Goal: Task Accomplishment & Management: Manage account settings

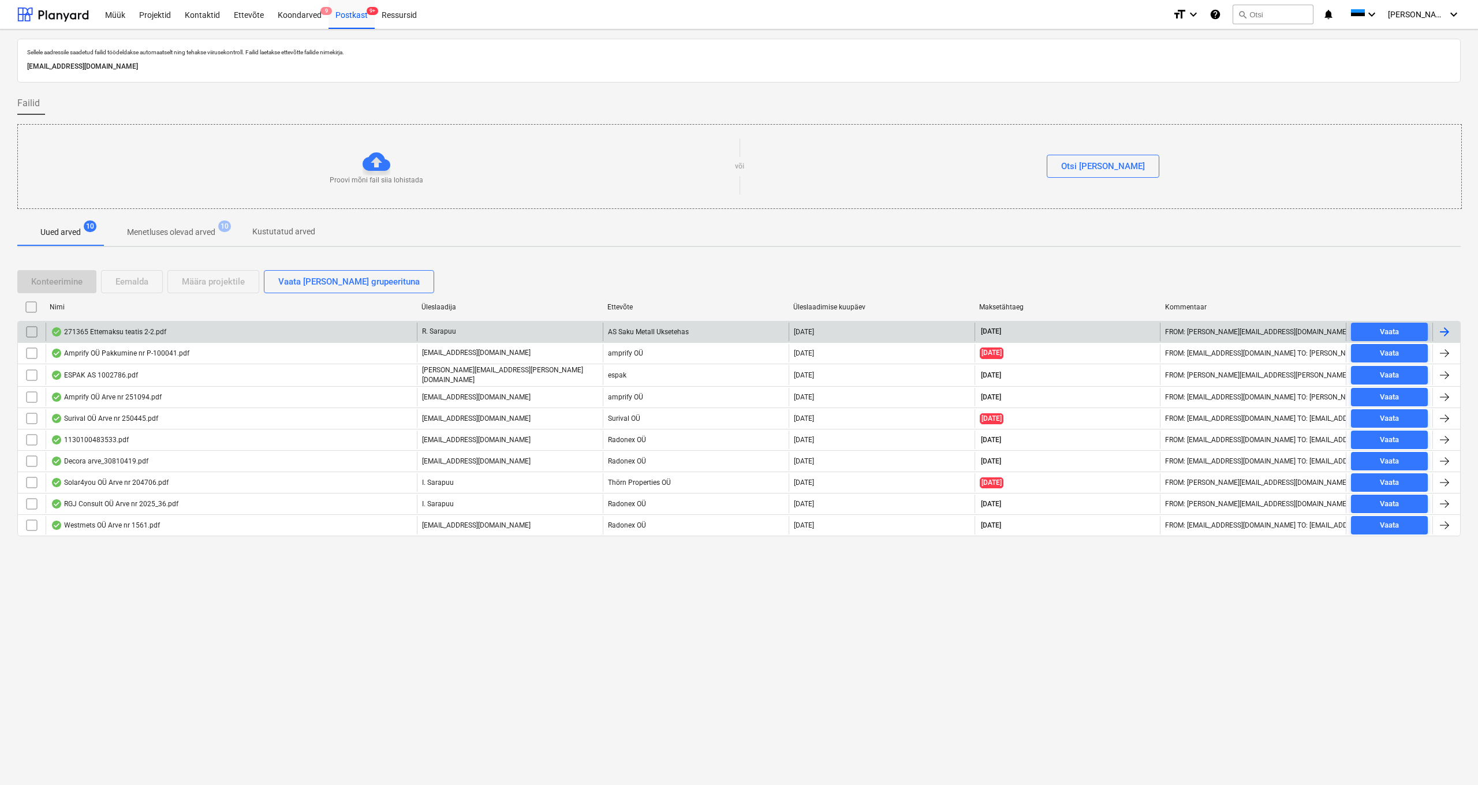
click at [126, 330] on div "271365 Ettemaksu teatis 2-2.pdf" at bounding box center [108, 331] width 115 height 9
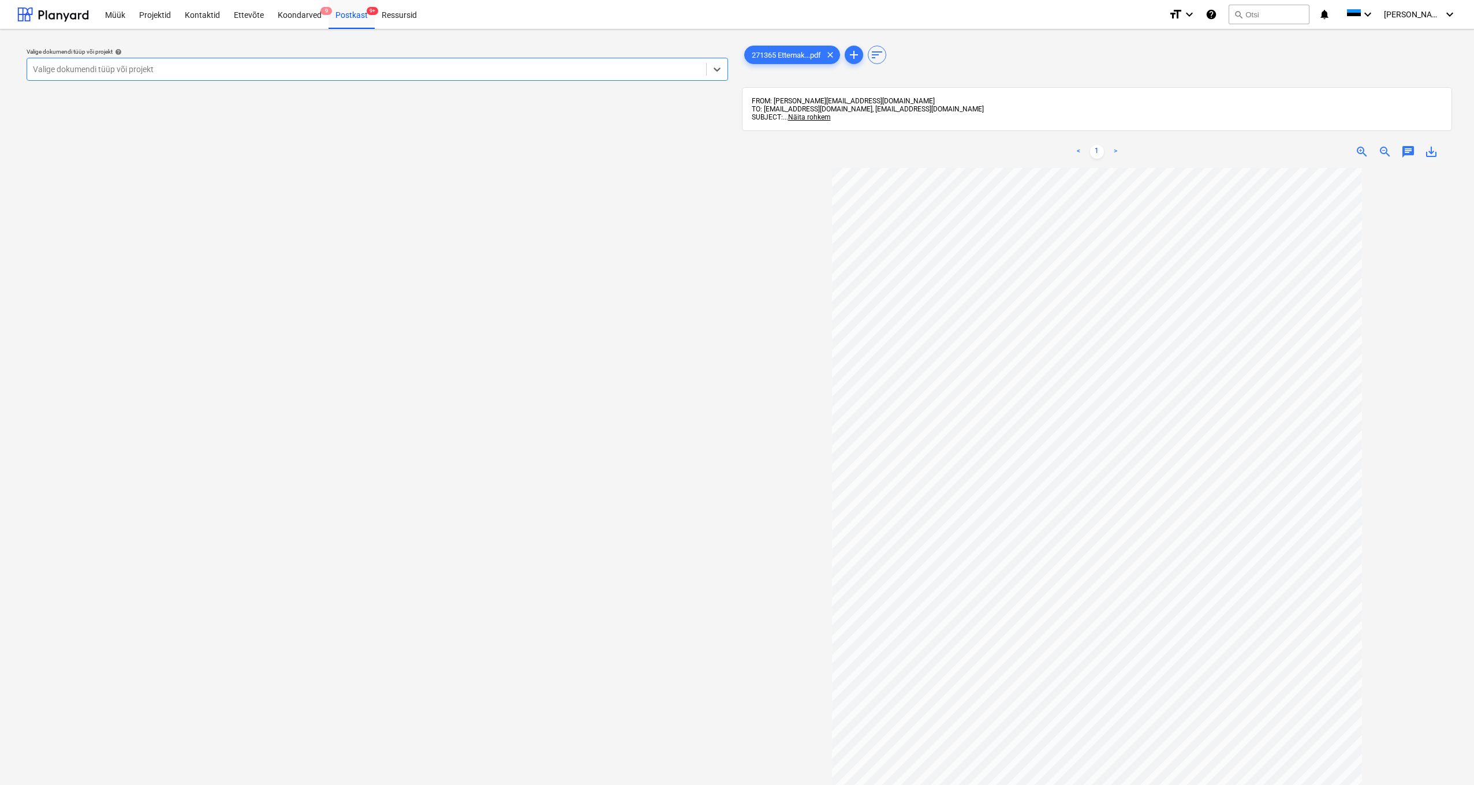
click at [63, 69] on div "Valige dokumendi tüüp või projekt" at bounding box center [367, 69] width 668 height 9
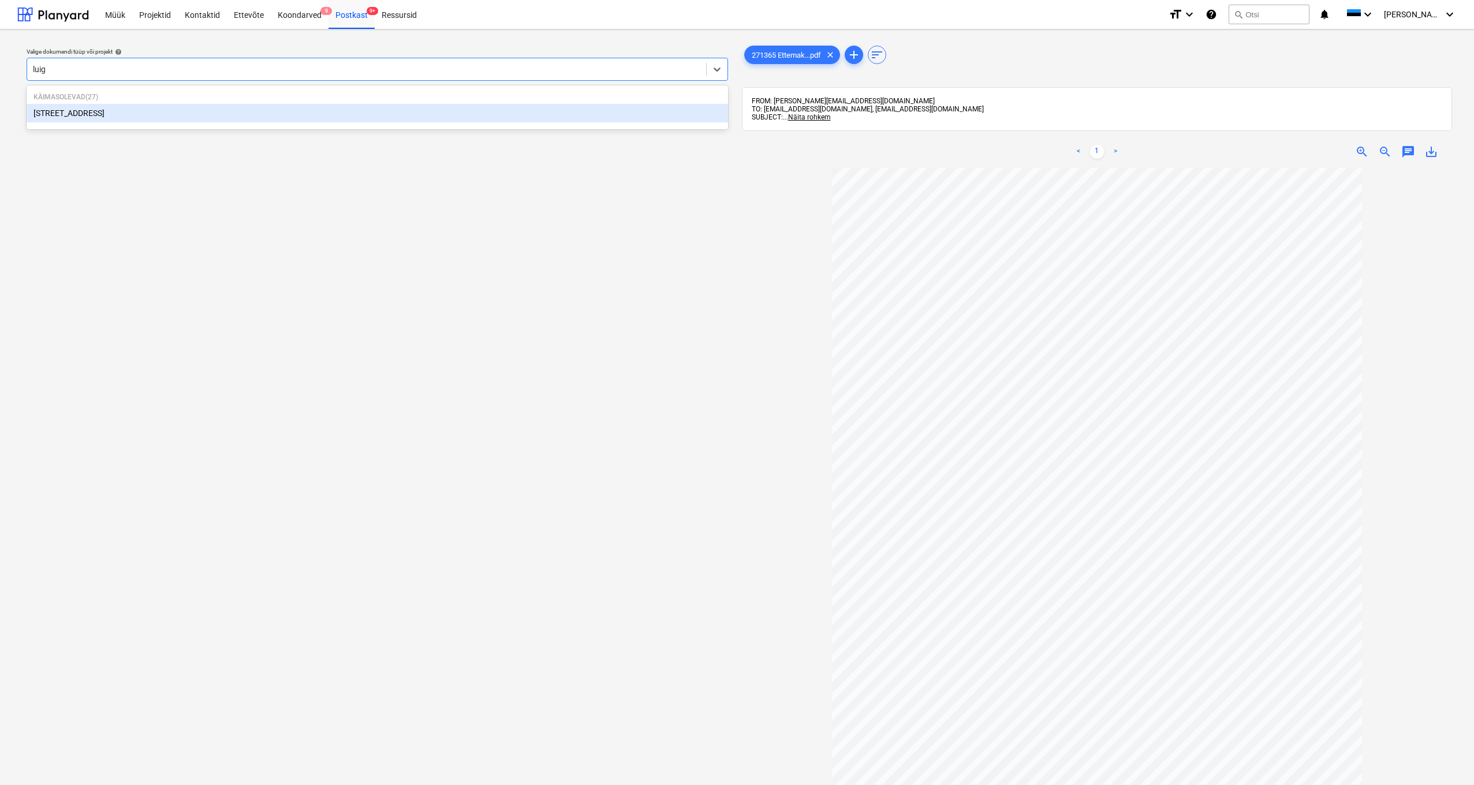
type input "luige"
click at [60, 112] on div "[STREET_ADDRESS]" at bounding box center [378, 113] width 702 height 18
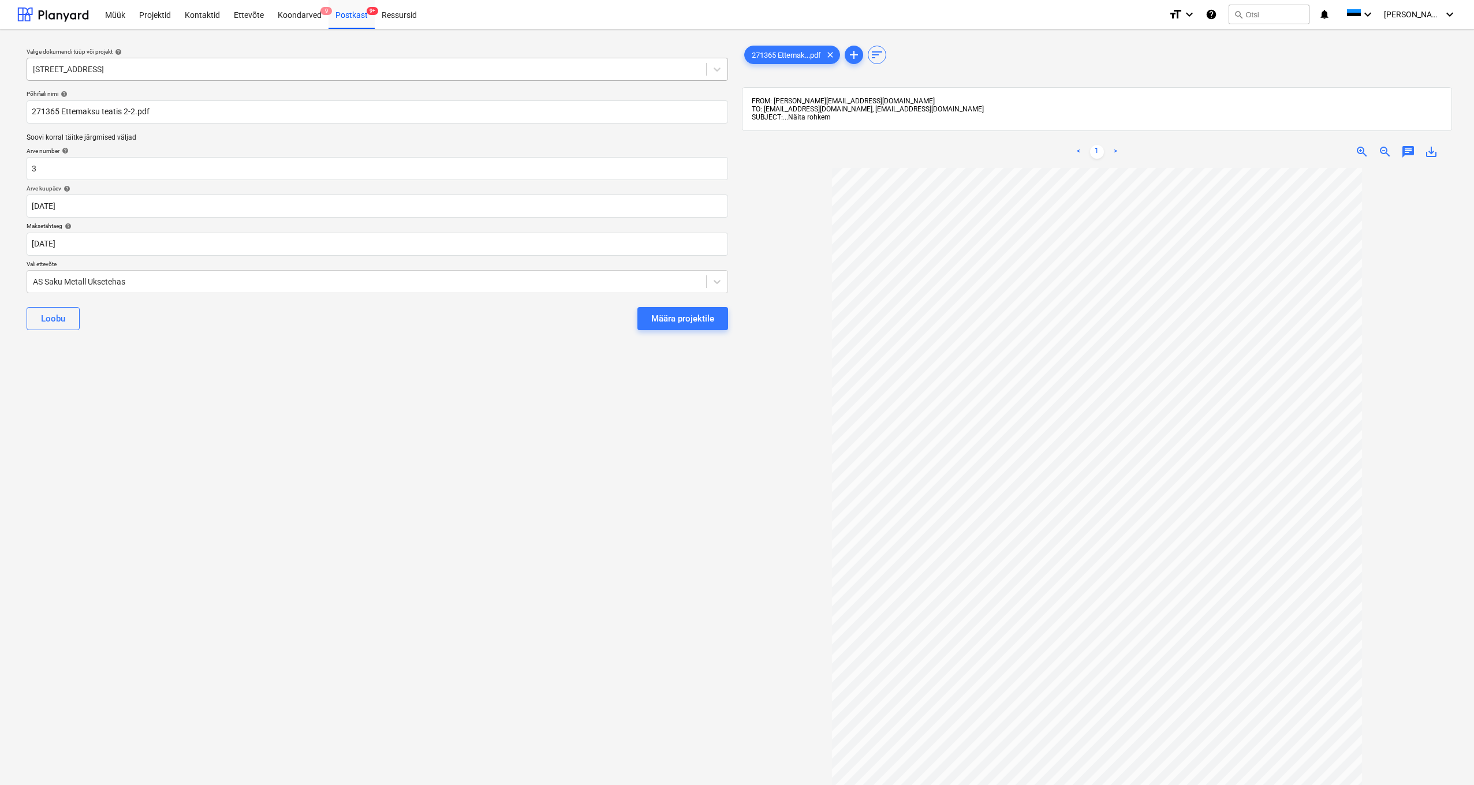
click at [815, 117] on span "Näita rohkem" at bounding box center [809, 117] width 43 height 8
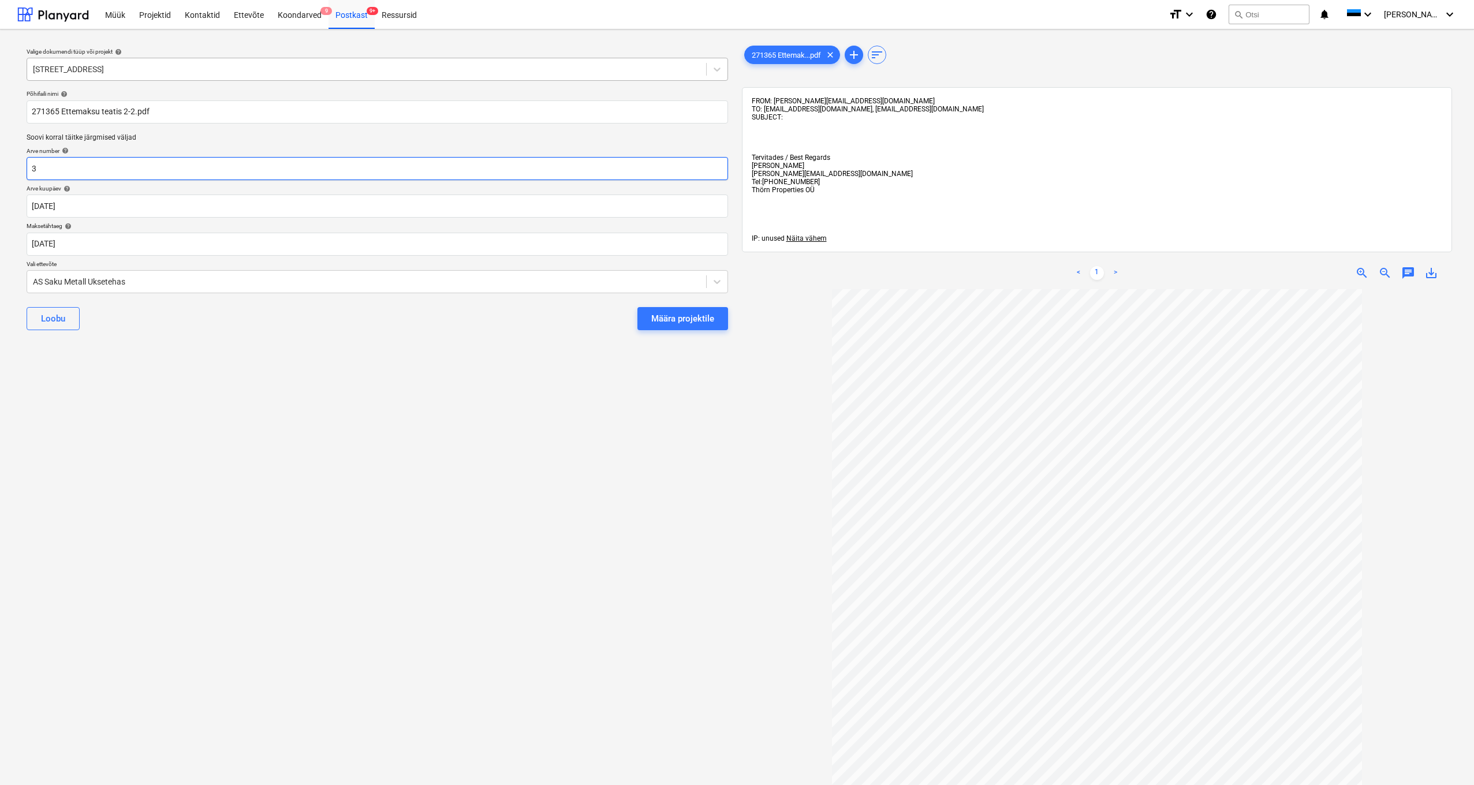
click at [55, 172] on input "3" at bounding box center [378, 168] width 702 height 23
click at [69, 170] on input "3" at bounding box center [378, 168] width 702 height 23
type input "271365"
click at [707, 316] on div "Määra projektile" at bounding box center [682, 318] width 63 height 15
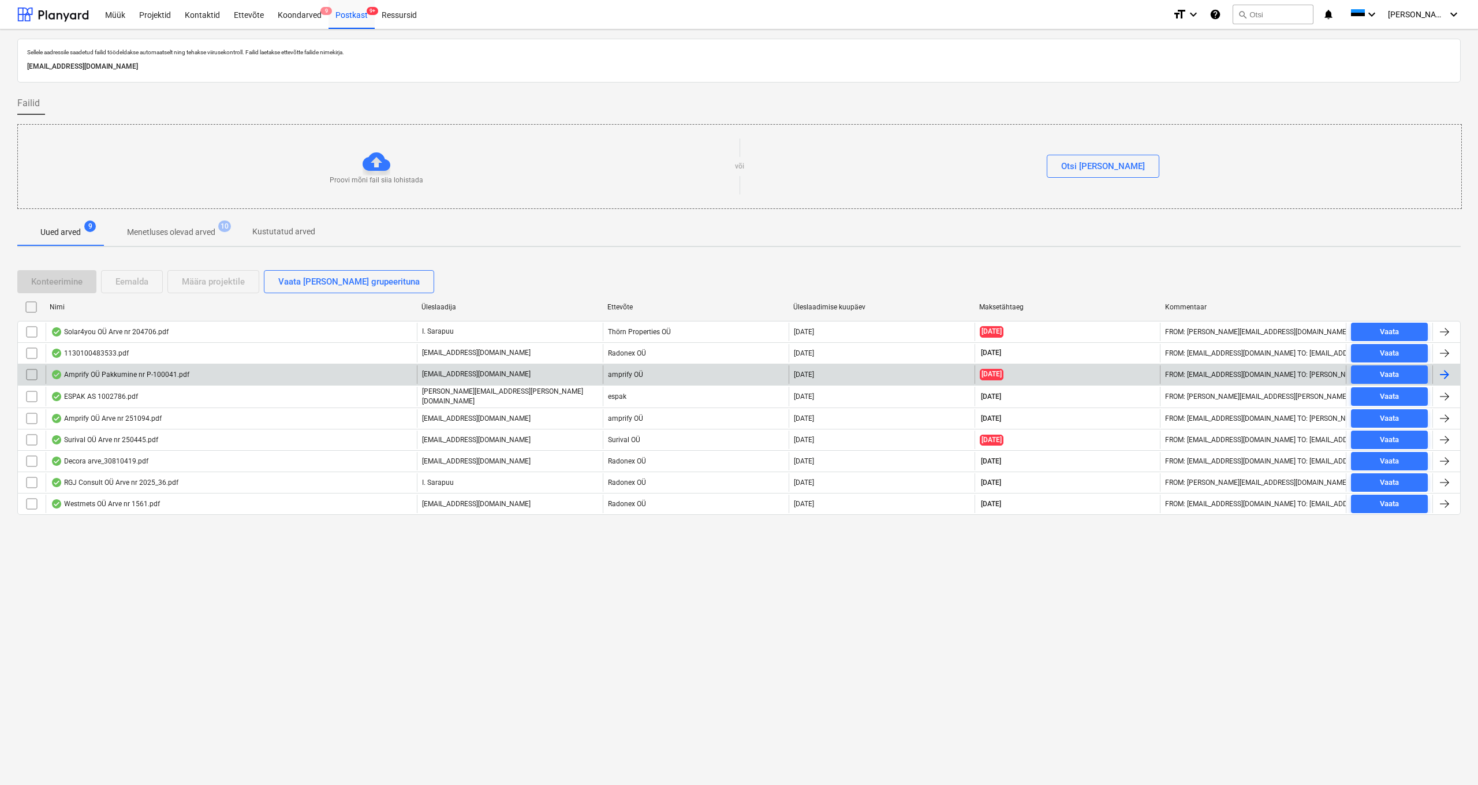
click at [144, 373] on div "Amprify OÜ Pakkumine nr P-100041.pdf" at bounding box center [120, 374] width 139 height 9
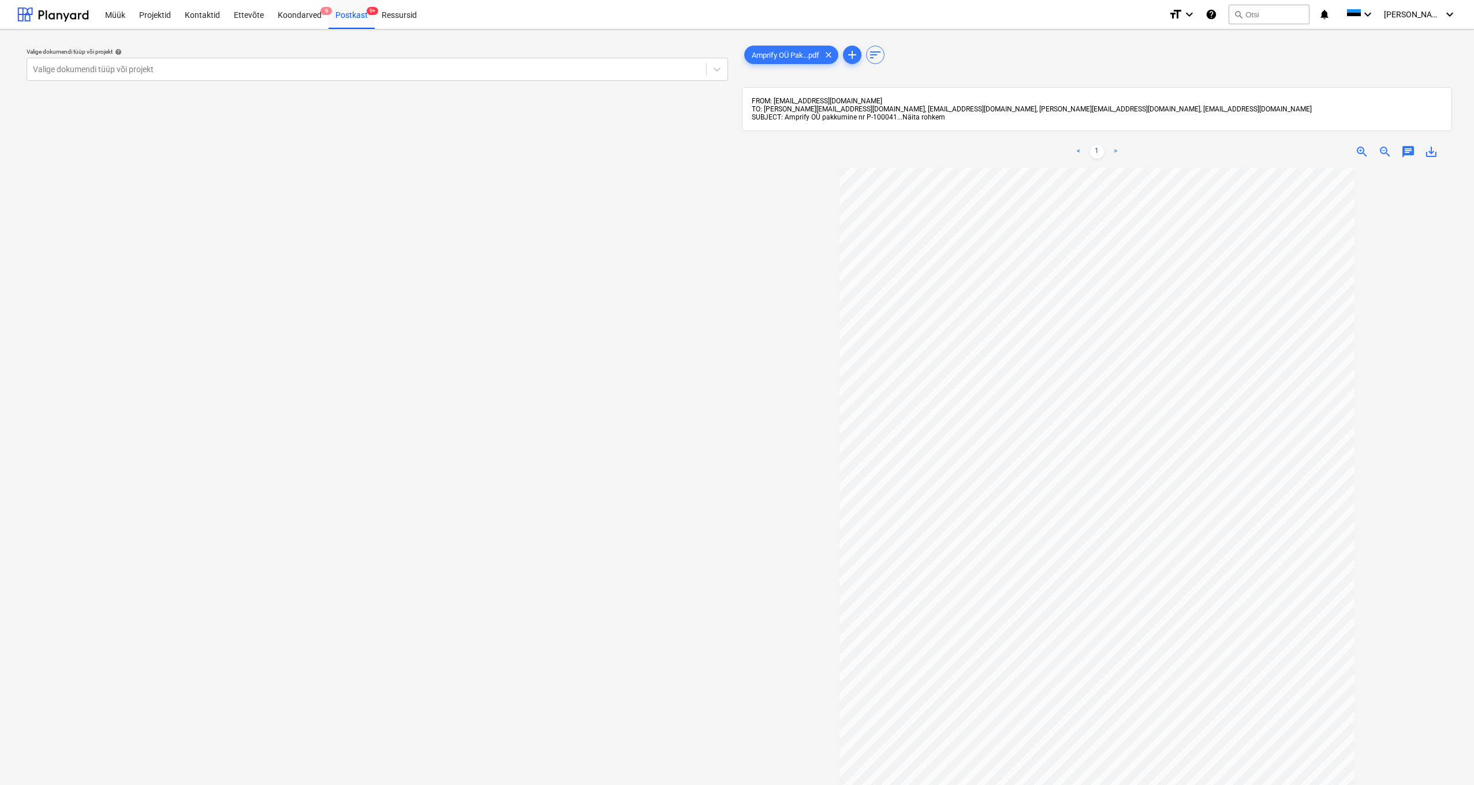
click at [925, 117] on span "Näita rohkem" at bounding box center [924, 117] width 43 height 8
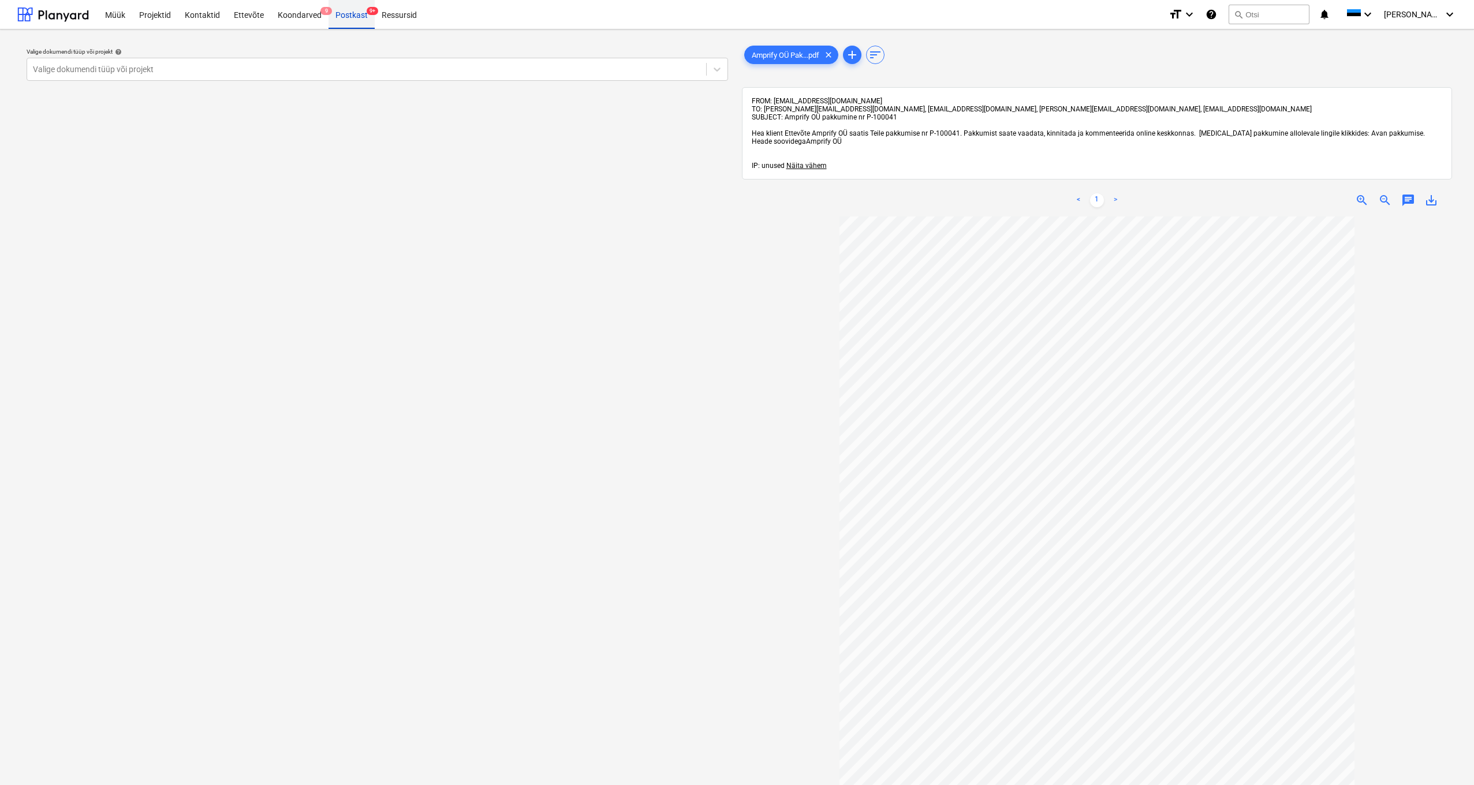
click at [349, 12] on div "Postkast 9+" at bounding box center [352, 13] width 46 height 29
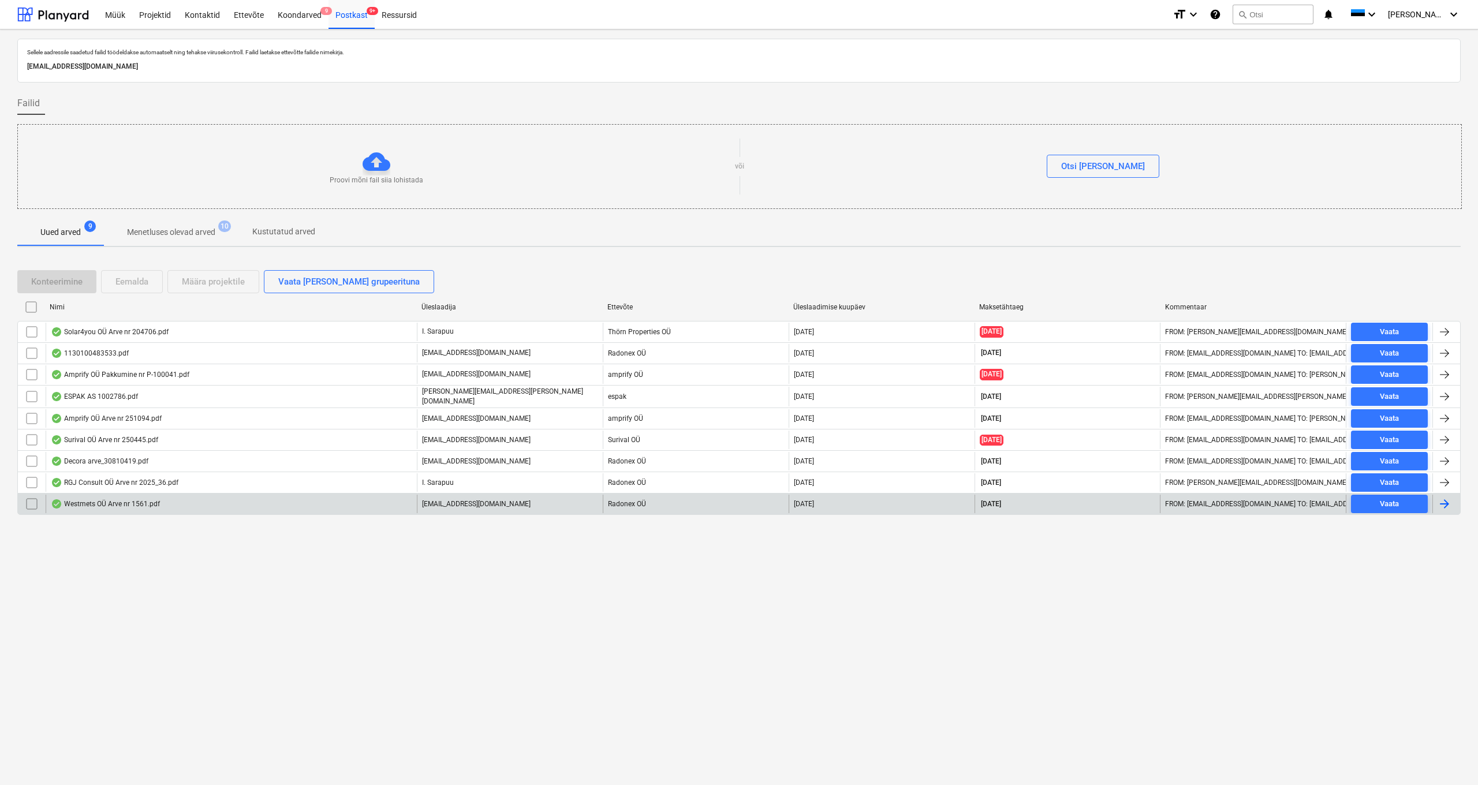
click at [98, 502] on div "Westmets OÜ Arve nr 1561.pdf" at bounding box center [105, 504] width 109 height 9
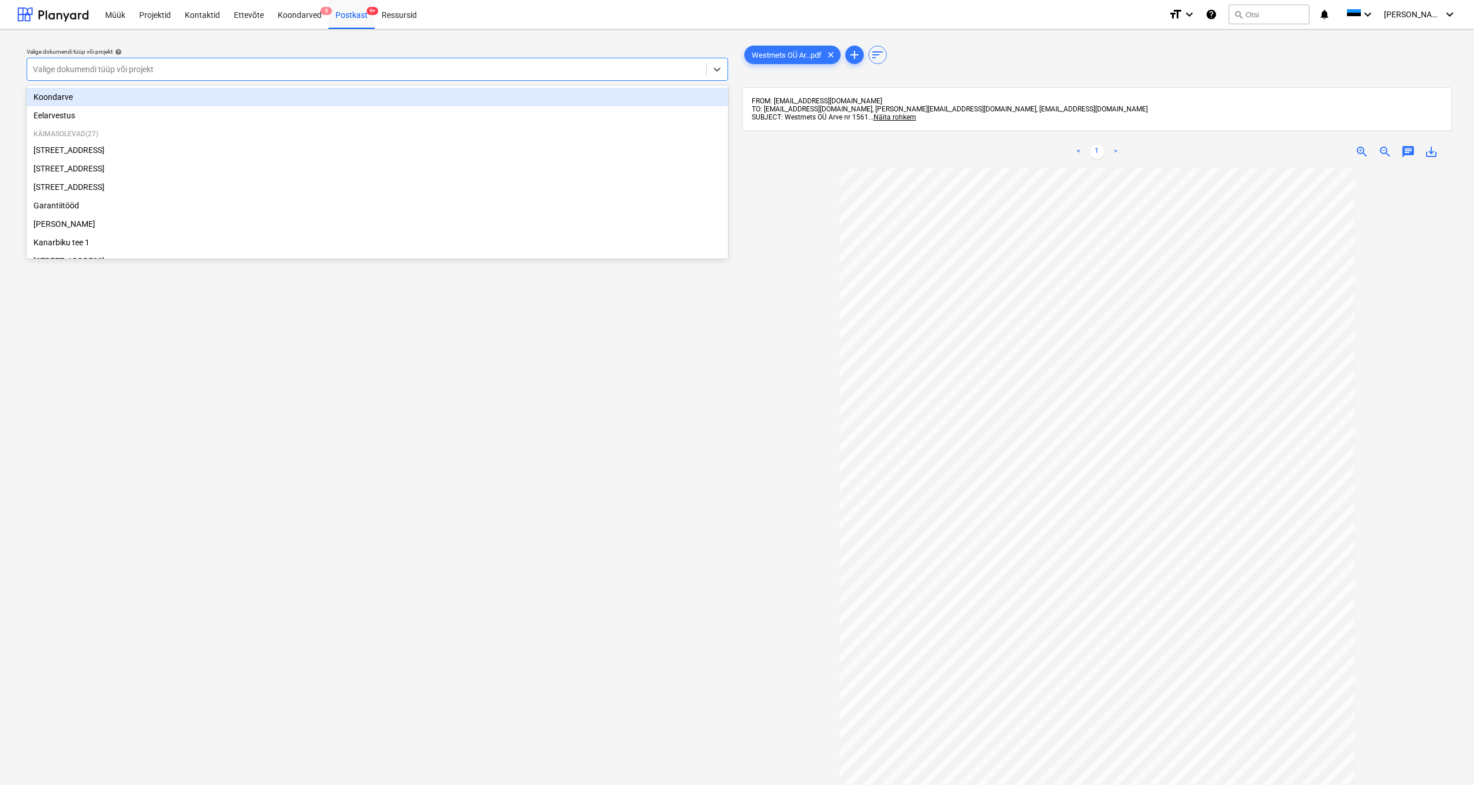
click at [172, 71] on div at bounding box center [367, 70] width 668 height 12
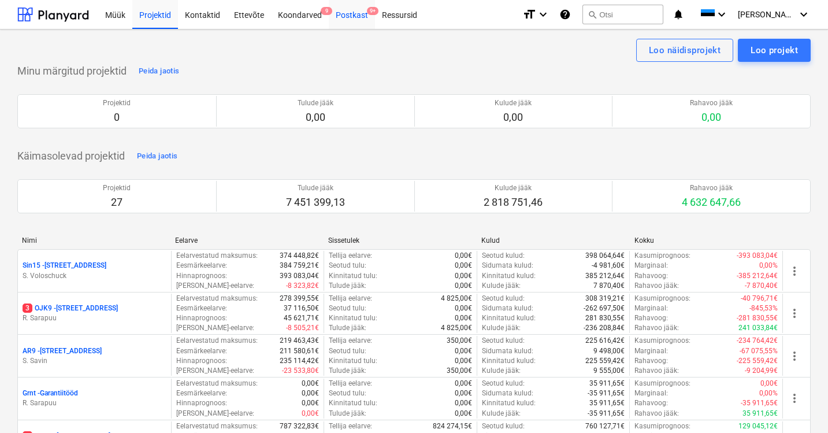
click at [348, 15] on div "Postkast 9+" at bounding box center [352, 13] width 46 height 29
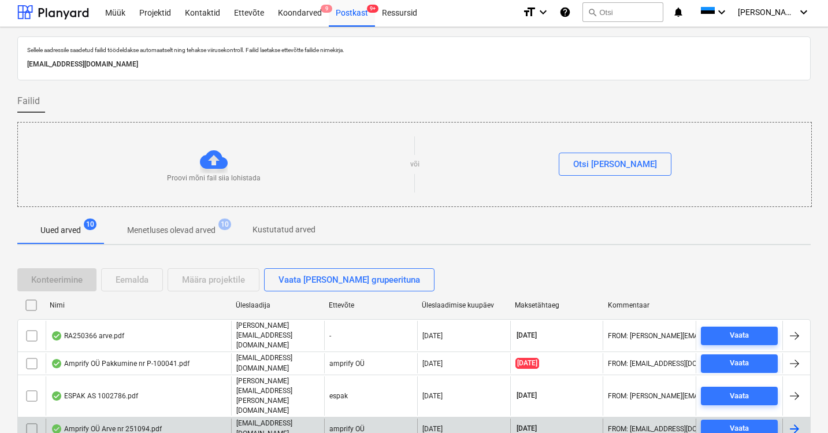
scroll to position [144, 0]
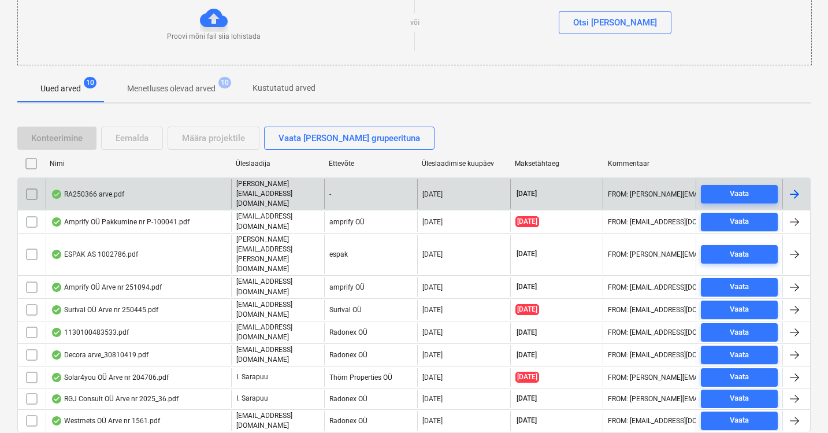
click at [97, 189] on div "RA250366 arve.pdf" at bounding box center [87, 193] width 73 height 9
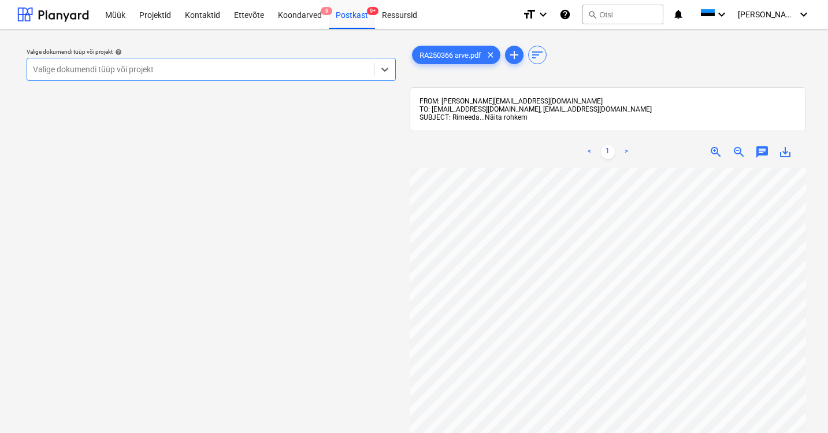
click at [503, 115] on span "Näita rohkem" at bounding box center [506, 117] width 43 height 8
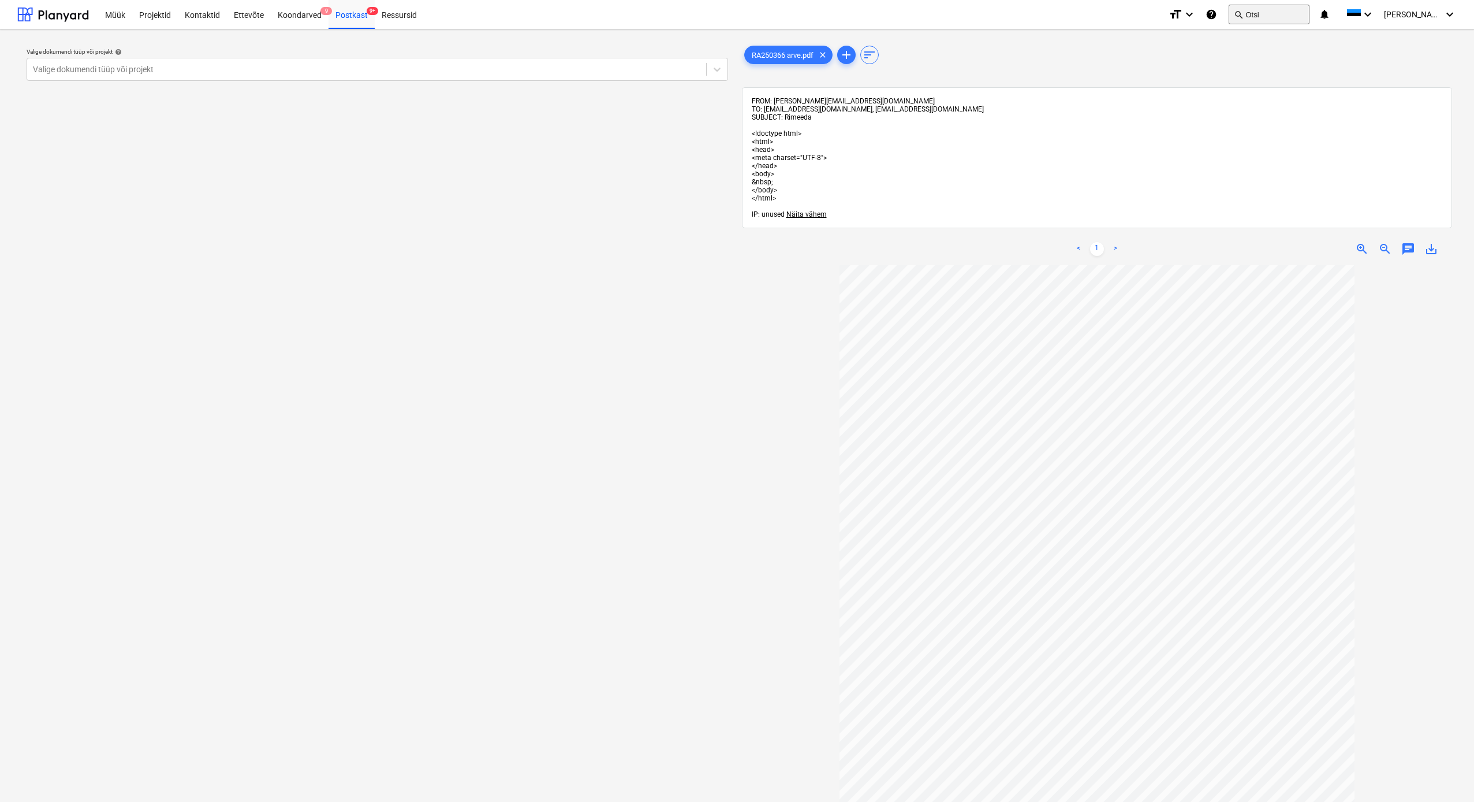
click at [831, 18] on button "search Otsi" at bounding box center [1269, 15] width 81 height 20
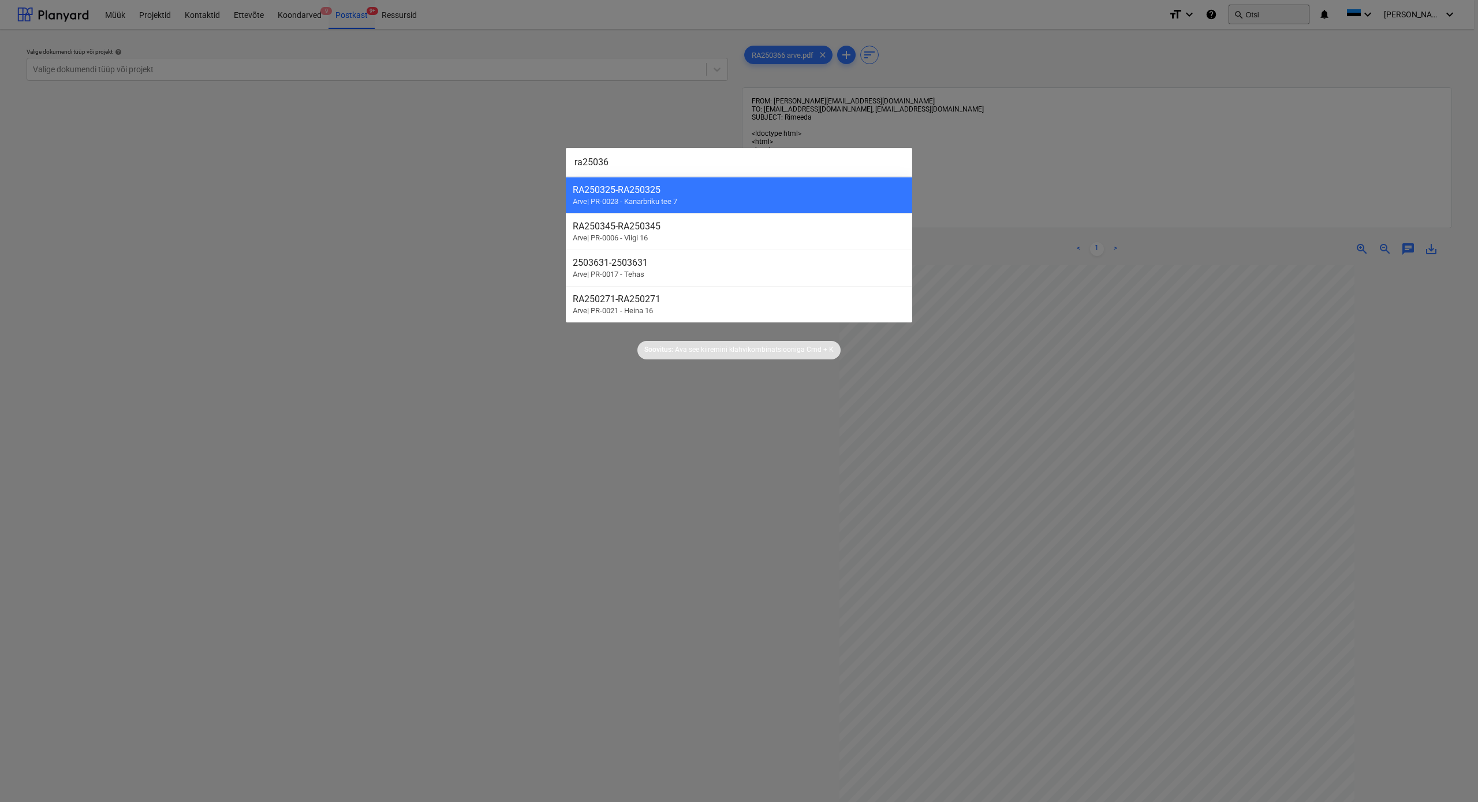
type input "ra250366"
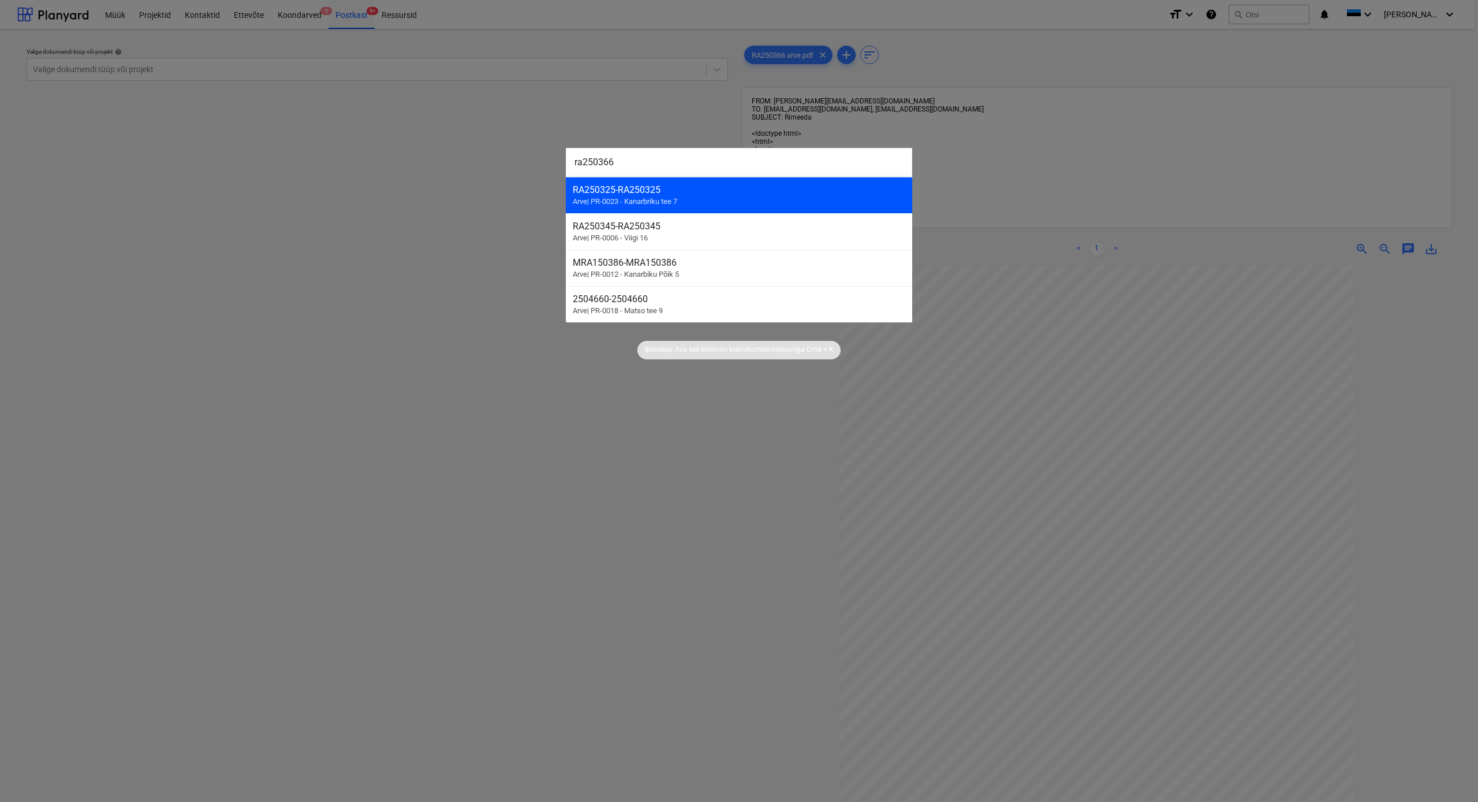
click at [610, 192] on div "RA250325 - RA250325" at bounding box center [739, 189] width 333 height 11
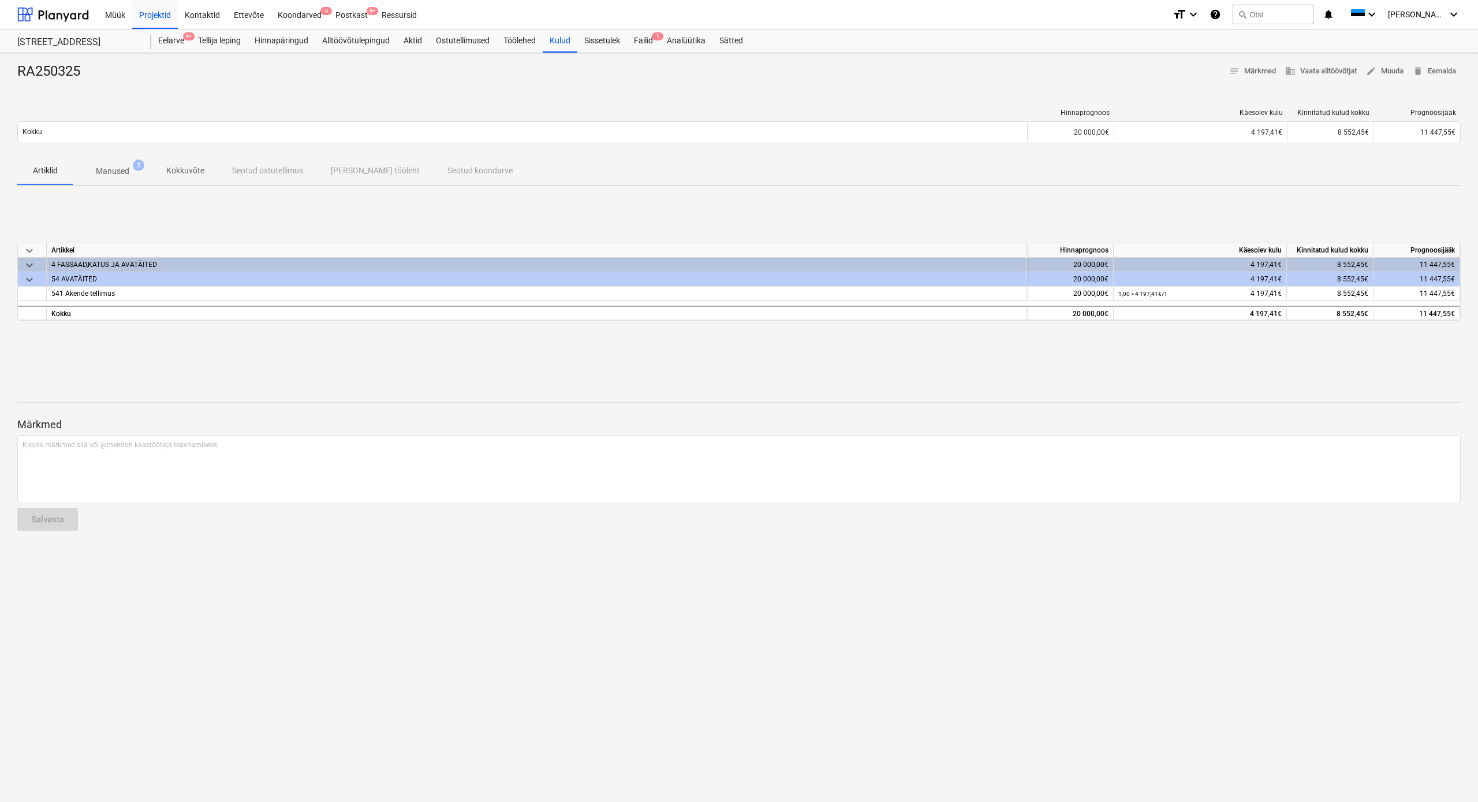
click at [118, 169] on p "Manused" at bounding box center [112, 171] width 33 height 12
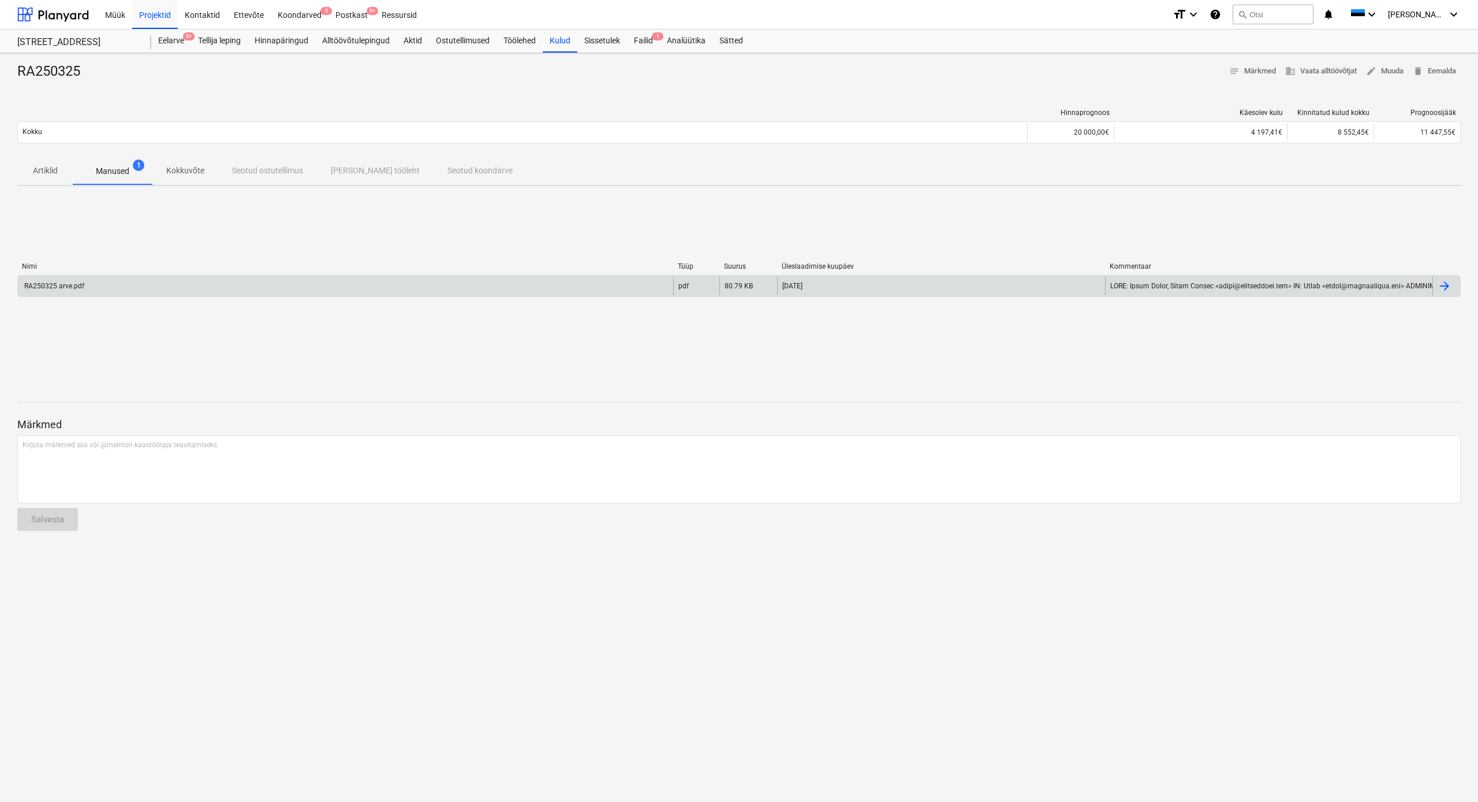
click at [80, 286] on div "RA250325 arve.pdf" at bounding box center [54, 286] width 62 height 8
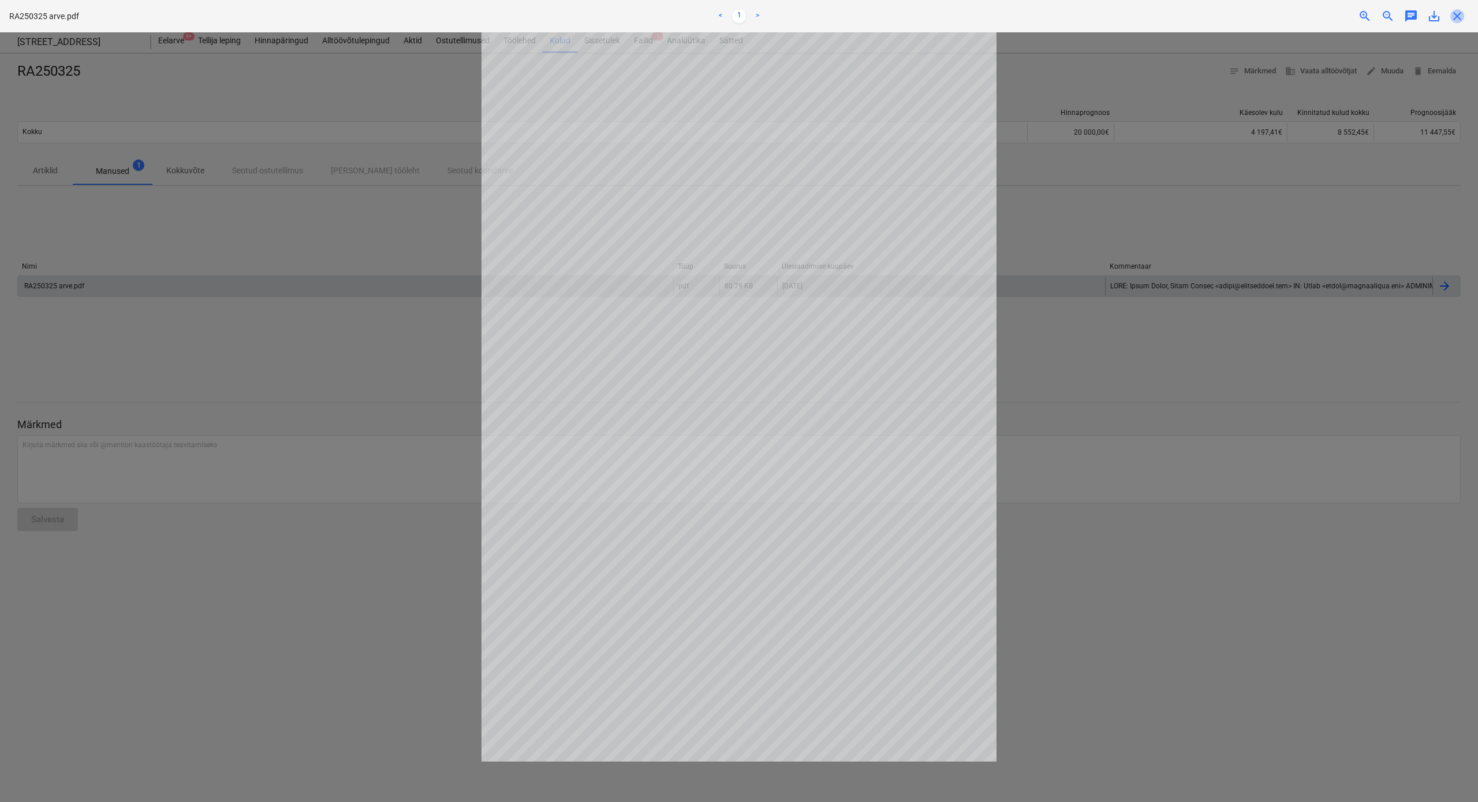
click at [831, 18] on span "close" at bounding box center [1458, 16] width 14 height 14
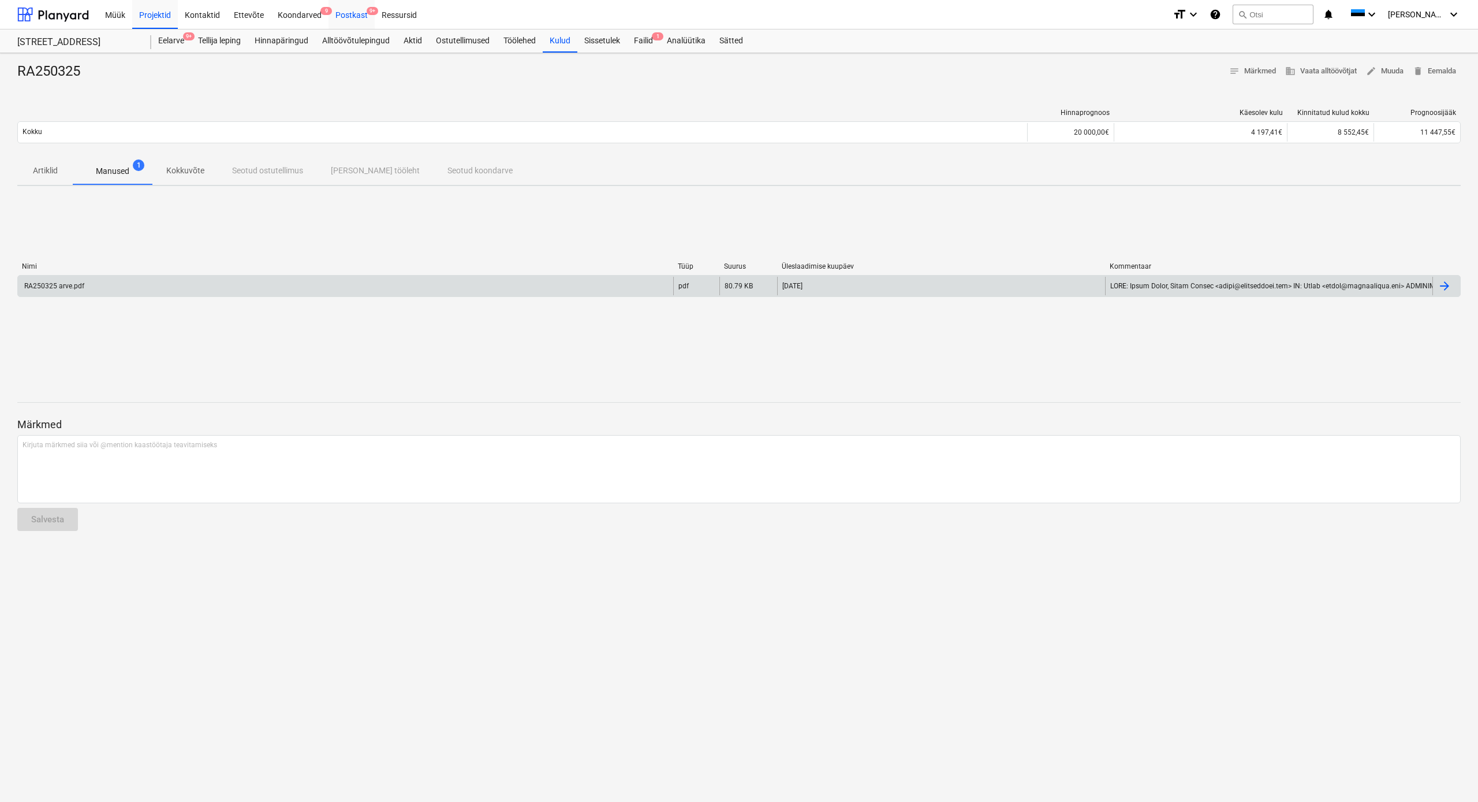
click at [349, 18] on div "Postkast 9+" at bounding box center [352, 13] width 46 height 29
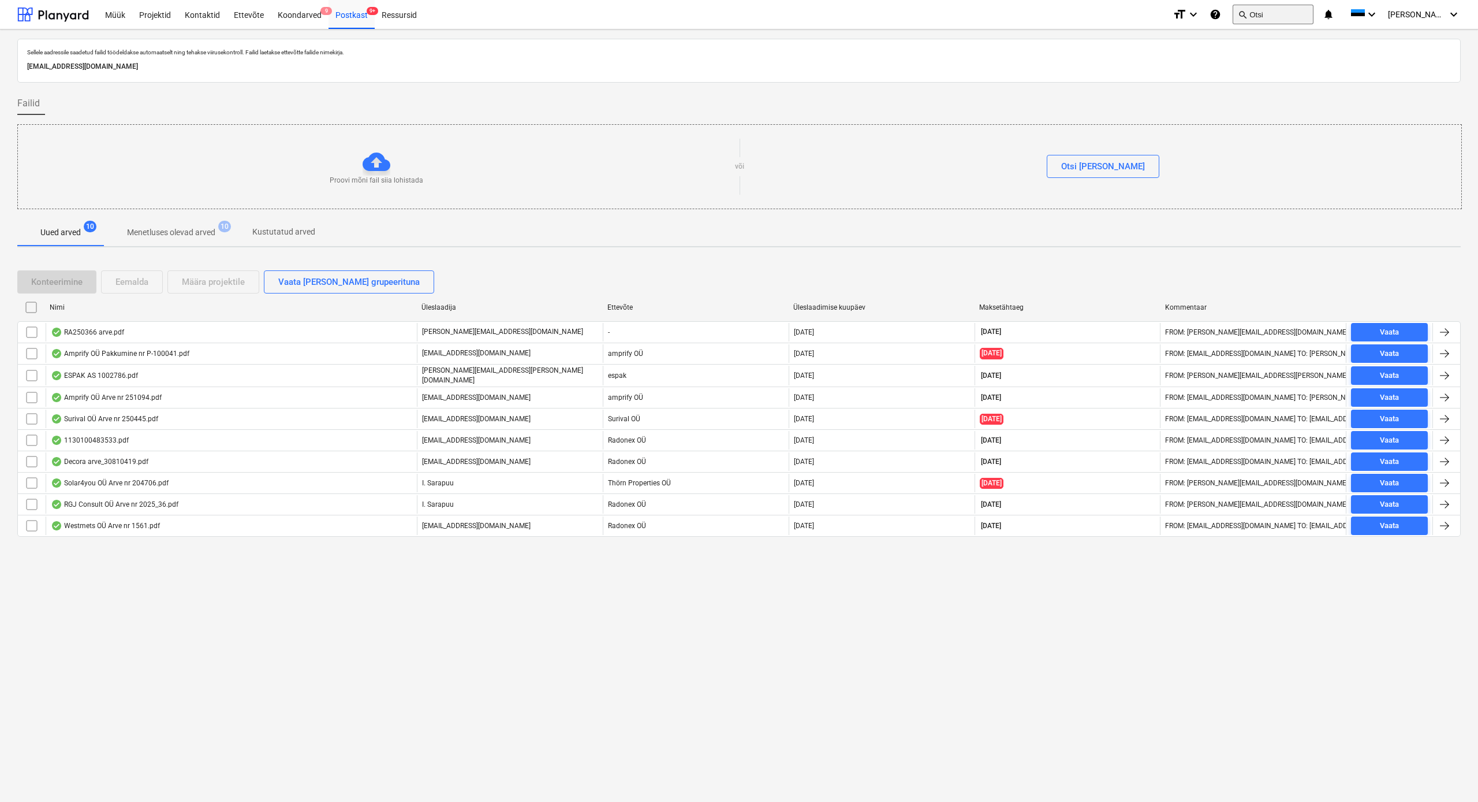
click at [831, 13] on button "search Otsi" at bounding box center [1273, 15] width 81 height 20
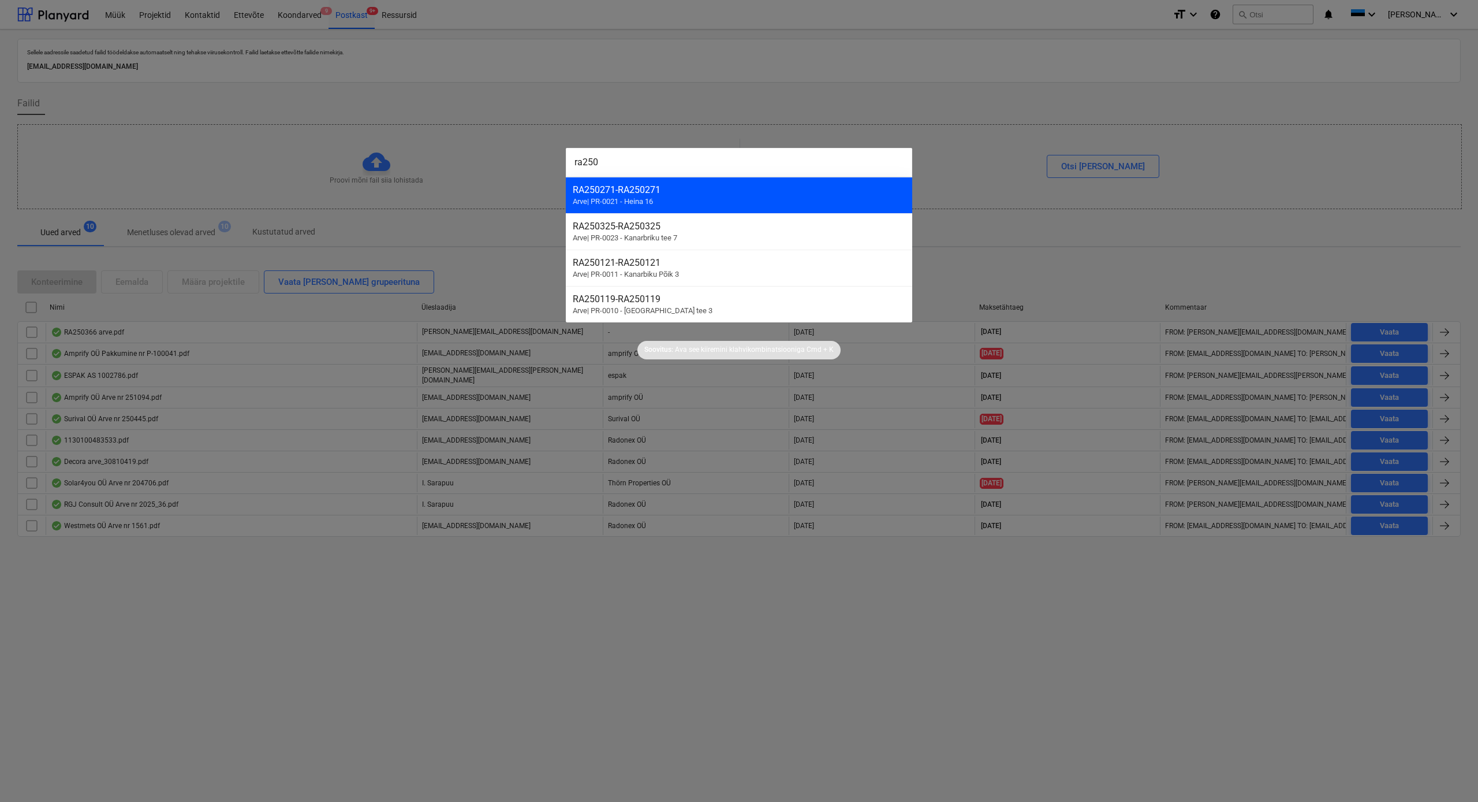
type input "ra250"
click at [626, 198] on span "Arve | PR-0021 - Heina 16" at bounding box center [613, 201] width 80 height 9
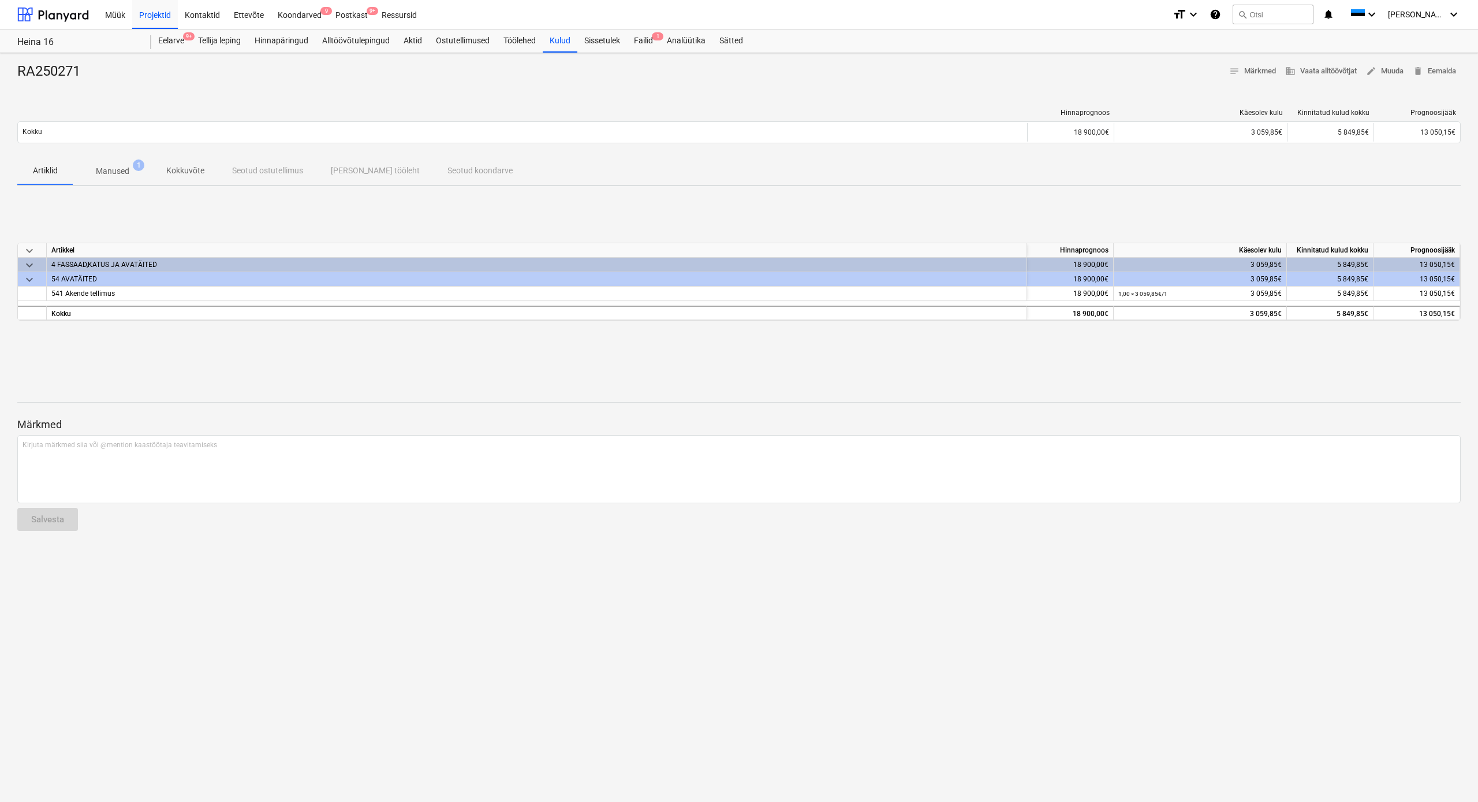
click at [128, 170] on p "Manused" at bounding box center [112, 171] width 33 height 12
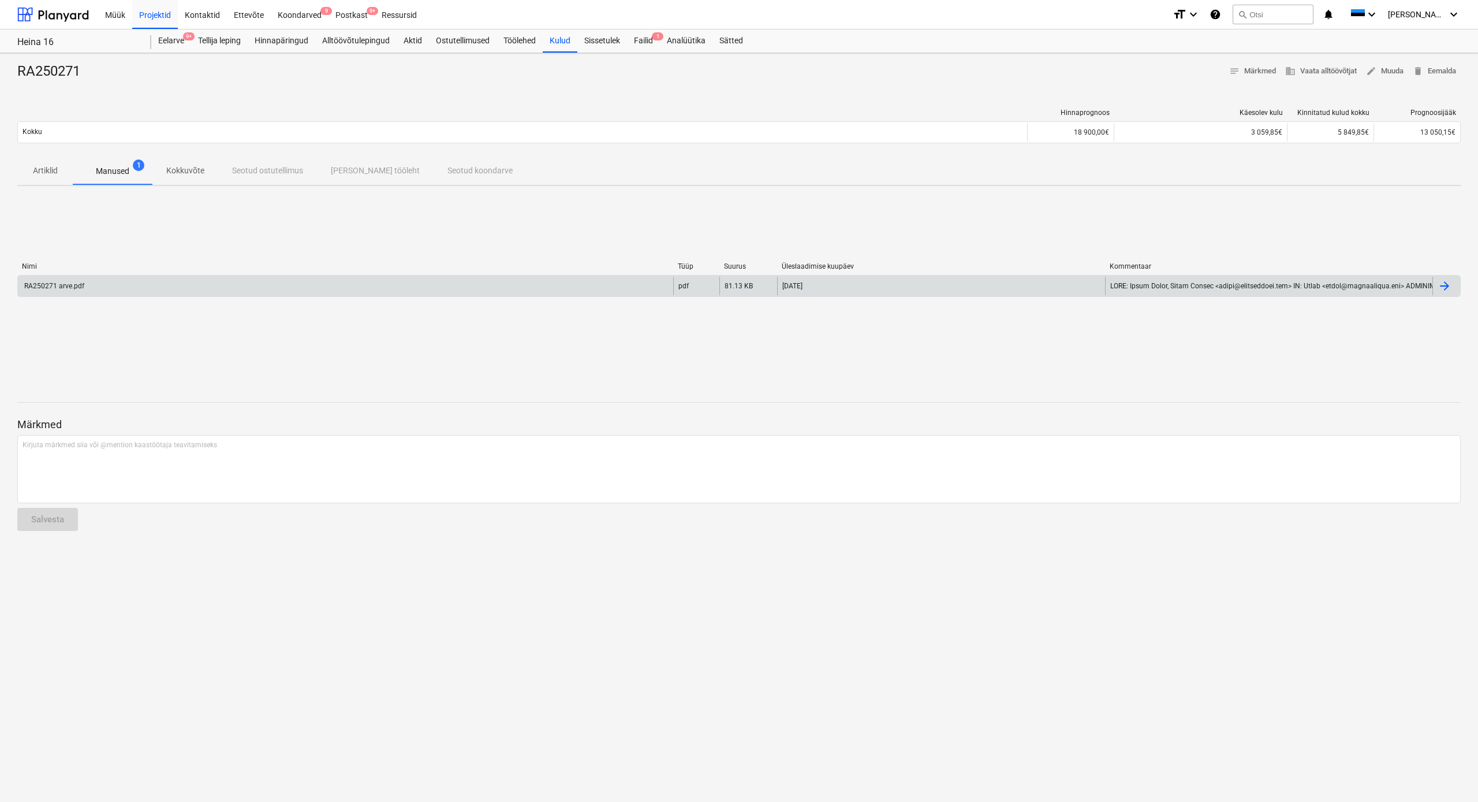
click at [71, 285] on div "RA250271 arve.pdf" at bounding box center [54, 286] width 62 height 8
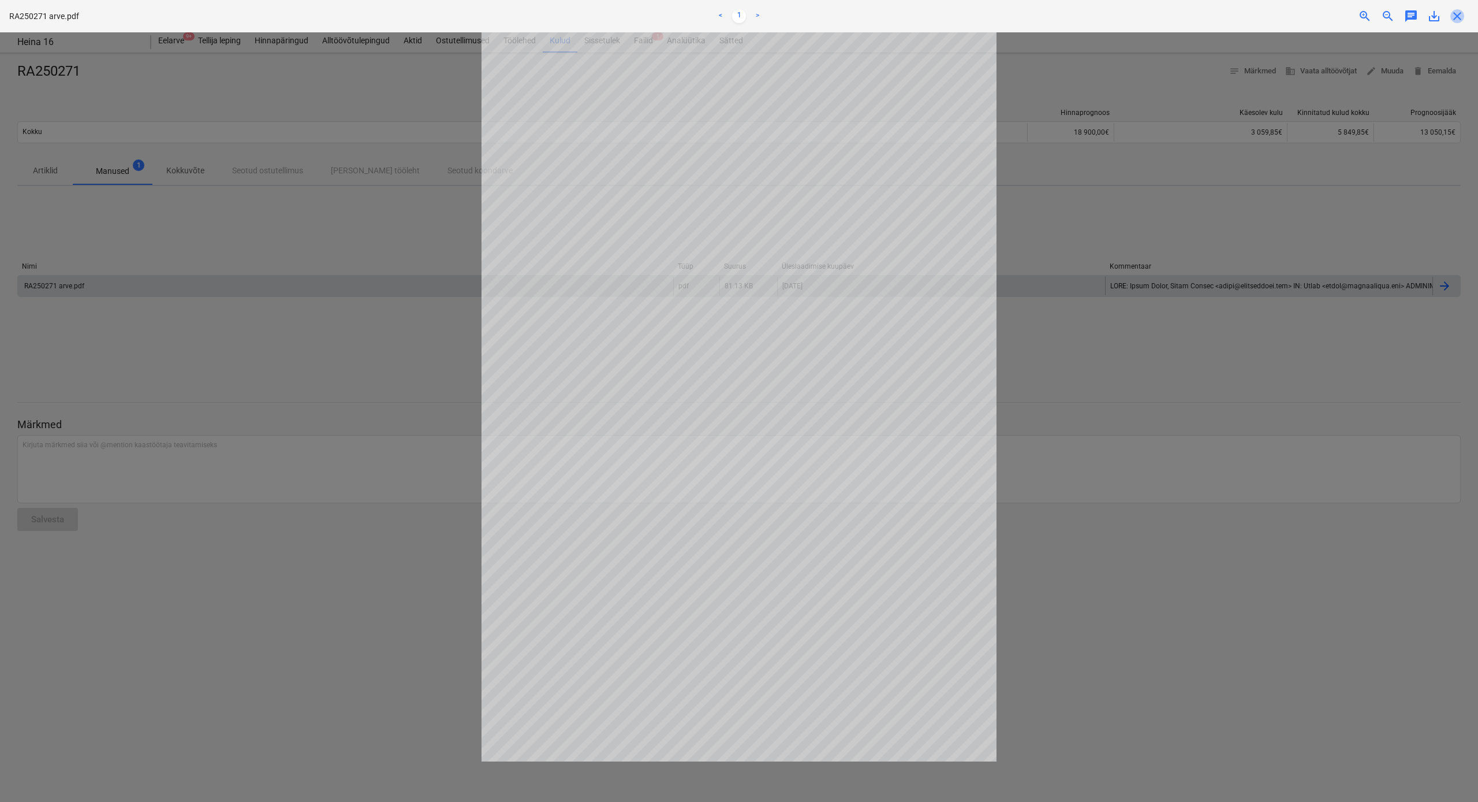
click at [831, 22] on span "close" at bounding box center [1458, 16] width 14 height 14
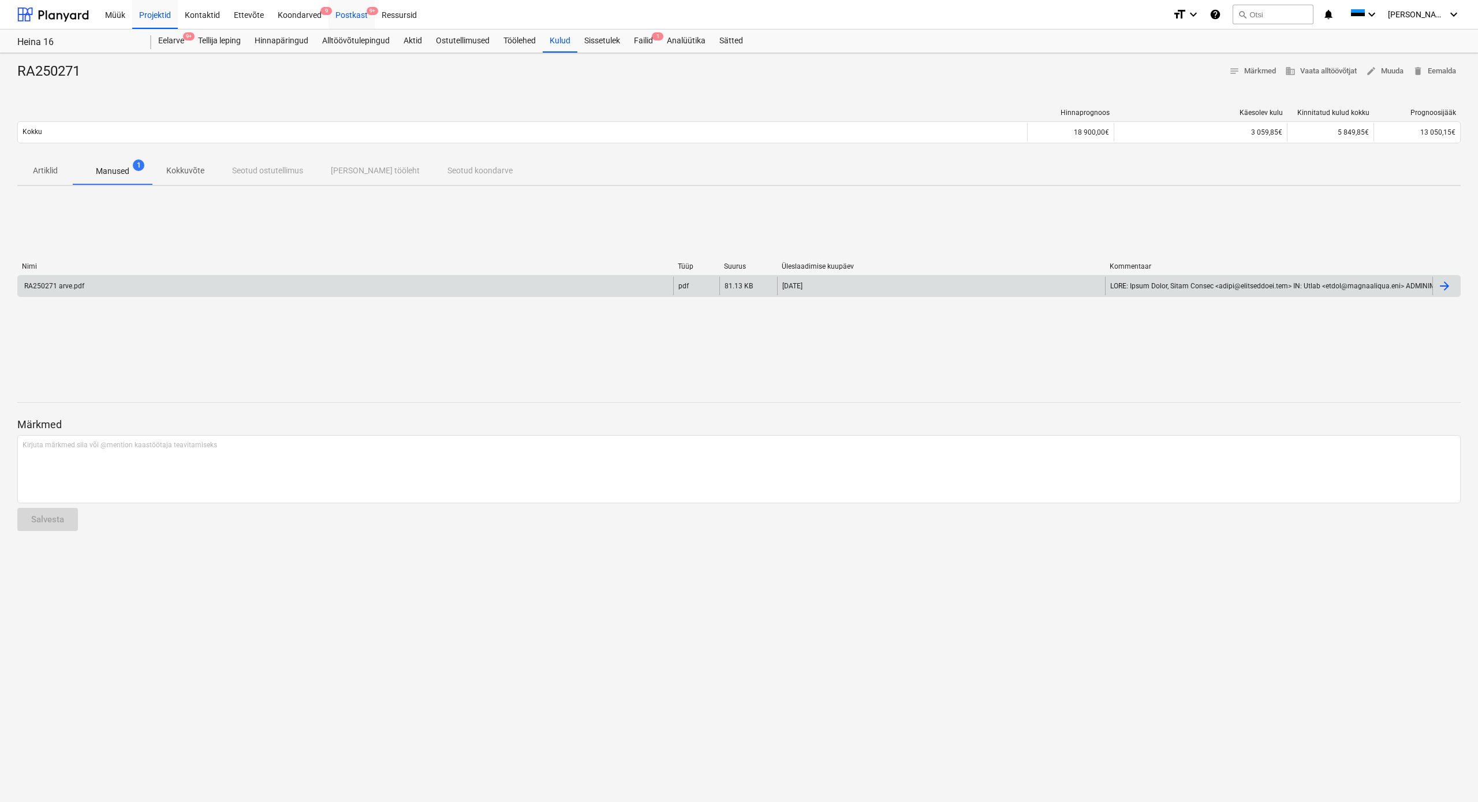
click at [340, 11] on div "Postkast 9+" at bounding box center [352, 13] width 46 height 29
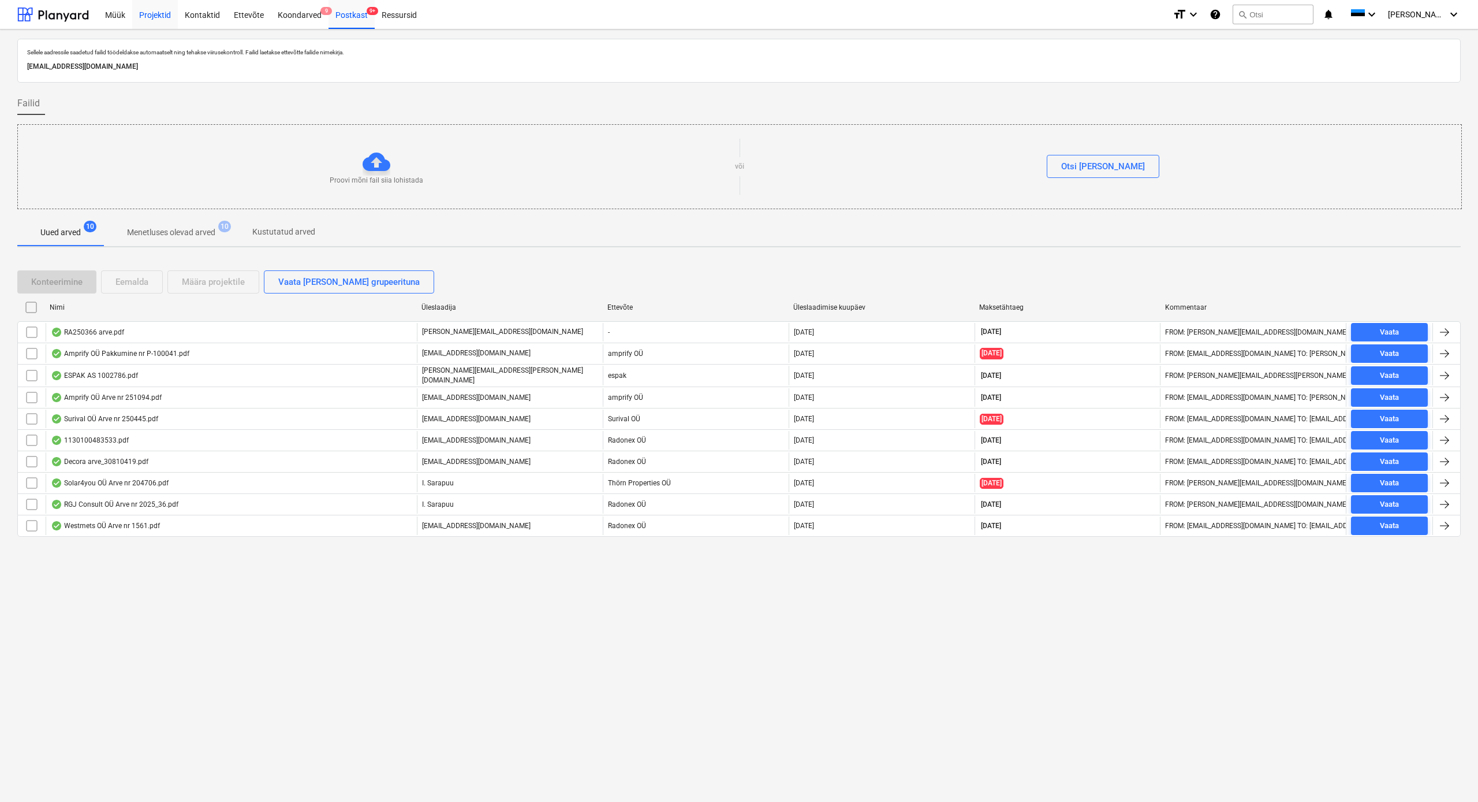
click at [162, 17] on div "Projektid" at bounding box center [155, 13] width 46 height 29
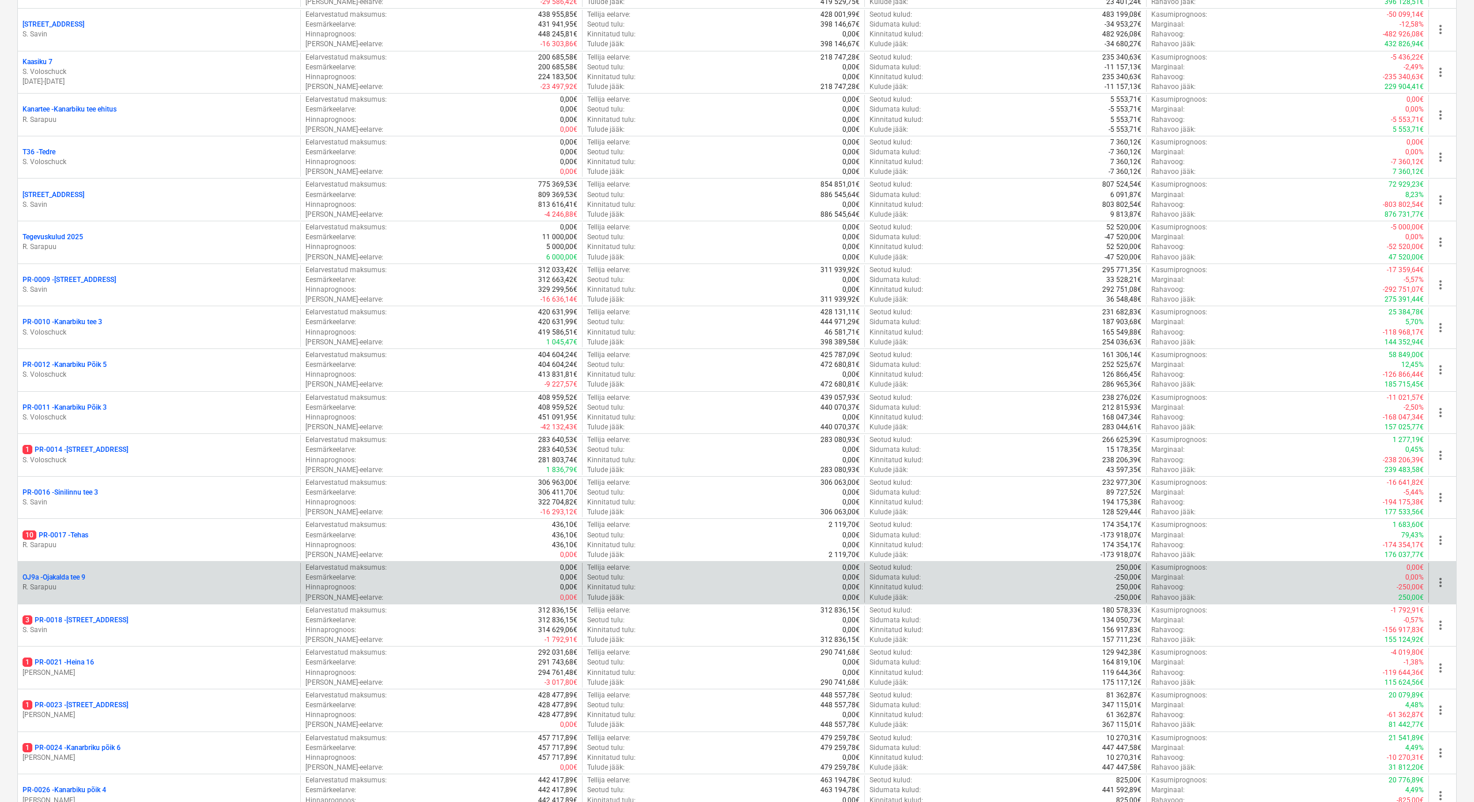
scroll to position [537, 0]
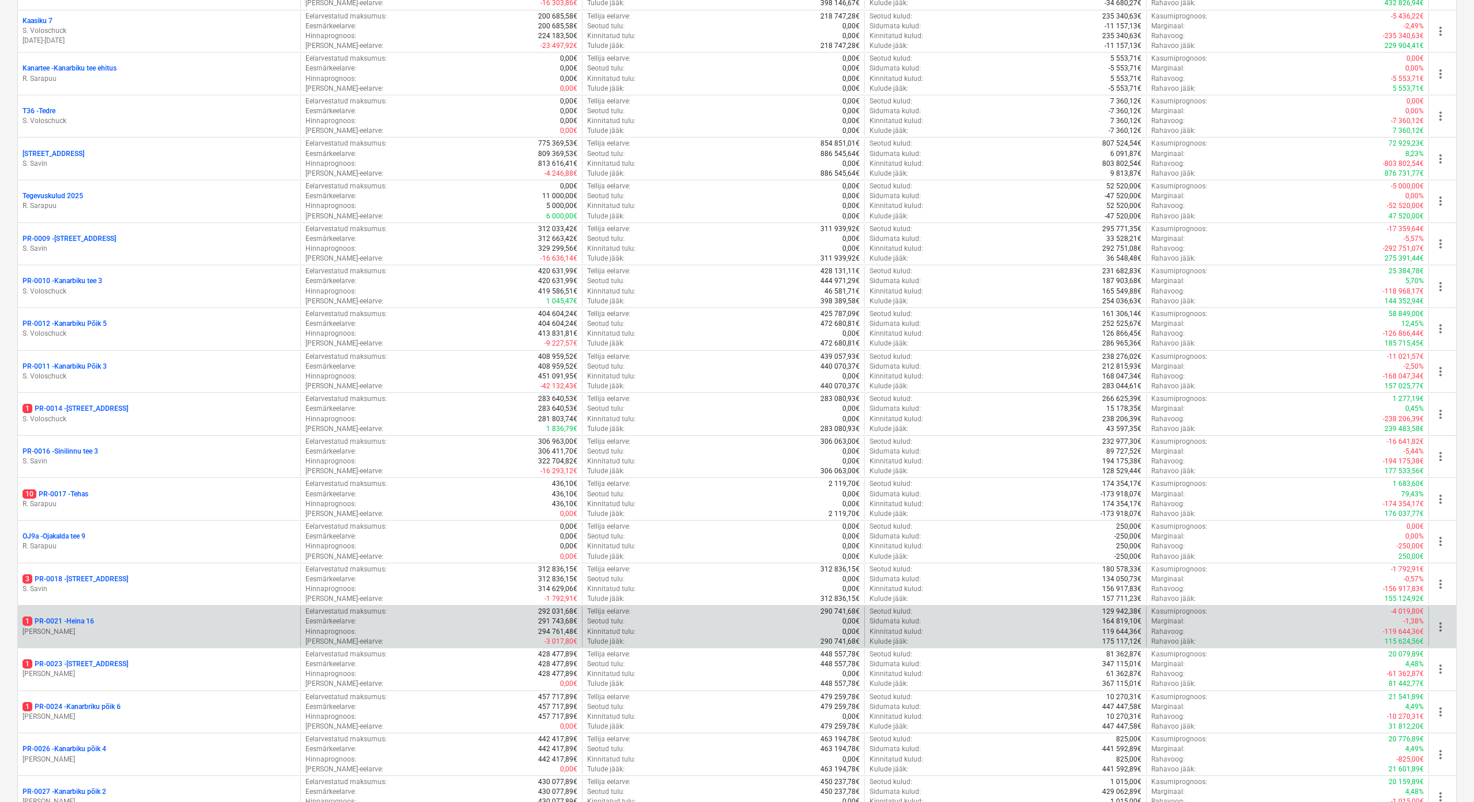
click at [79, 432] on p "1 PR-0021 - Heina 16" at bounding box center [59, 621] width 72 height 10
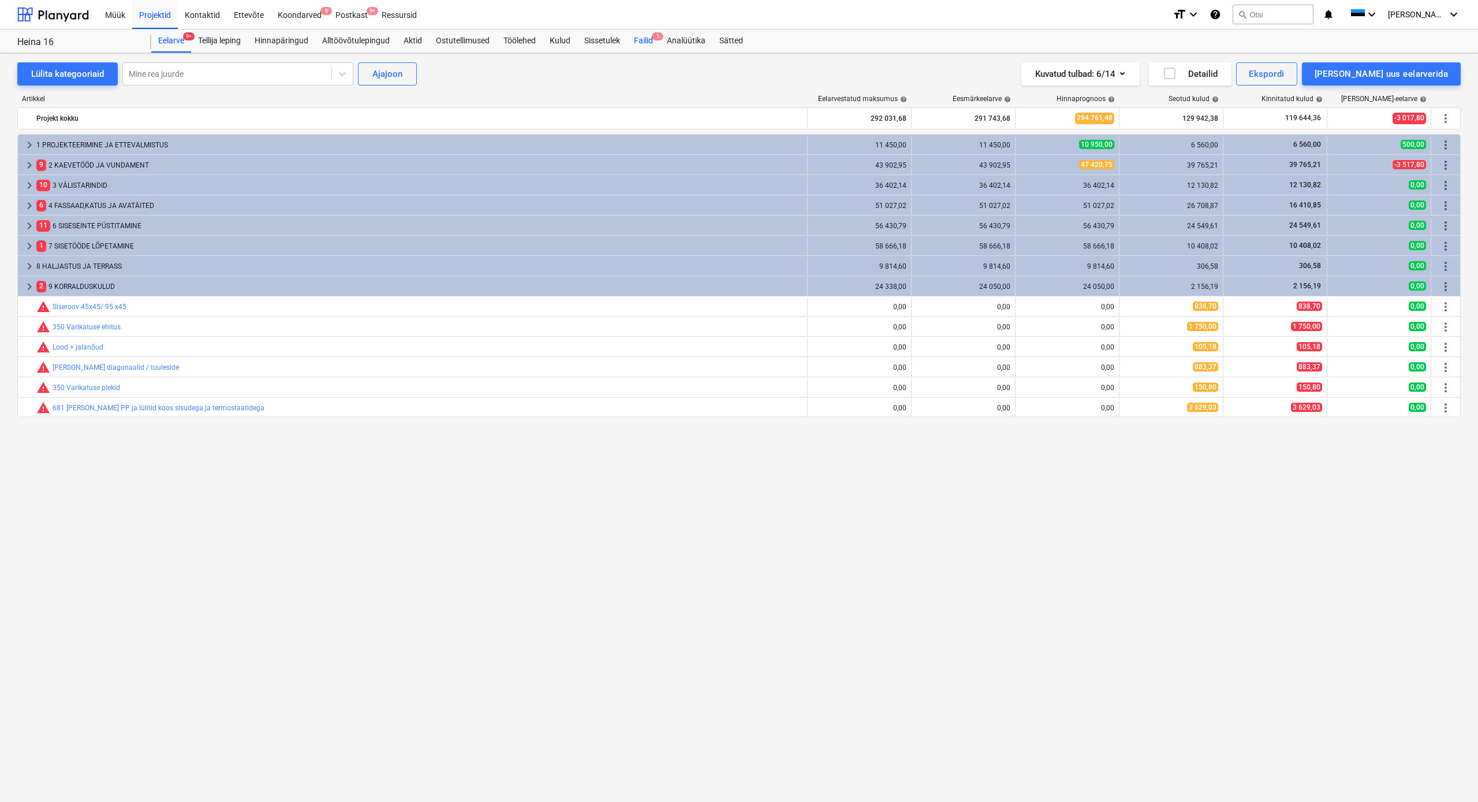
click at [649, 42] on div "Failid 1" at bounding box center [643, 40] width 33 height 23
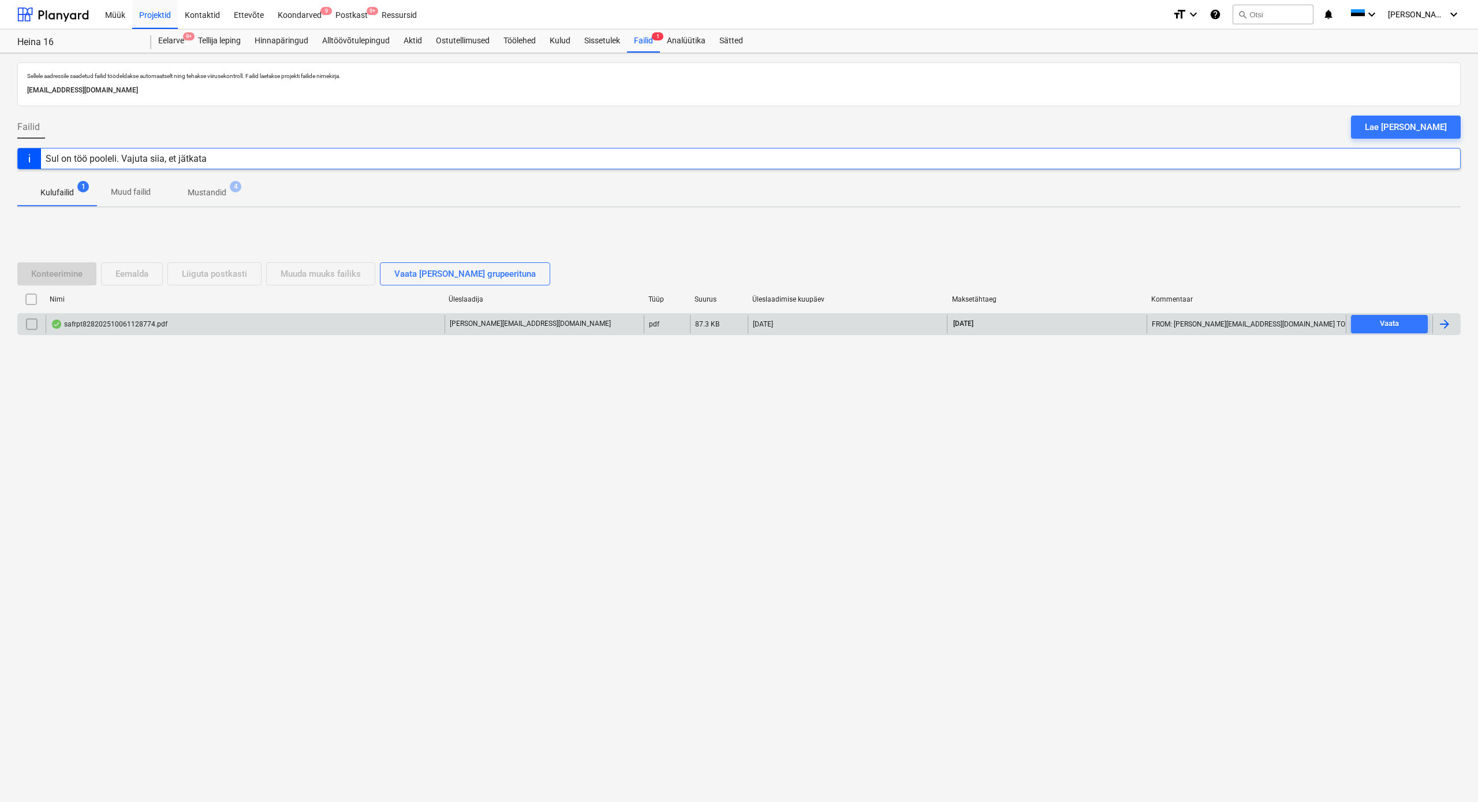
click at [107, 324] on div "safrpt828202510061128774.pdf" at bounding box center [109, 323] width 117 height 9
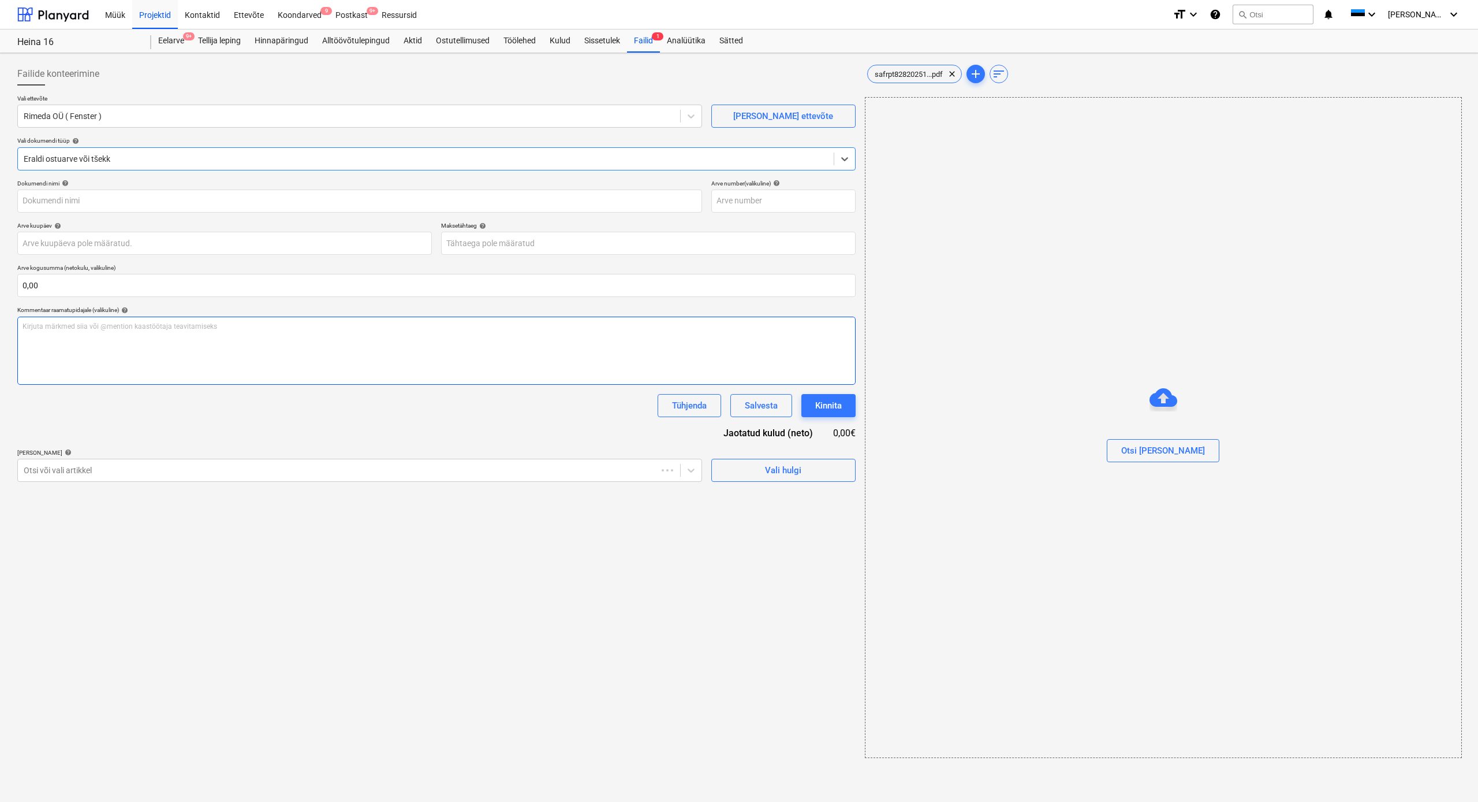
type input "0,00"
type input "25-1155"
type input "[DATE]"
type input "27 Oct 2025"
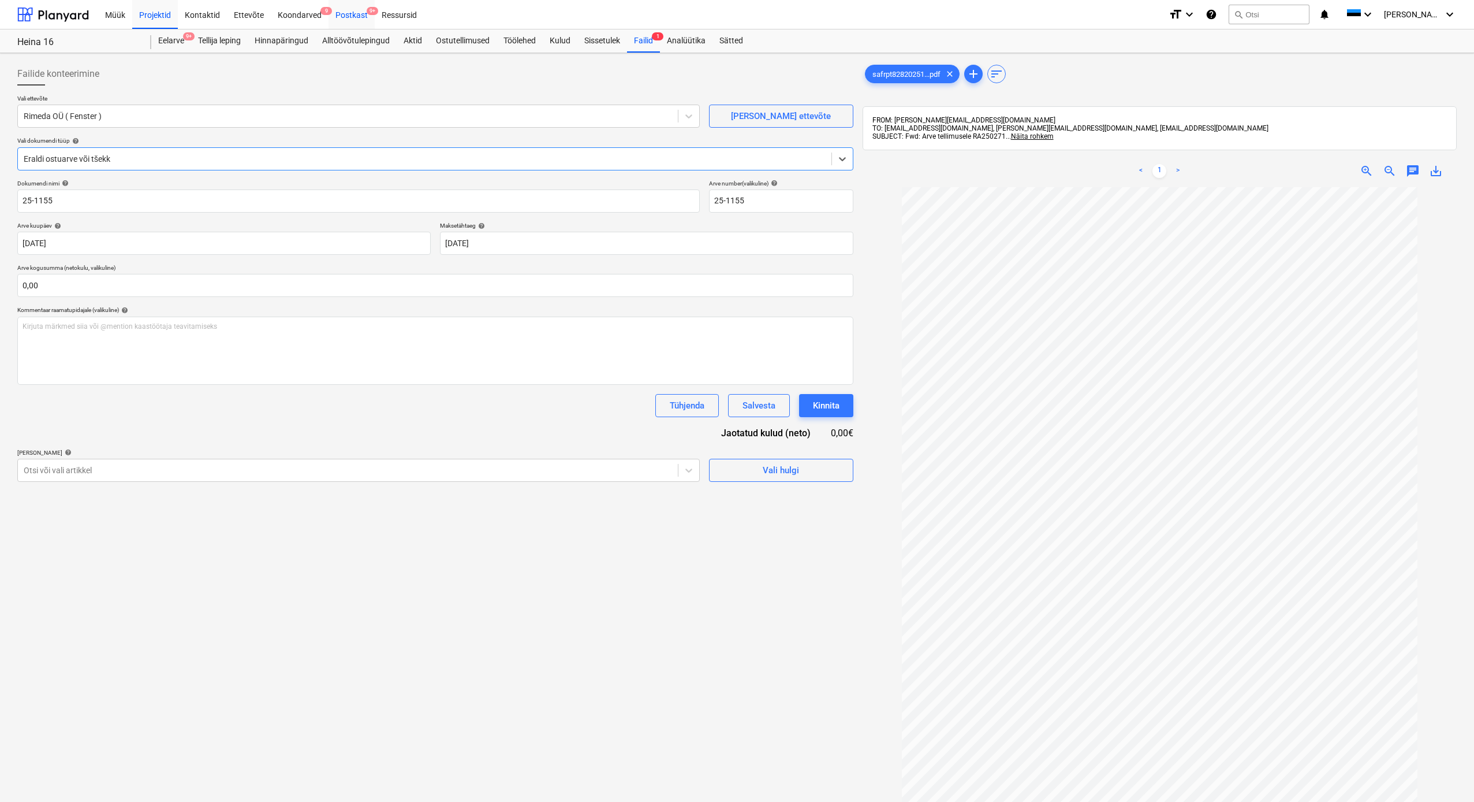
click at [336, 12] on div "Postkast 9+" at bounding box center [352, 13] width 46 height 29
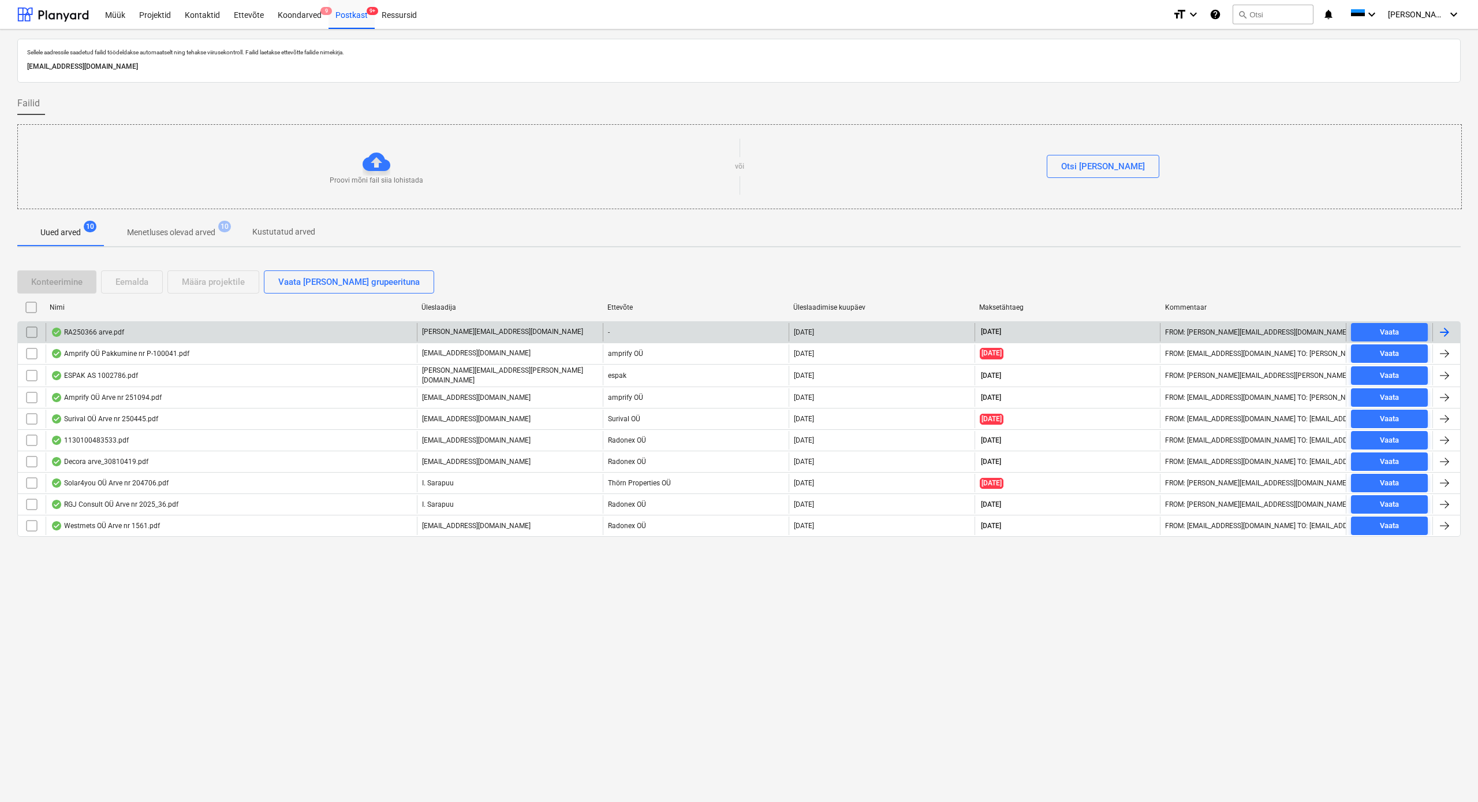
click at [115, 333] on div "RA250366 arve.pdf" at bounding box center [87, 331] width 73 height 9
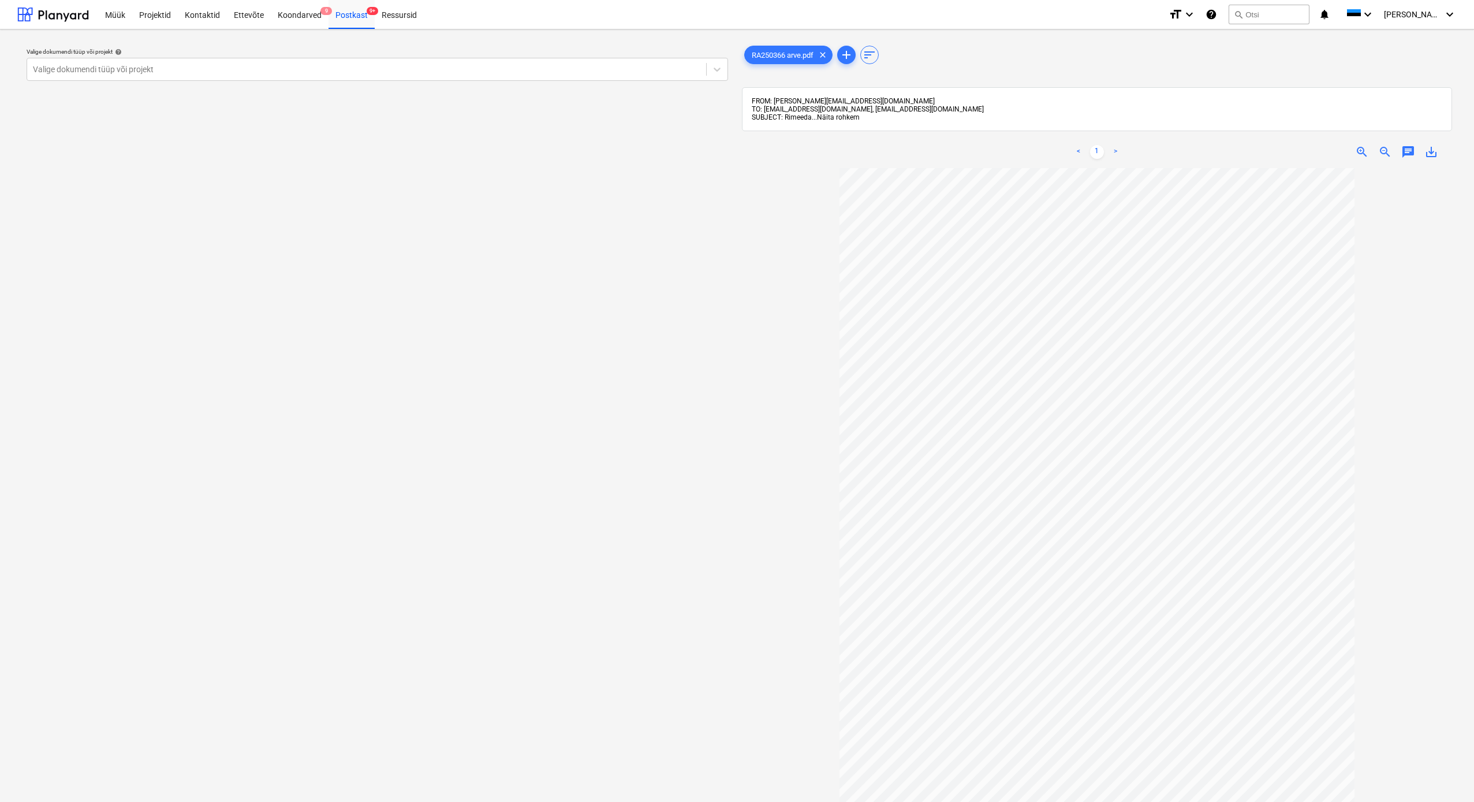
click at [831, 114] on span "Näita rohkem" at bounding box center [838, 117] width 43 height 8
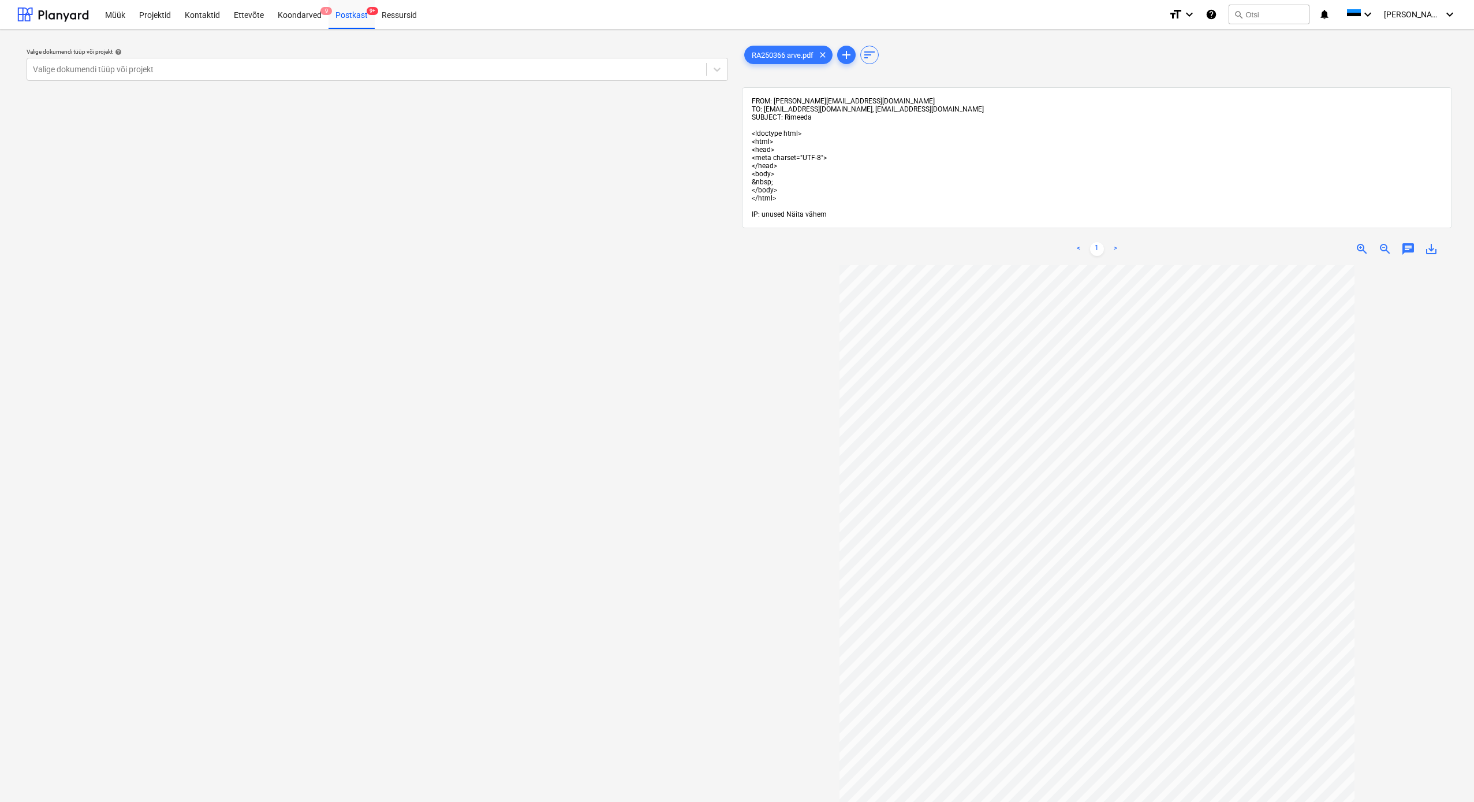
click at [810, 214] on span "Näita vähem" at bounding box center [807, 214] width 40 height 8
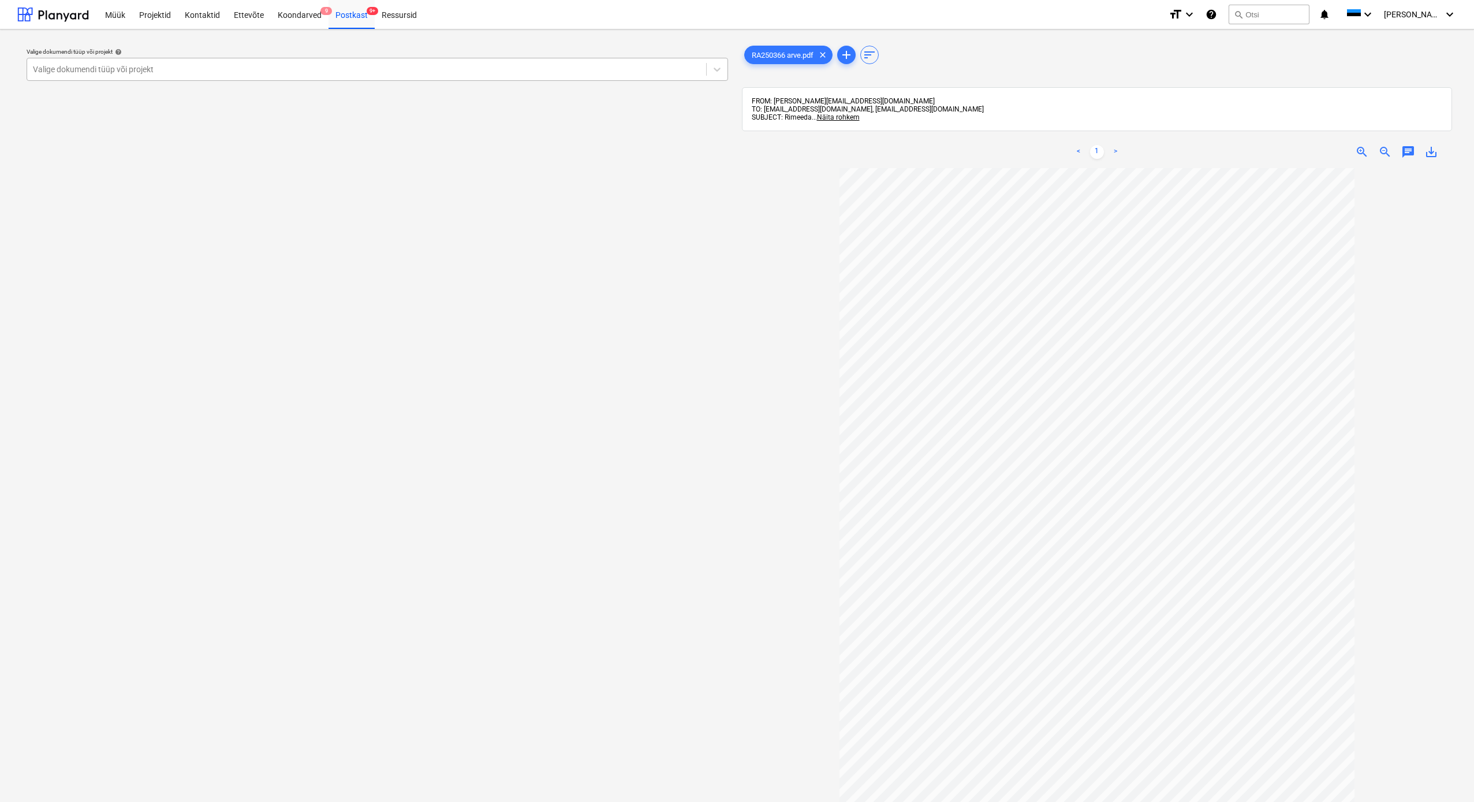
click at [32, 67] on div "Valige dokumendi tüüp või projekt" at bounding box center [366, 69] width 679 height 16
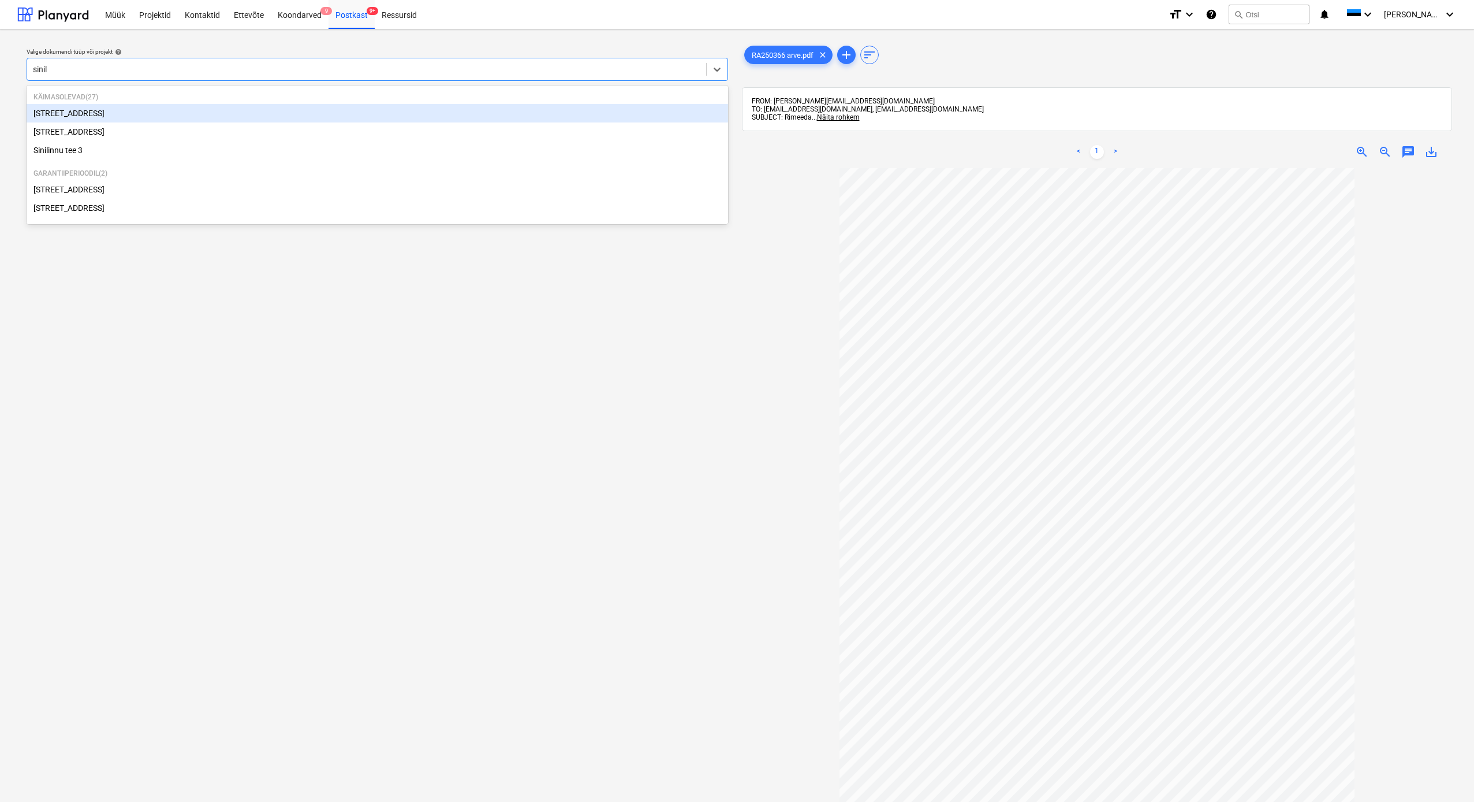
type input "sinili"
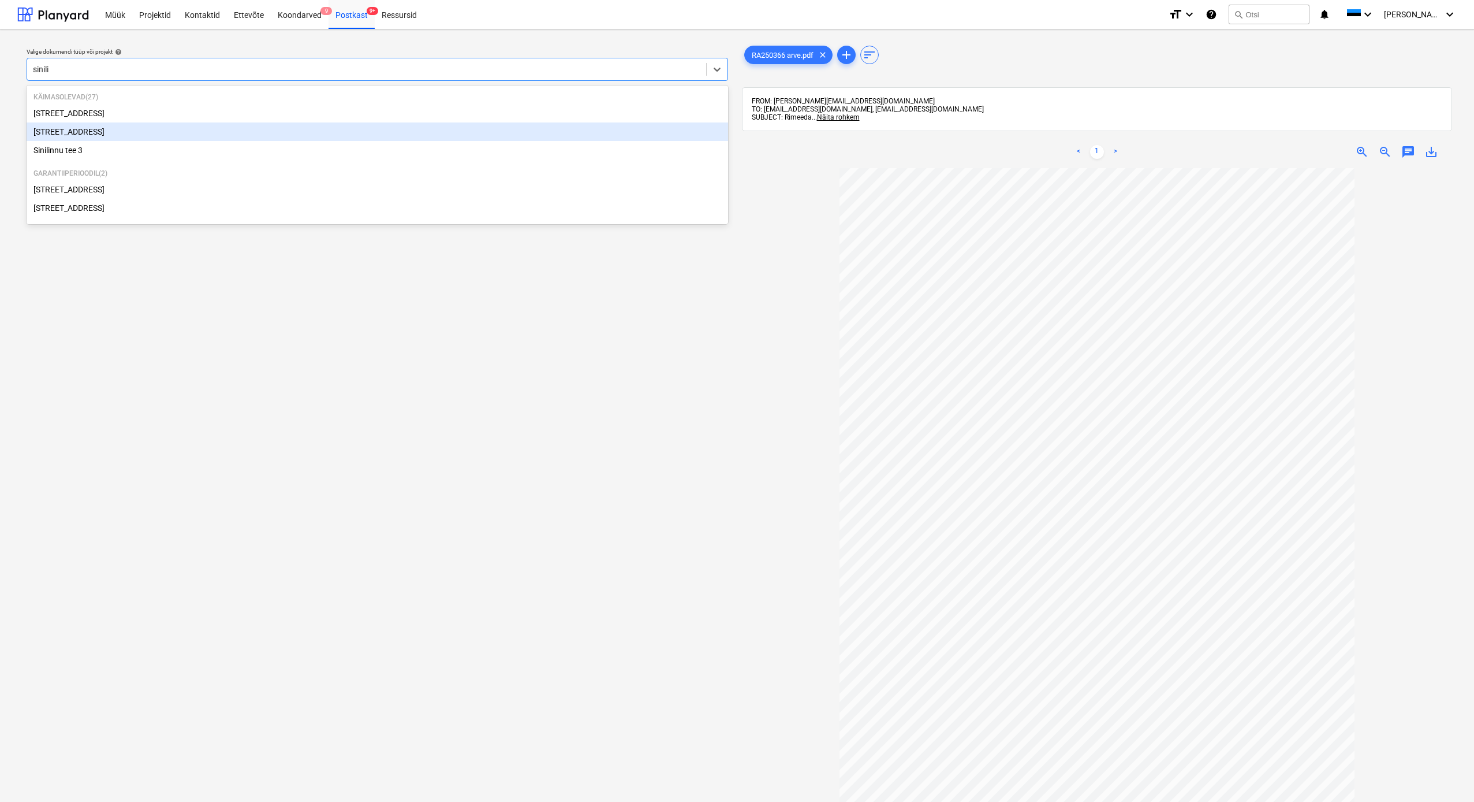
click at [77, 135] on div "[STREET_ADDRESS]" at bounding box center [378, 131] width 702 height 18
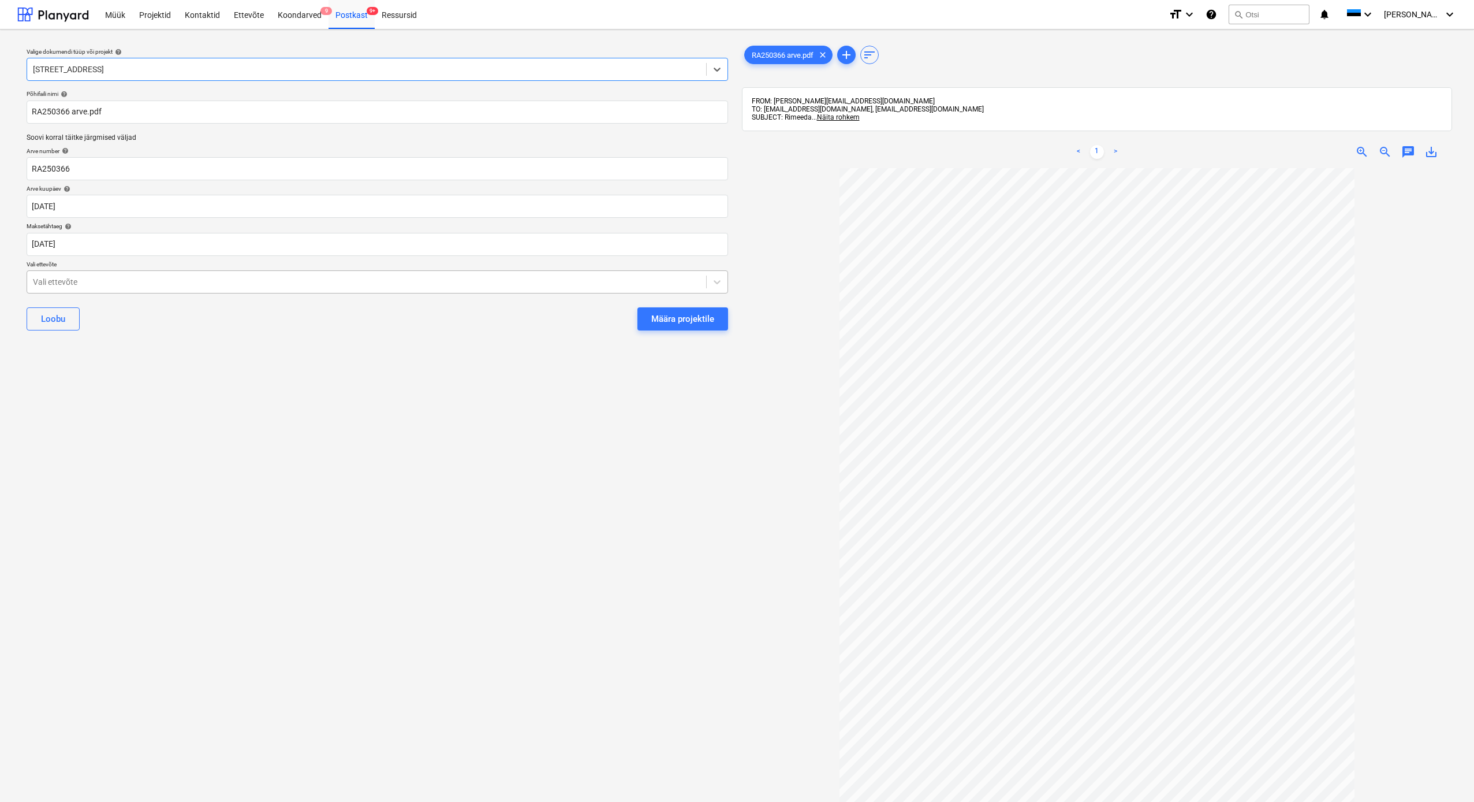
click at [50, 280] on div "Vali ettevõte" at bounding box center [367, 281] width 668 height 9
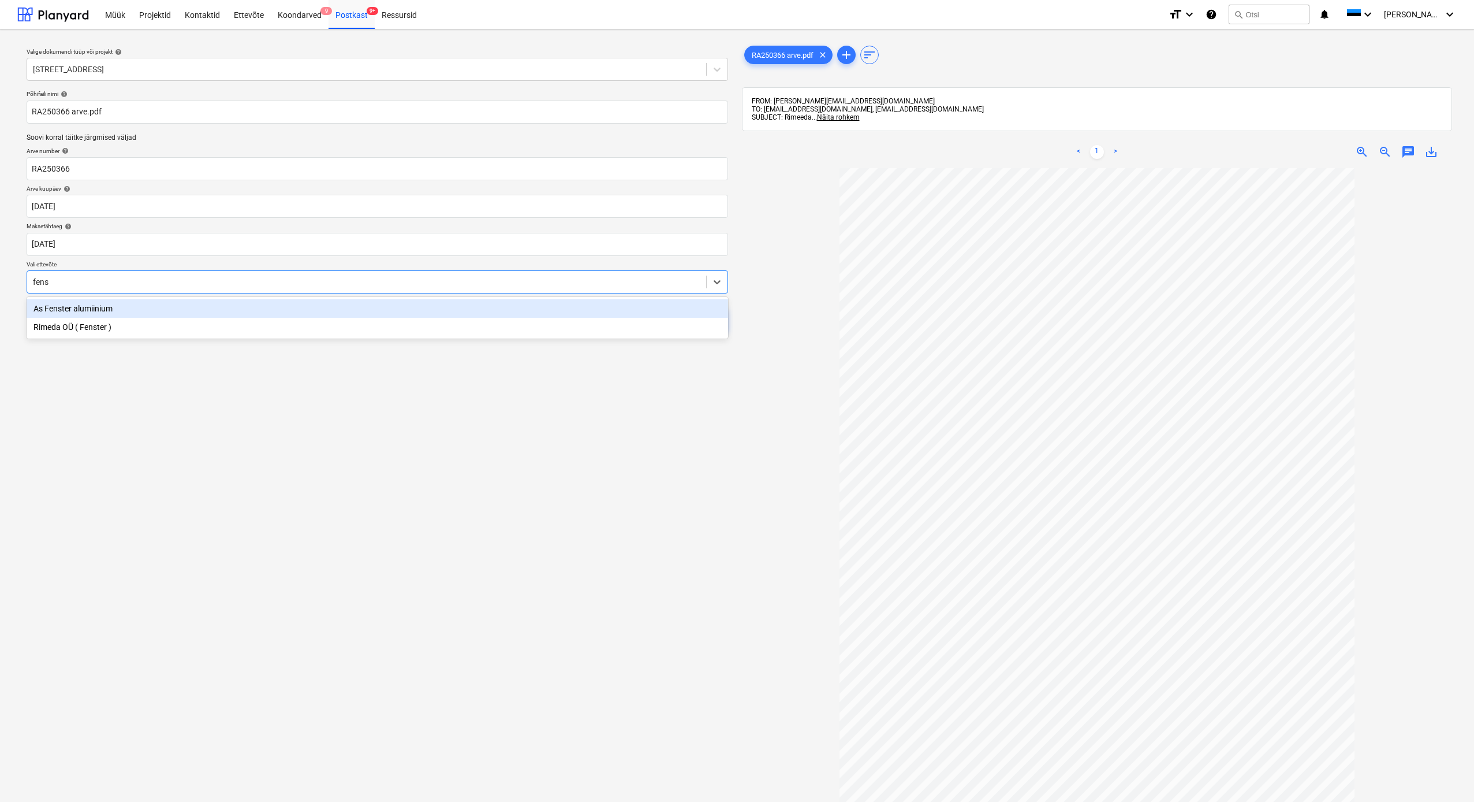
type input "fenst"
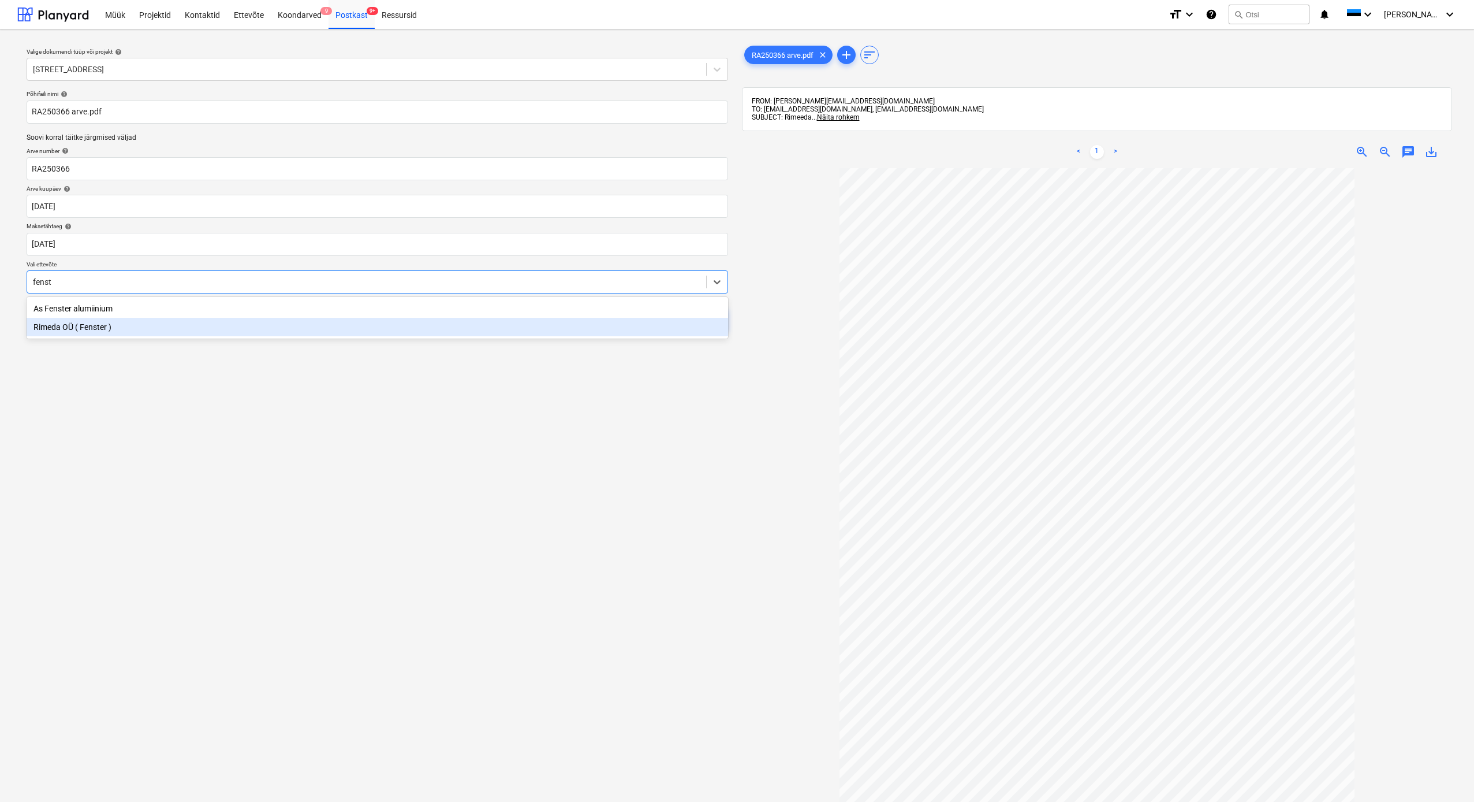
click at [100, 329] on div "Rimeda OÜ ( Fenster )" at bounding box center [378, 327] width 702 height 18
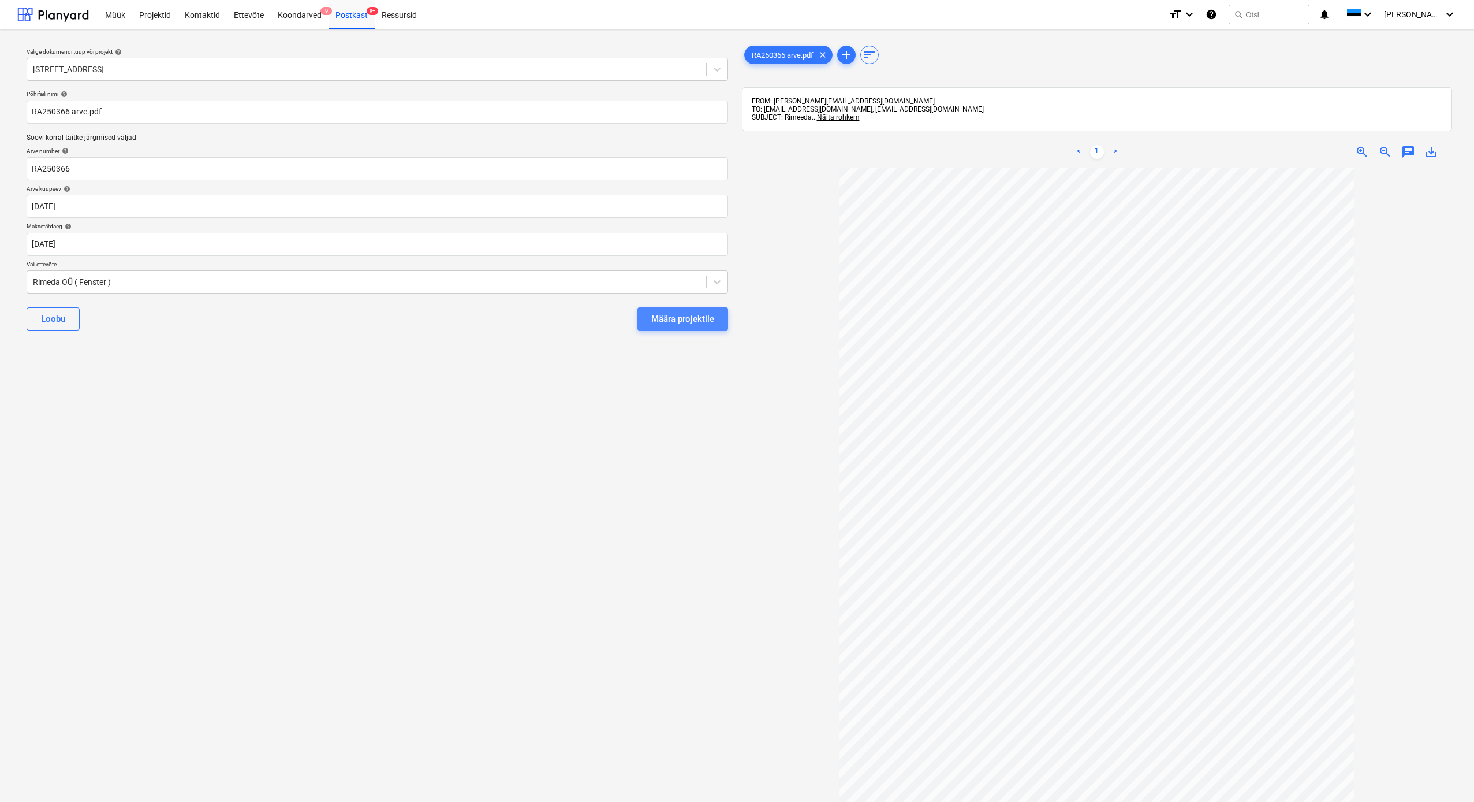
click at [683, 323] on div "Määra projektile" at bounding box center [682, 318] width 63 height 15
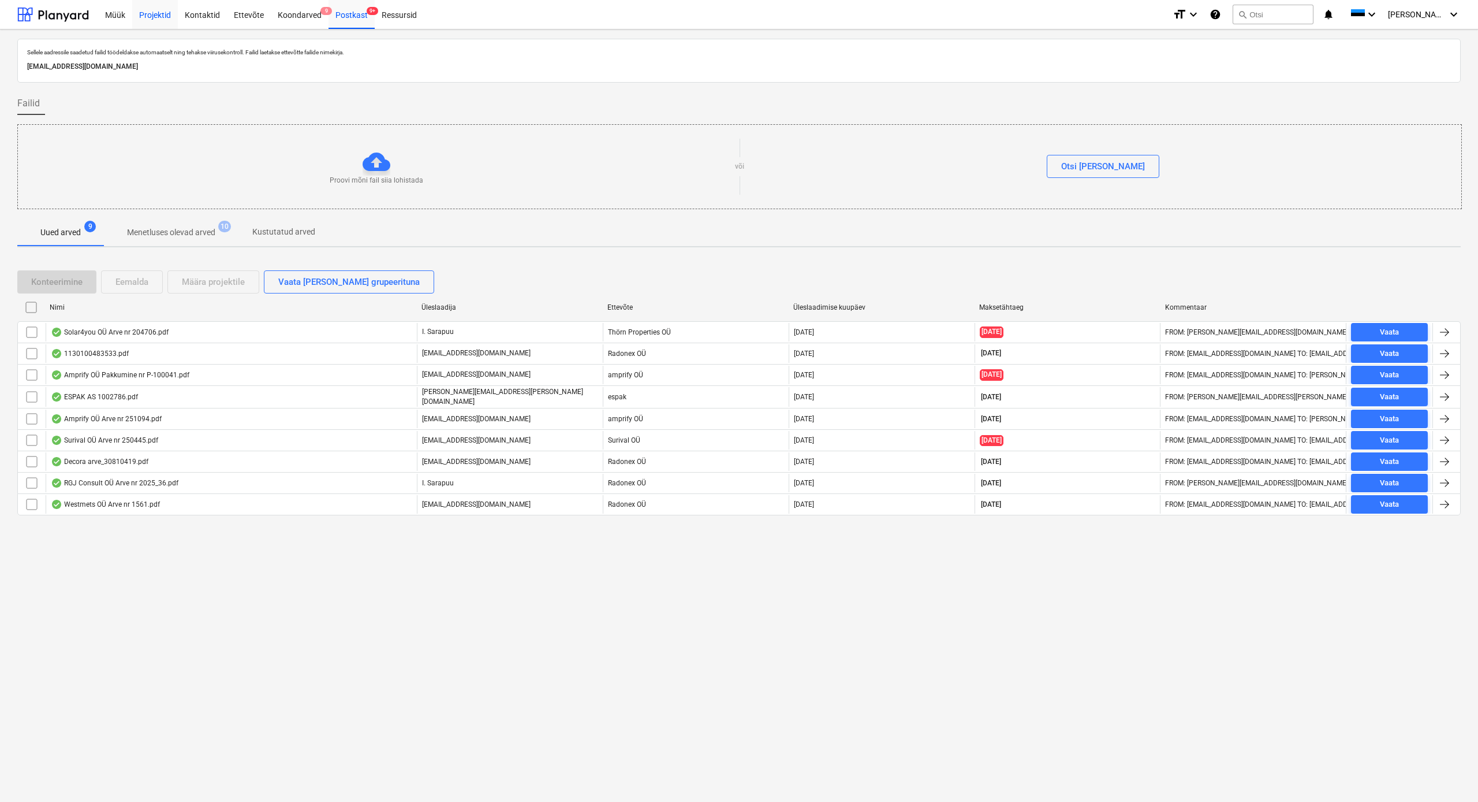
click at [156, 14] on div "Projektid" at bounding box center [155, 13] width 46 height 29
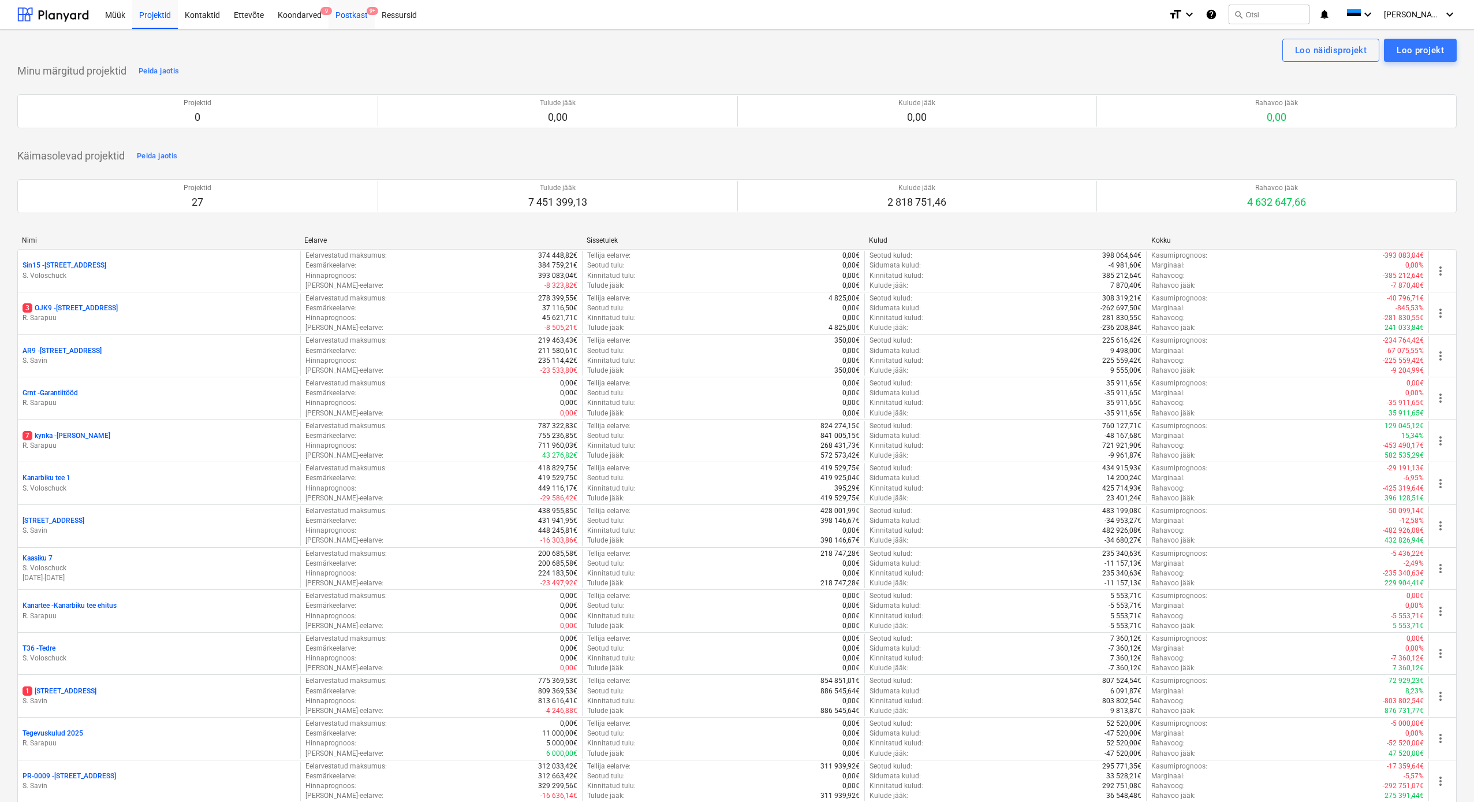
click at [345, 14] on div "Postkast 9+" at bounding box center [352, 13] width 46 height 29
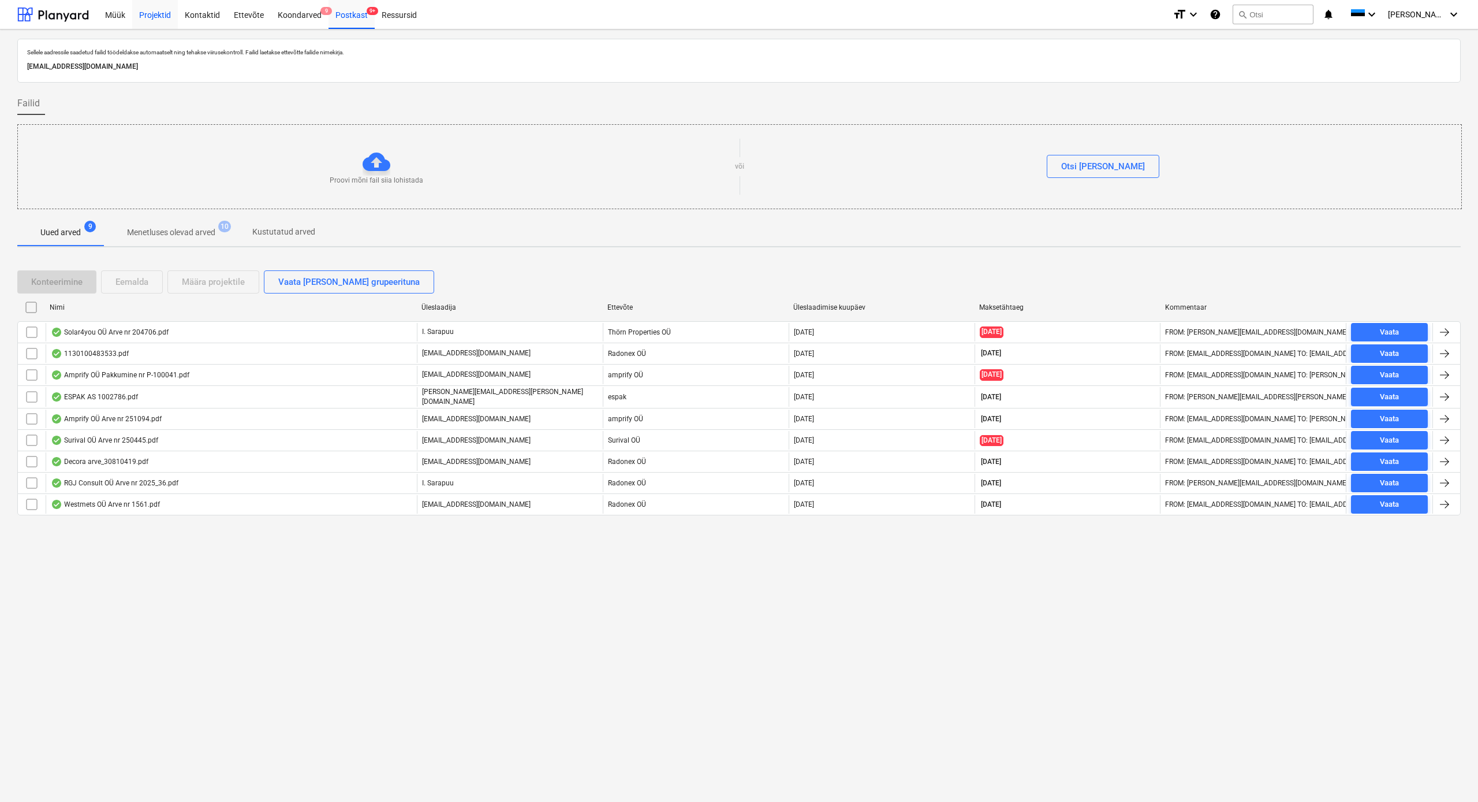
click at [160, 14] on div "Projektid" at bounding box center [155, 13] width 46 height 29
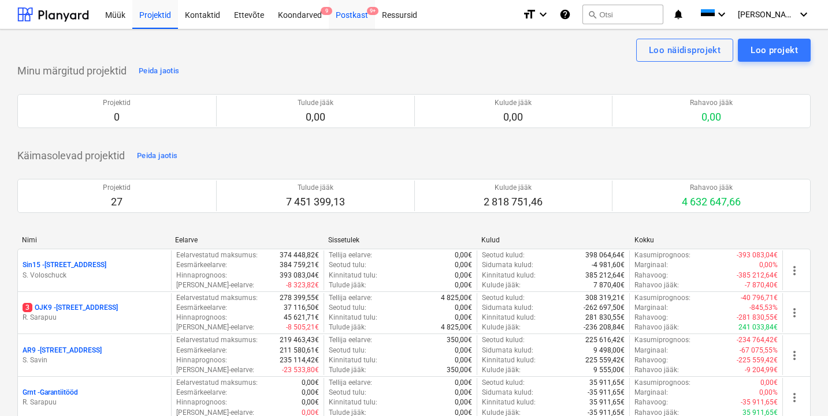
click at [349, 16] on div "Postkast 9+" at bounding box center [352, 13] width 46 height 29
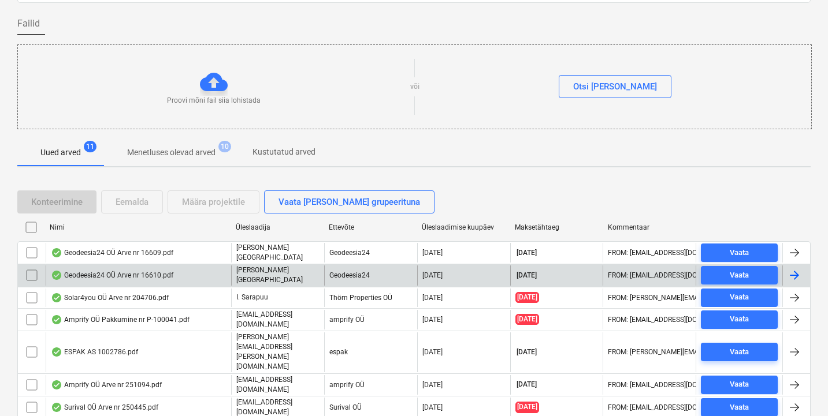
scroll to position [181, 0]
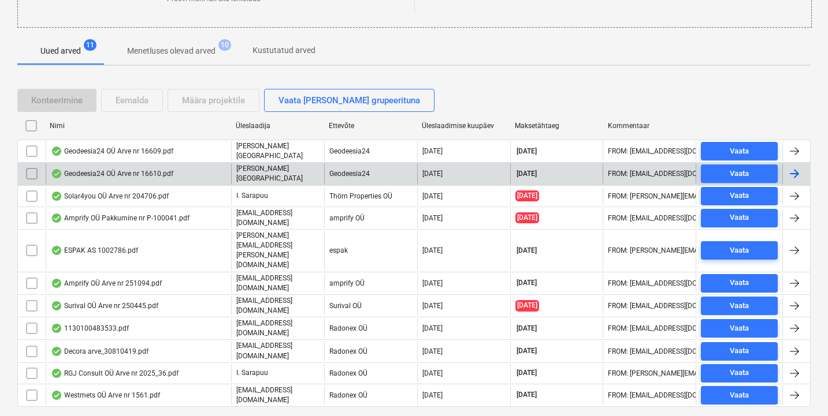
click at [131, 174] on div "Geodeesia24 OÜ Arve nr 16610.pdf" at bounding box center [112, 173] width 122 height 9
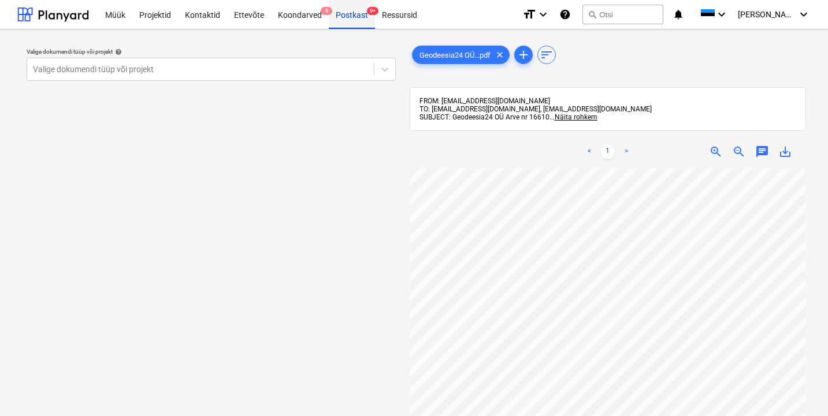
click at [347, 14] on div "Postkast 9+" at bounding box center [352, 13] width 46 height 29
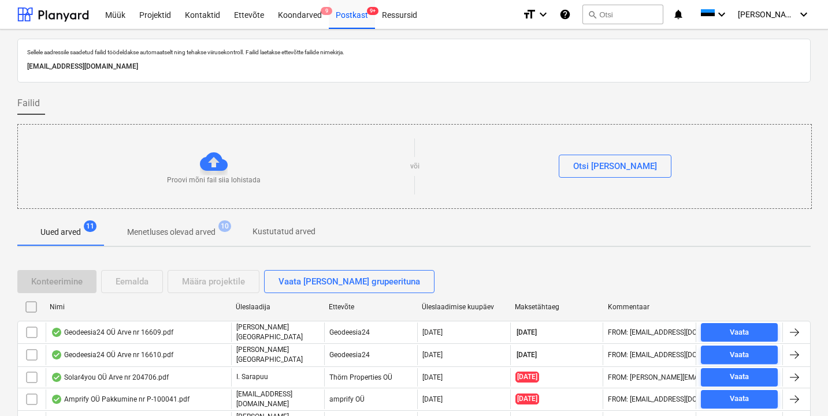
scroll to position [130, 0]
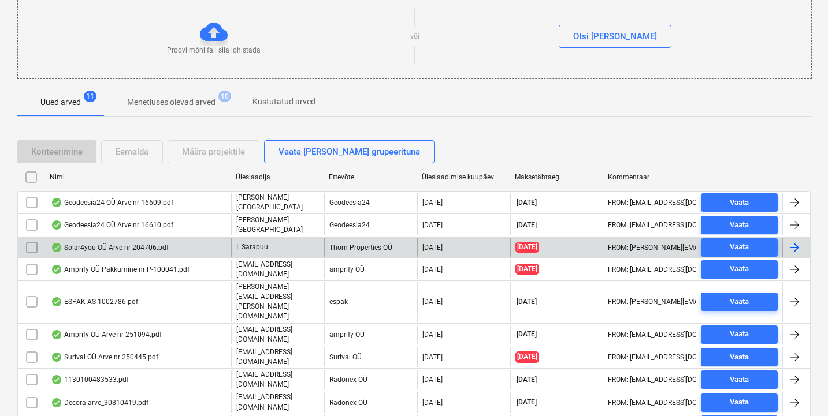
click at [96, 247] on div "Solar4you OÜ Arve nr 204706.pdf" at bounding box center [110, 247] width 118 height 9
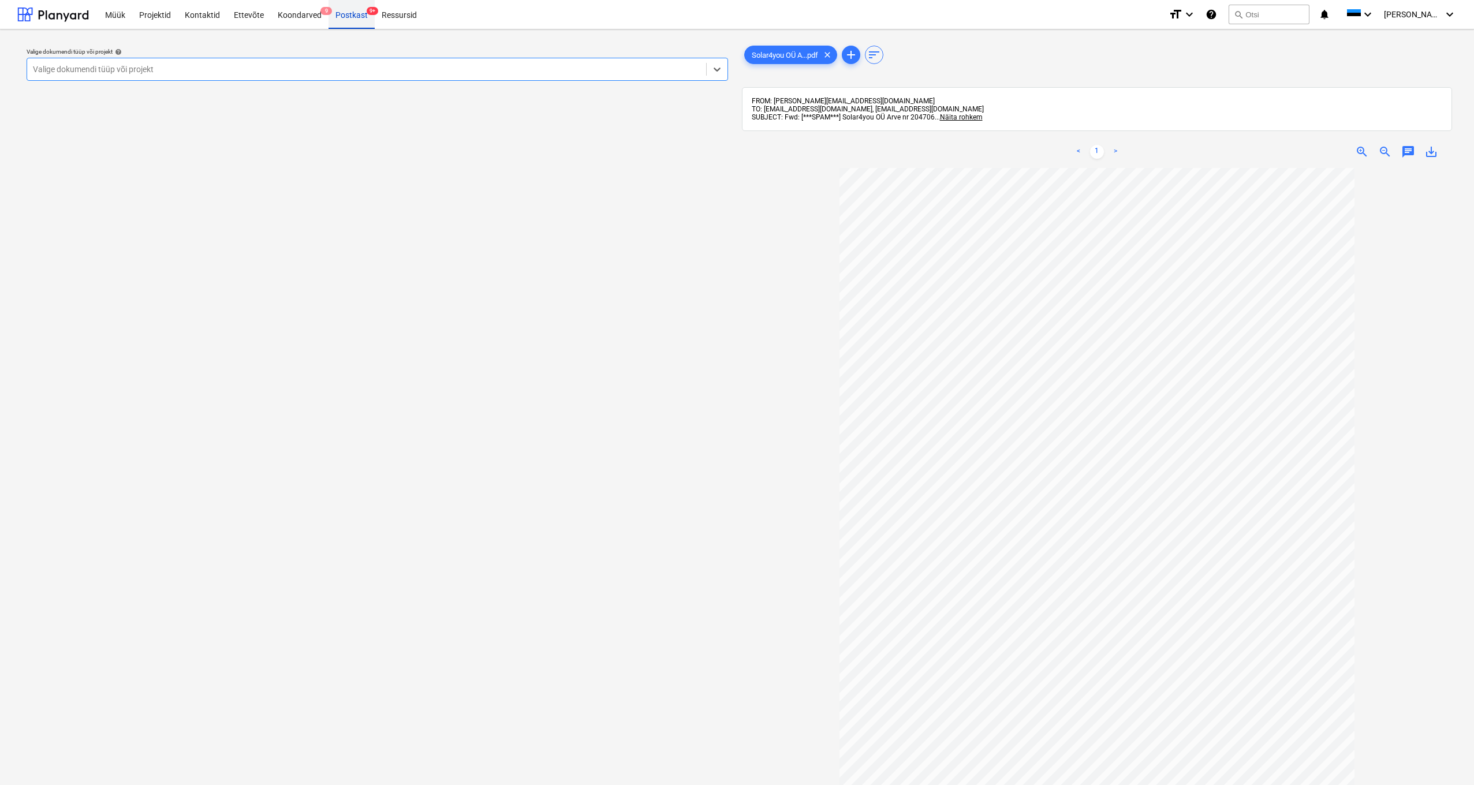
click at [345, 17] on div "Postkast 9+" at bounding box center [352, 13] width 46 height 29
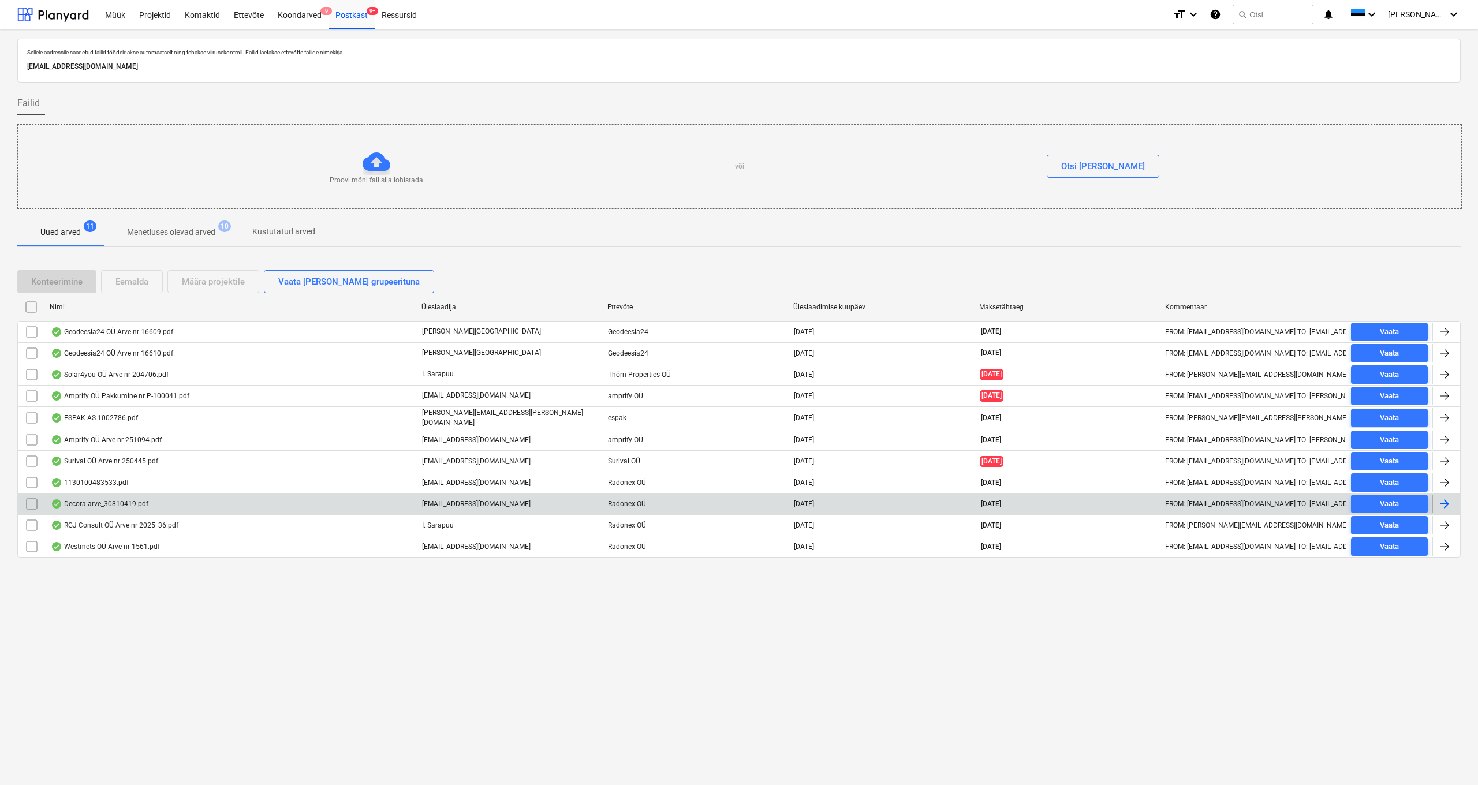
click at [115, 432] on div "Decora arve_30810419.pdf" at bounding box center [100, 504] width 98 height 9
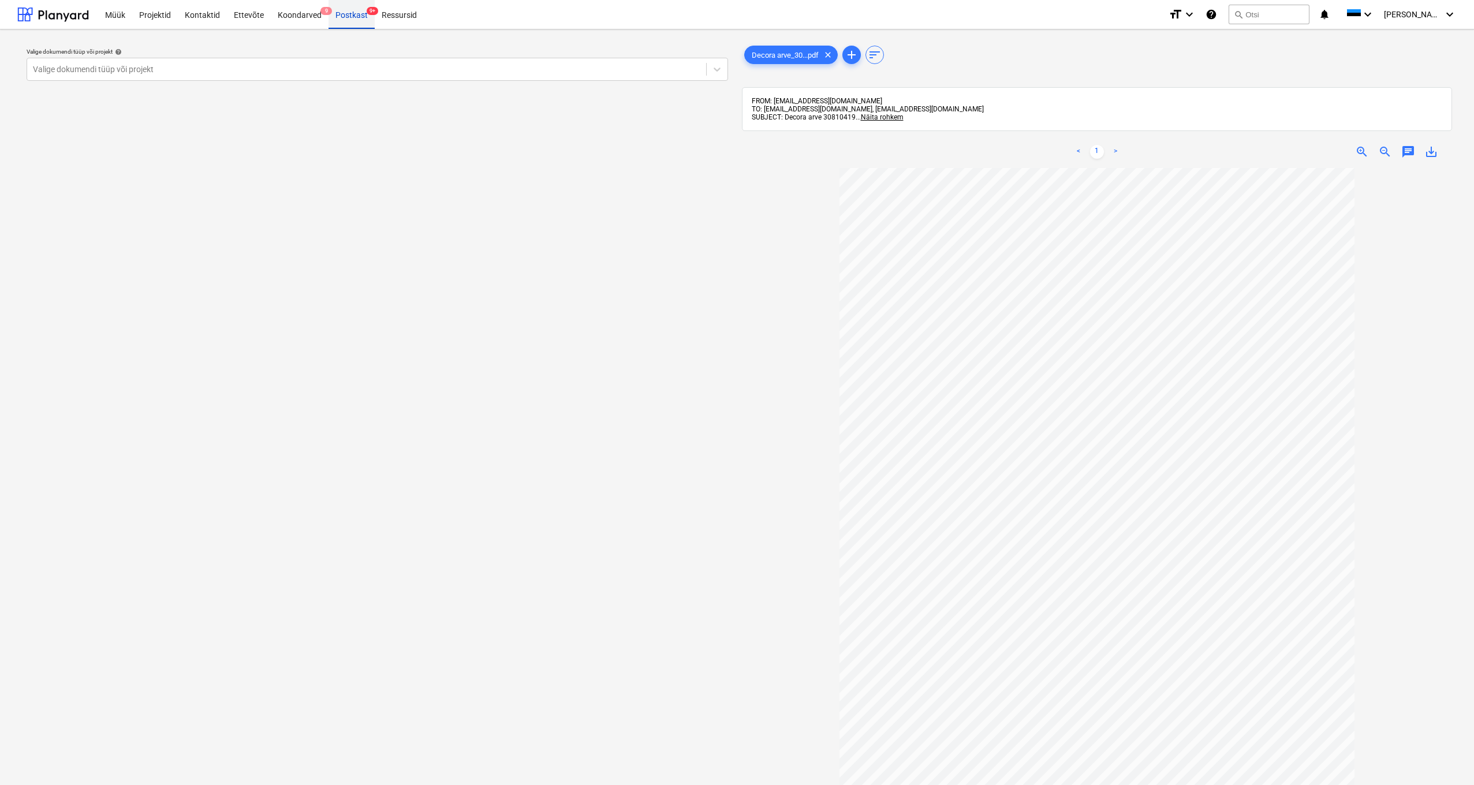
click at [348, 16] on div "Postkast 9+" at bounding box center [352, 13] width 46 height 29
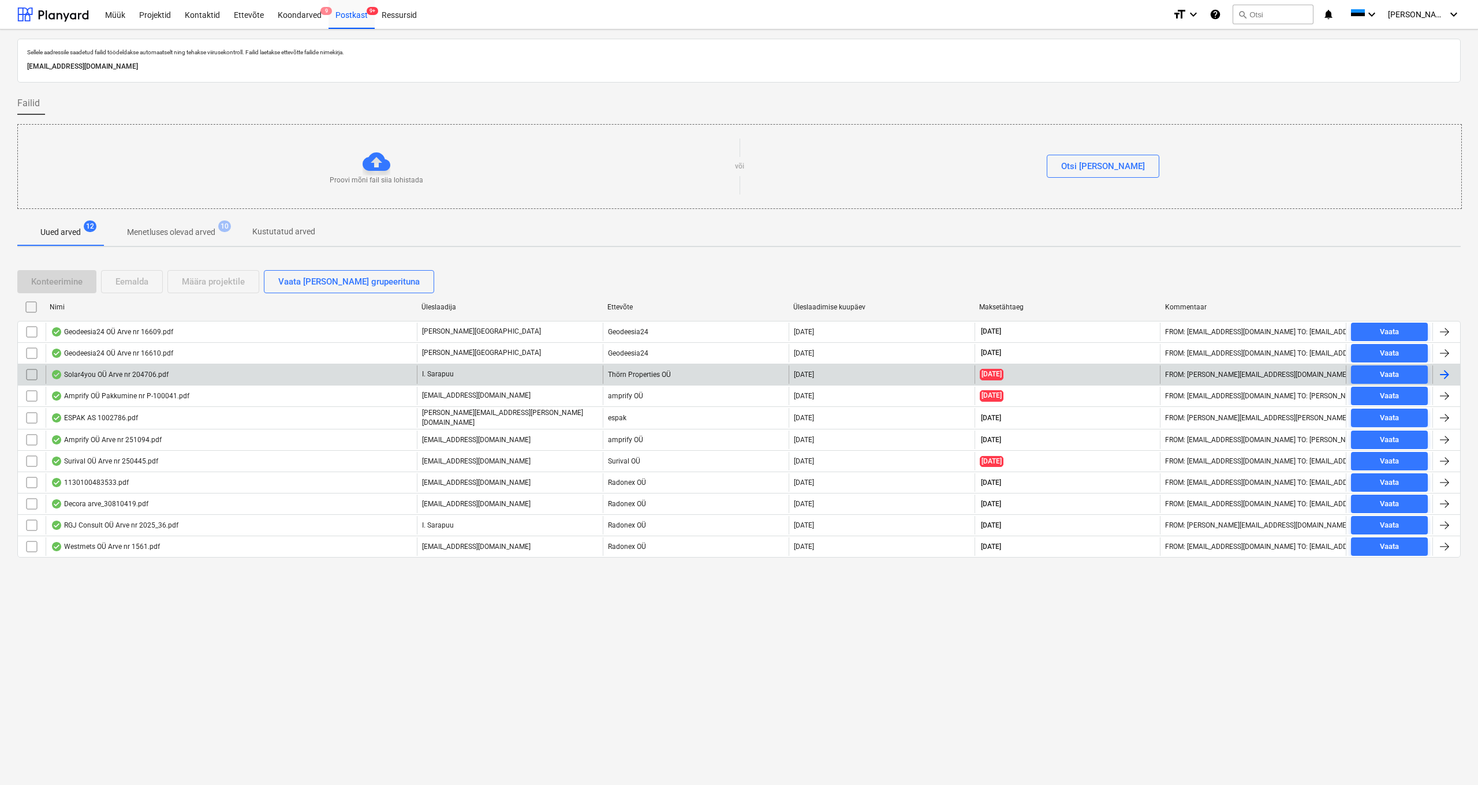
click at [122, 374] on div "Solar4you OÜ Arve nr 204706.pdf" at bounding box center [110, 374] width 118 height 9
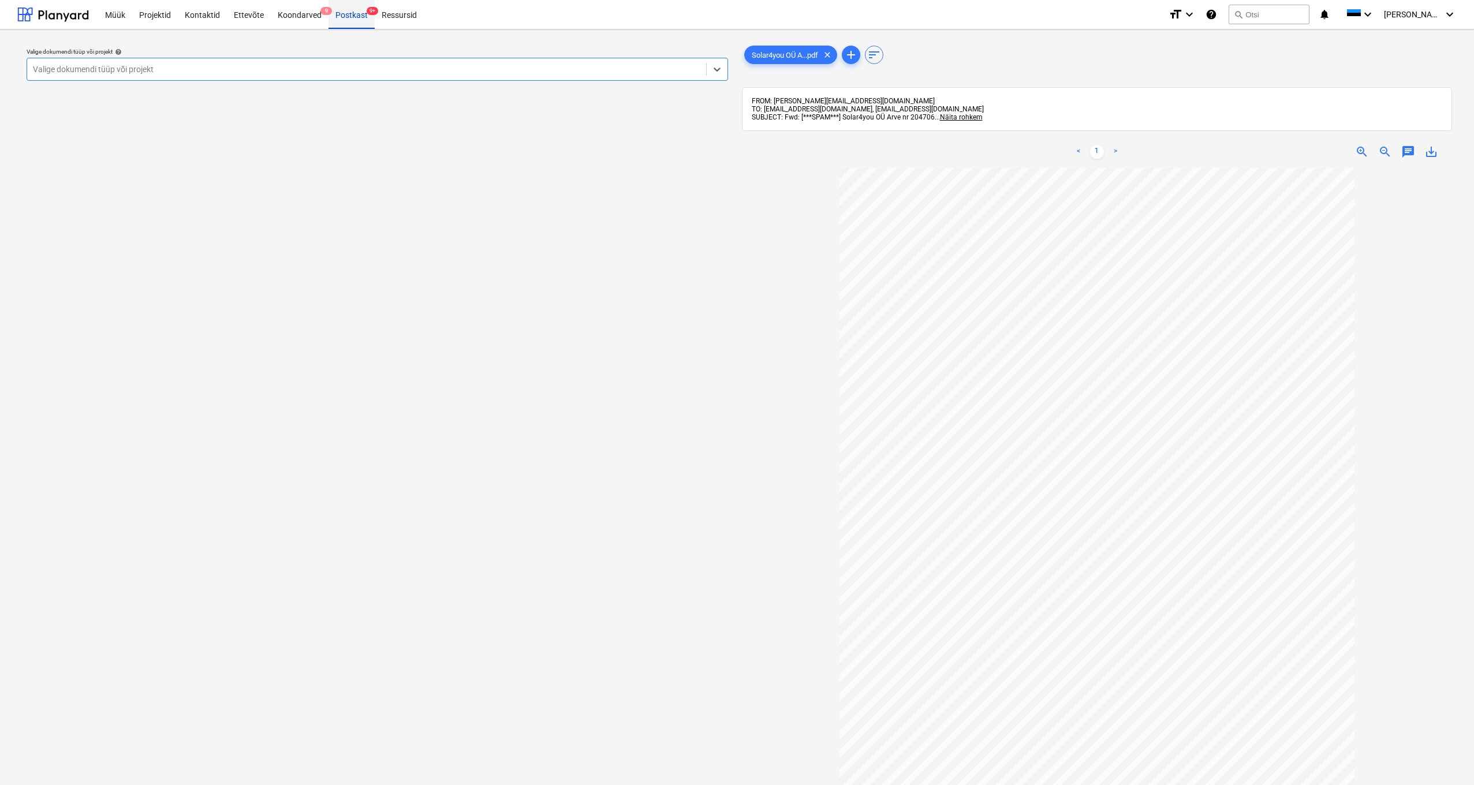
click at [351, 18] on div "Postkast 9+" at bounding box center [352, 13] width 46 height 29
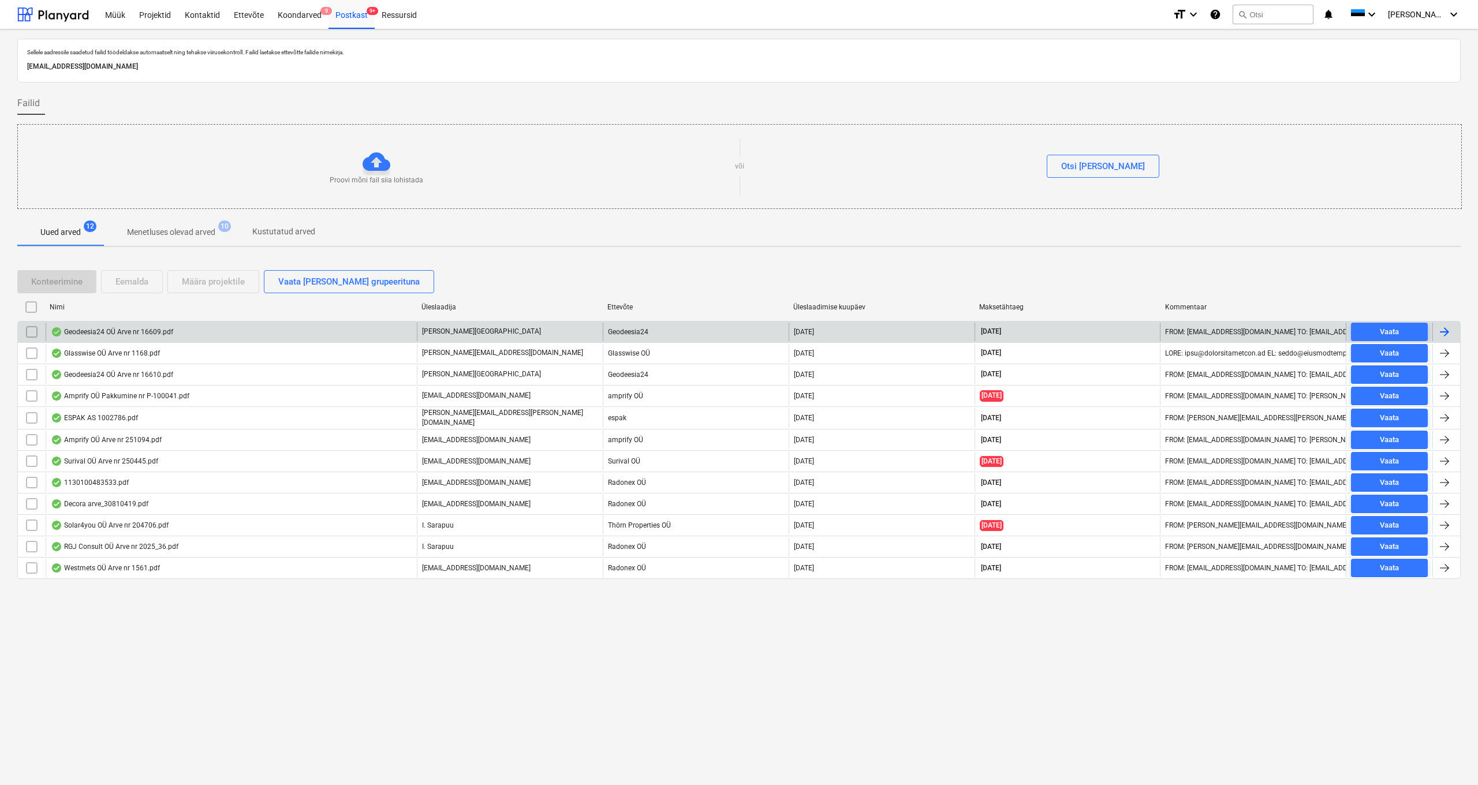
click at [128, 333] on div "Geodeesia24 OÜ Arve nr 16609.pdf" at bounding box center [112, 331] width 122 height 9
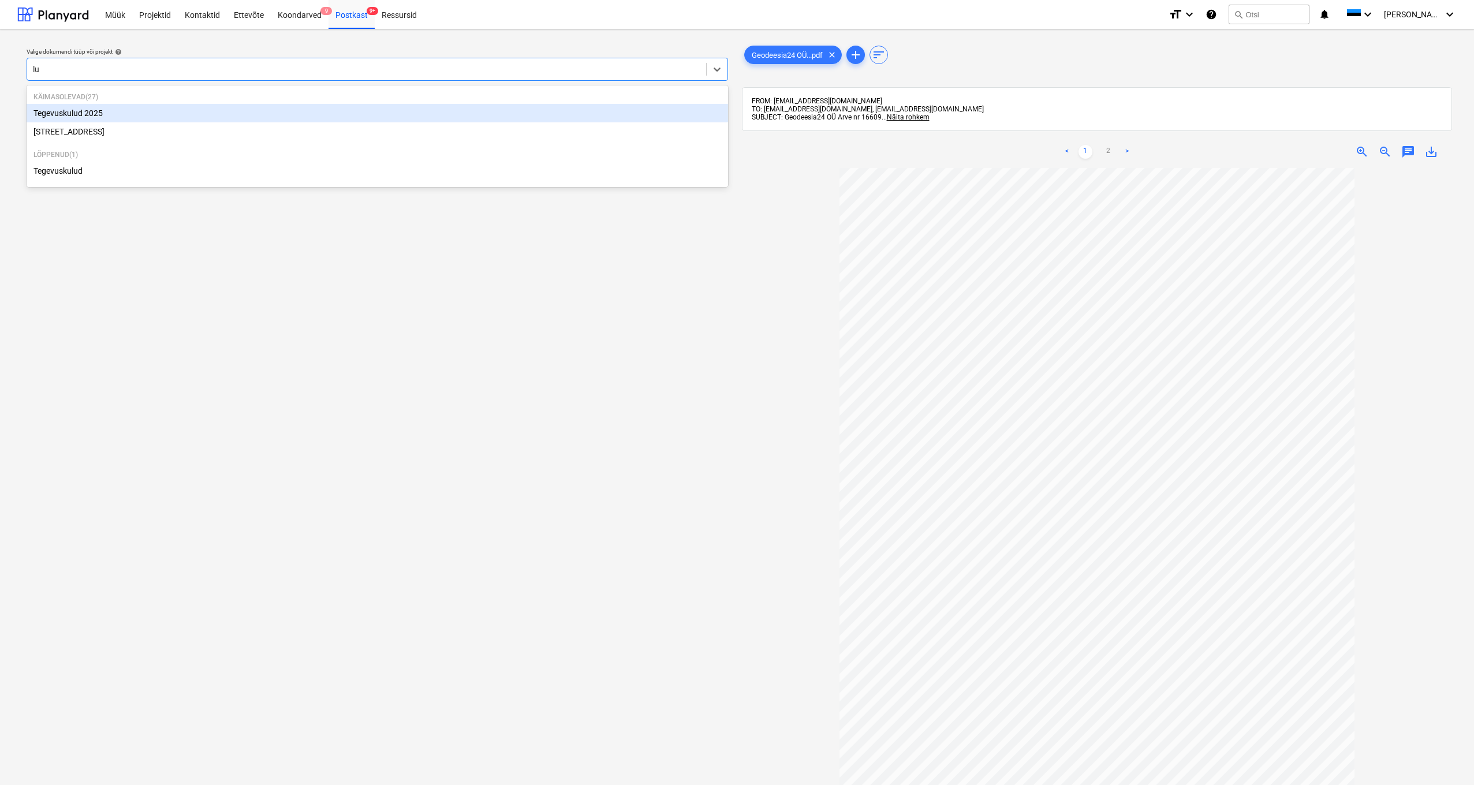
type input "lui"
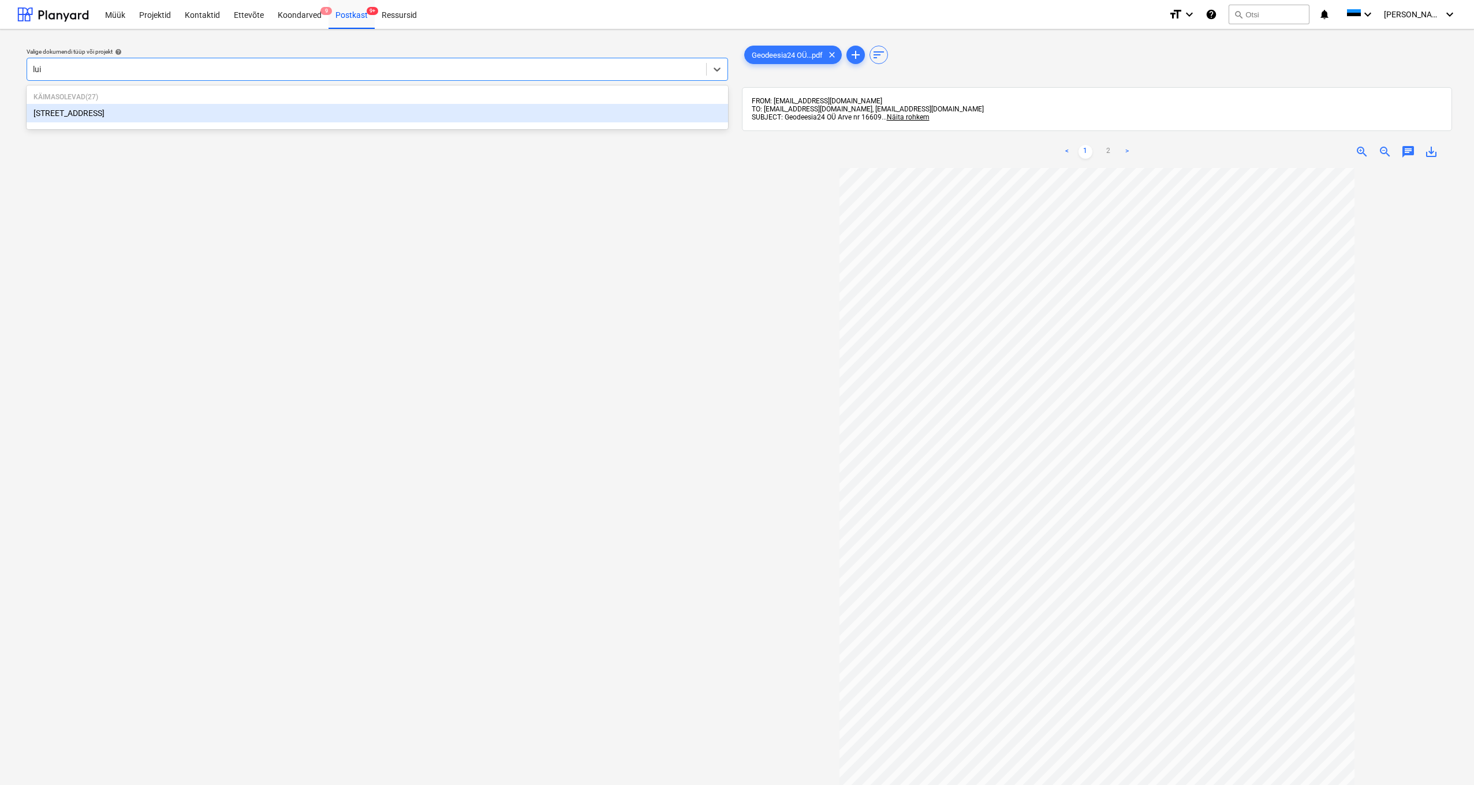
click at [68, 113] on div "[STREET_ADDRESS]" at bounding box center [378, 113] width 702 height 18
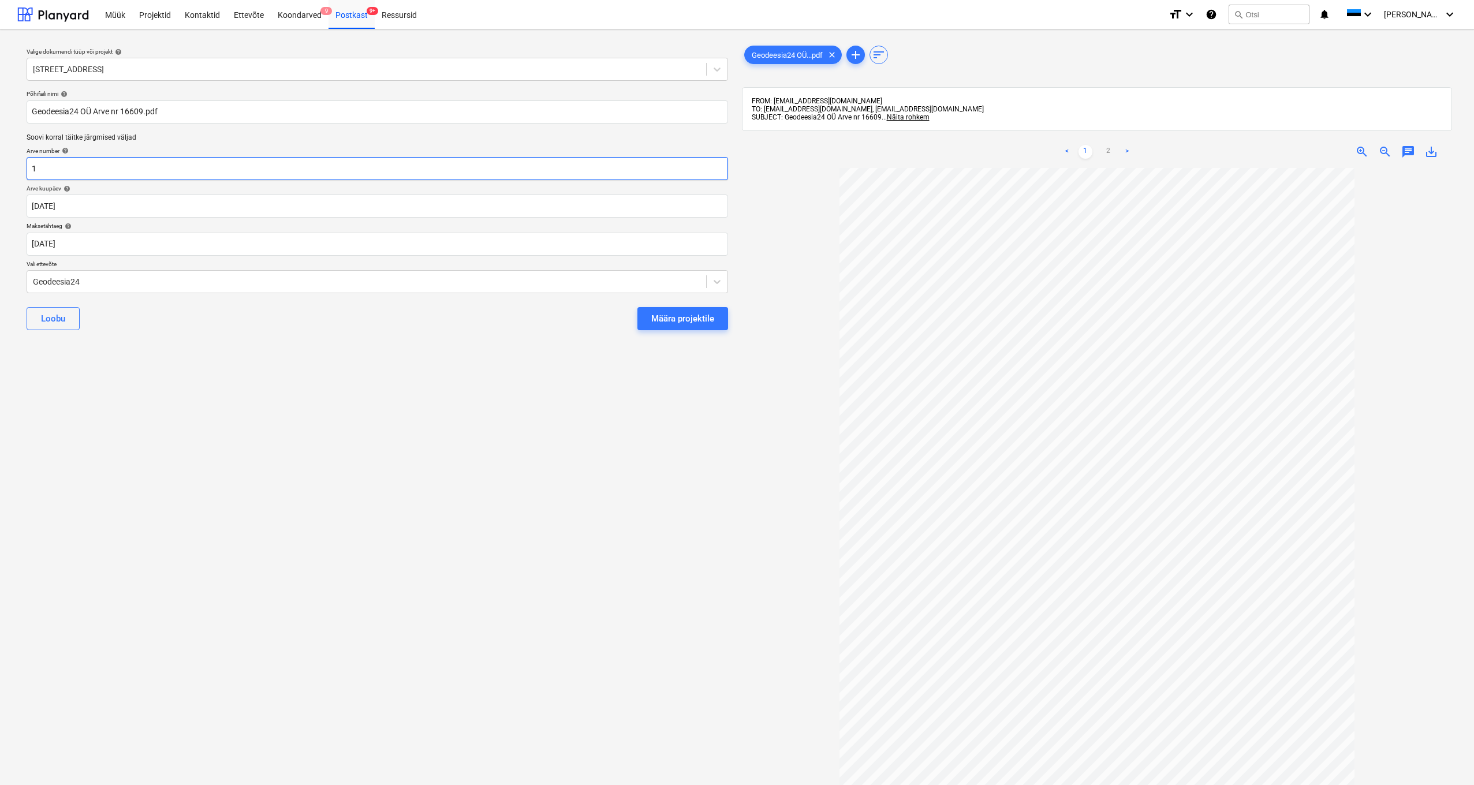
click at [48, 167] on input "1" at bounding box center [378, 168] width 702 height 23
type input "16609"
click at [669, 322] on div "Määra projektile" at bounding box center [682, 318] width 63 height 15
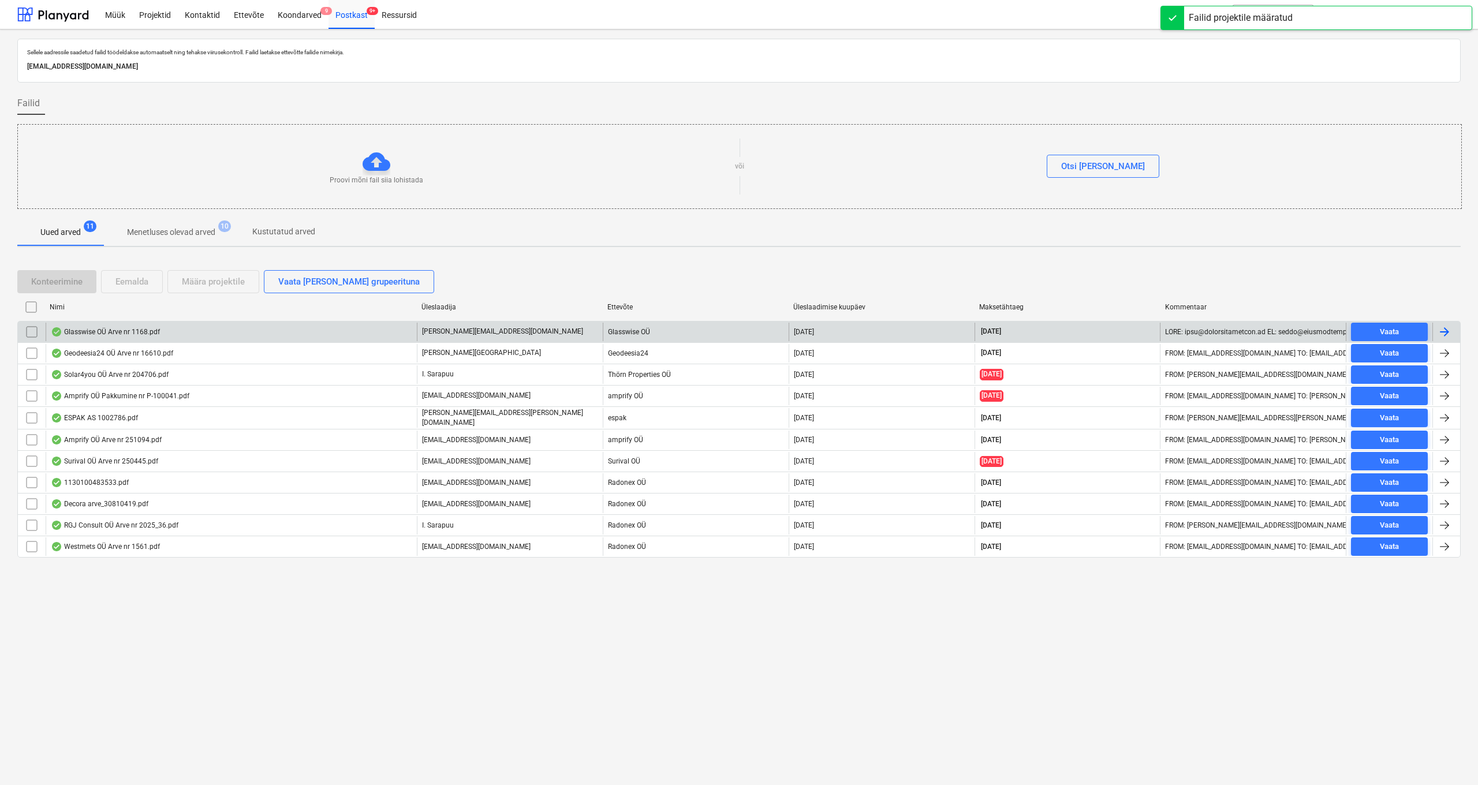
click at [118, 330] on div "Glasswise OÜ Arve nr 1168.pdf" at bounding box center [105, 331] width 109 height 9
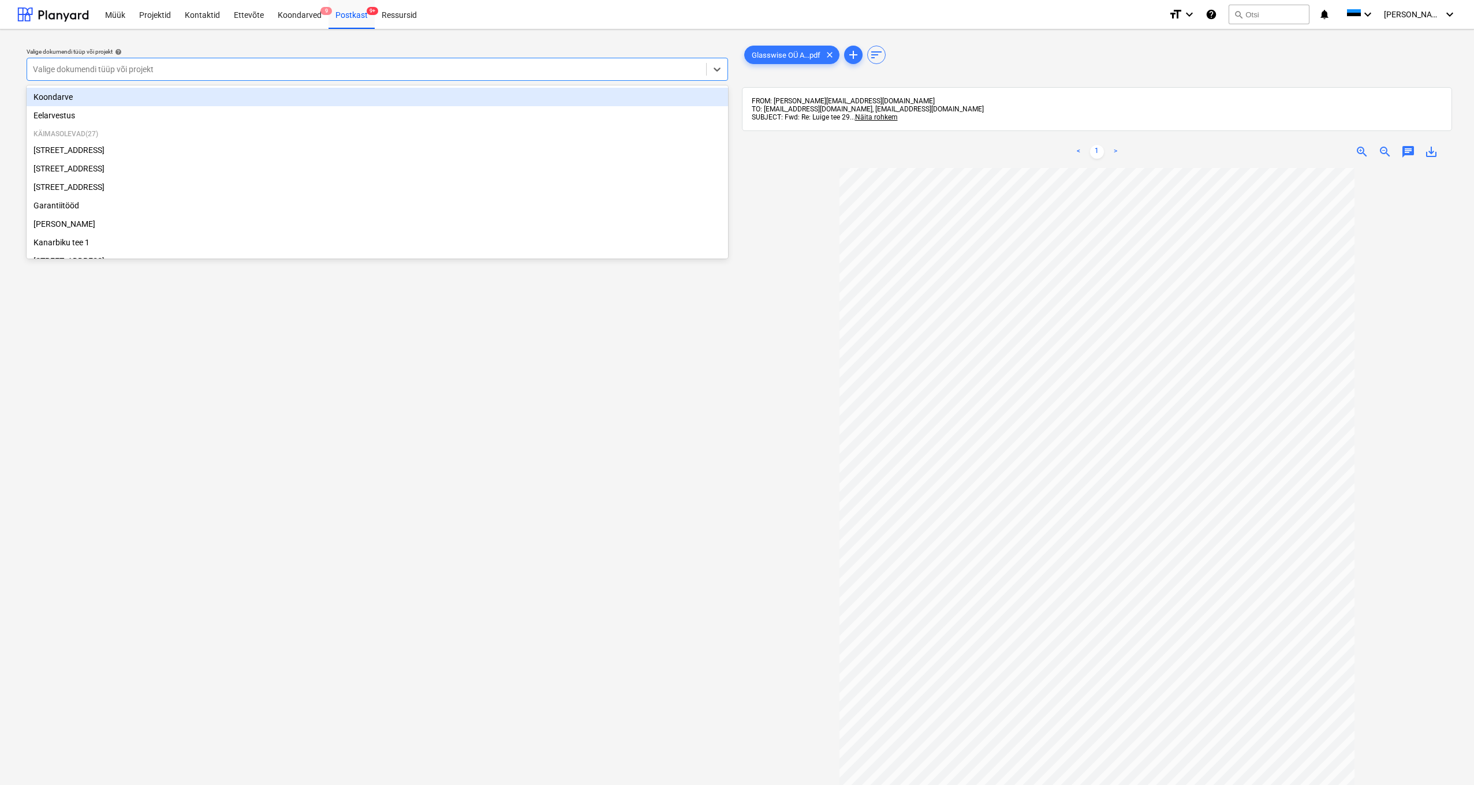
click at [58, 71] on div "Valige dokumendi tüüp või projekt" at bounding box center [367, 69] width 668 height 9
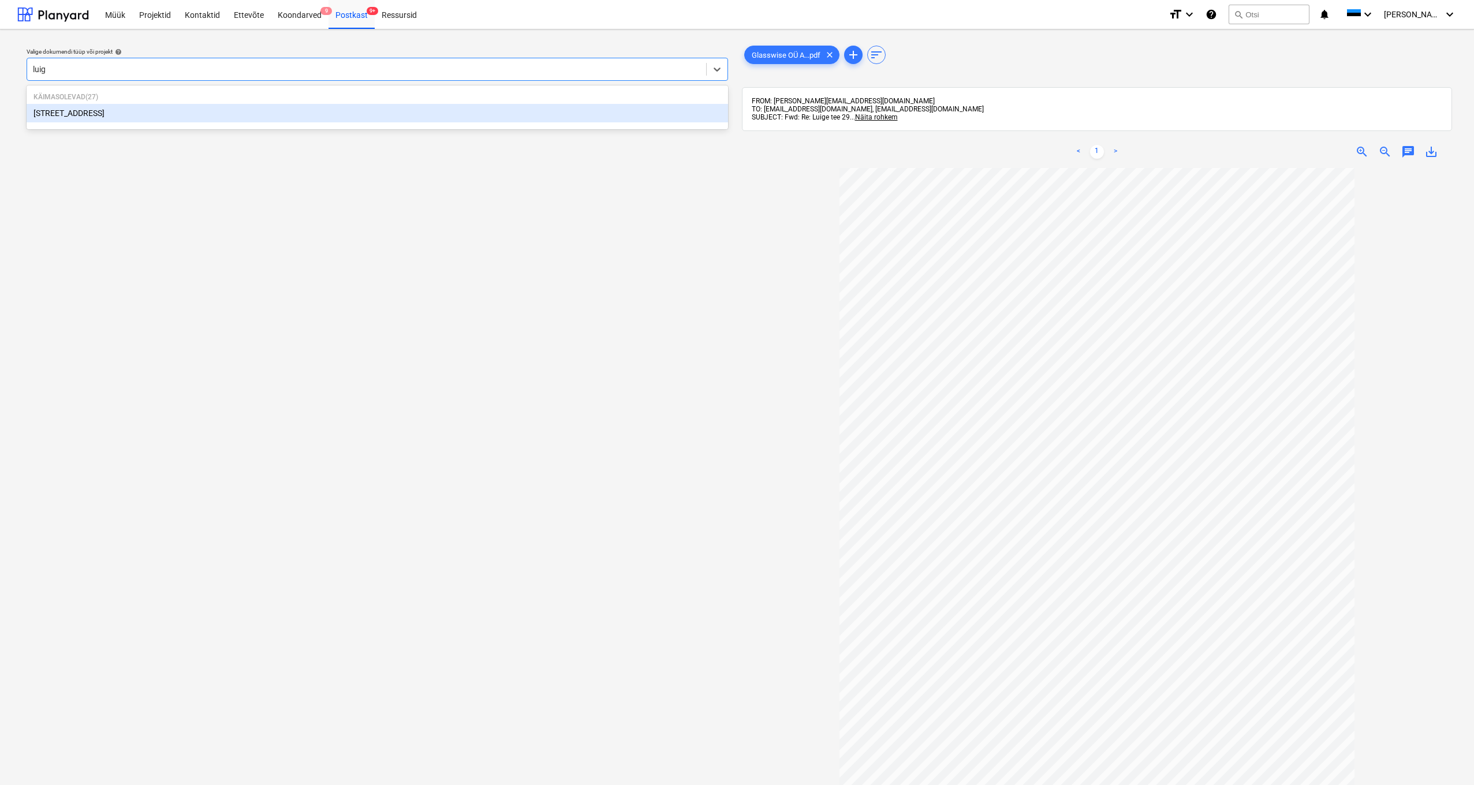
type input "luige"
click at [79, 119] on div "[STREET_ADDRESS]" at bounding box center [378, 113] width 702 height 18
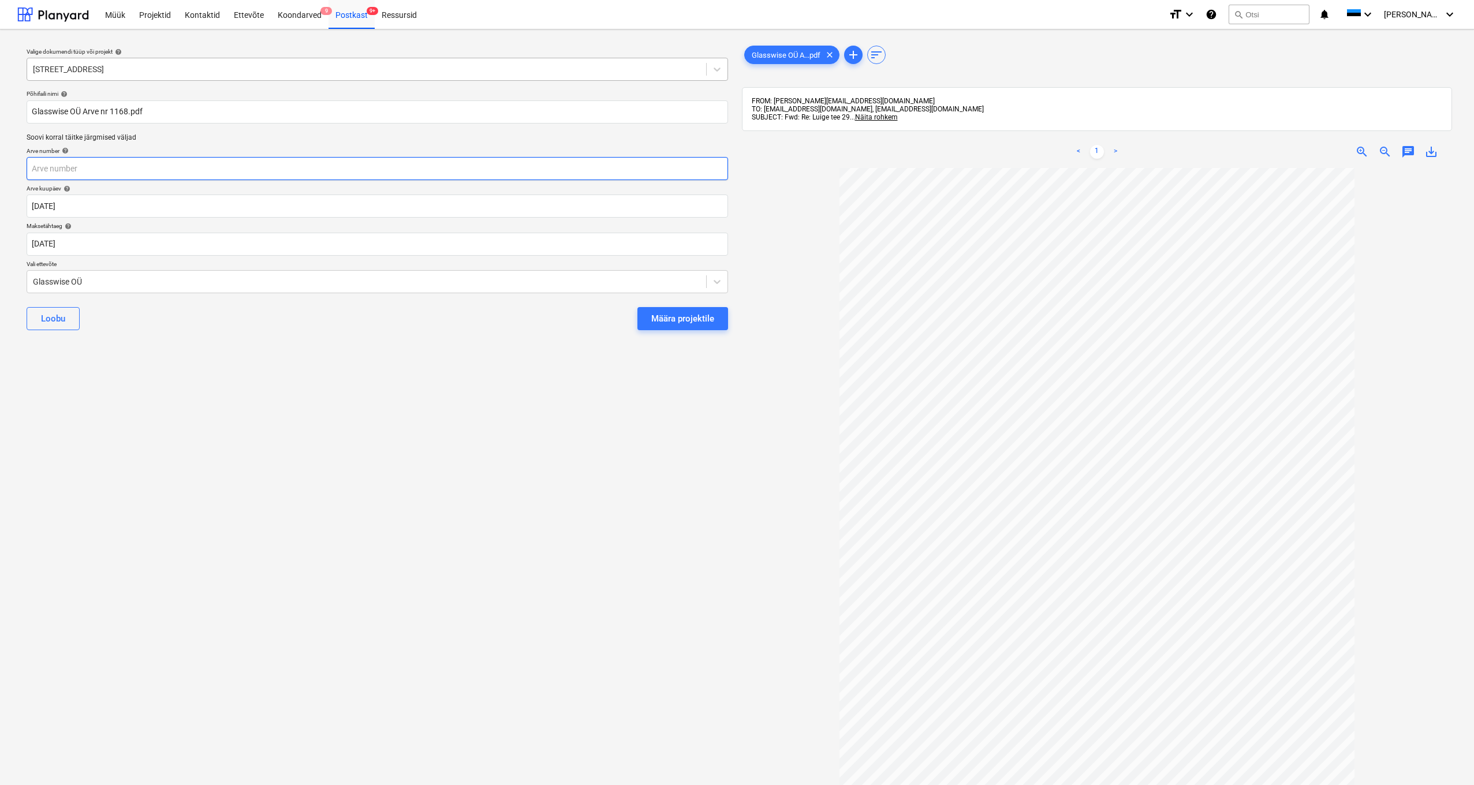
click at [70, 169] on input "text" at bounding box center [378, 168] width 702 height 23
type input "1168"
click at [674, 324] on div "Määra projektile" at bounding box center [682, 318] width 63 height 15
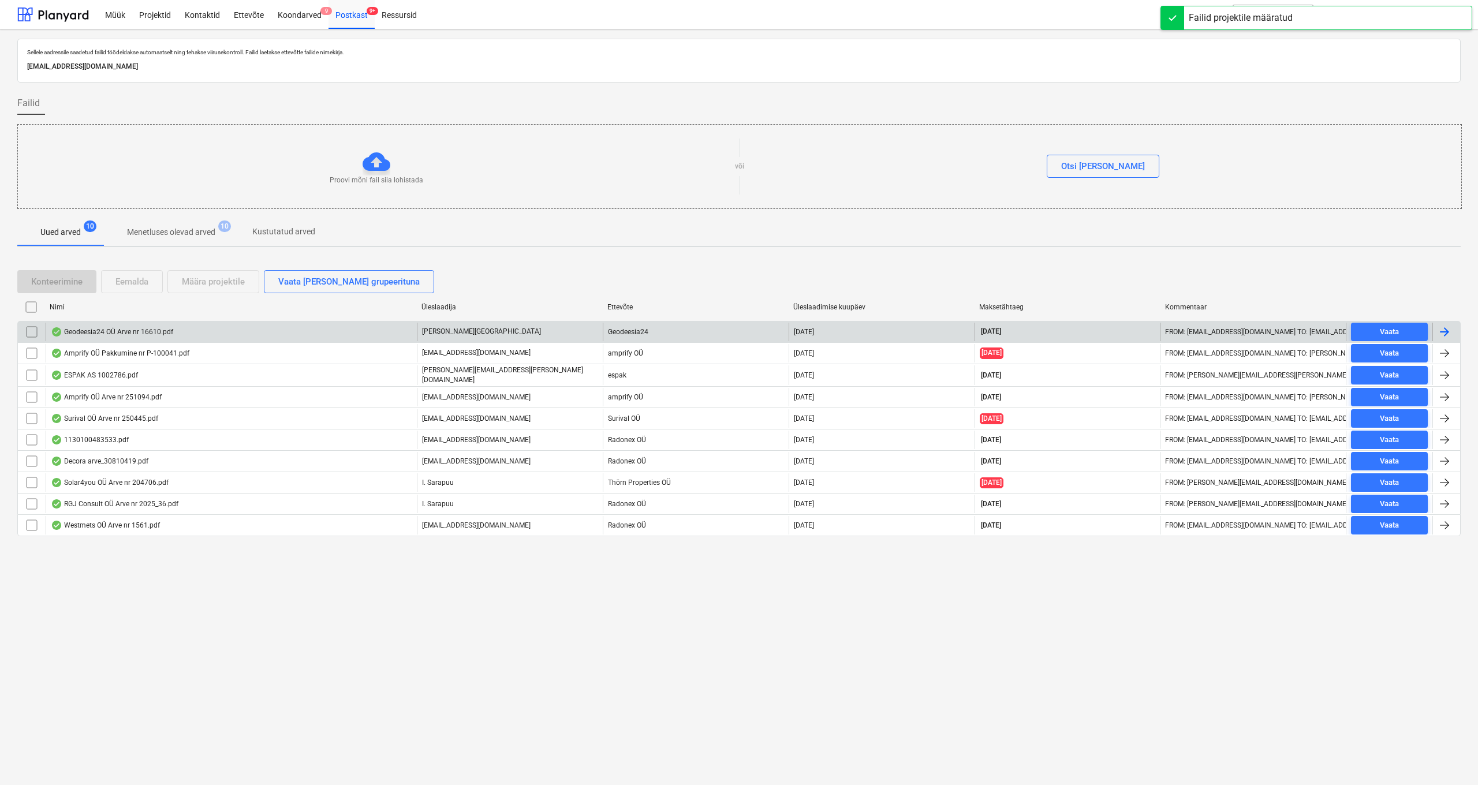
click at [95, 334] on div "Geodeesia24 OÜ Arve nr 16610.pdf" at bounding box center [112, 331] width 122 height 9
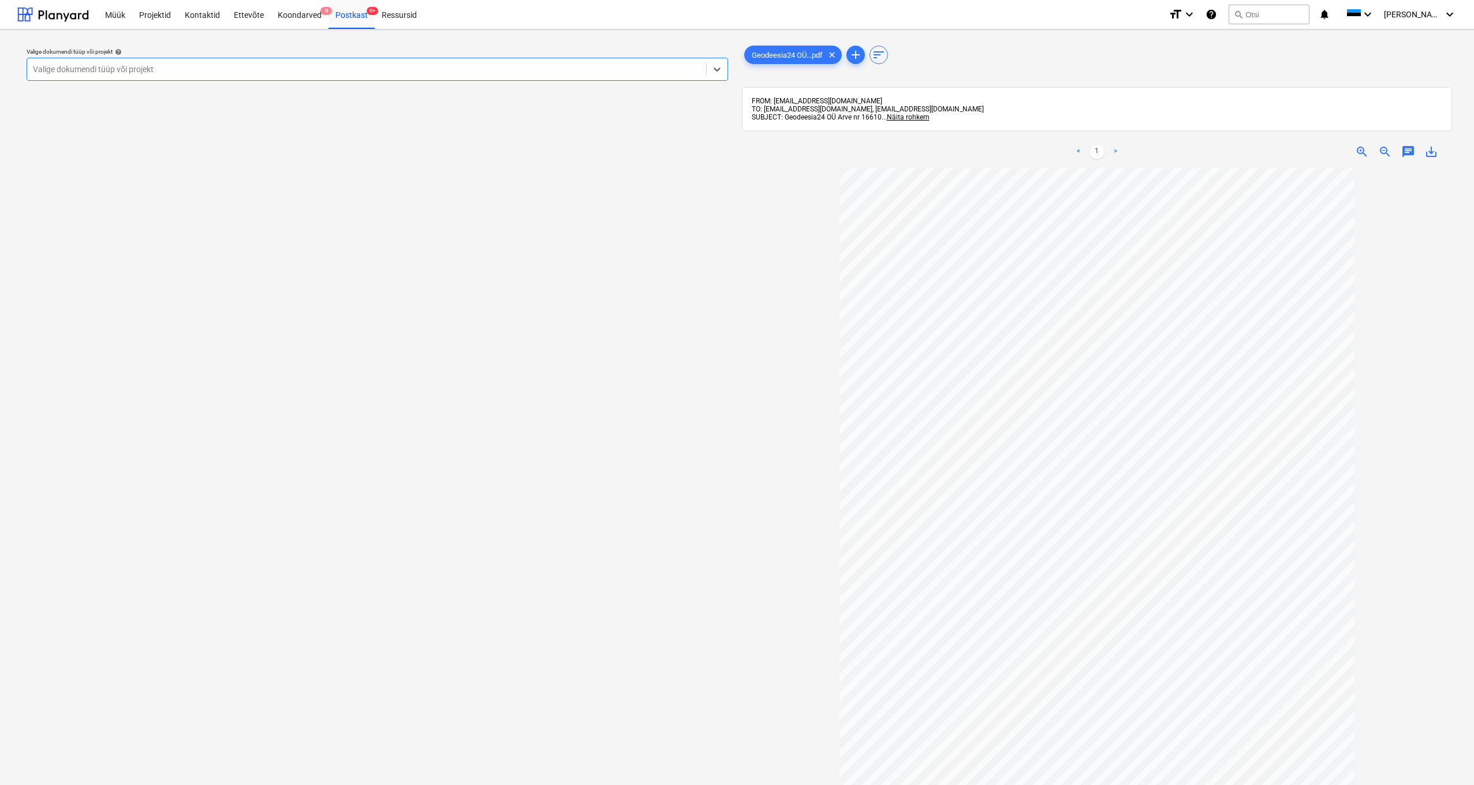
click at [115, 68] on div "Valige dokumendi tüüp või projekt" at bounding box center [367, 69] width 668 height 9
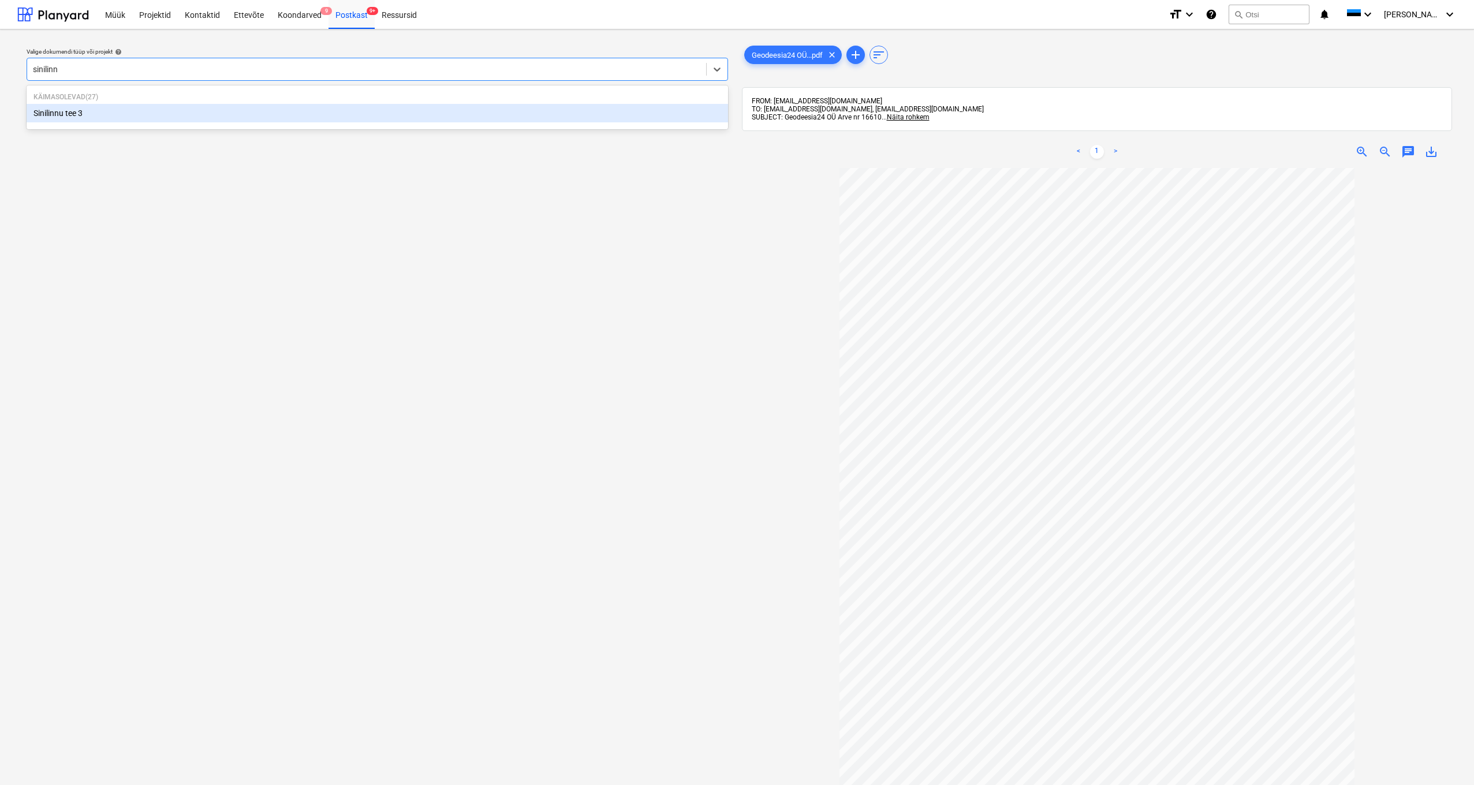
type input "sinilinnu"
click at [47, 111] on div "Sinilinnu tee 3" at bounding box center [378, 113] width 702 height 18
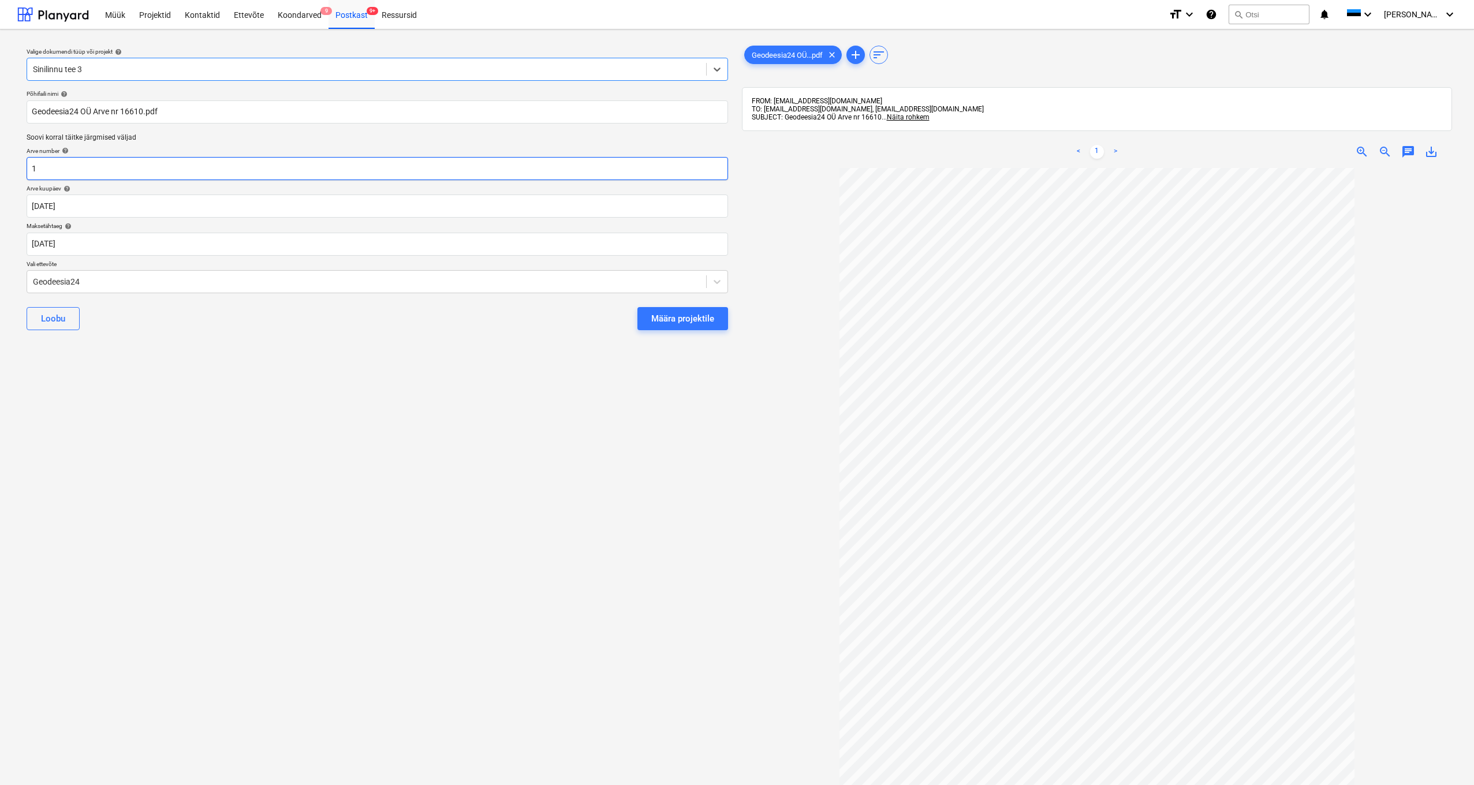
click at [51, 164] on input "1" at bounding box center [378, 168] width 702 height 23
type input "16610"
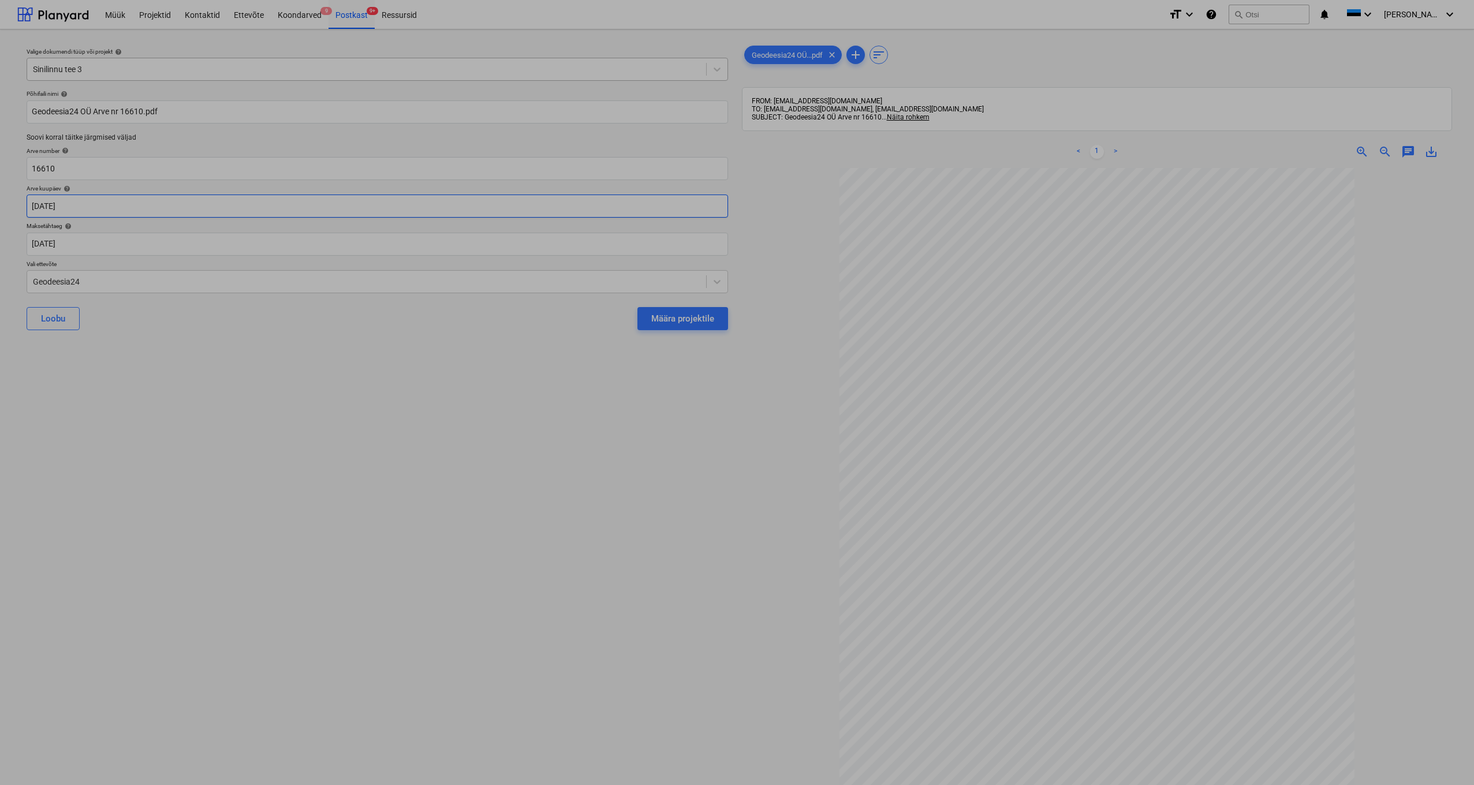
click at [100, 210] on body "Müük Projektid Kontaktid Ettevõte Koondarved 9 Postkast 9+ Ressursid format_siz…" at bounding box center [737, 392] width 1474 height 785
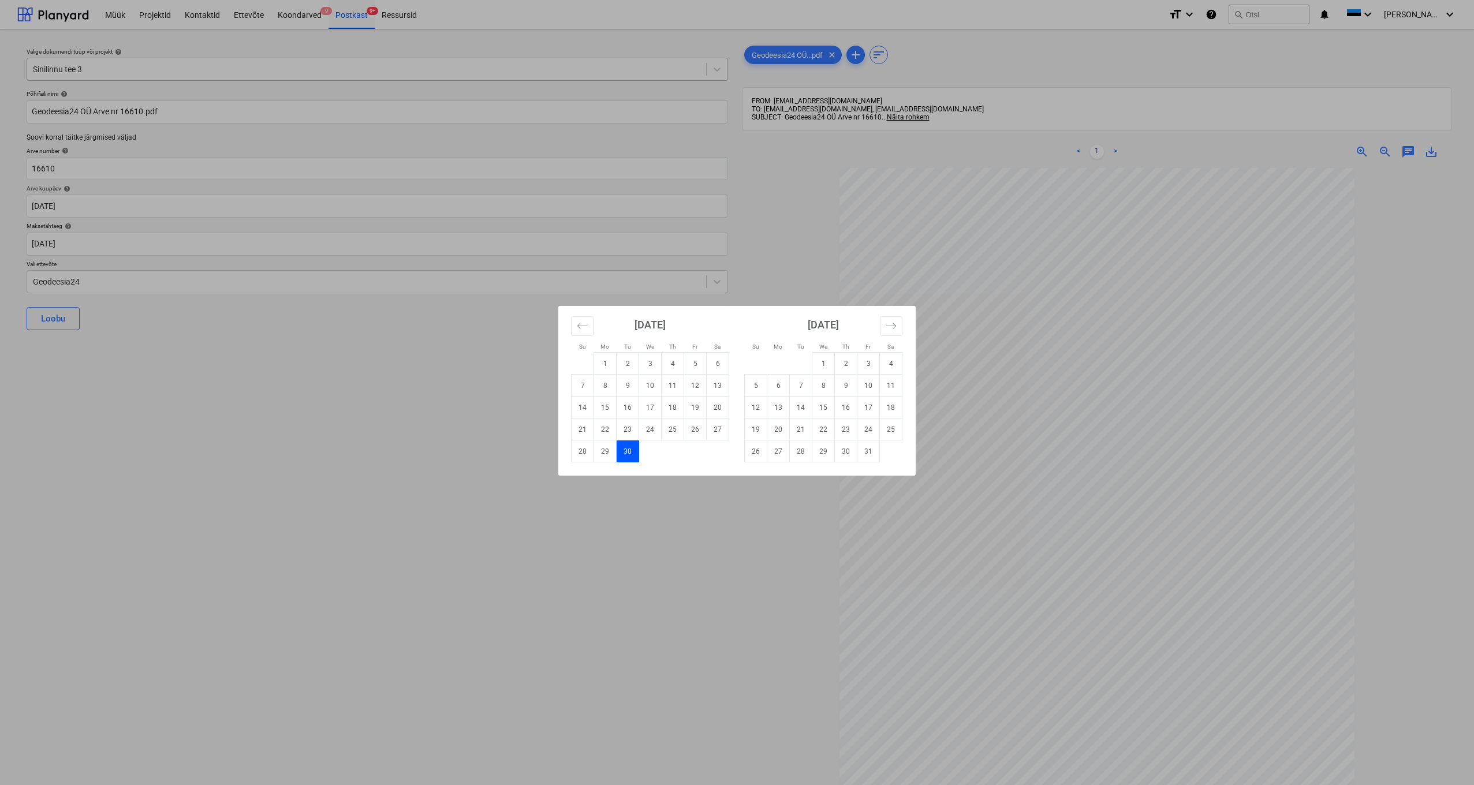
click at [94, 246] on div "Su Mo Tu We Th Fr Sa Su Mo Tu We Th Fr Sa August 2025 1 2 3 4 5 6 7 8 9 10 11 1…" at bounding box center [737, 392] width 1474 height 785
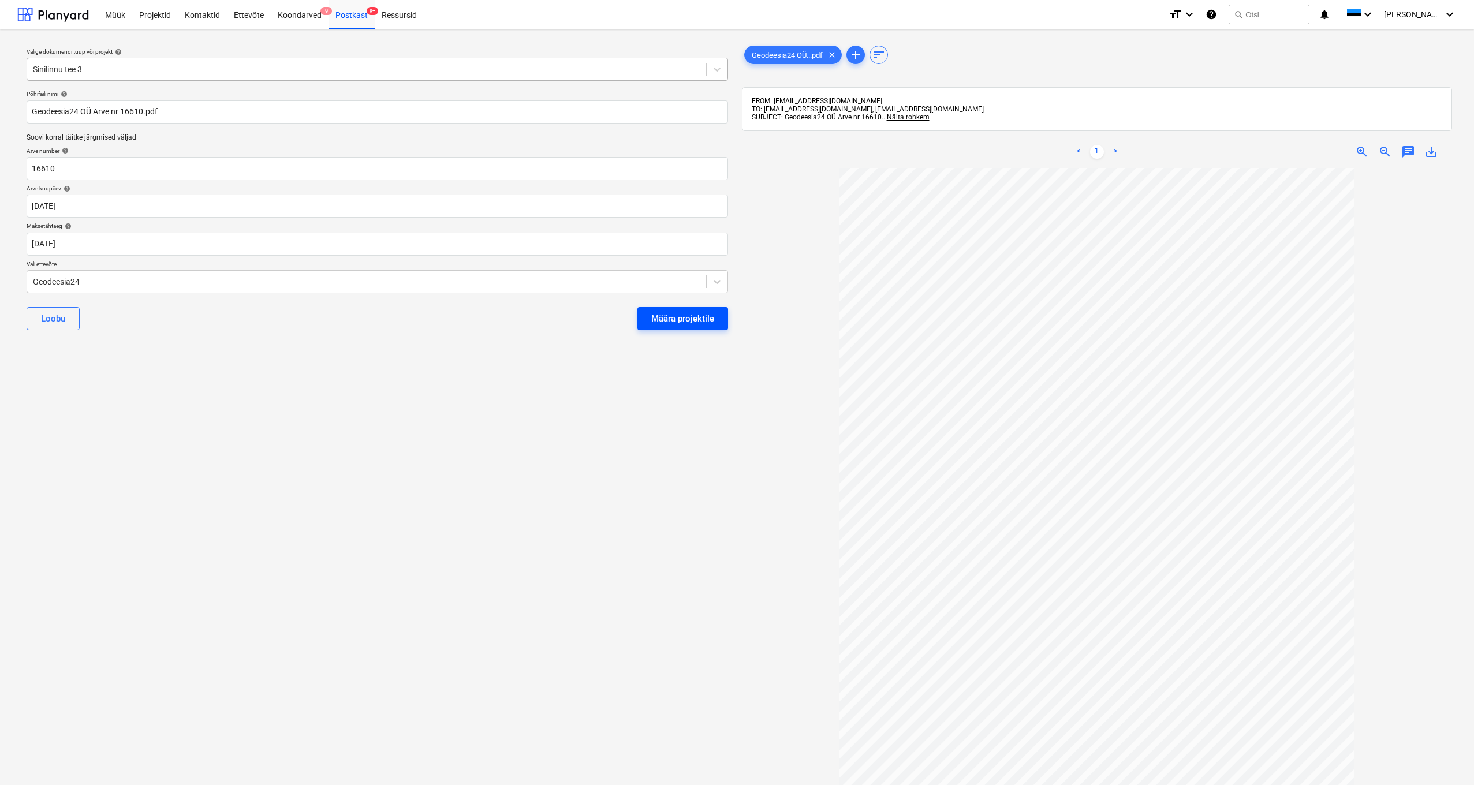
click at [658, 321] on div "Määra projektile" at bounding box center [682, 318] width 63 height 15
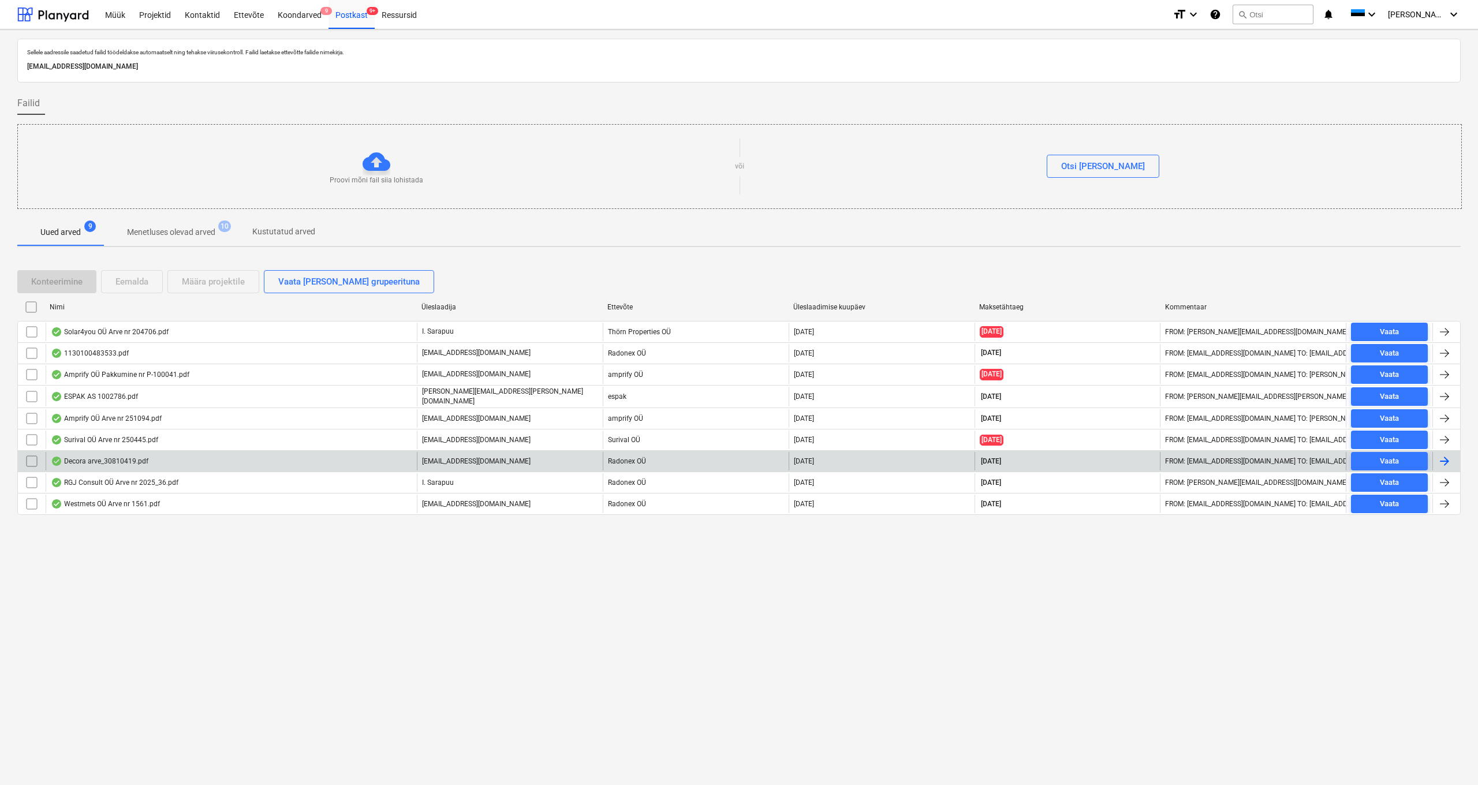
click at [110, 432] on div "Decora arve_30810419.pdf" at bounding box center [100, 461] width 98 height 9
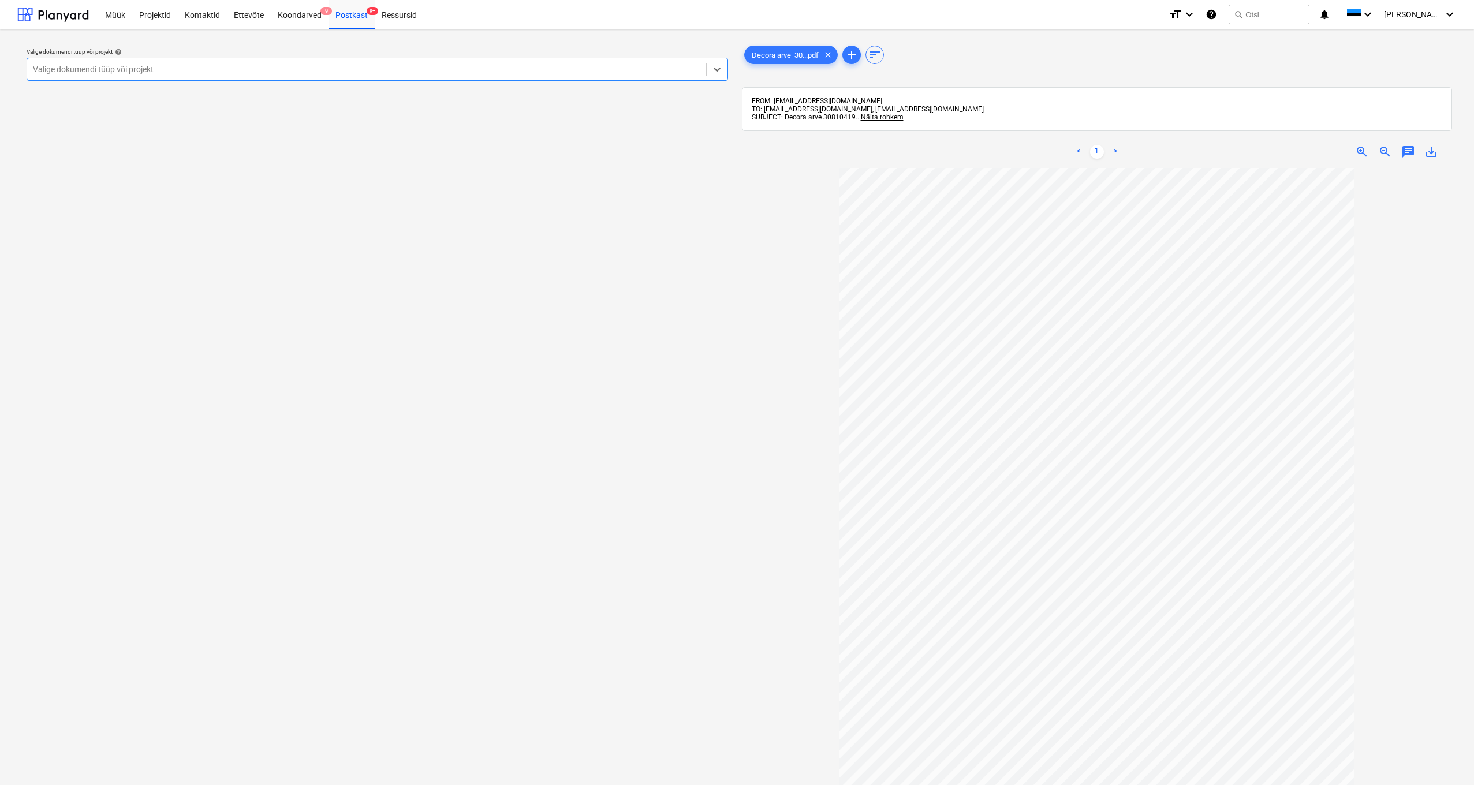
drag, startPoint x: 119, startPoint y: 69, endPoint x: 138, endPoint y: 69, distance: 19.1
click at [119, 69] on div "Valige dokumendi tüüp või projekt" at bounding box center [367, 69] width 668 height 9
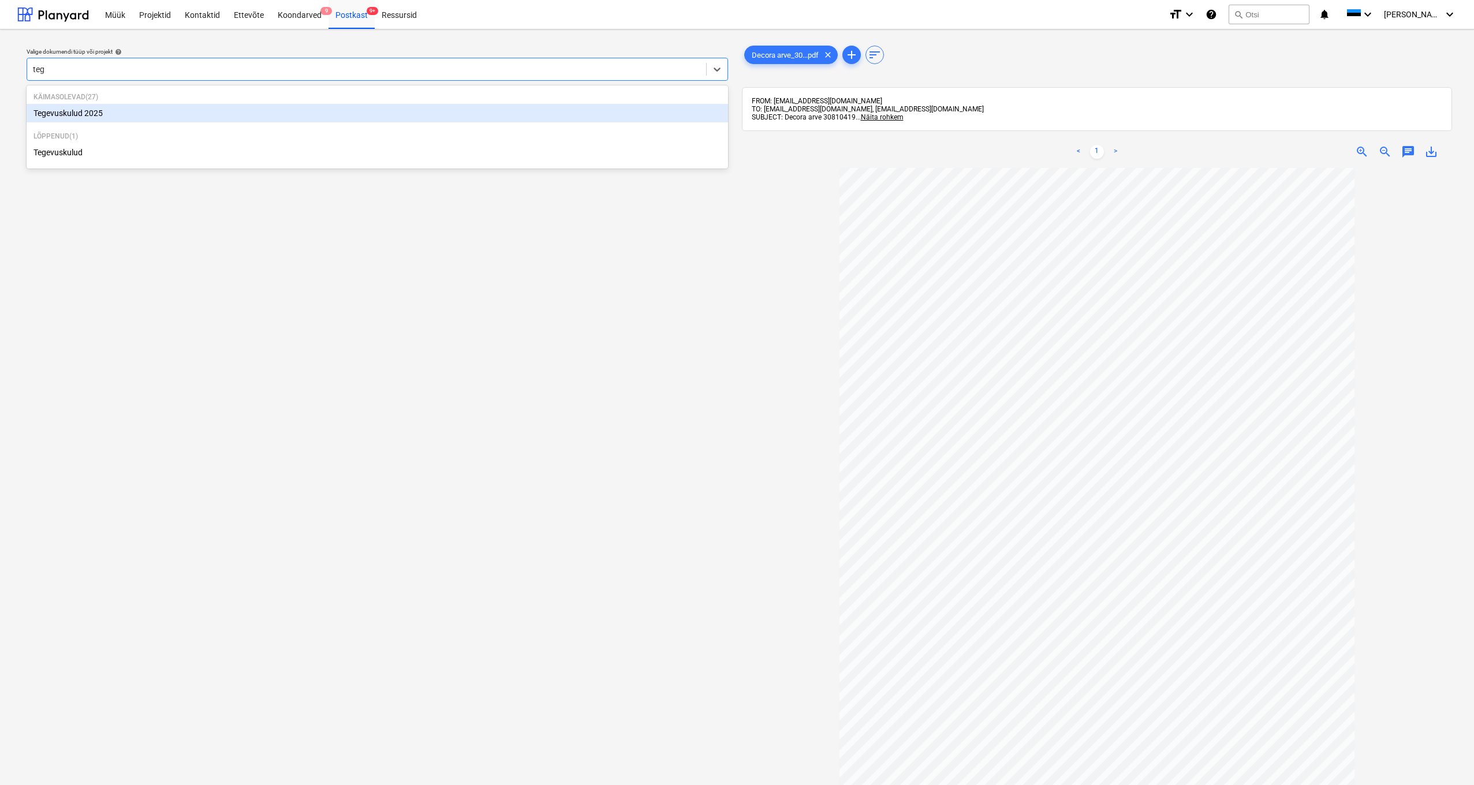
type input "tege"
click at [85, 111] on div "Tegevuskulud 2025" at bounding box center [378, 113] width 702 height 18
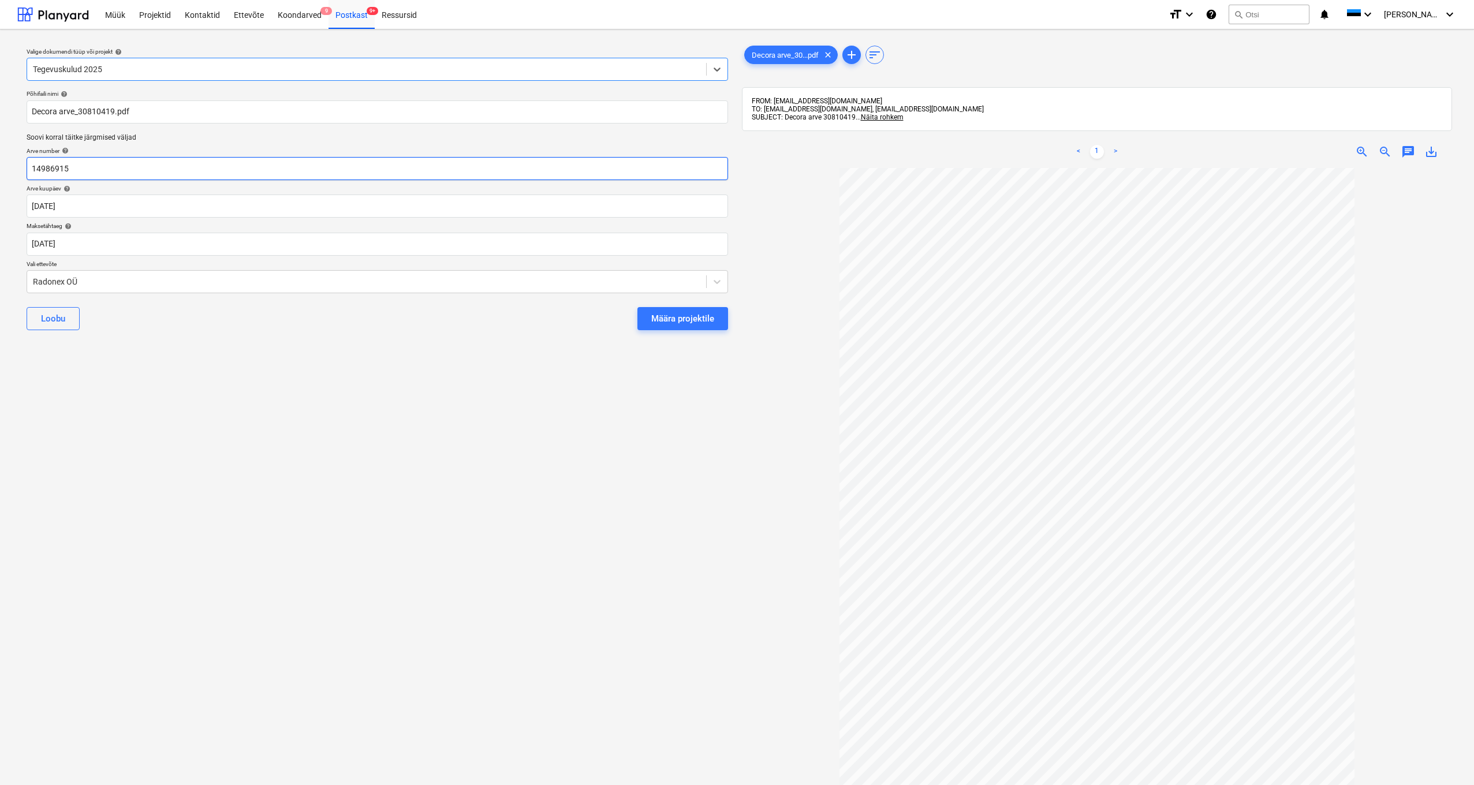
click at [110, 169] on input "14986915" at bounding box center [378, 168] width 702 height 23
type input "1"
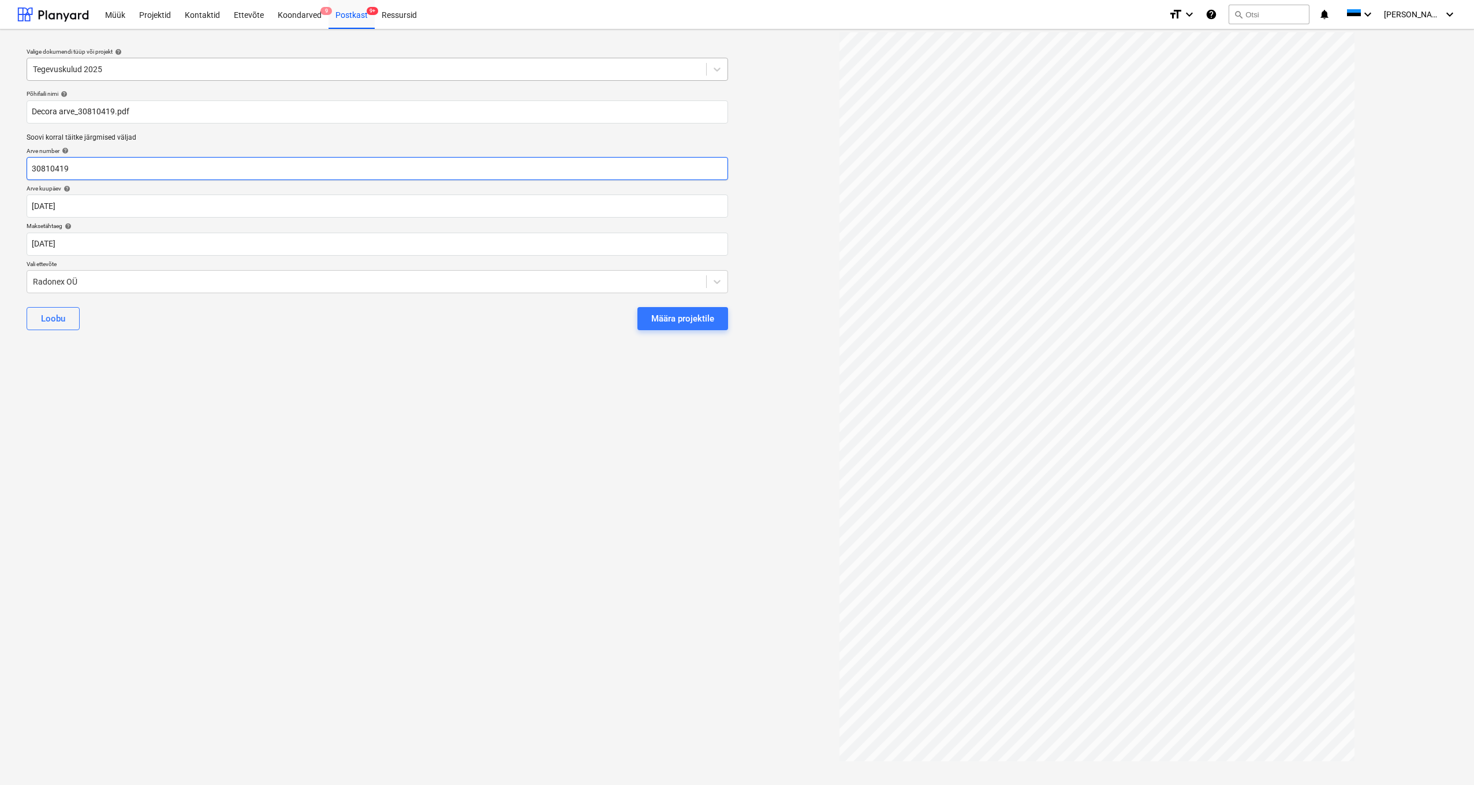
scroll to position [150, 0]
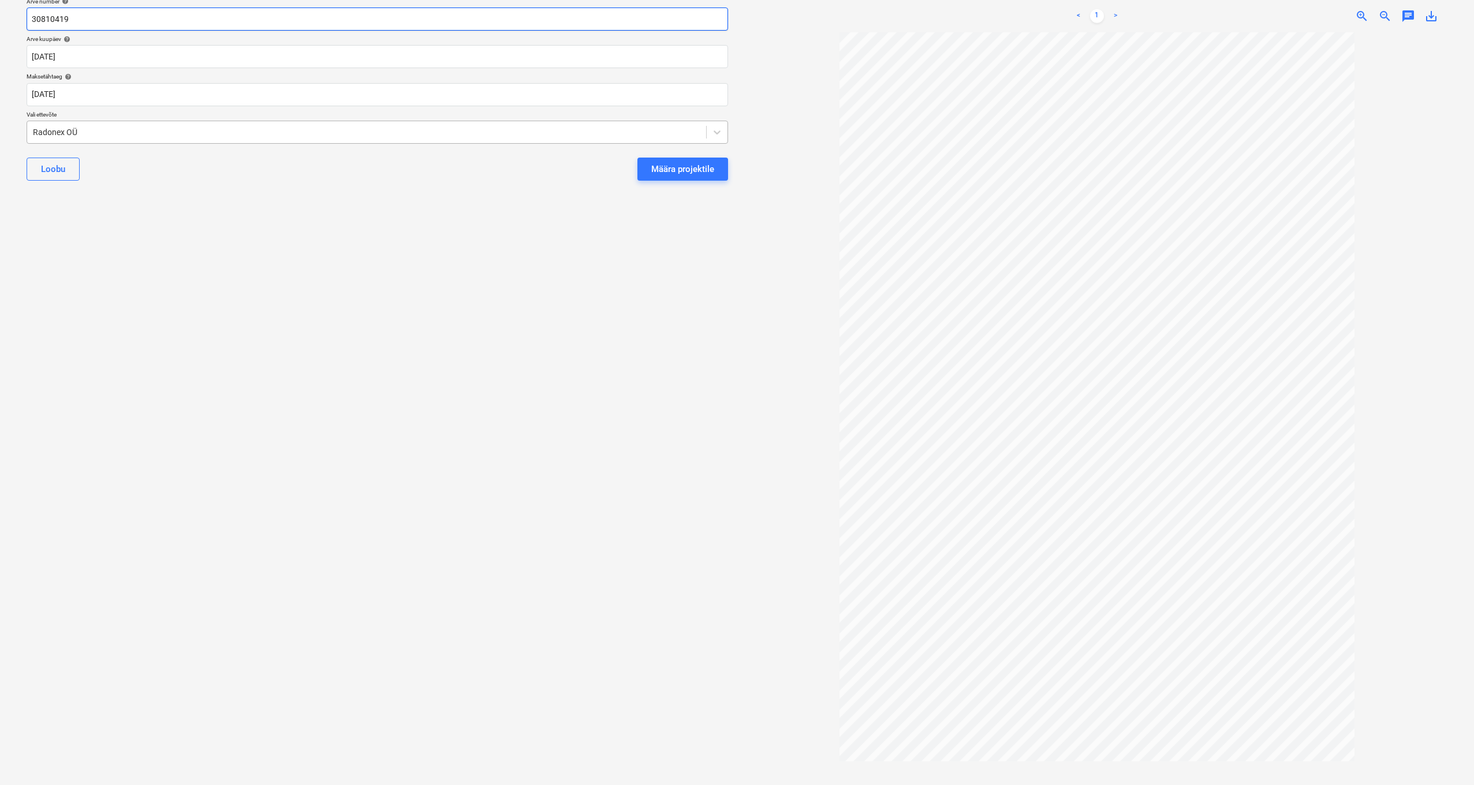
type input "30810419"
click at [94, 131] on div at bounding box center [367, 132] width 668 height 12
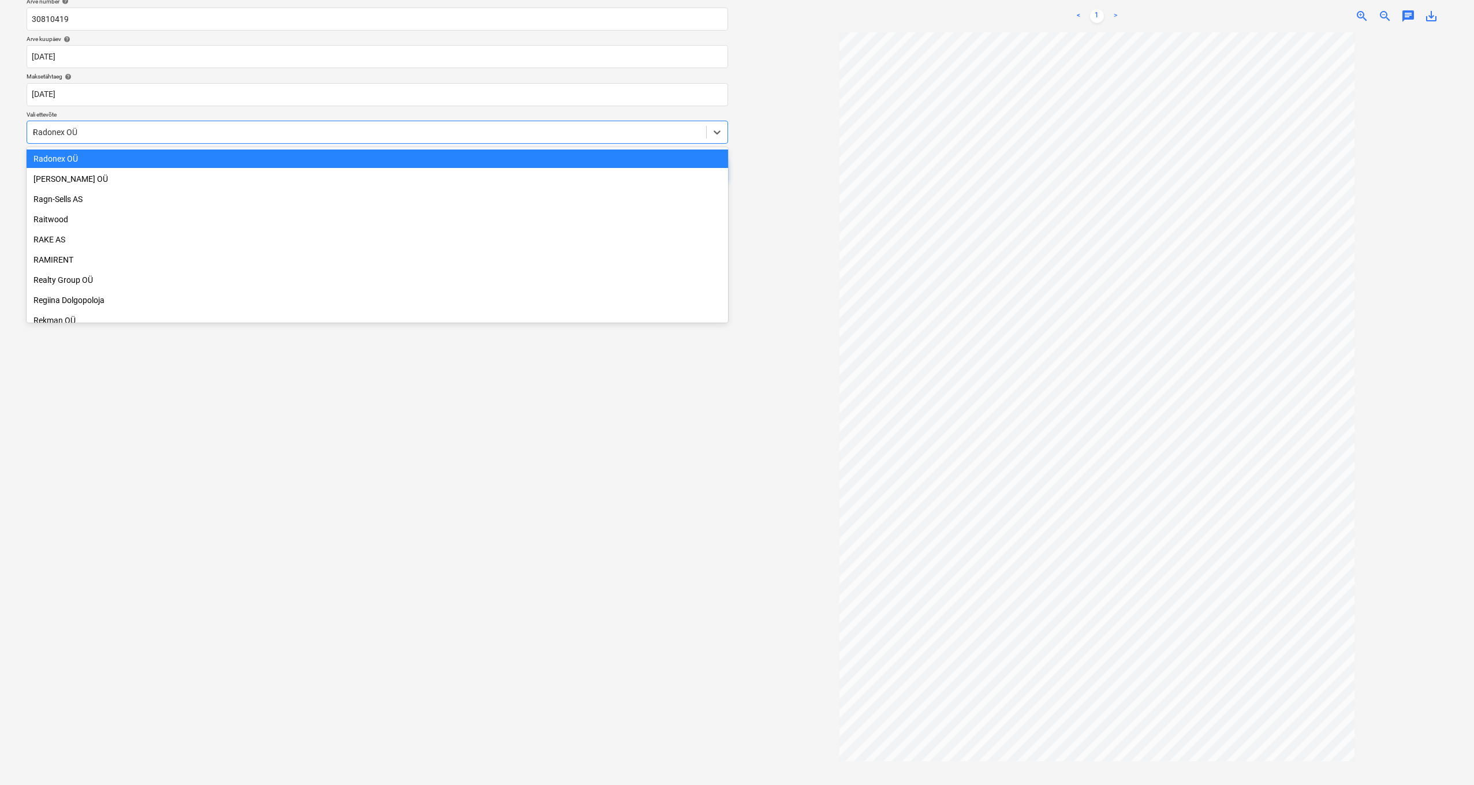
scroll to position [1646, 0]
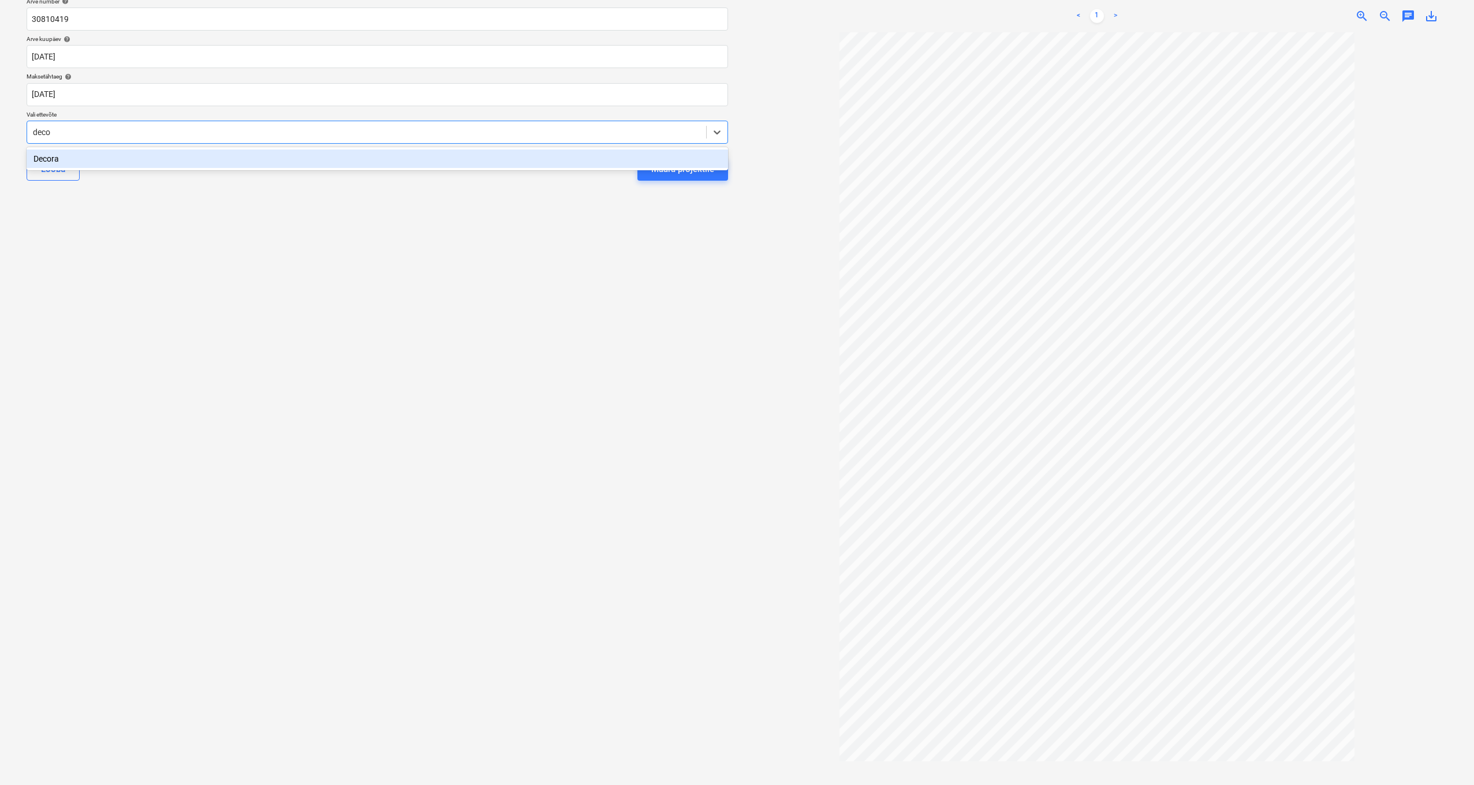
type input "decor"
click at [49, 161] on div "Decora" at bounding box center [378, 159] width 702 height 18
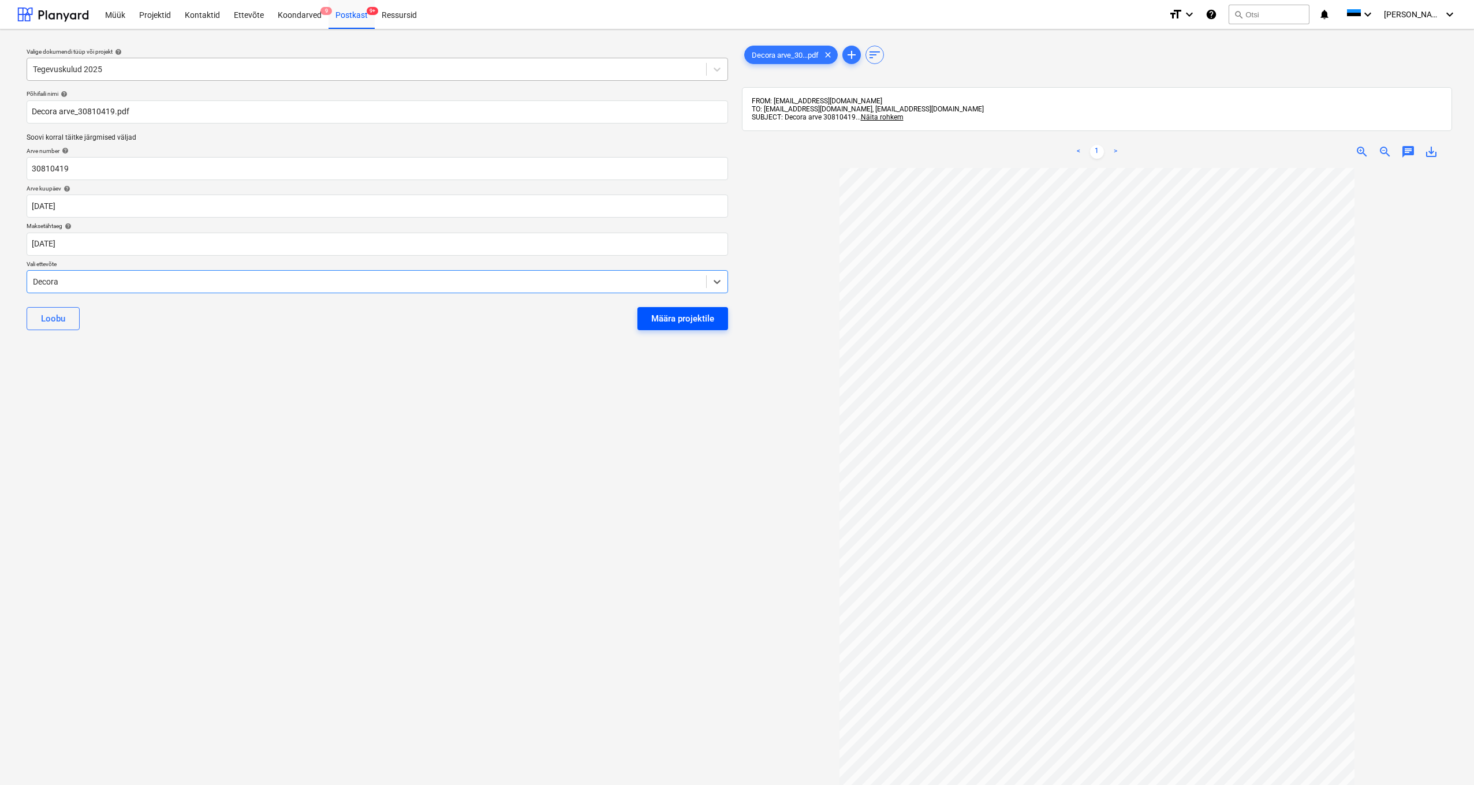
click at [661, 321] on div "Määra projektile" at bounding box center [682, 318] width 63 height 15
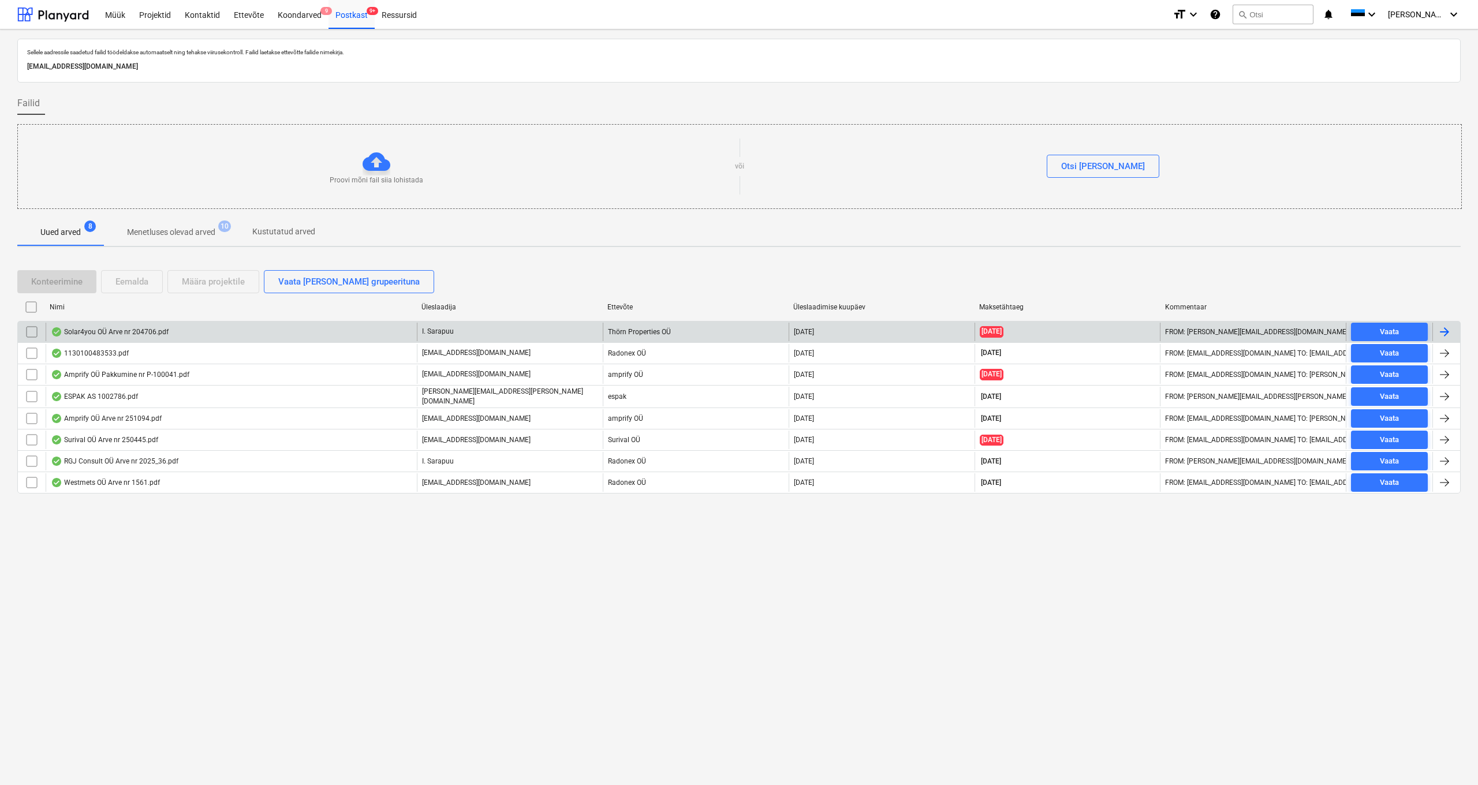
click at [117, 331] on div "Solar4you OÜ Arve nr 204706.pdf" at bounding box center [110, 331] width 118 height 9
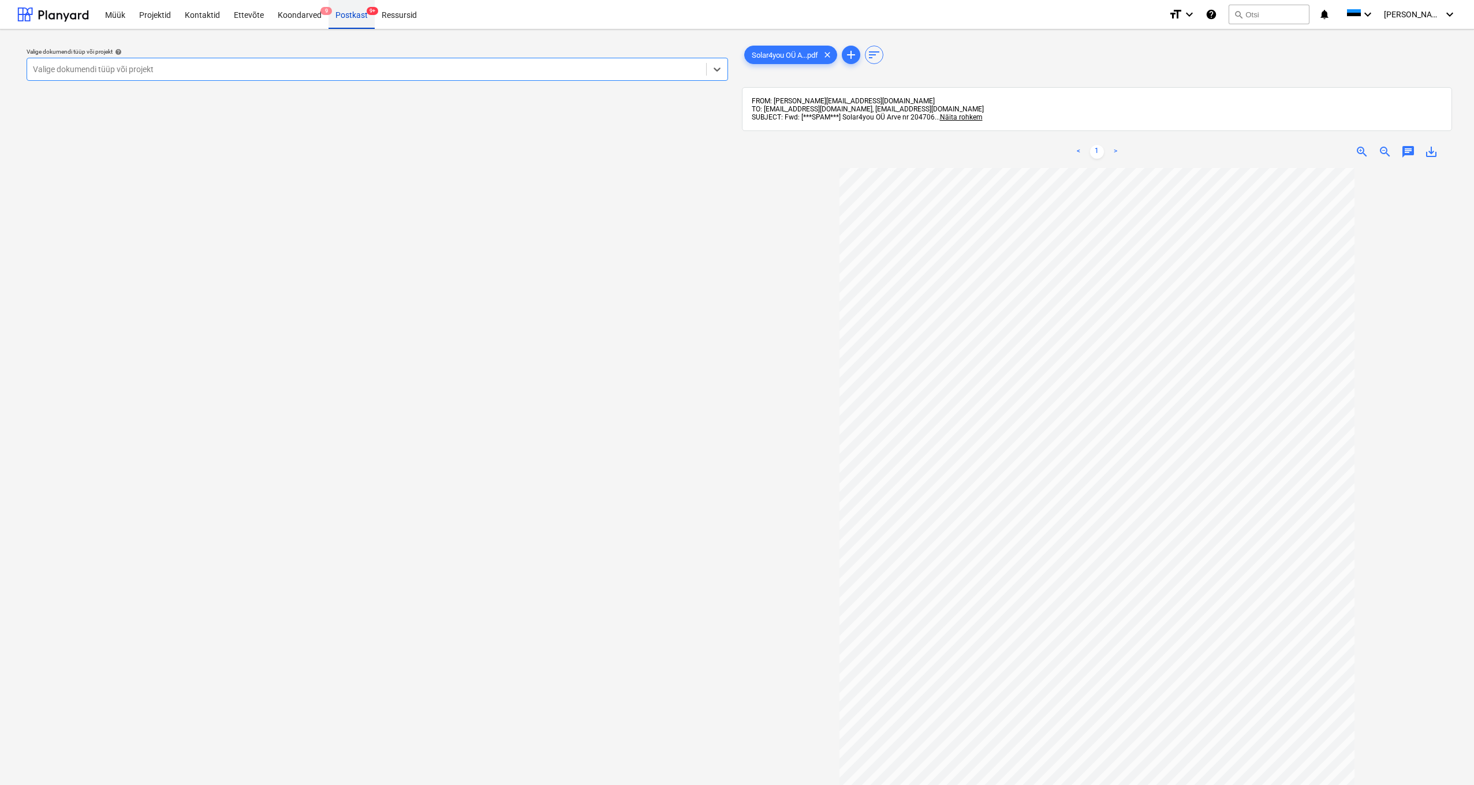
click at [349, 16] on div "Postkast 9+" at bounding box center [352, 13] width 46 height 29
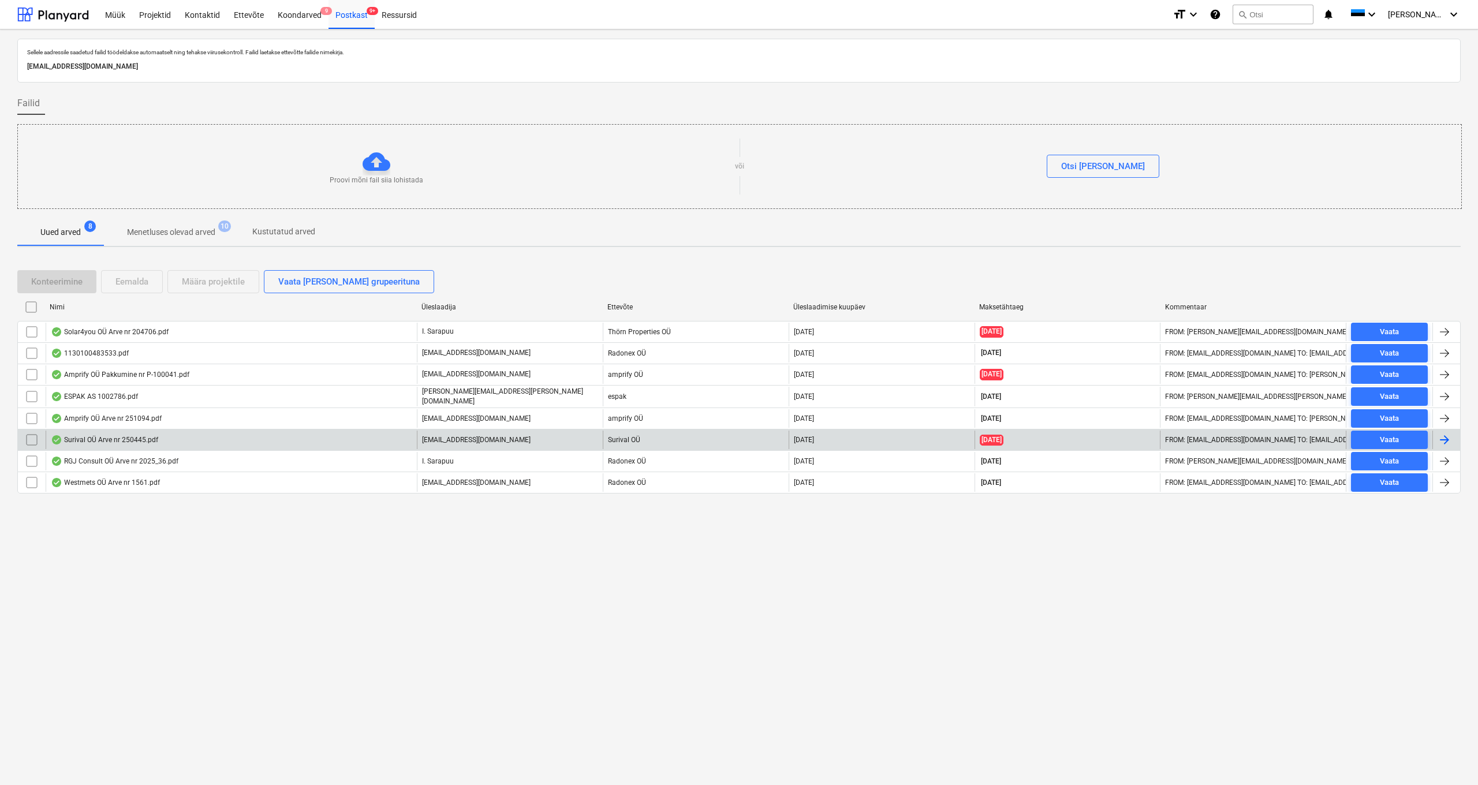
click at [123, 432] on div "Surival OÜ Arve nr 250445.pdf" at bounding box center [231, 440] width 371 height 18
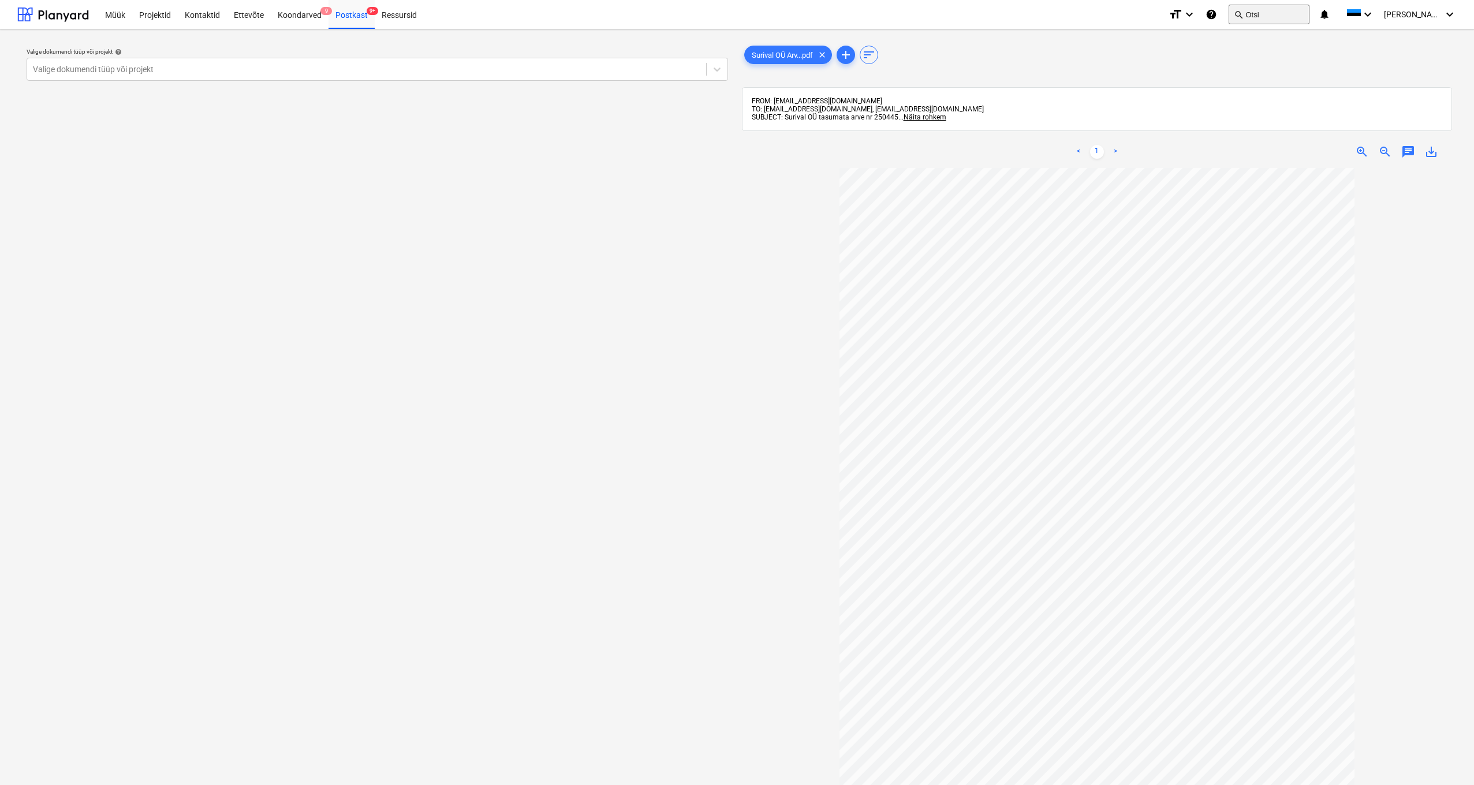
click at [831, 15] on button "search Otsi" at bounding box center [1269, 15] width 81 height 20
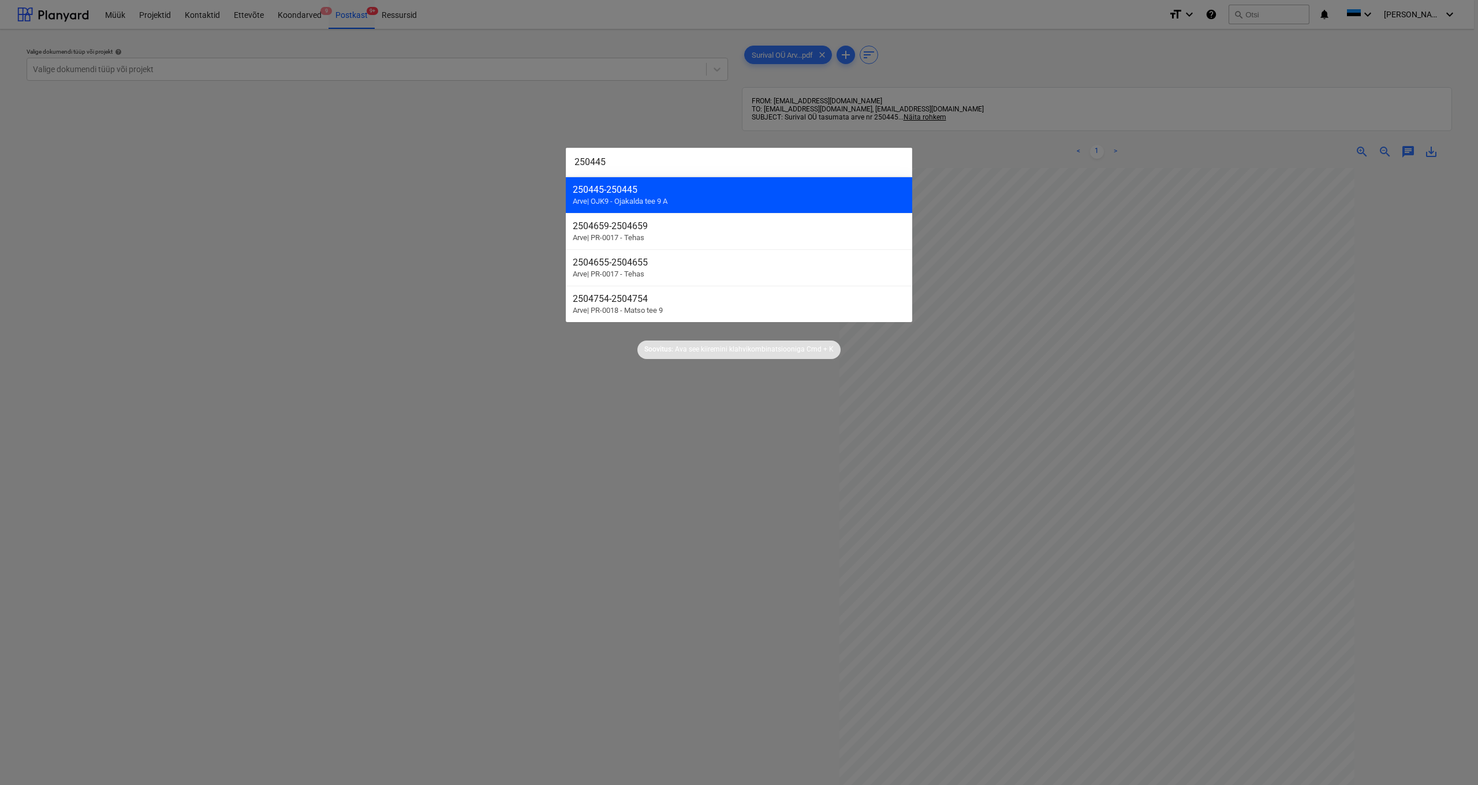
type input "250445"
click at [623, 194] on div "250445 - 250445" at bounding box center [739, 189] width 333 height 11
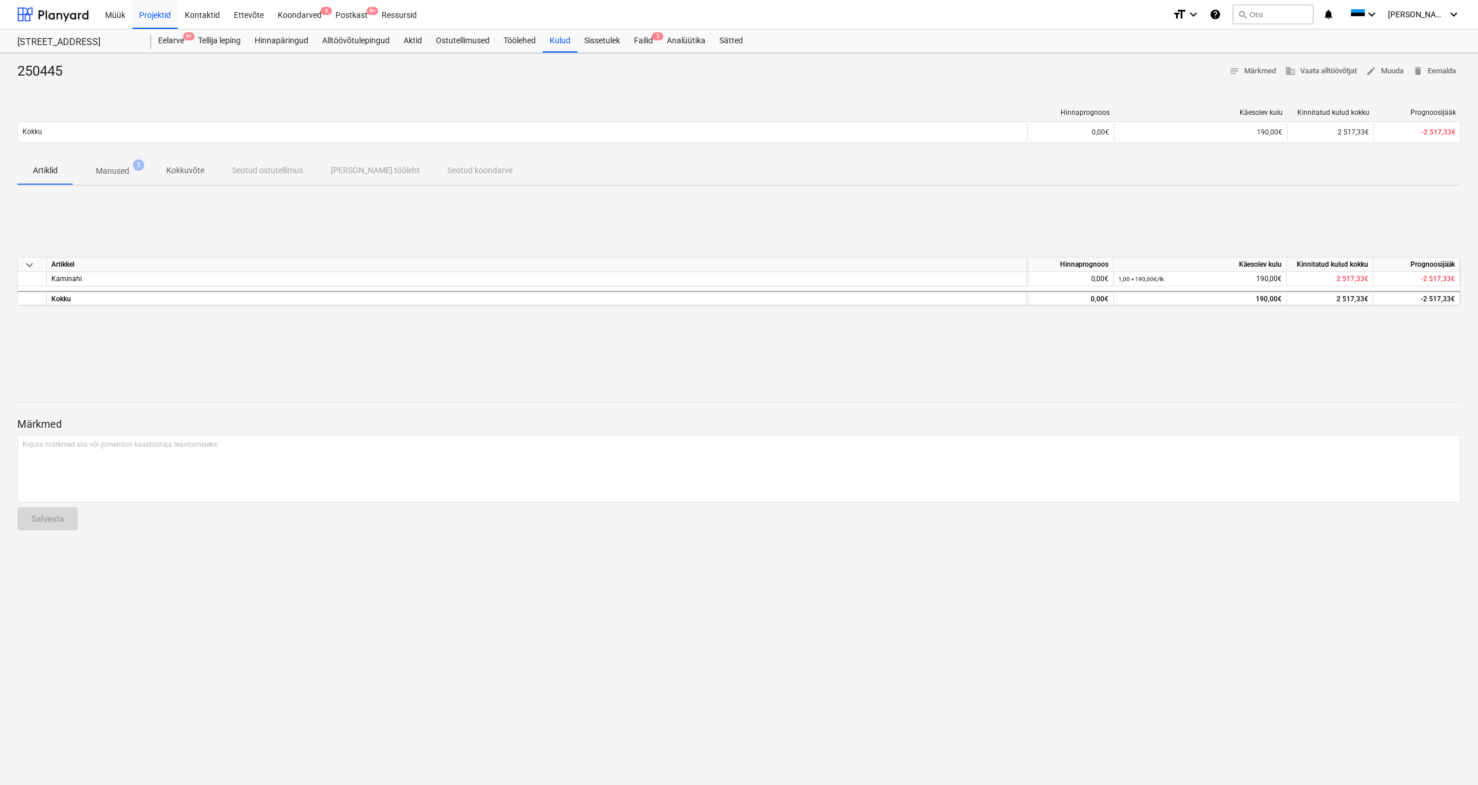
click at [109, 167] on p "Manused" at bounding box center [112, 171] width 33 height 12
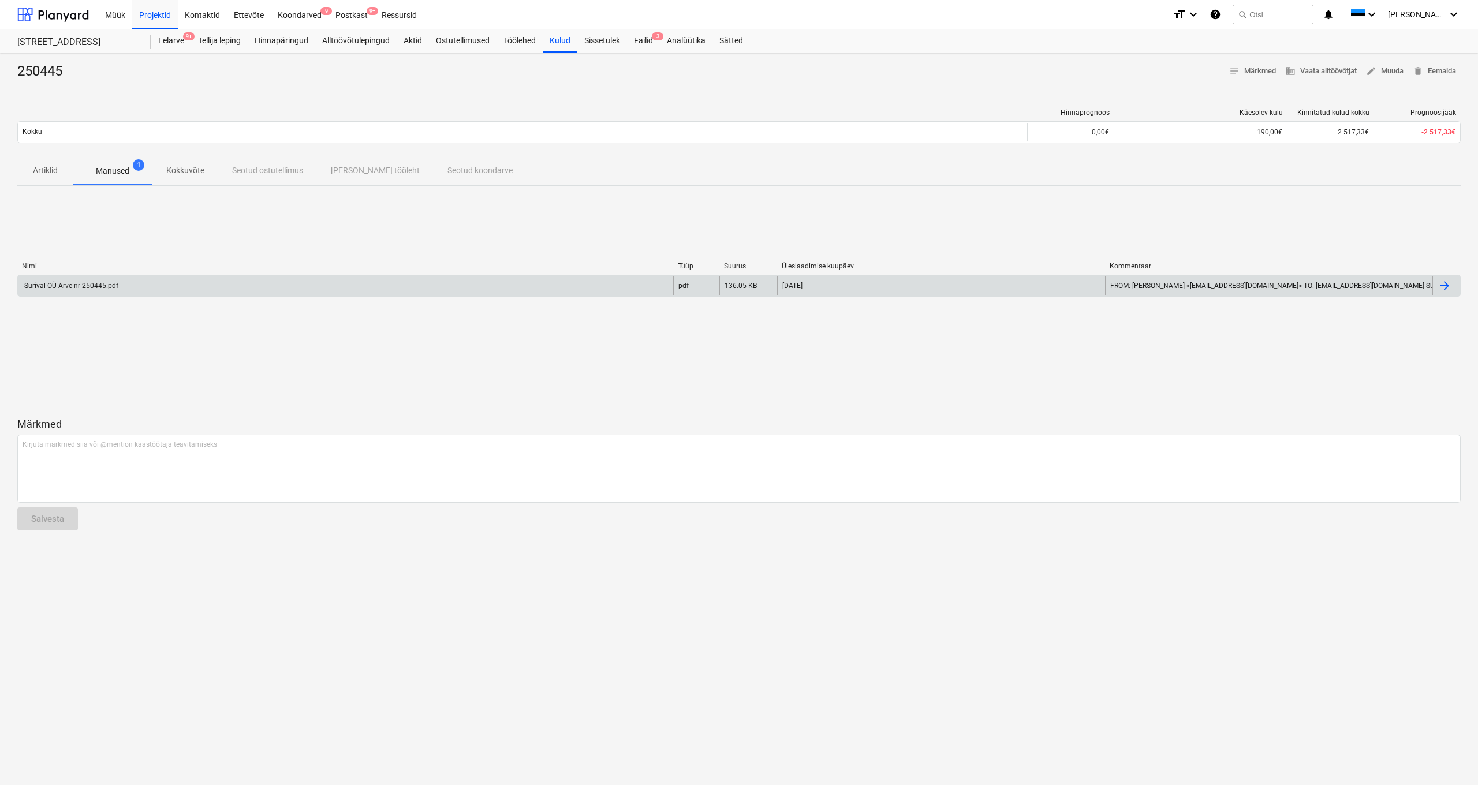
click at [74, 285] on div "Surival OÜ Arve nr 250445.pdf" at bounding box center [71, 286] width 96 height 8
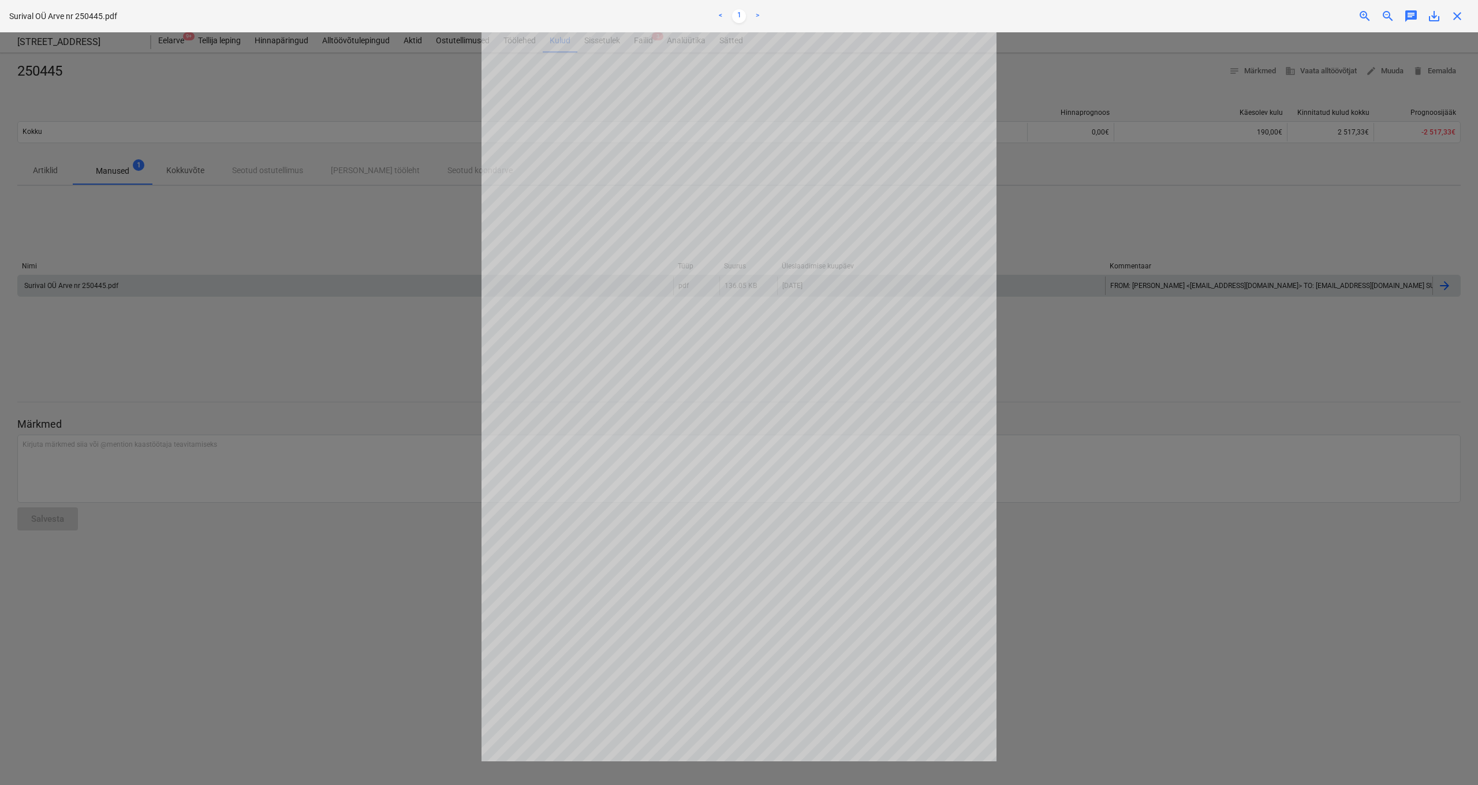
click at [205, 325] on div at bounding box center [739, 408] width 1478 height 753
click at [831, 19] on span "close" at bounding box center [1458, 16] width 14 height 14
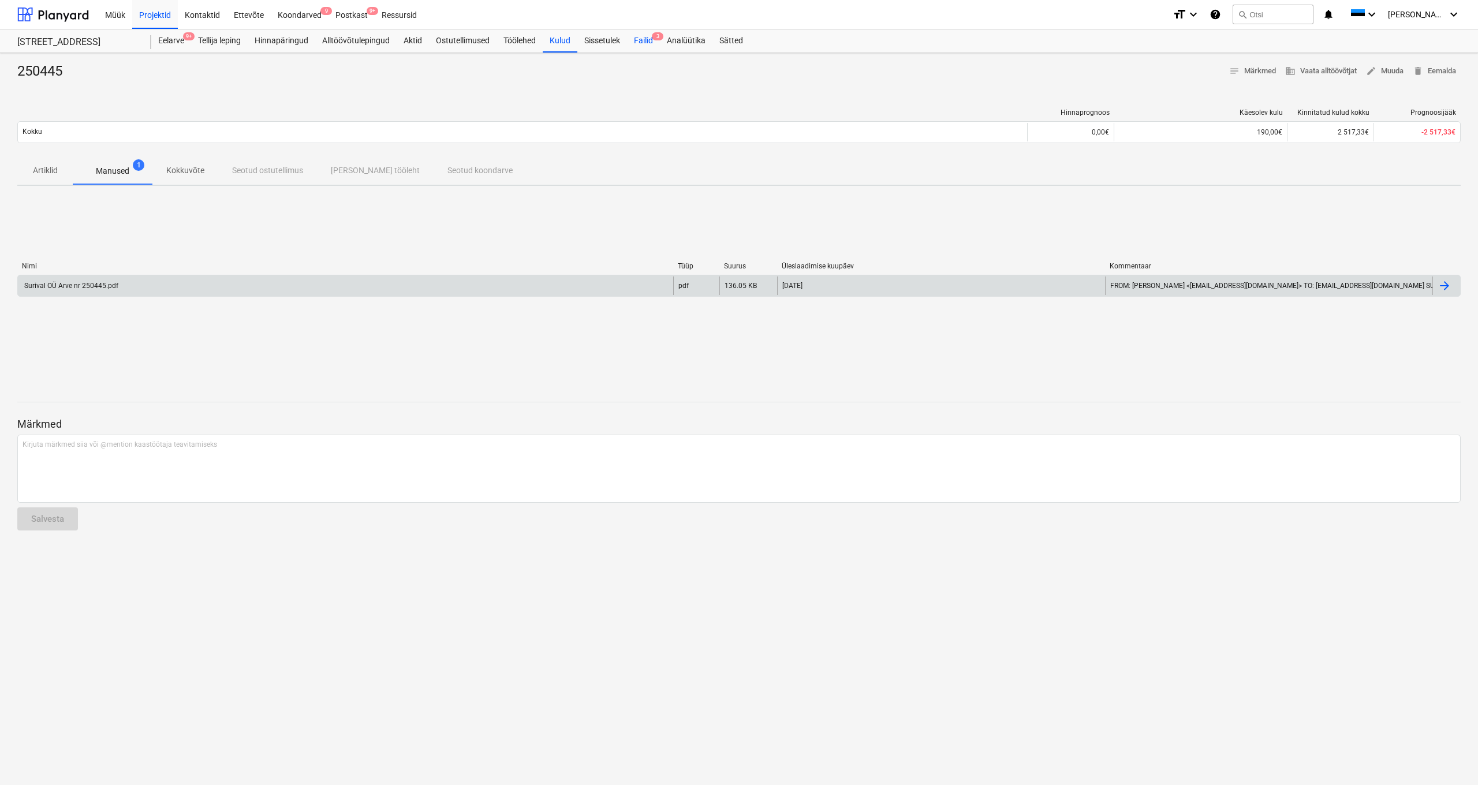
click at [649, 46] on div "Failid 3" at bounding box center [643, 40] width 33 height 23
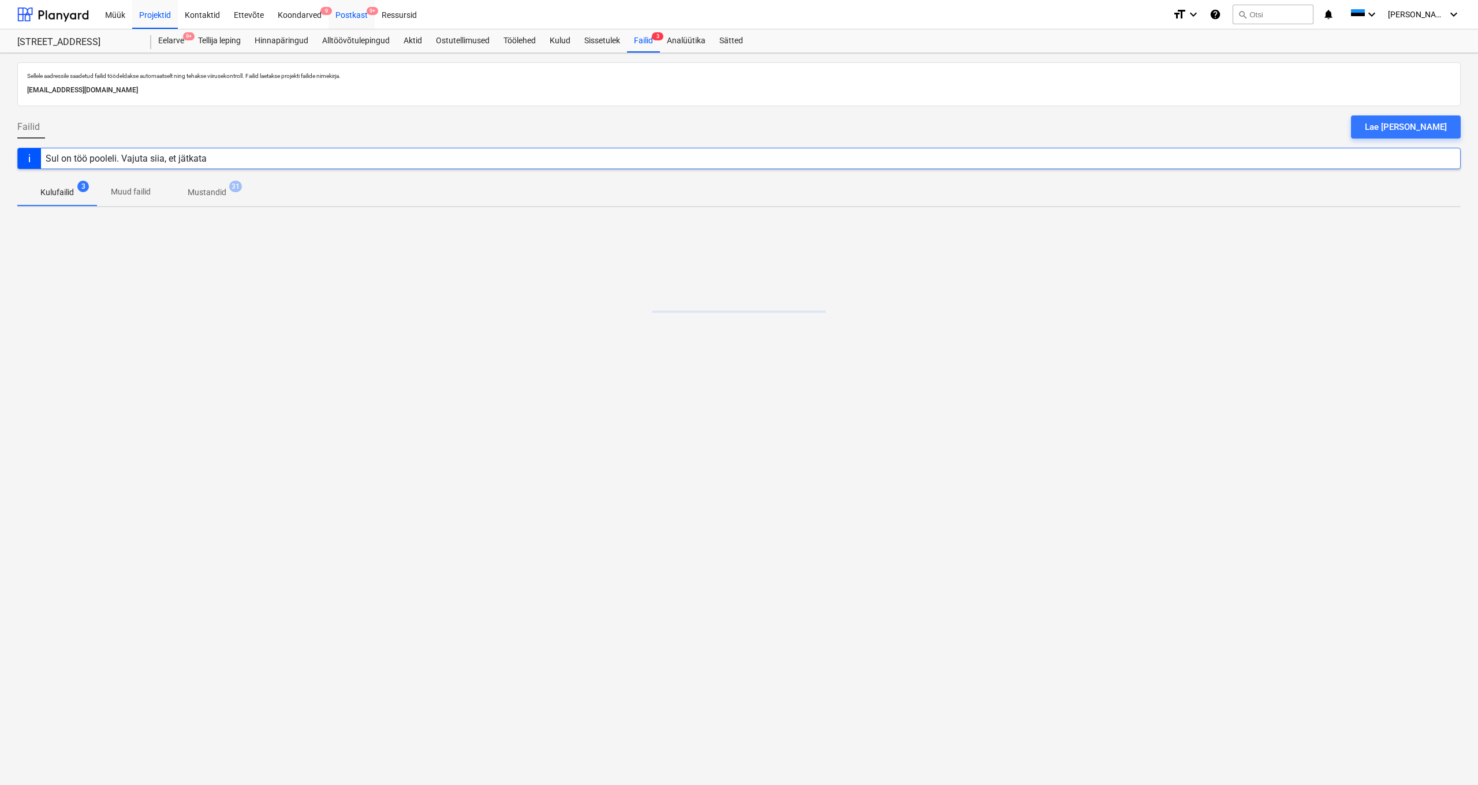
click at [351, 14] on div "Postkast 9+" at bounding box center [352, 13] width 46 height 29
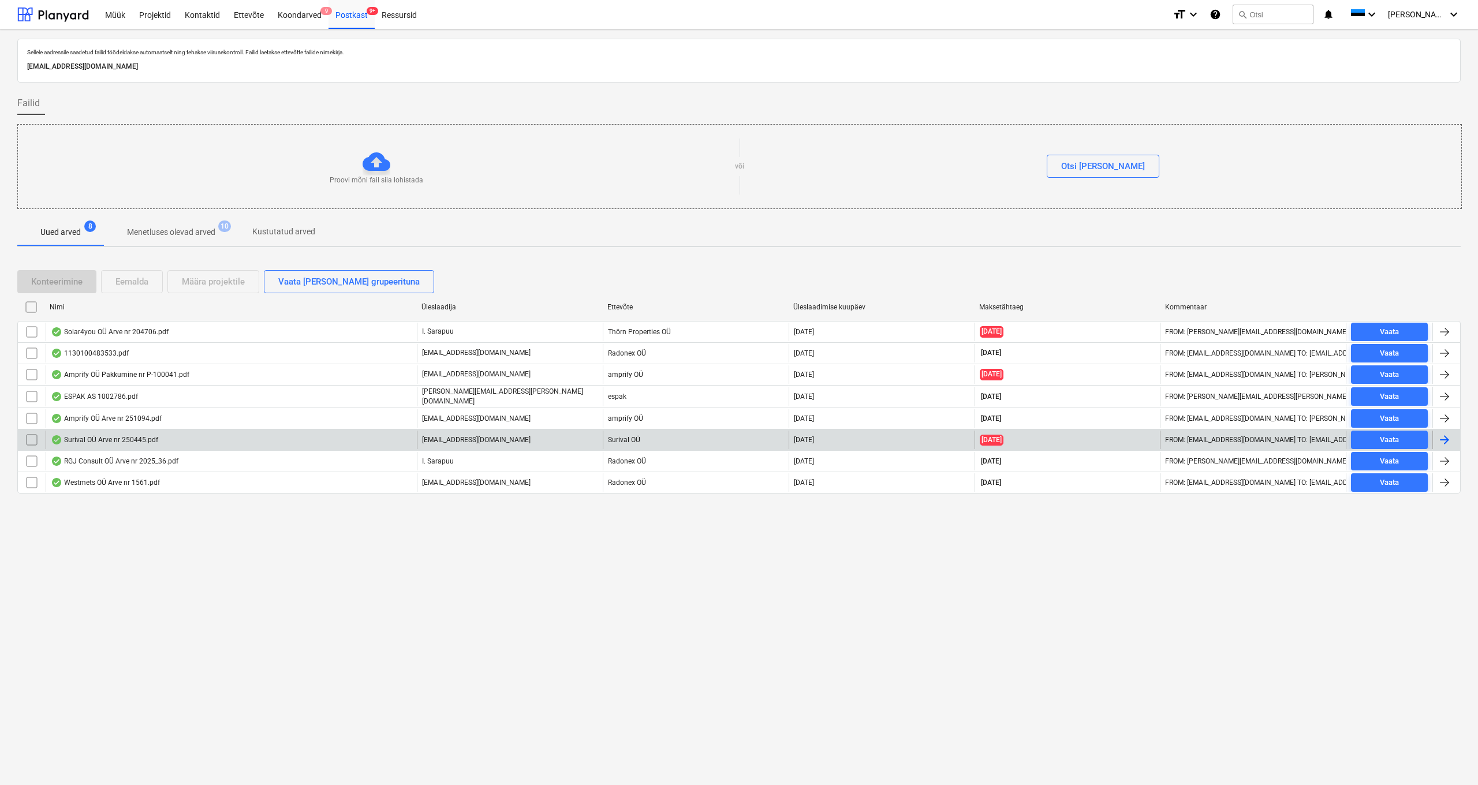
click at [90, 432] on div "Surival OÜ Arve nr 250445.pdf" at bounding box center [104, 439] width 107 height 9
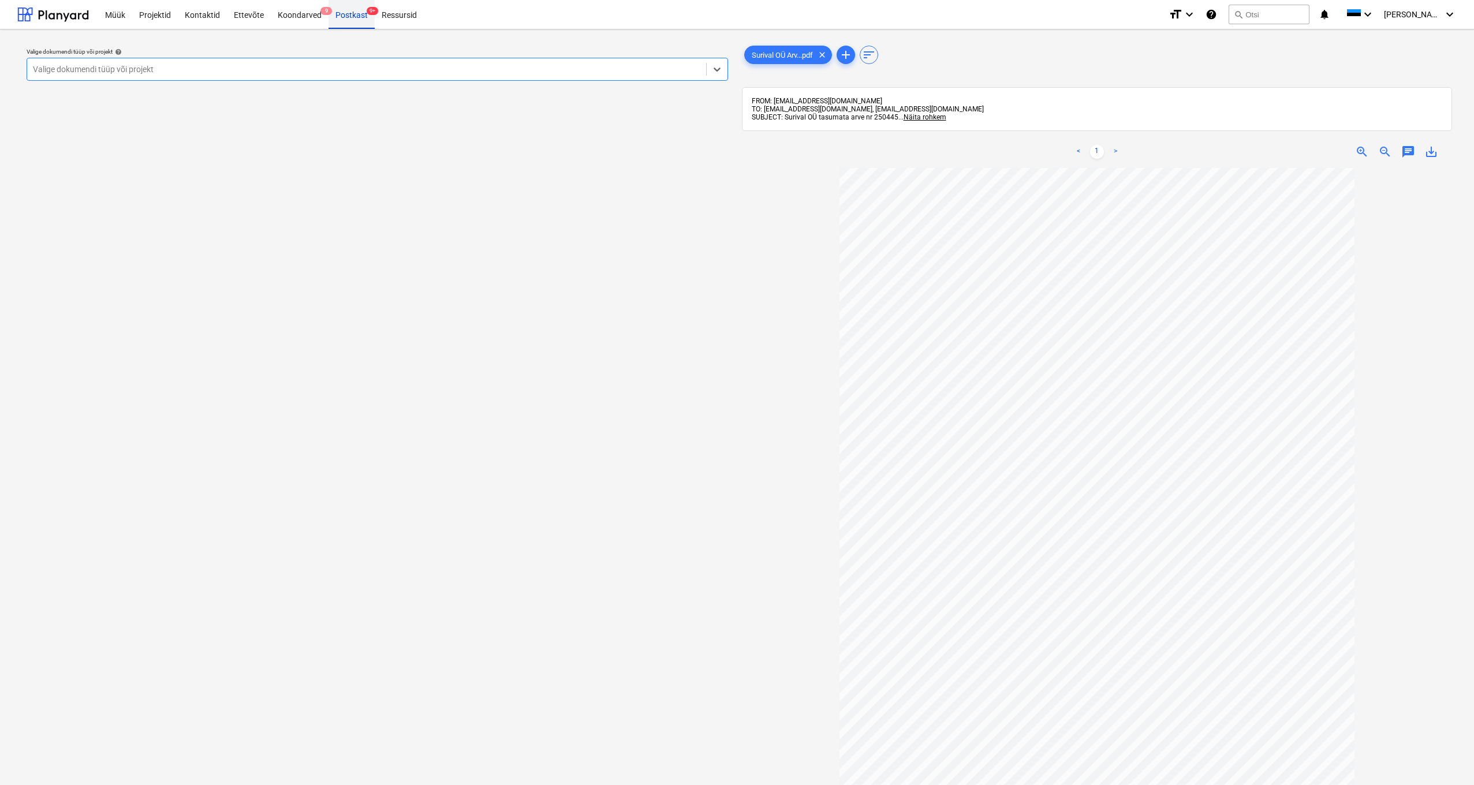
click at [353, 13] on div "Postkast 9+" at bounding box center [352, 13] width 46 height 29
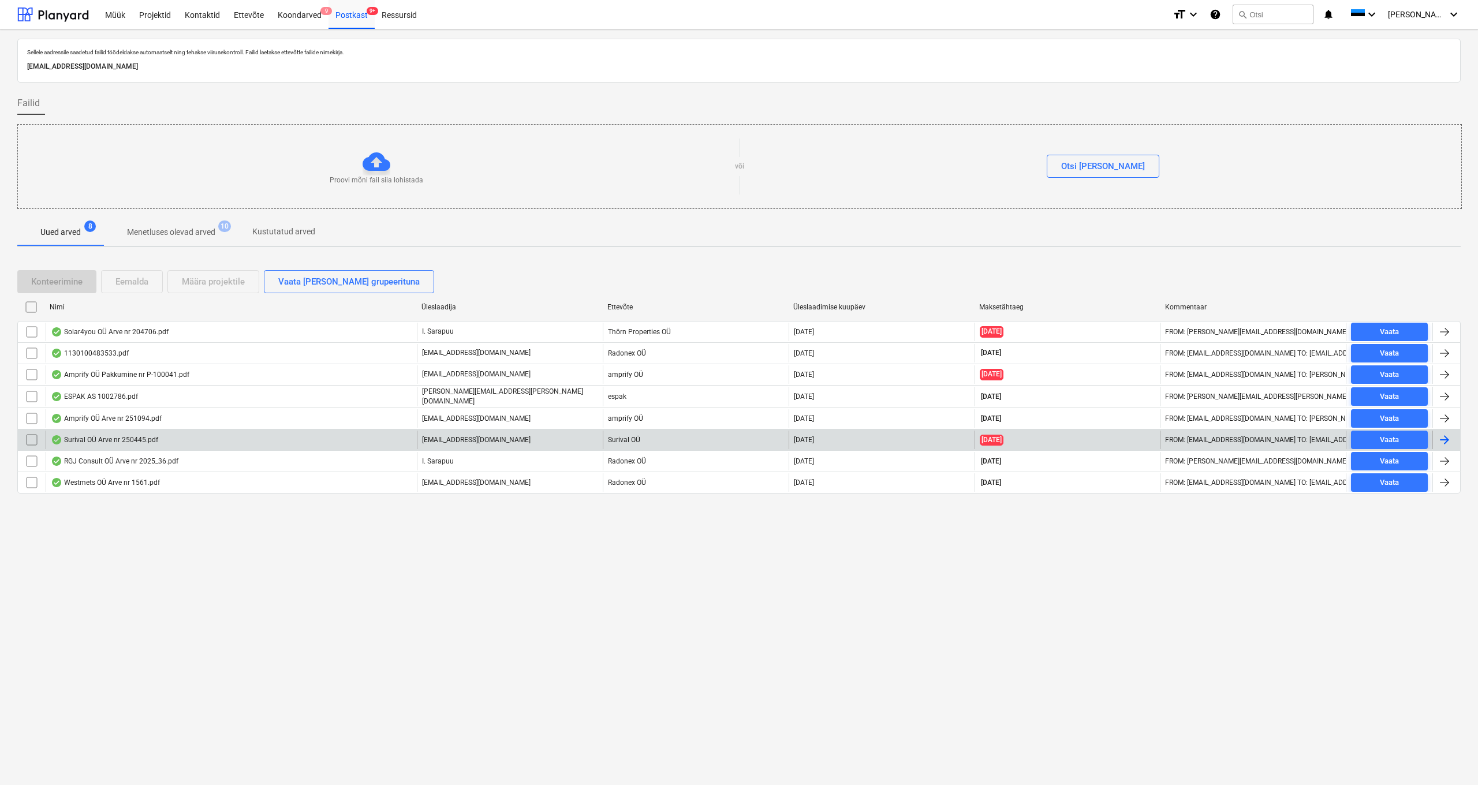
click at [29, 432] on input "checkbox" at bounding box center [32, 440] width 18 height 18
click at [136, 282] on div "Eemalda" at bounding box center [131, 281] width 33 height 15
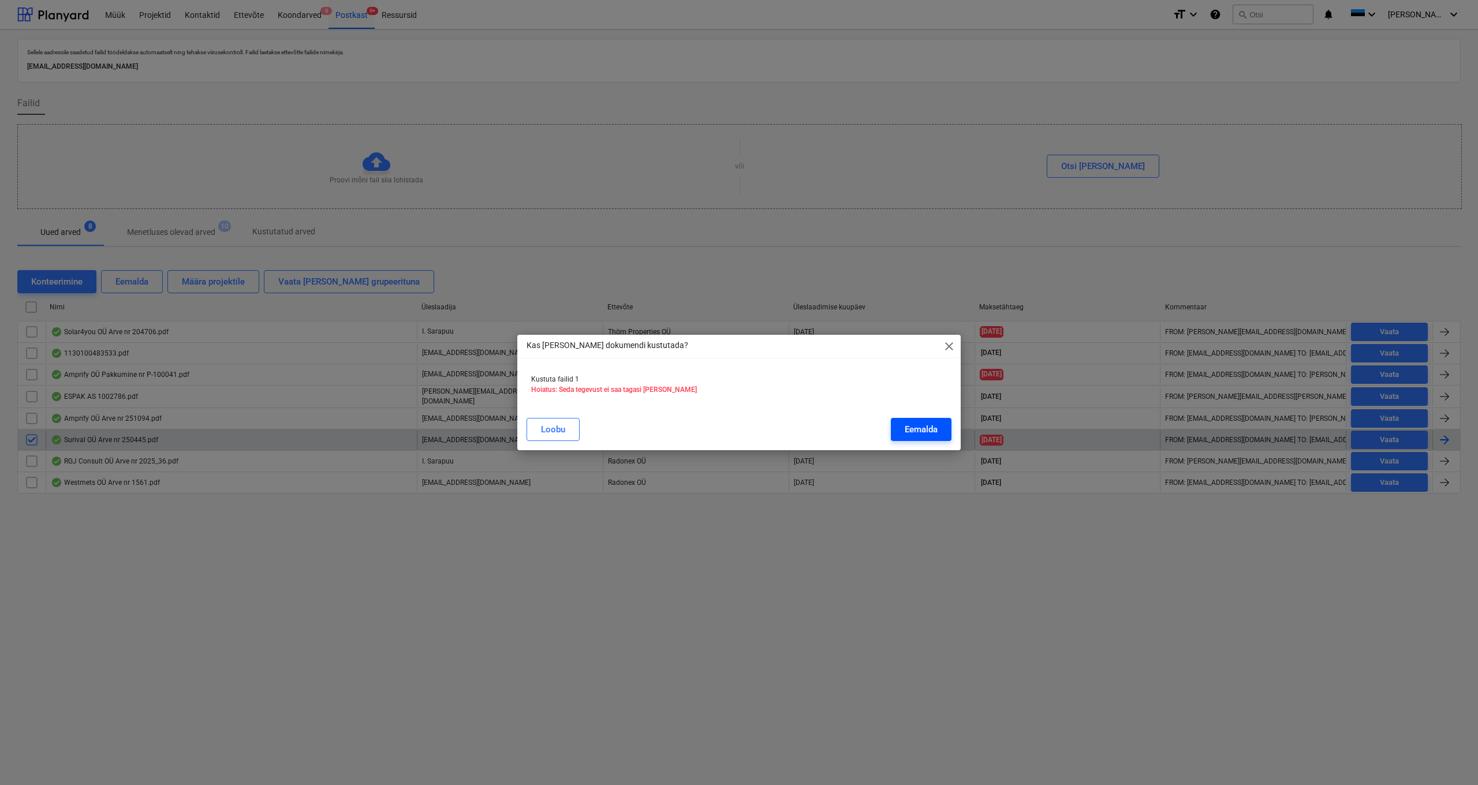
click at [831, 432] on div "Eemalda" at bounding box center [921, 429] width 33 height 15
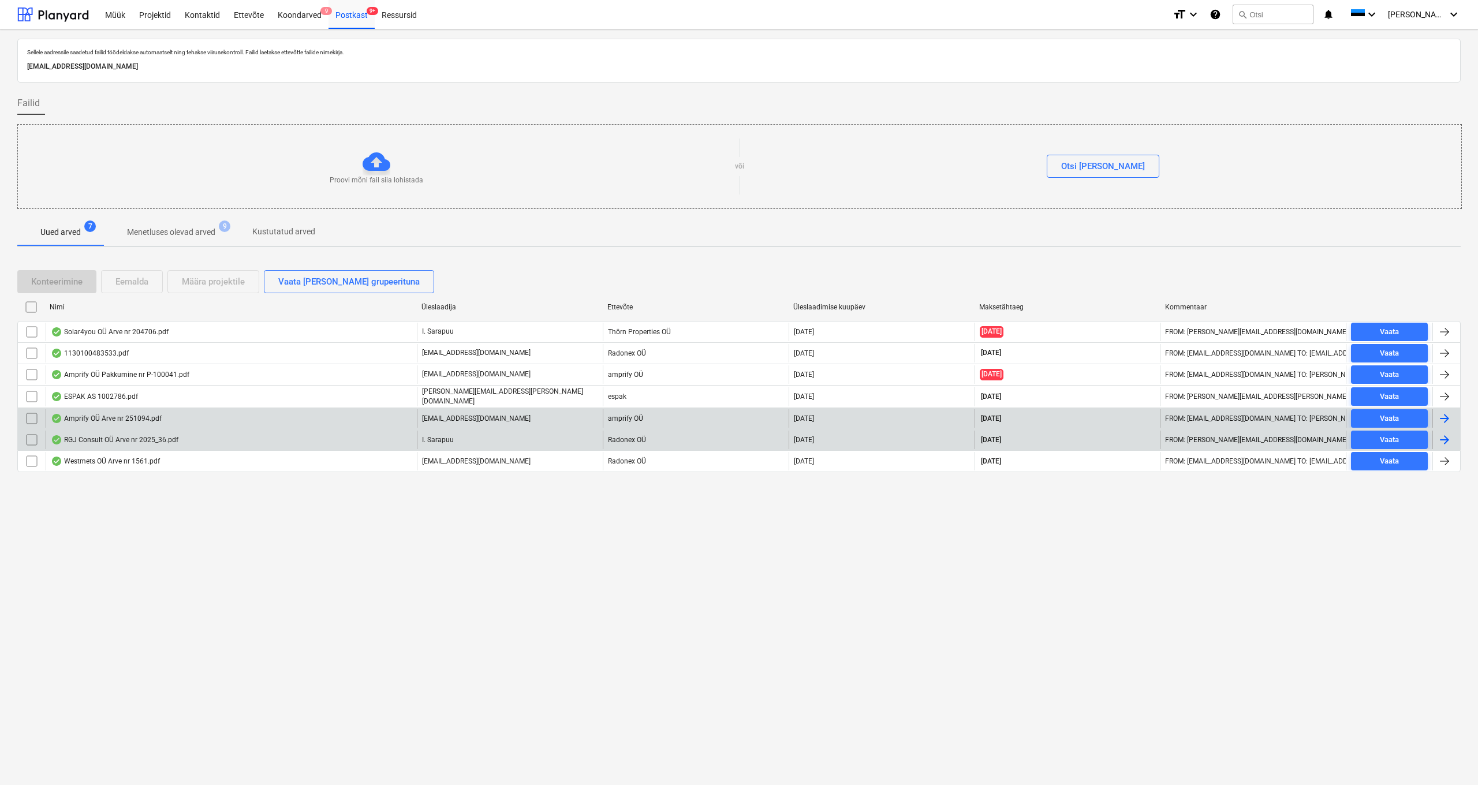
click at [97, 414] on div "Amprify OÜ Arve nr 251094.pdf" at bounding box center [106, 418] width 111 height 9
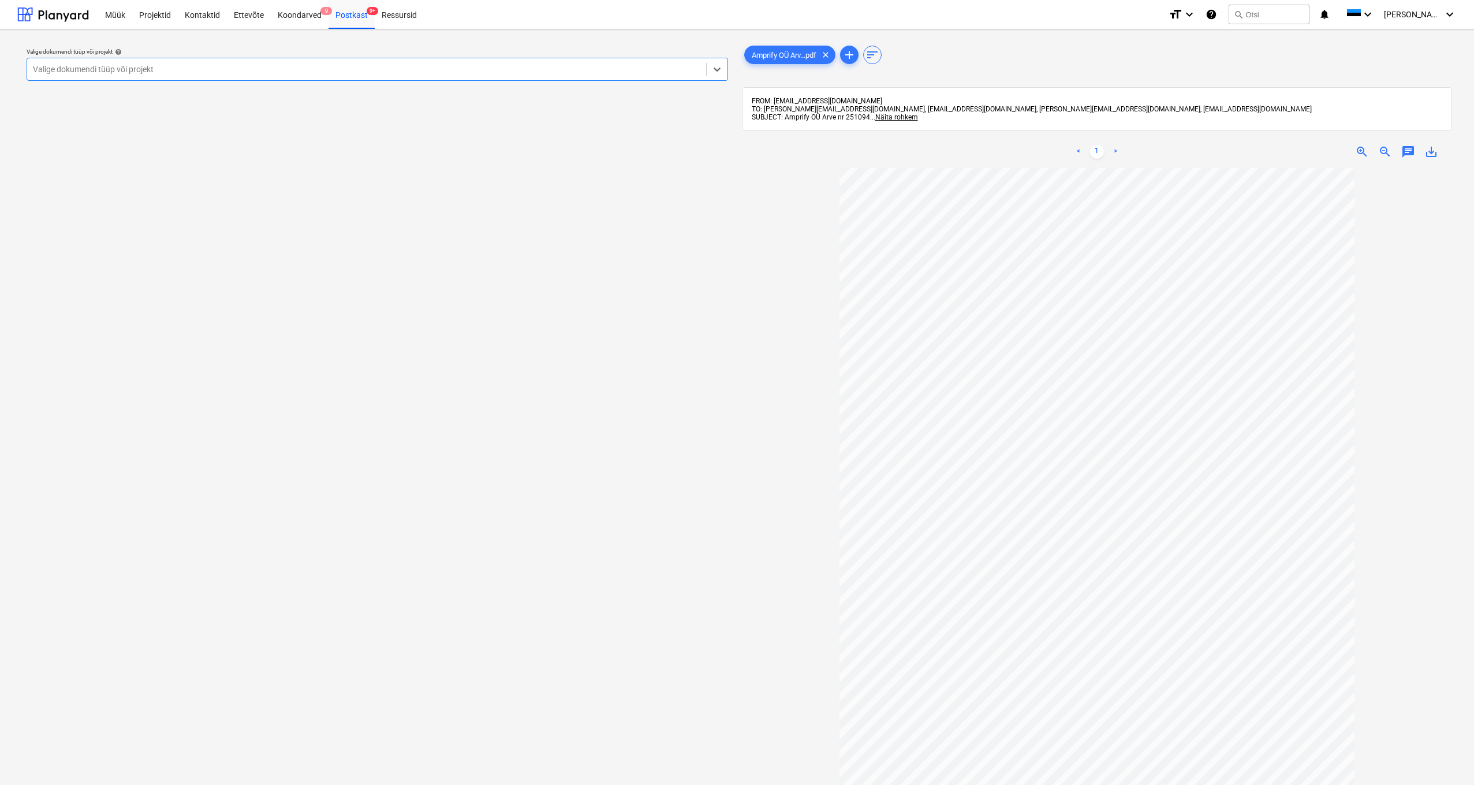
click at [322, 71] on div at bounding box center [367, 70] width 668 height 12
type input "pee"
click at [831, 151] on span "save_alt" at bounding box center [1432, 152] width 14 height 14
click at [343, 10] on div "Postkast 9+" at bounding box center [352, 13] width 46 height 29
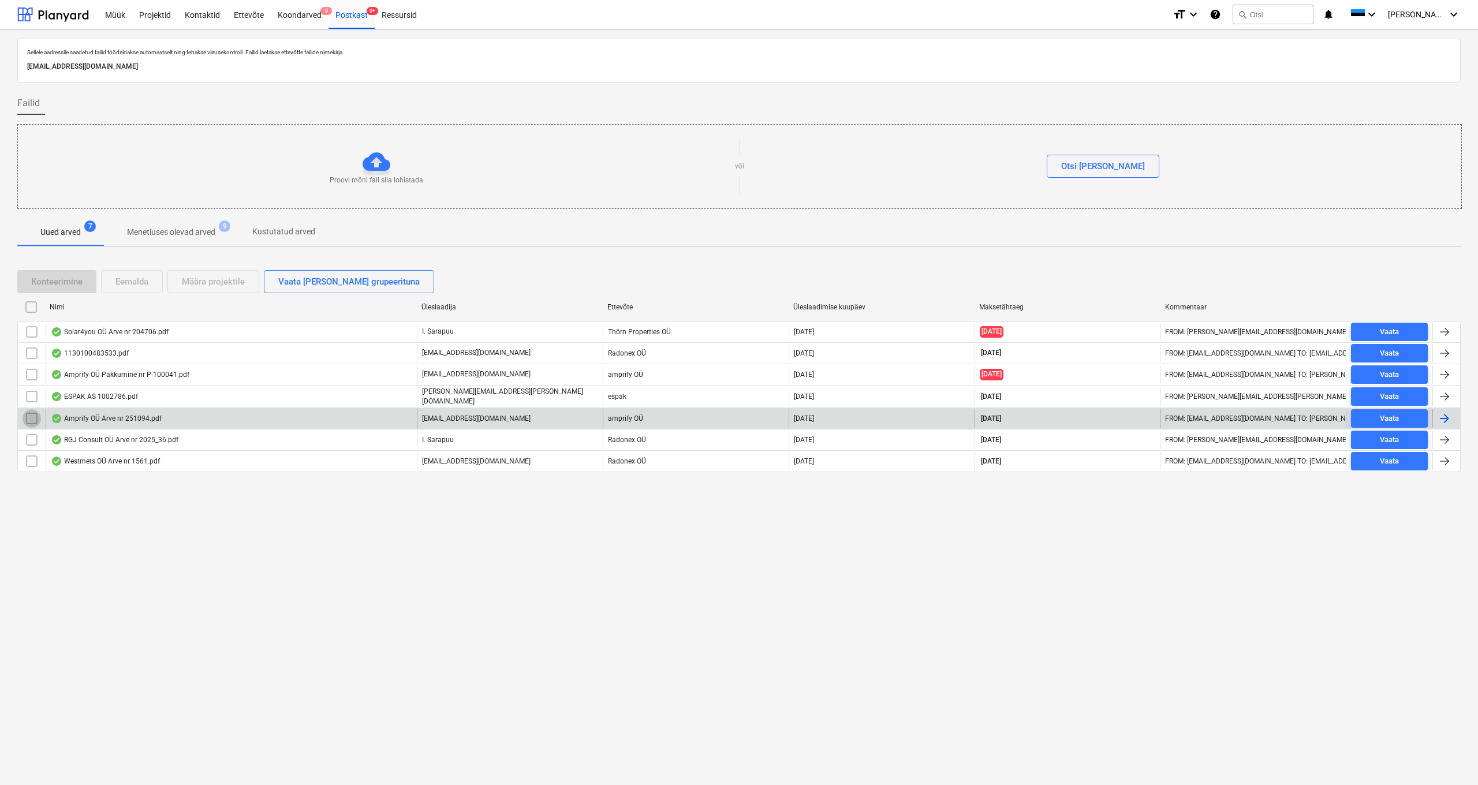
click at [28, 417] on input "checkbox" at bounding box center [32, 418] width 18 height 18
click at [129, 282] on div "Eemalda" at bounding box center [131, 281] width 33 height 15
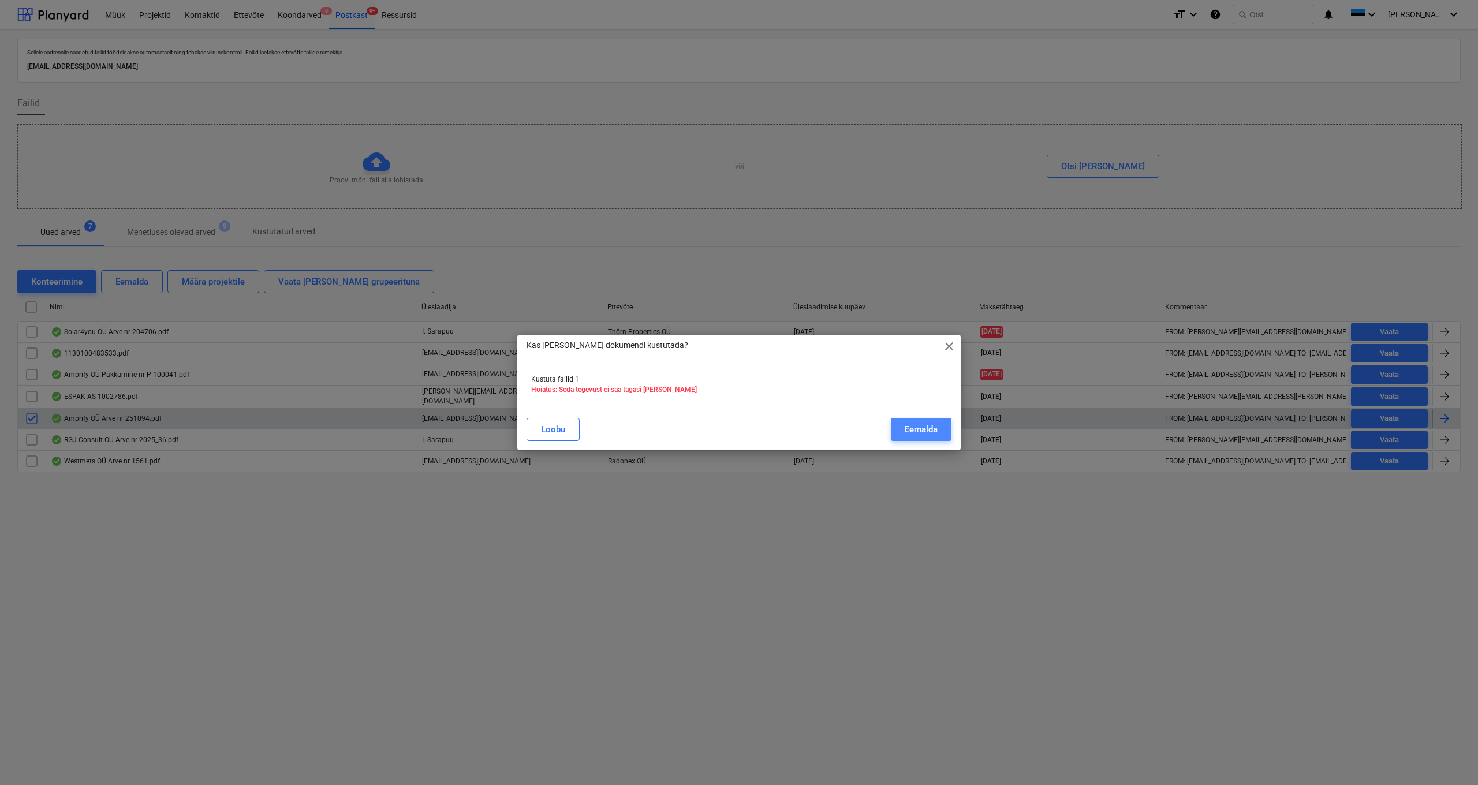
click at [831, 428] on div "Eemalda" at bounding box center [921, 429] width 33 height 15
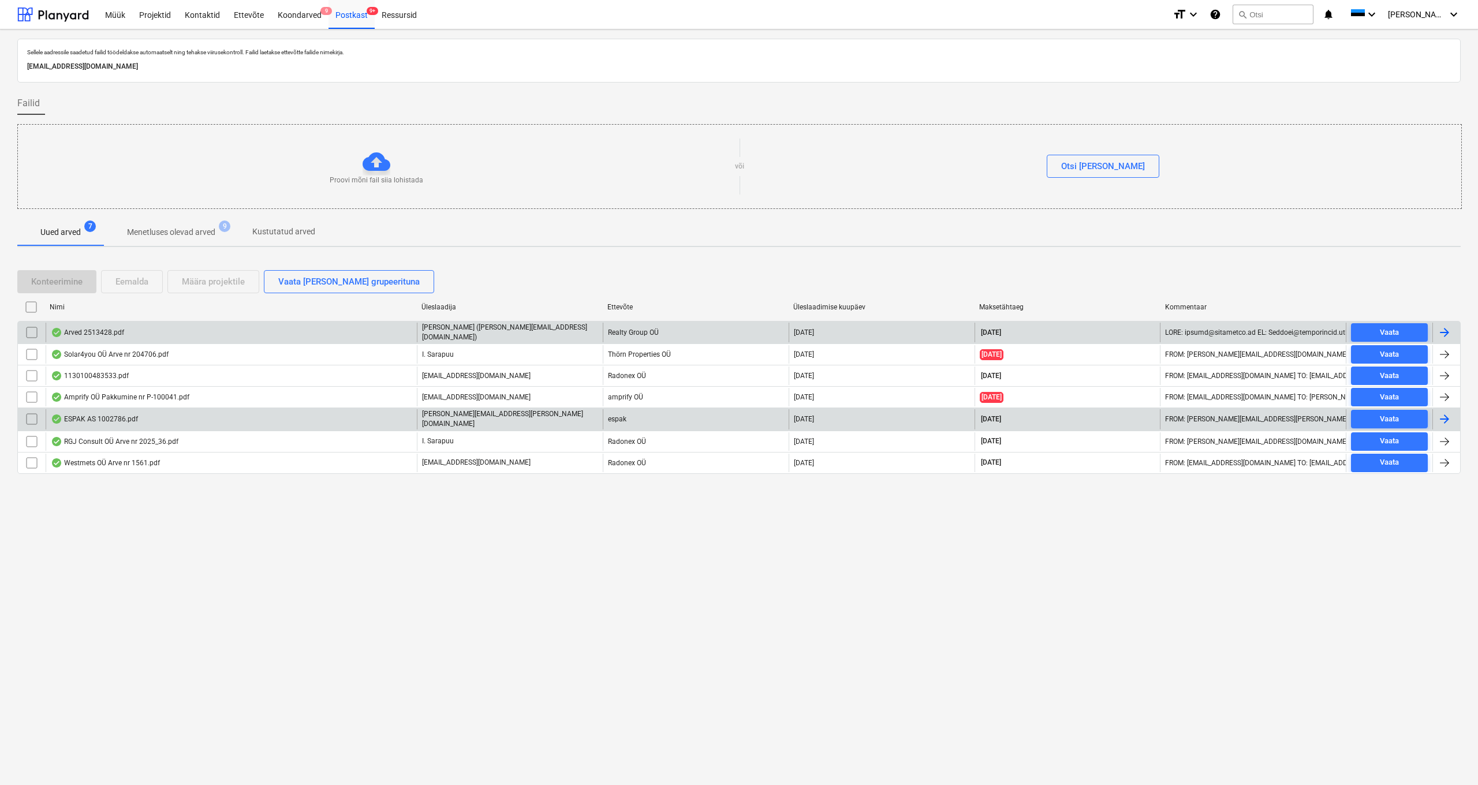
click at [91, 331] on div "Arved 2513428.pdf" at bounding box center [87, 332] width 73 height 9
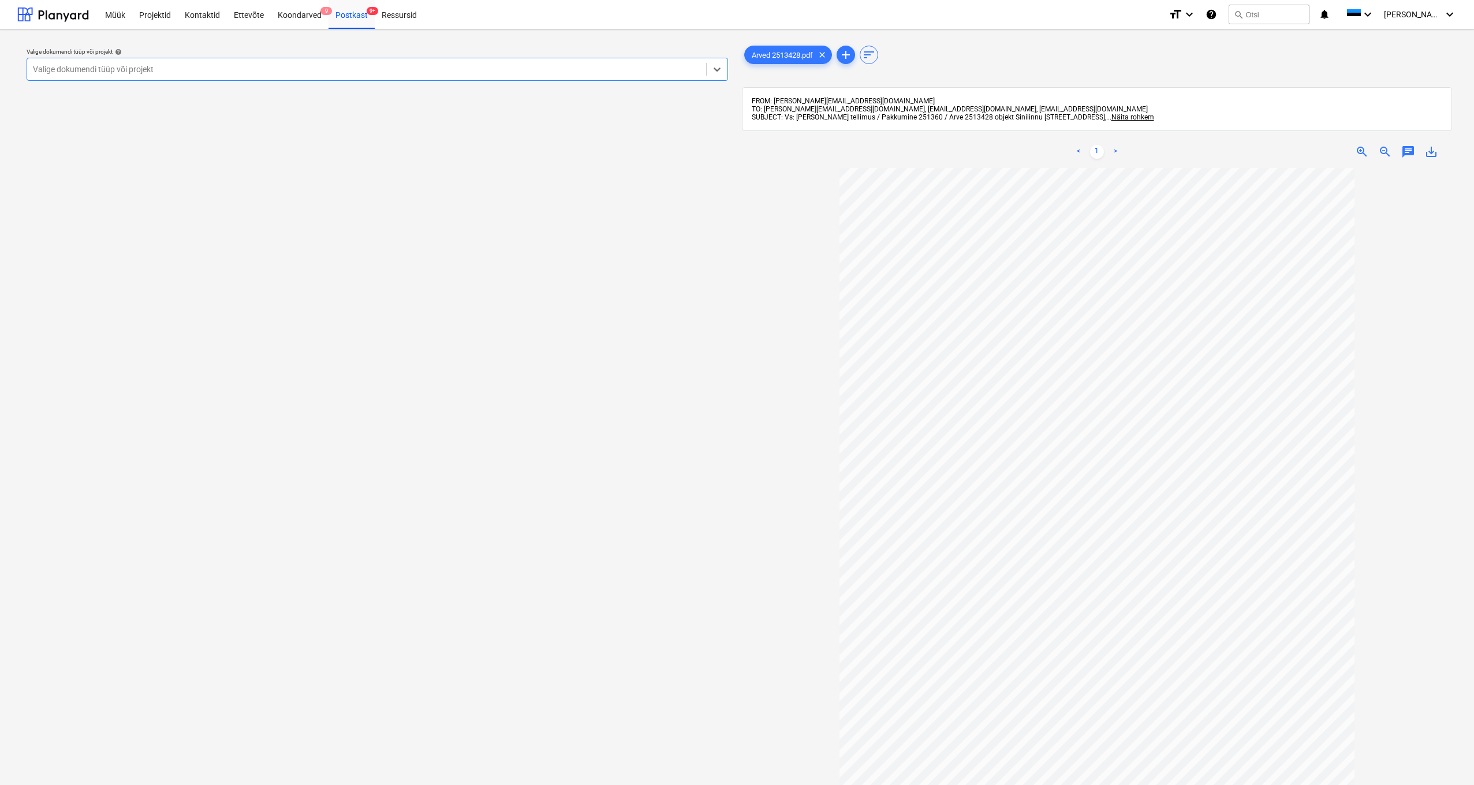
click at [99, 66] on div "Valige dokumendi tüüp või projekt" at bounding box center [367, 69] width 668 height 9
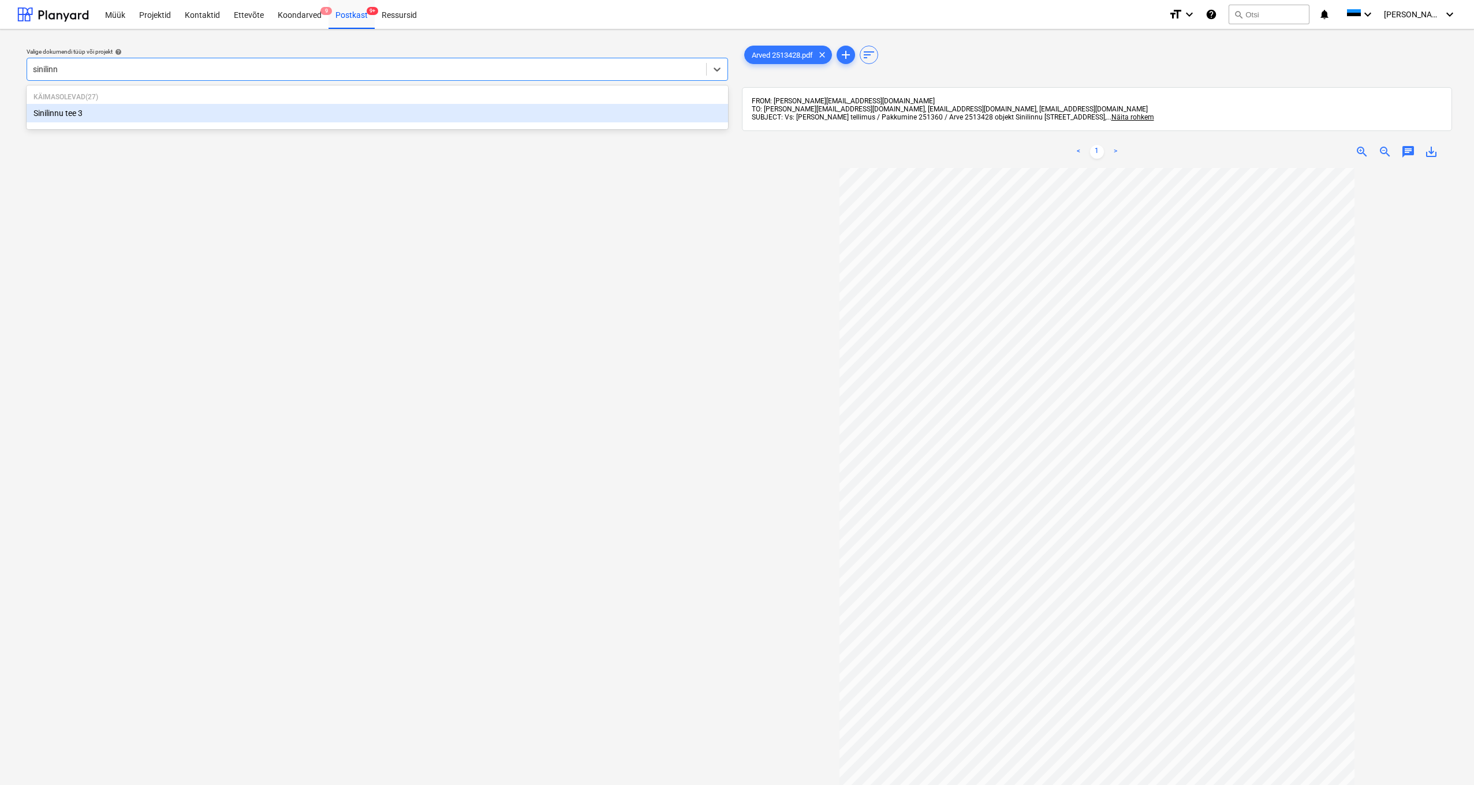
type input "sinilinnu"
click at [73, 117] on div "Sinilinnu tee 3" at bounding box center [378, 113] width 702 height 18
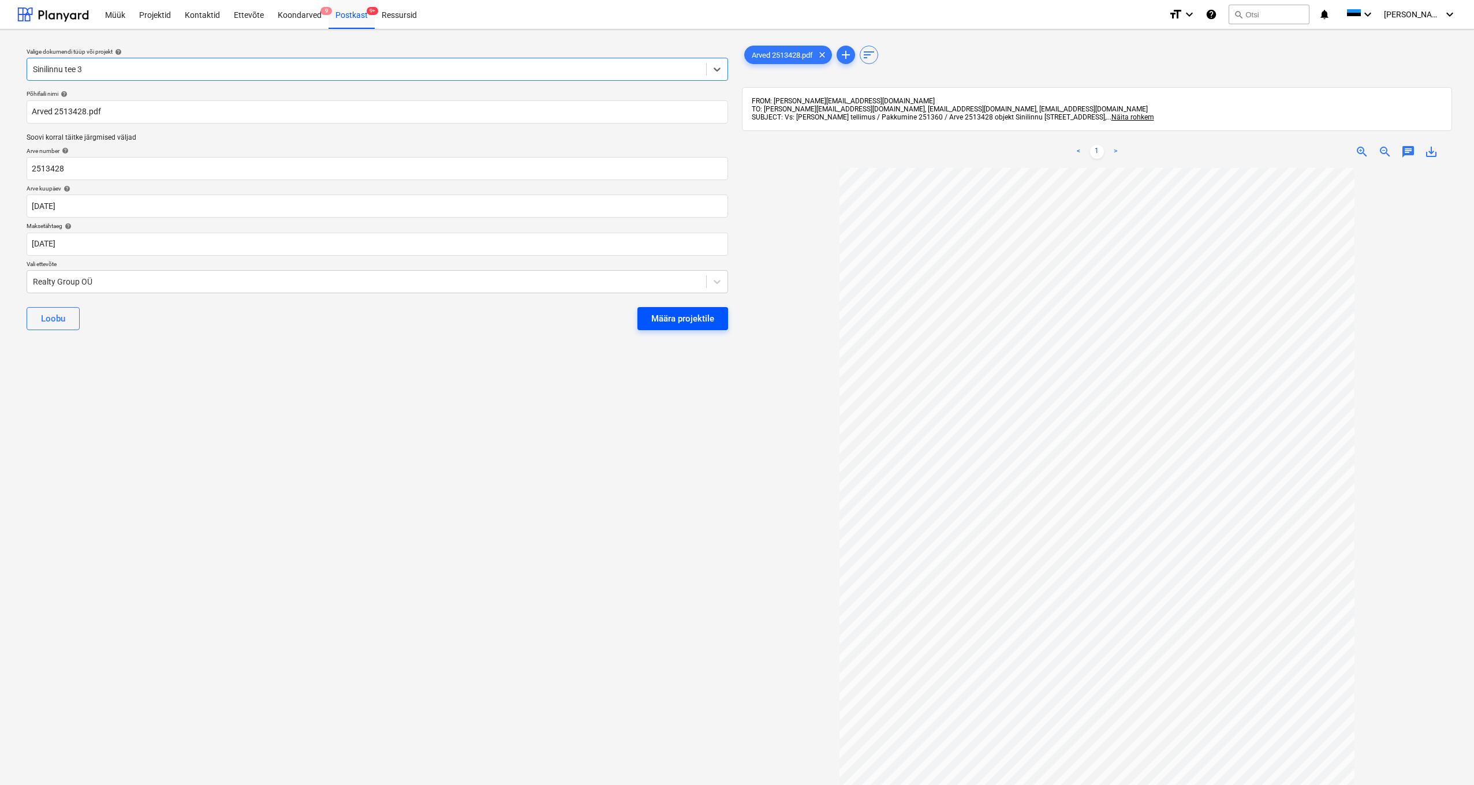
click at [684, 327] on button "Määra projektile" at bounding box center [683, 318] width 91 height 23
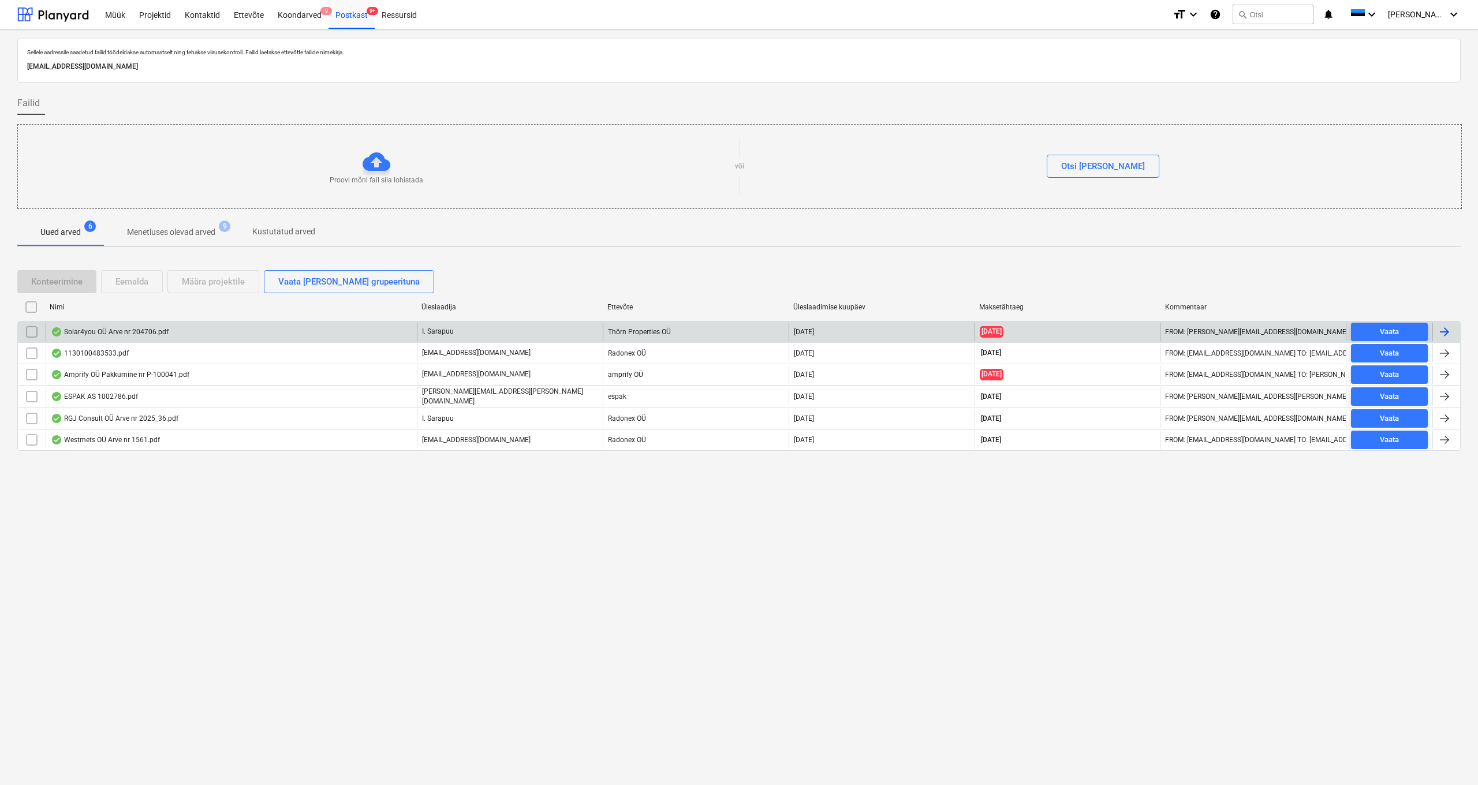
click at [136, 326] on div "Solar4you OÜ Arve nr 204706.pdf" at bounding box center [231, 332] width 371 height 18
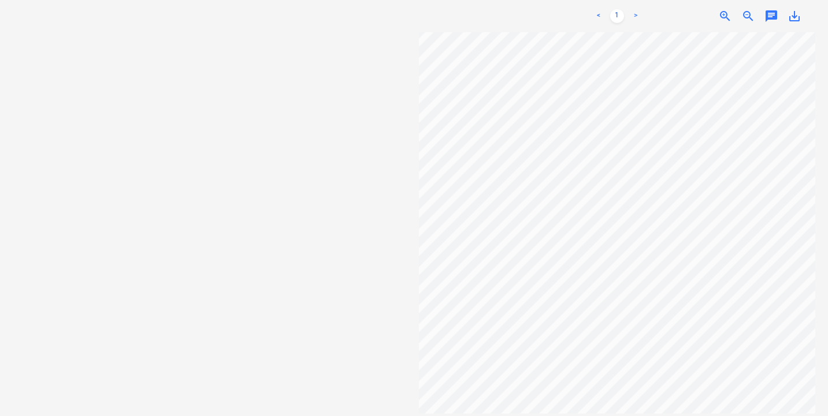
scroll to position [29, 0]
click at [795, 16] on span "save_alt" at bounding box center [794, 16] width 14 height 14
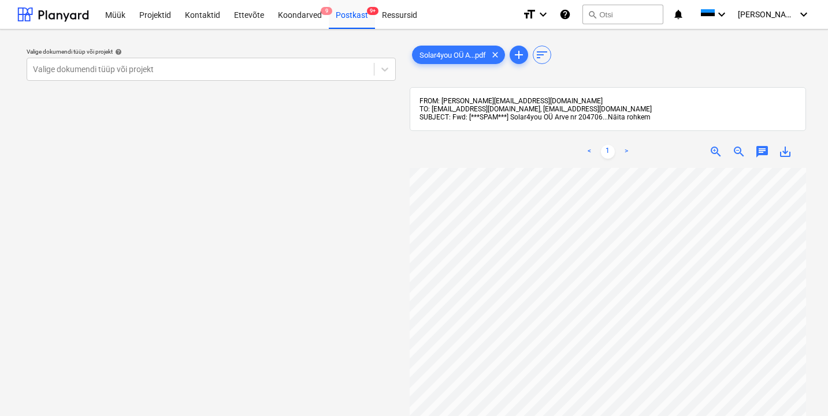
click at [634, 117] on span "Näita rohkem" at bounding box center [629, 117] width 43 height 8
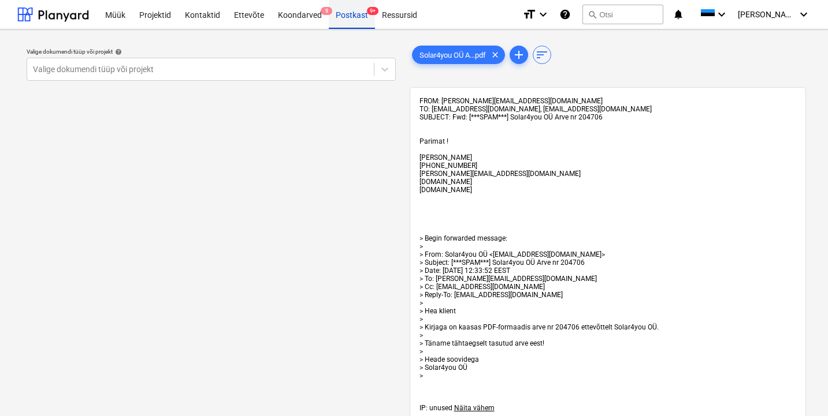
click at [353, 16] on div "Postkast 9+" at bounding box center [352, 13] width 46 height 29
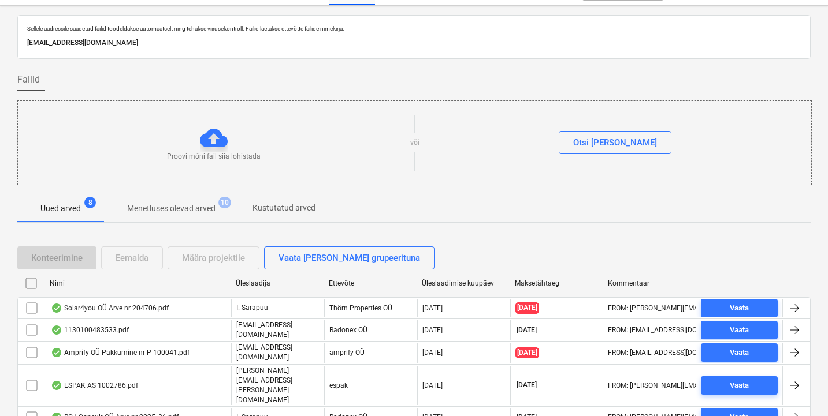
scroll to position [74, 0]
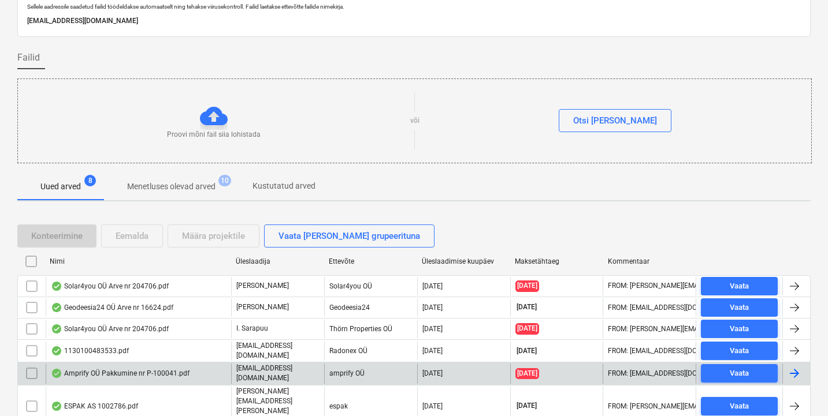
scroll to position [117, 0]
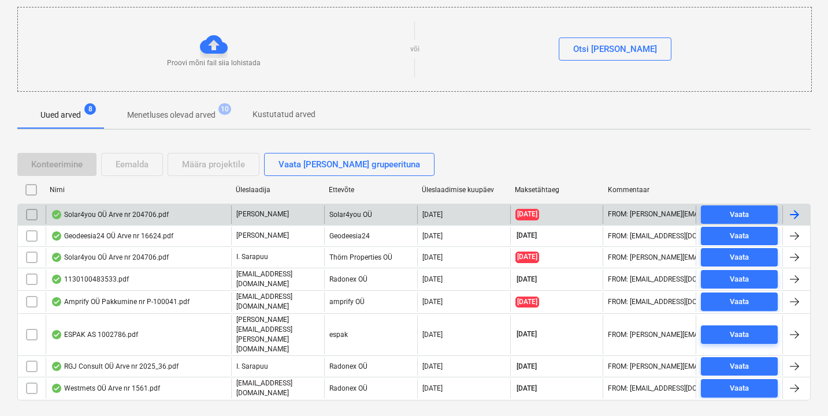
click at [147, 213] on div "Solar4you OÜ Arve nr 204706.pdf" at bounding box center [110, 214] width 118 height 9
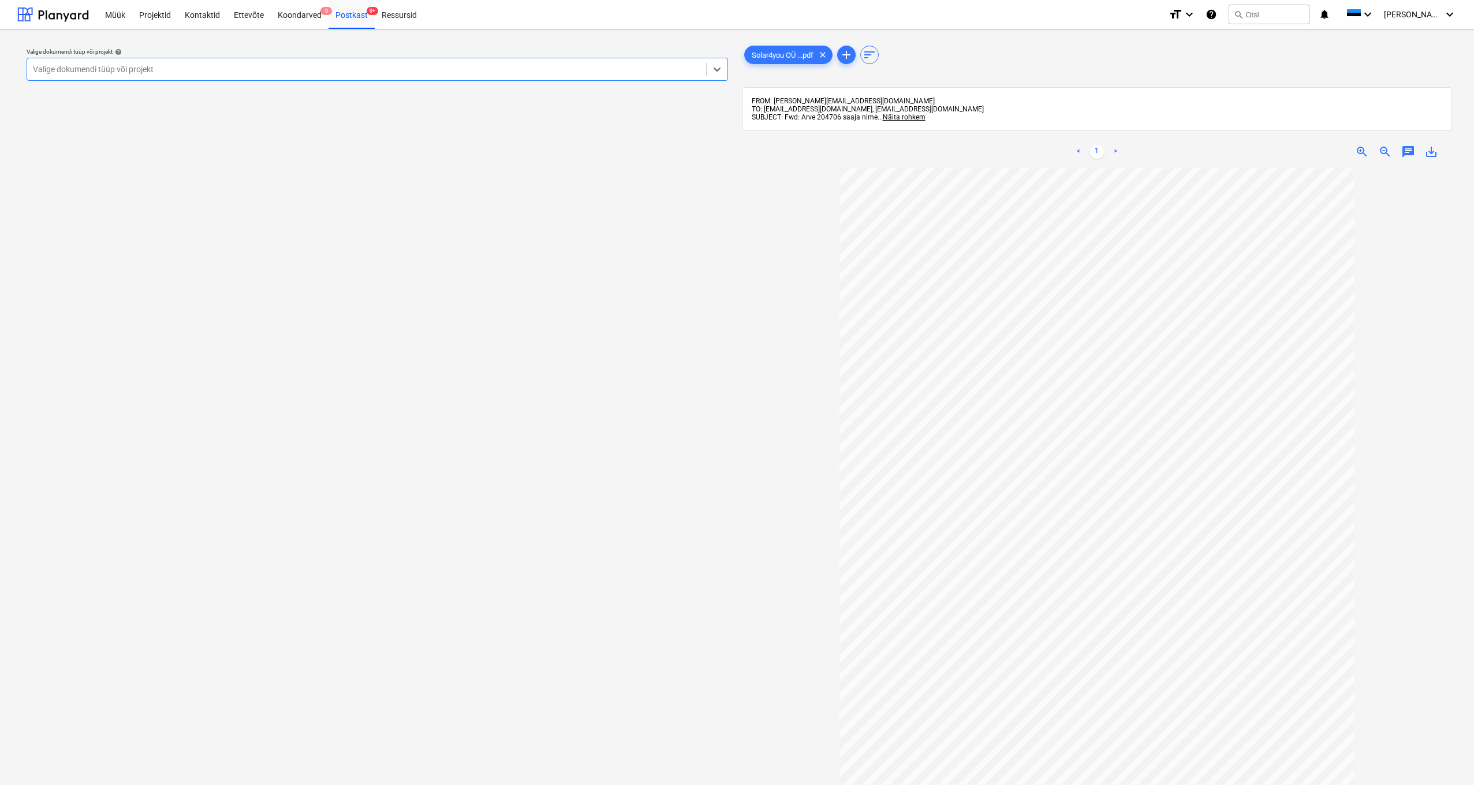
click at [78, 77] on div "Valige dokumendi tüüp või projekt" at bounding box center [366, 69] width 679 height 16
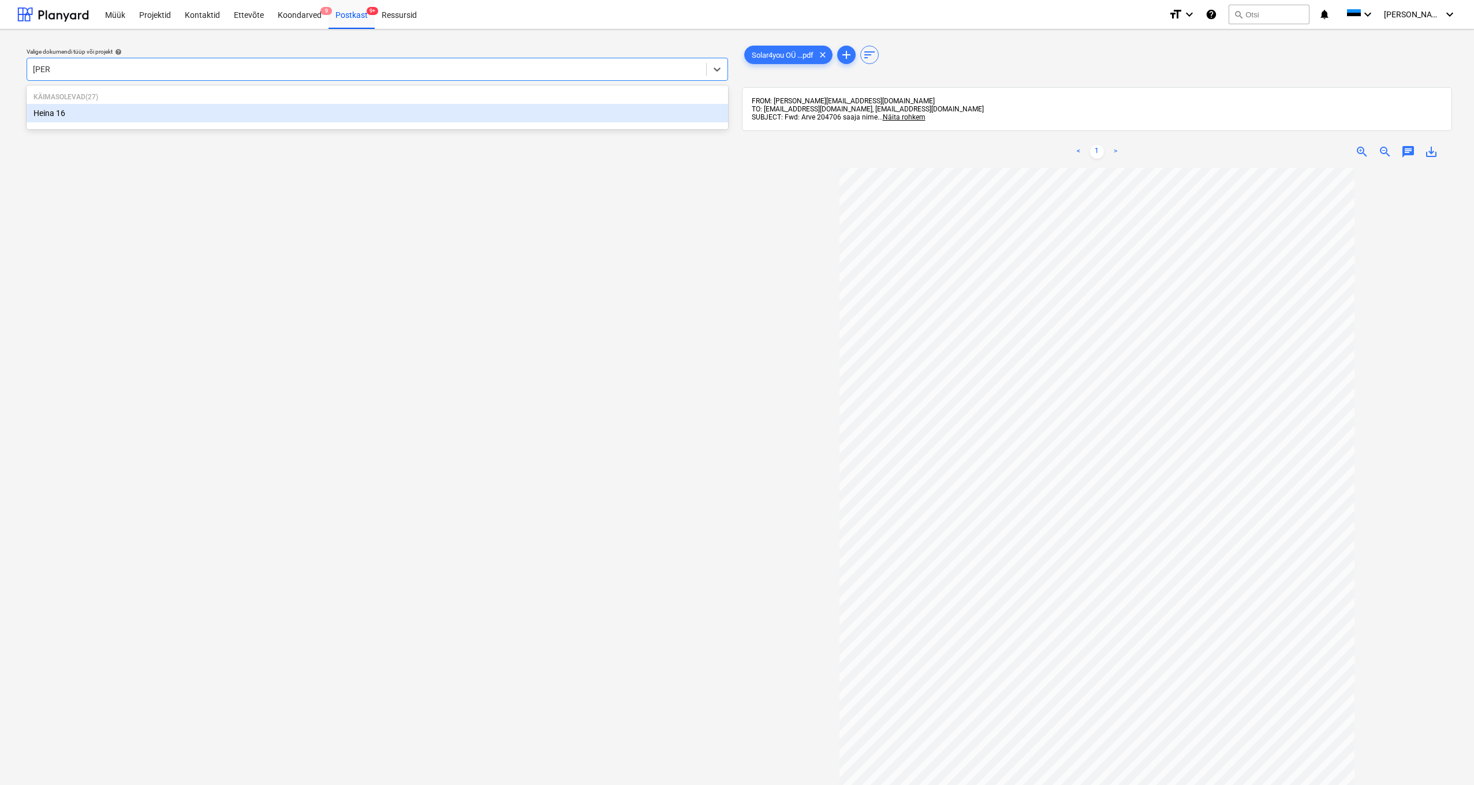
type input "heina"
click at [56, 114] on div "Heina 16" at bounding box center [378, 113] width 702 height 18
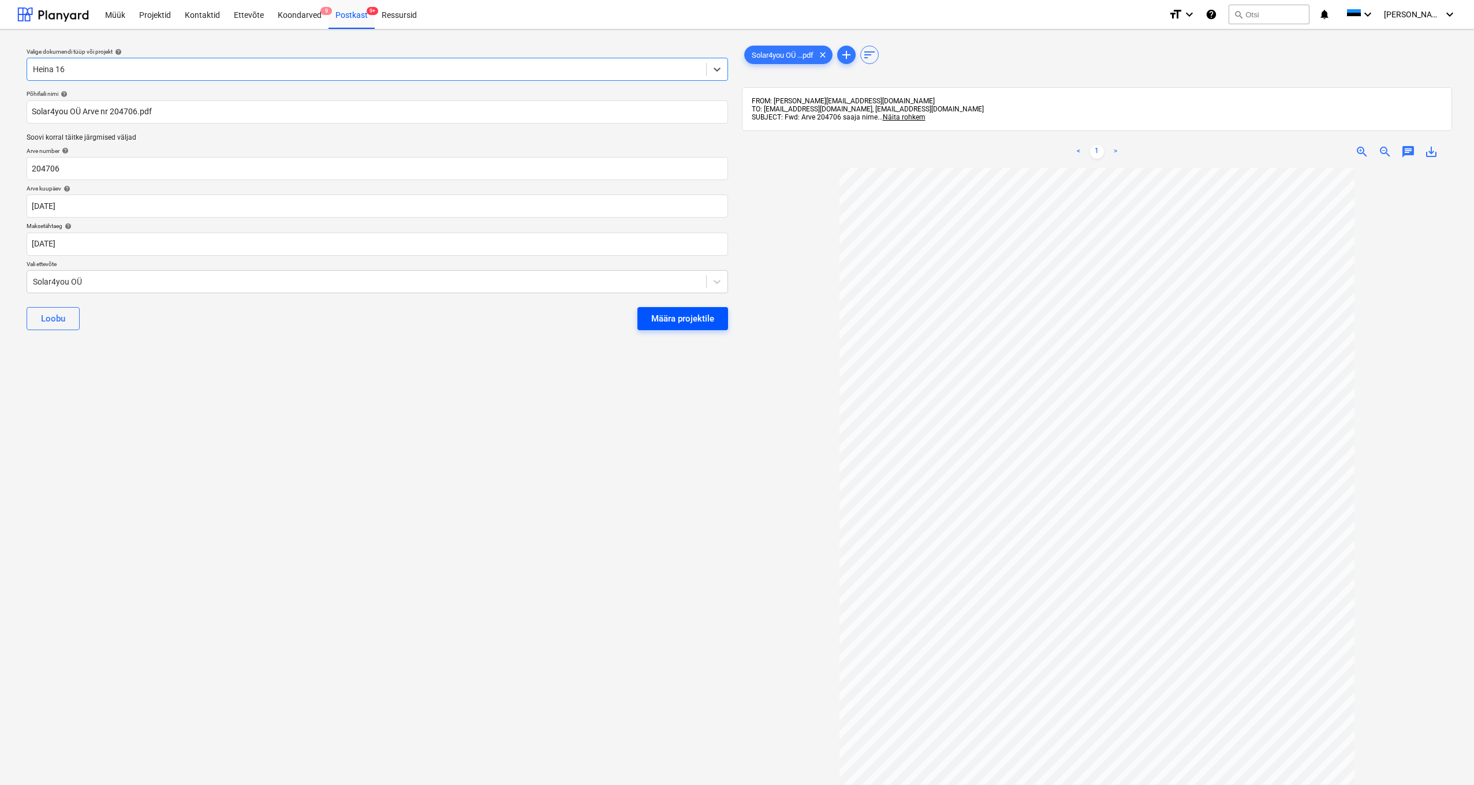
click at [661, 318] on div "Määra projektile" at bounding box center [682, 318] width 63 height 15
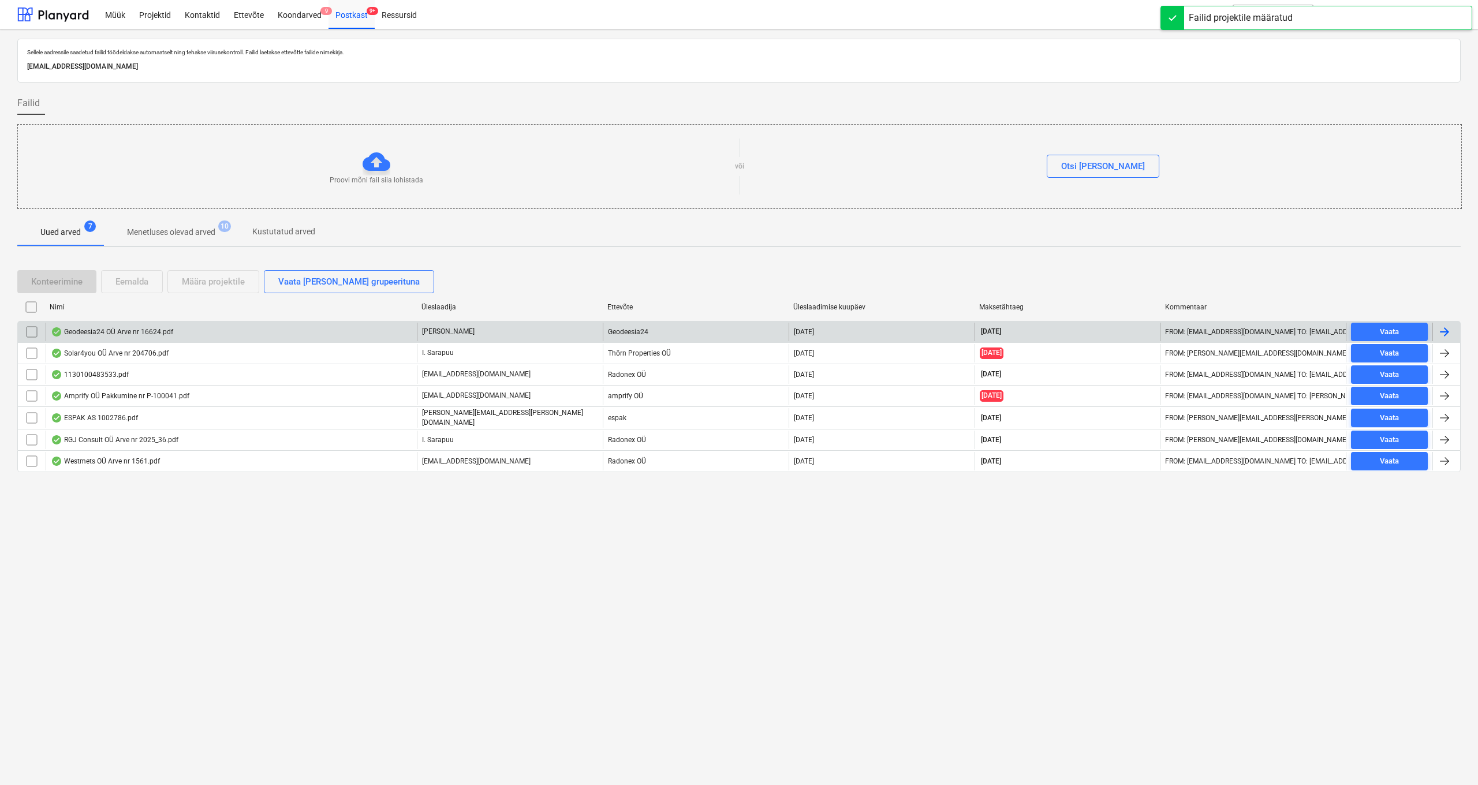
click at [131, 334] on div "Geodeesia24 OÜ Arve nr 16624.pdf" at bounding box center [112, 331] width 122 height 9
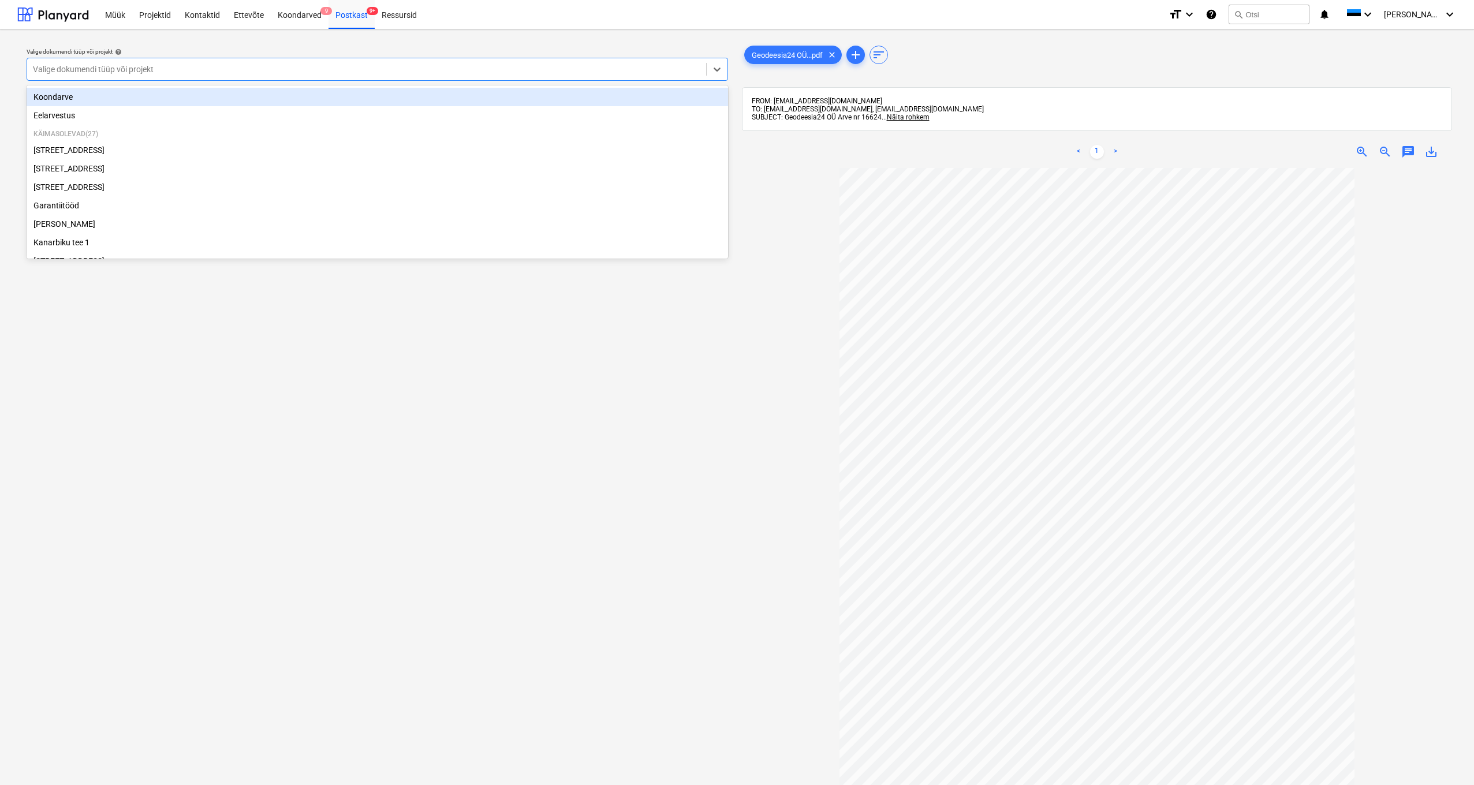
click at [76, 72] on div "Valige dokumendi tüüp või projekt" at bounding box center [367, 69] width 668 height 9
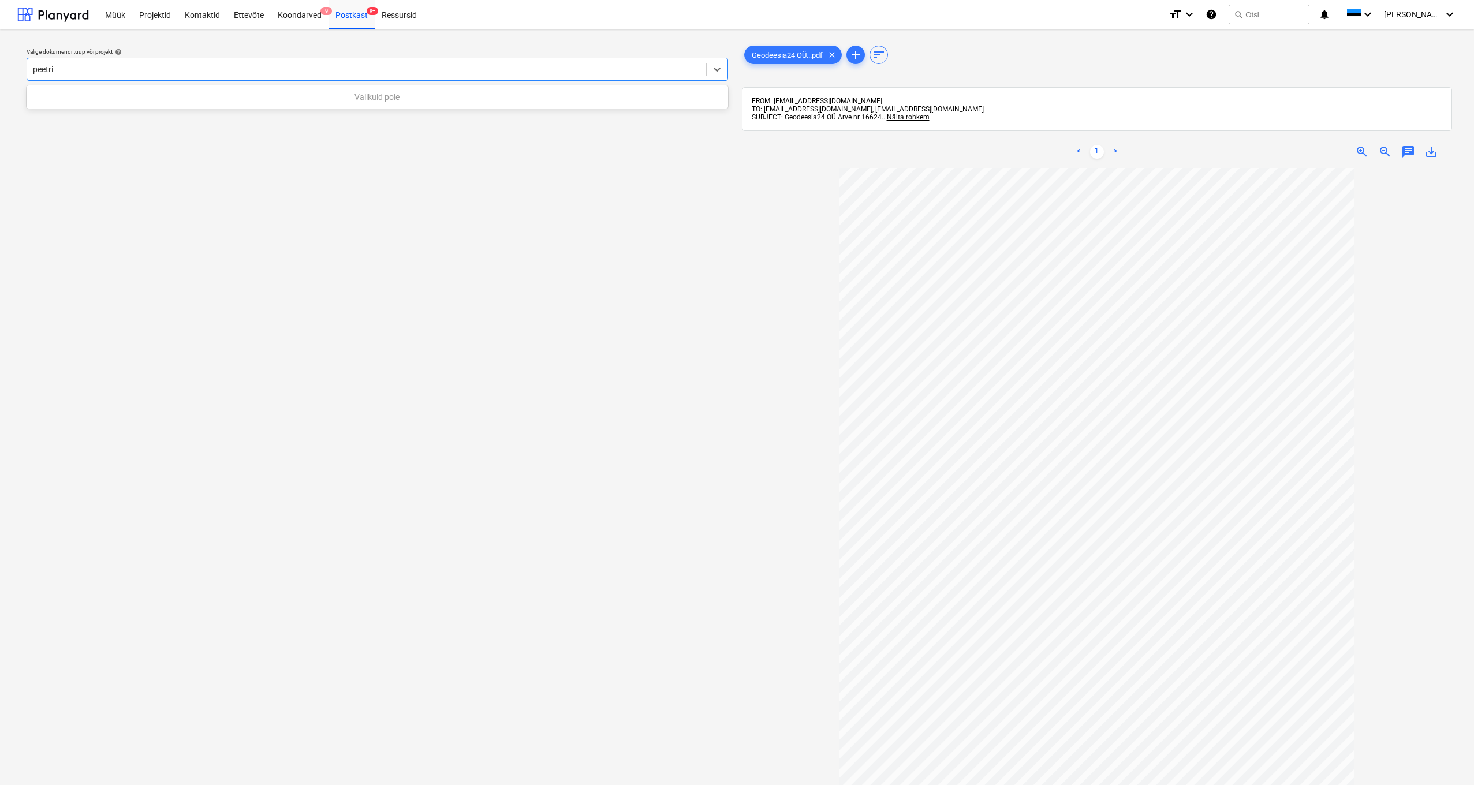
type input "peetri"
click at [831, 154] on span "save_alt" at bounding box center [1432, 152] width 14 height 14
click at [831, 15] on button "search Otsi" at bounding box center [1269, 15] width 81 height 20
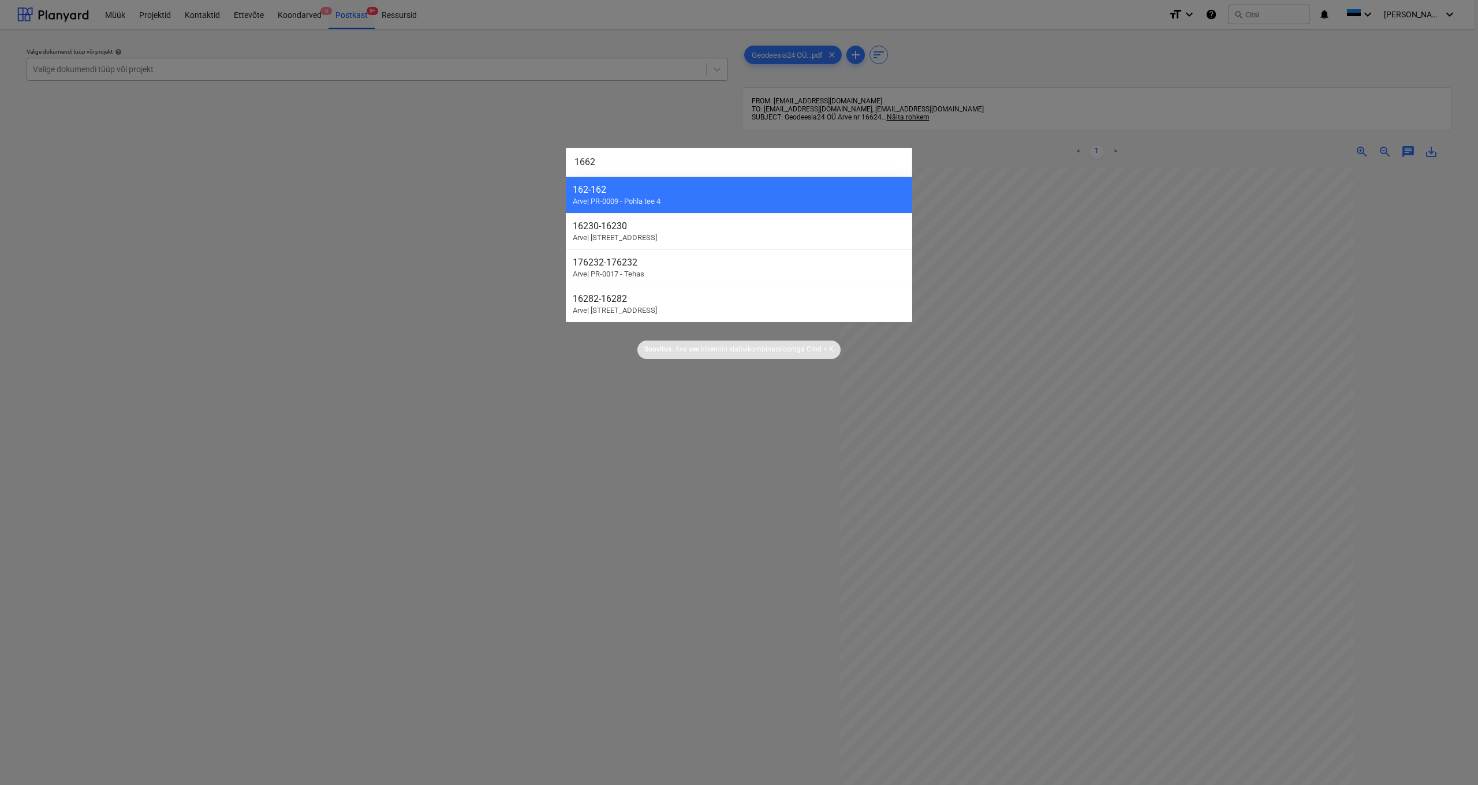
type input "16624"
click at [404, 416] on div at bounding box center [739, 392] width 1478 height 785
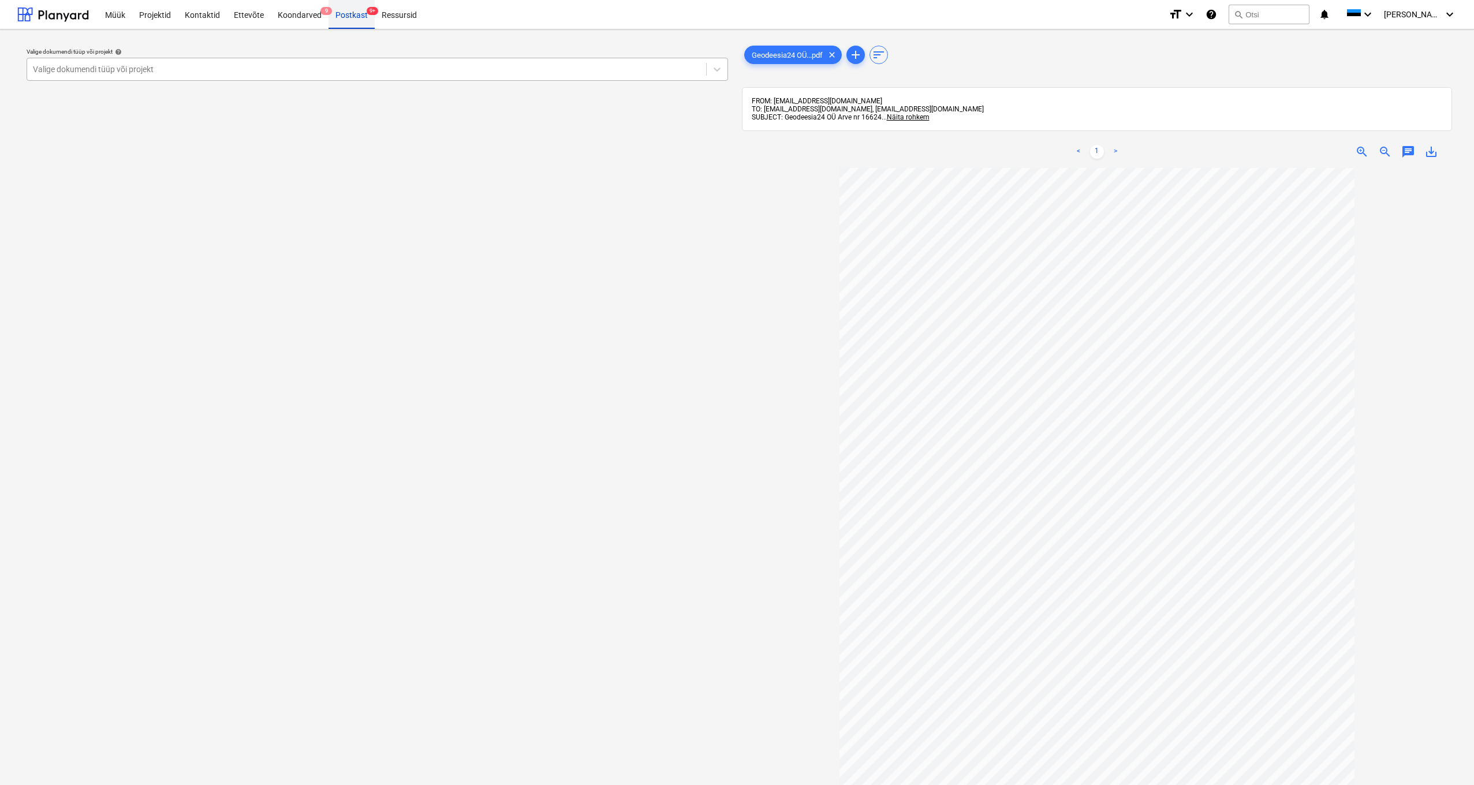
click at [357, 10] on div "Postkast 9+" at bounding box center [352, 13] width 46 height 29
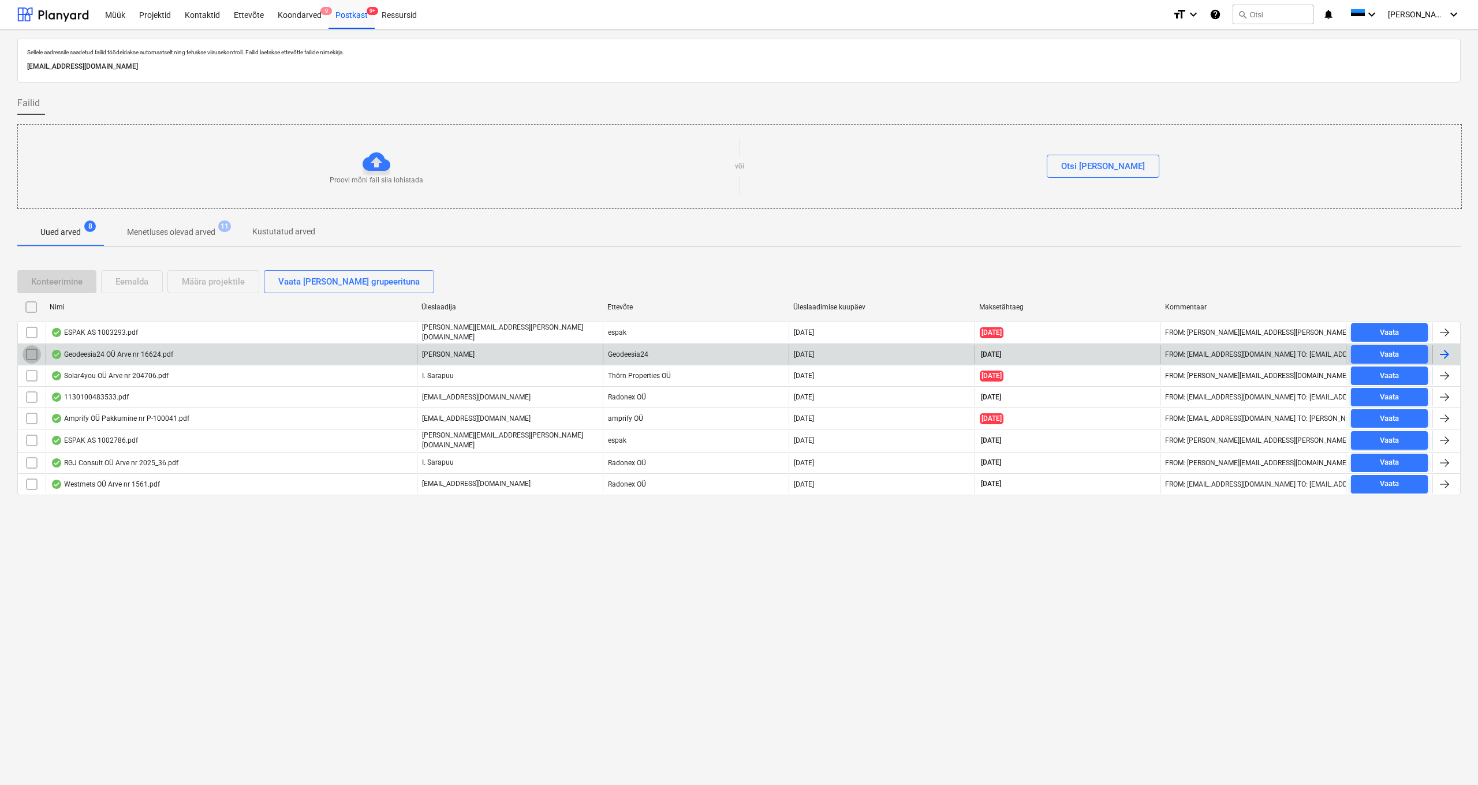
click at [30, 353] on input "checkbox" at bounding box center [32, 354] width 18 height 18
click at [130, 280] on div "Eemalda" at bounding box center [131, 281] width 33 height 15
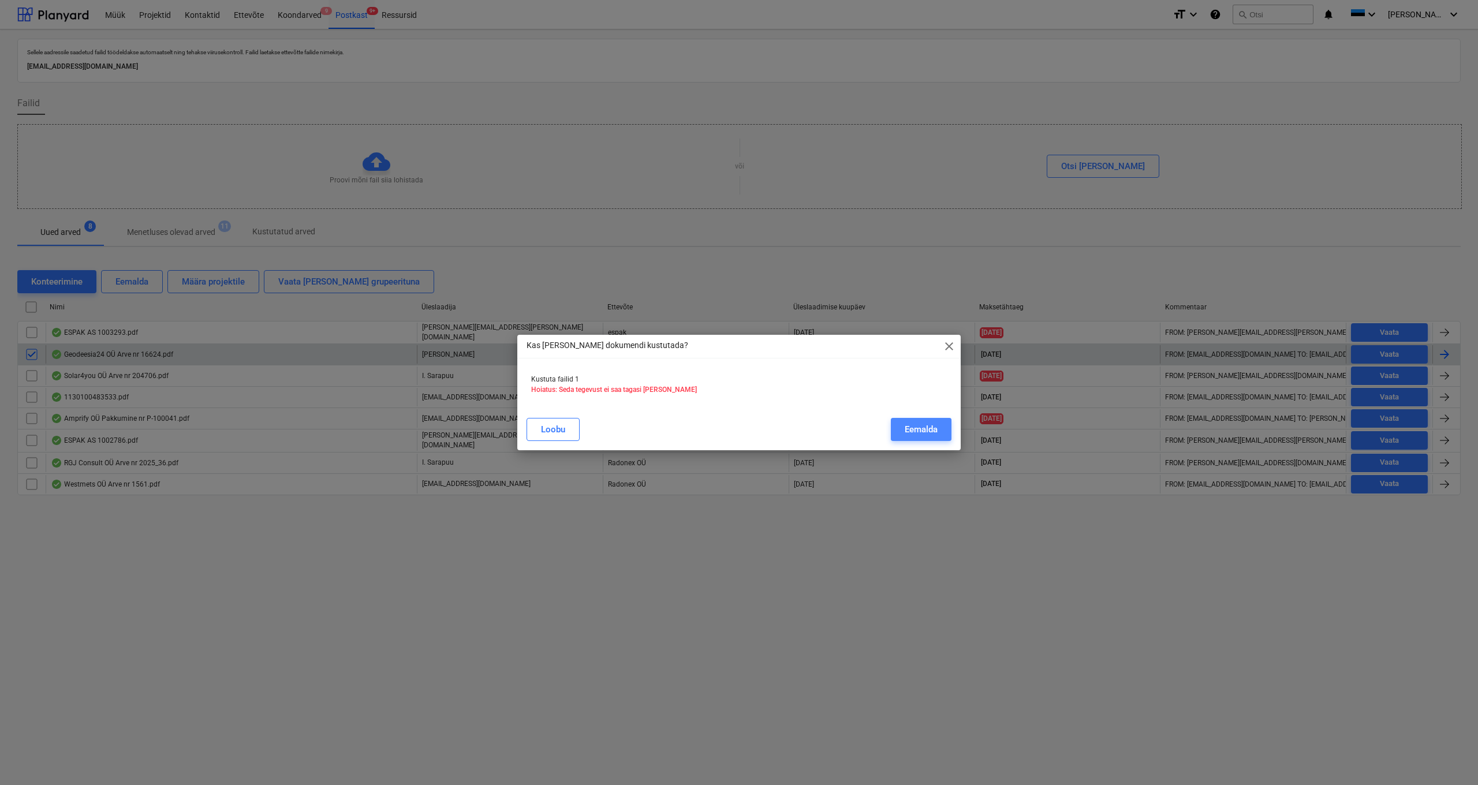
click at [831, 416] on div "Eemalda" at bounding box center [921, 429] width 33 height 15
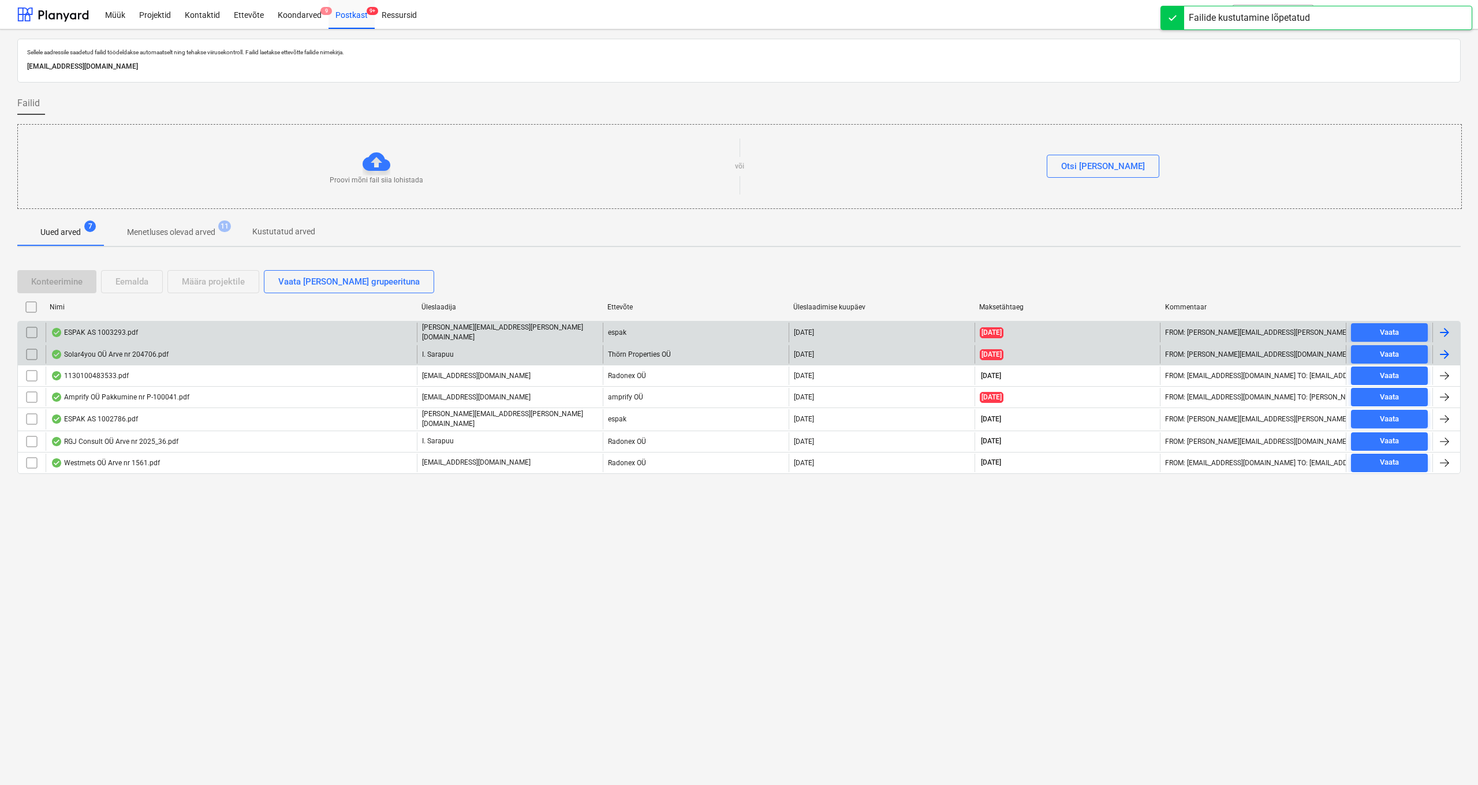
click at [89, 331] on div "ESPAK AS 1003293.pdf" at bounding box center [94, 332] width 87 height 9
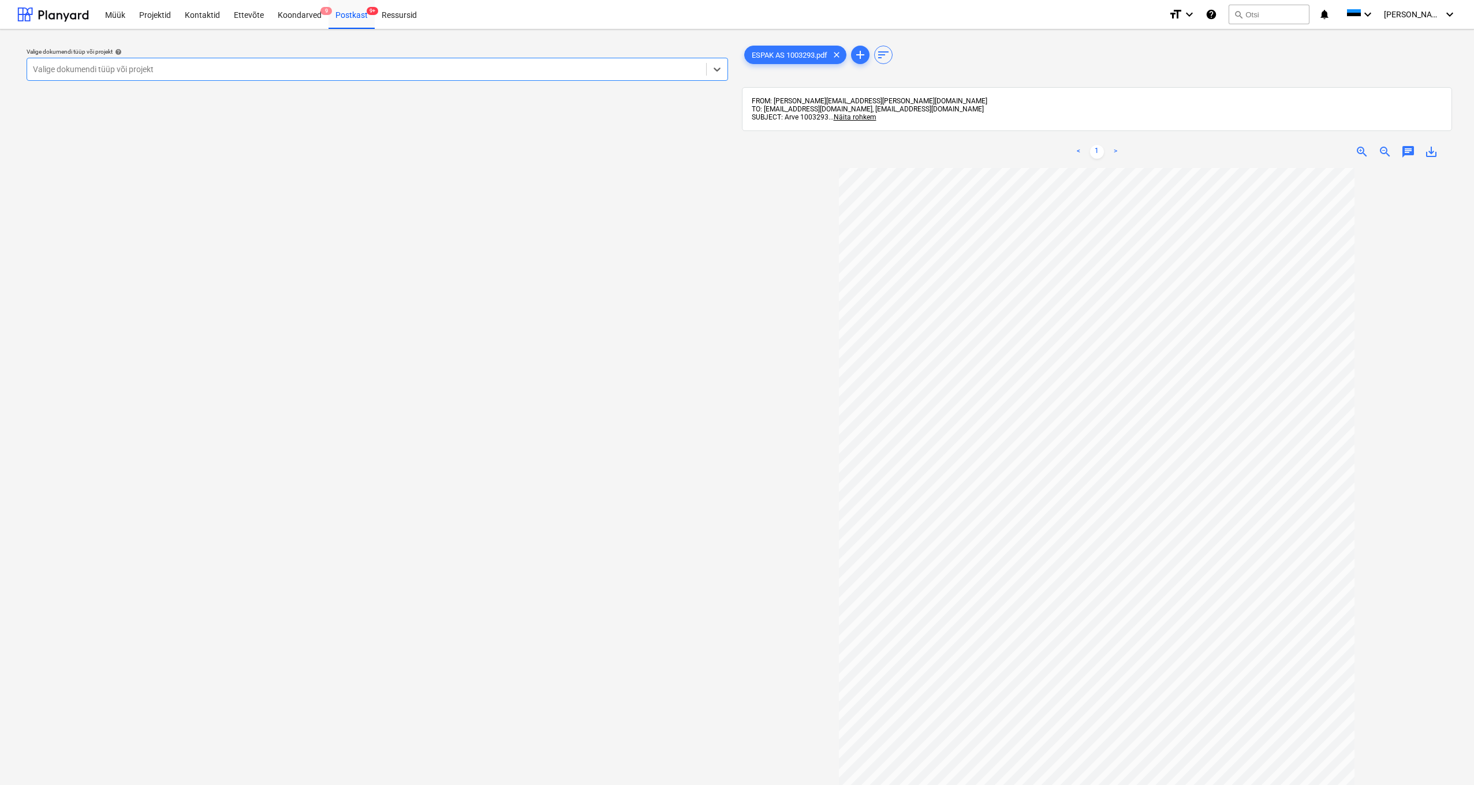
click at [184, 70] on div at bounding box center [367, 70] width 668 height 12
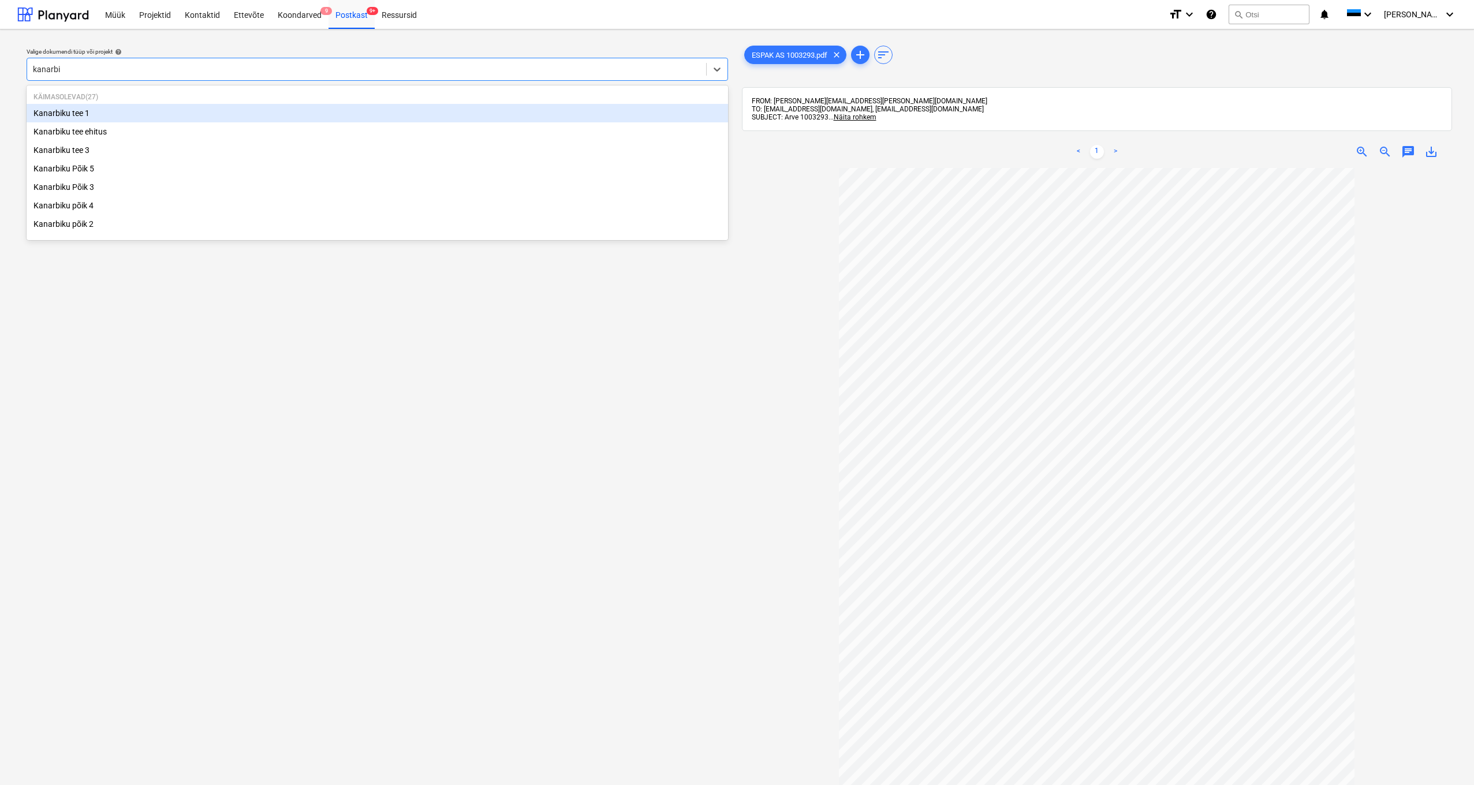
type input "kanarb"
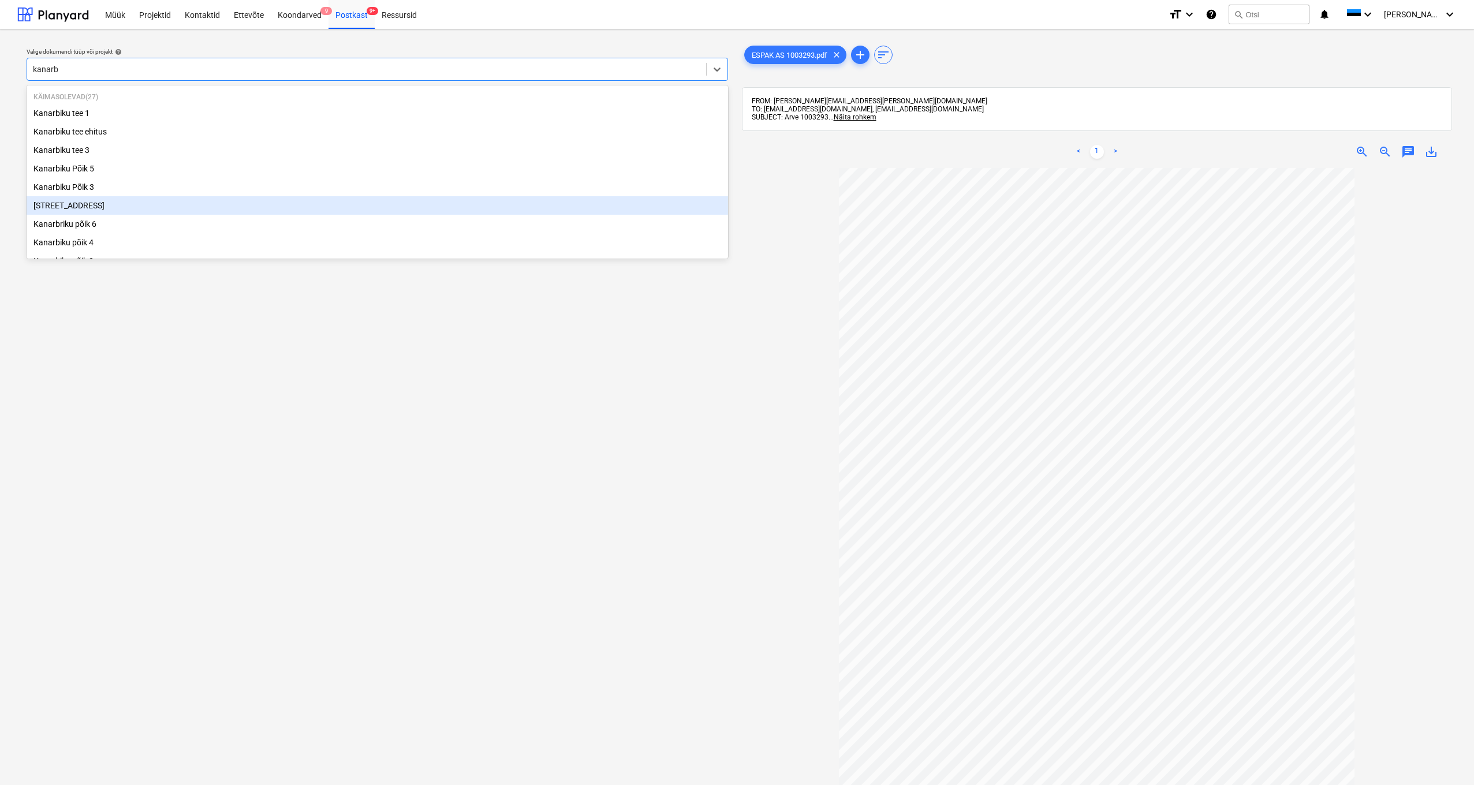
click at [58, 208] on div "[STREET_ADDRESS]" at bounding box center [378, 205] width 702 height 18
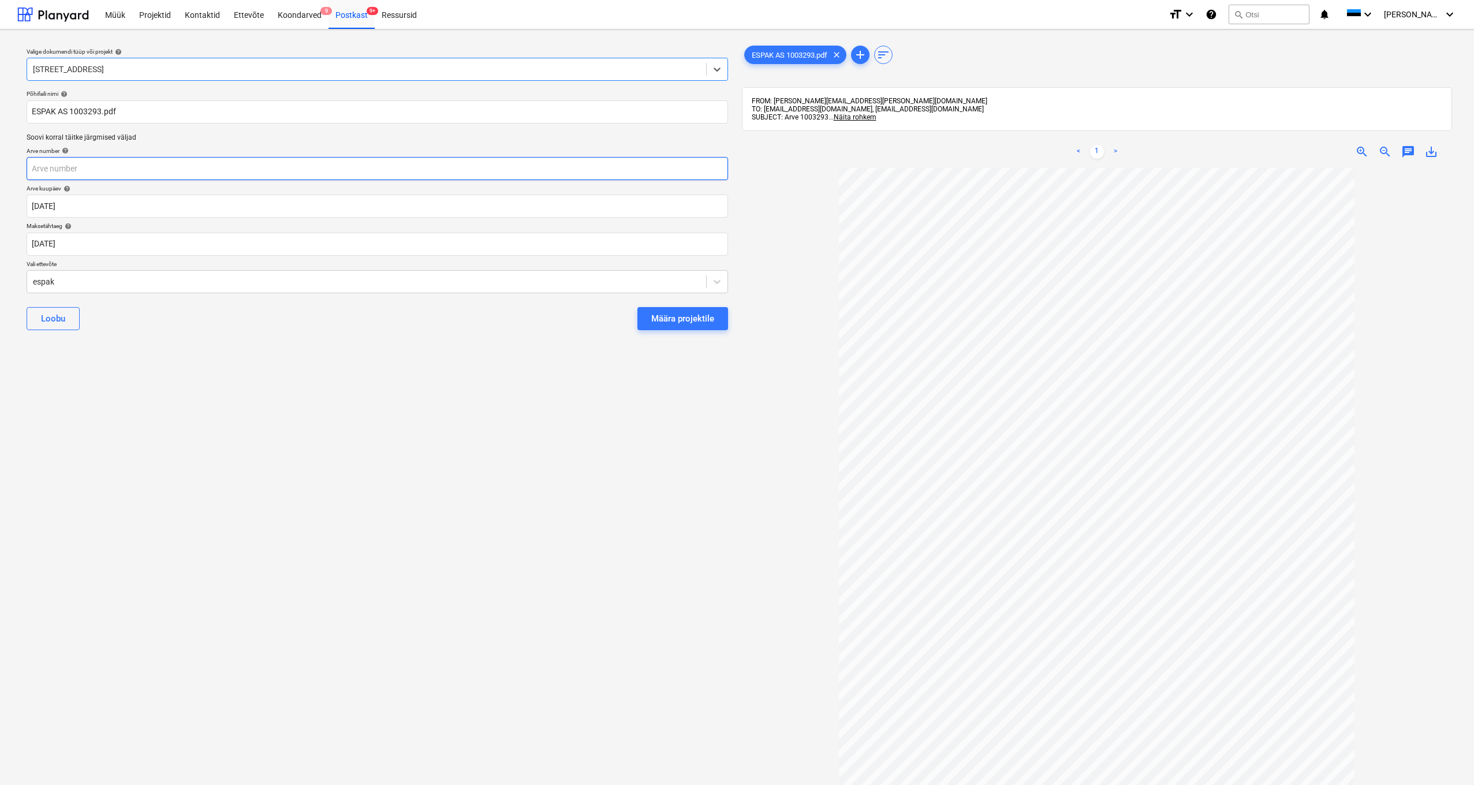
click at [65, 168] on input "text" at bounding box center [378, 168] width 702 height 23
type input "1003293"
click at [44, 242] on body "Müük Projektid Kontaktid Ettevõte Koondarved 9 Postkast 9+ Ressursid format_siz…" at bounding box center [737, 392] width 1474 height 785
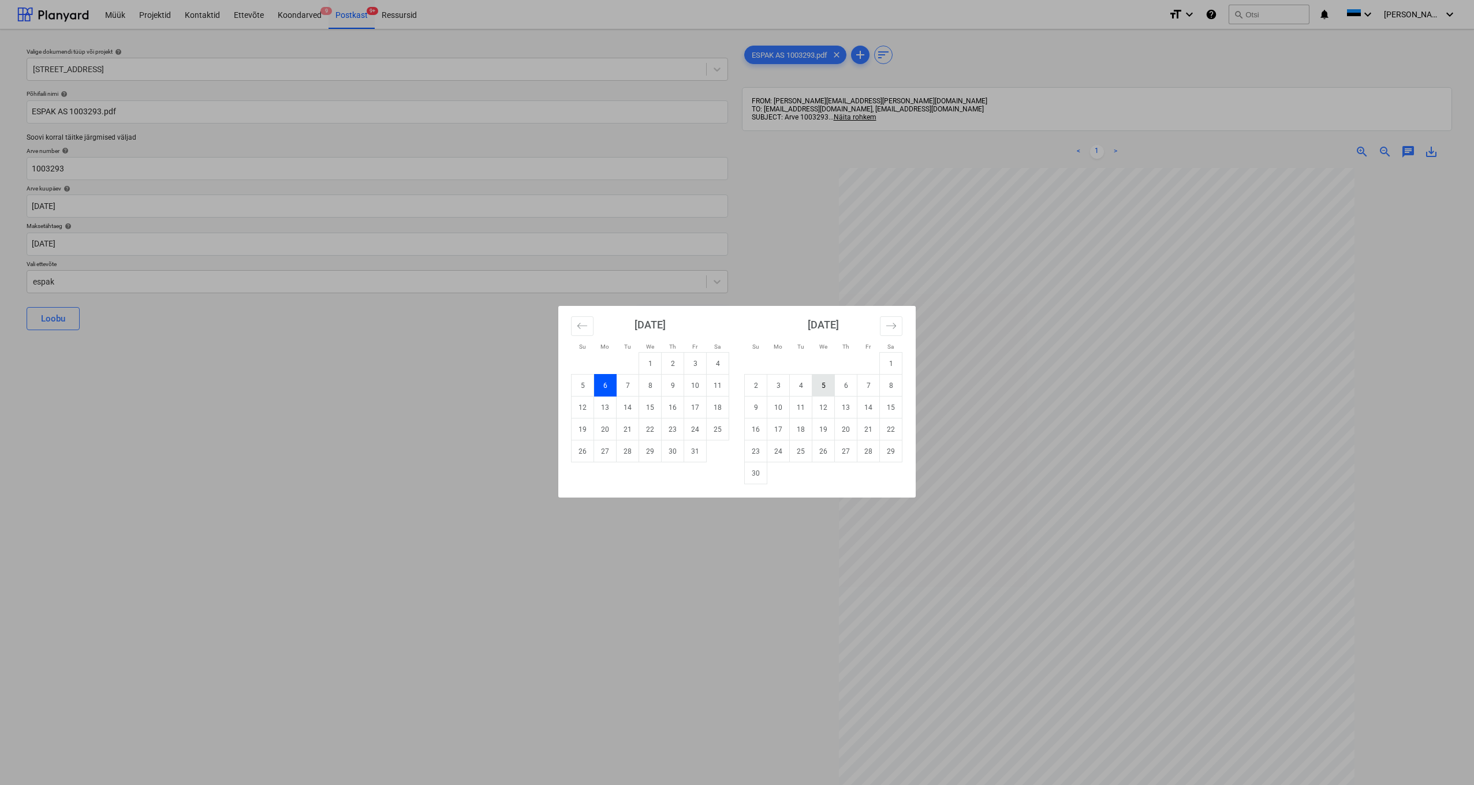
click at [822, 384] on td "5" at bounding box center [824, 386] width 23 height 22
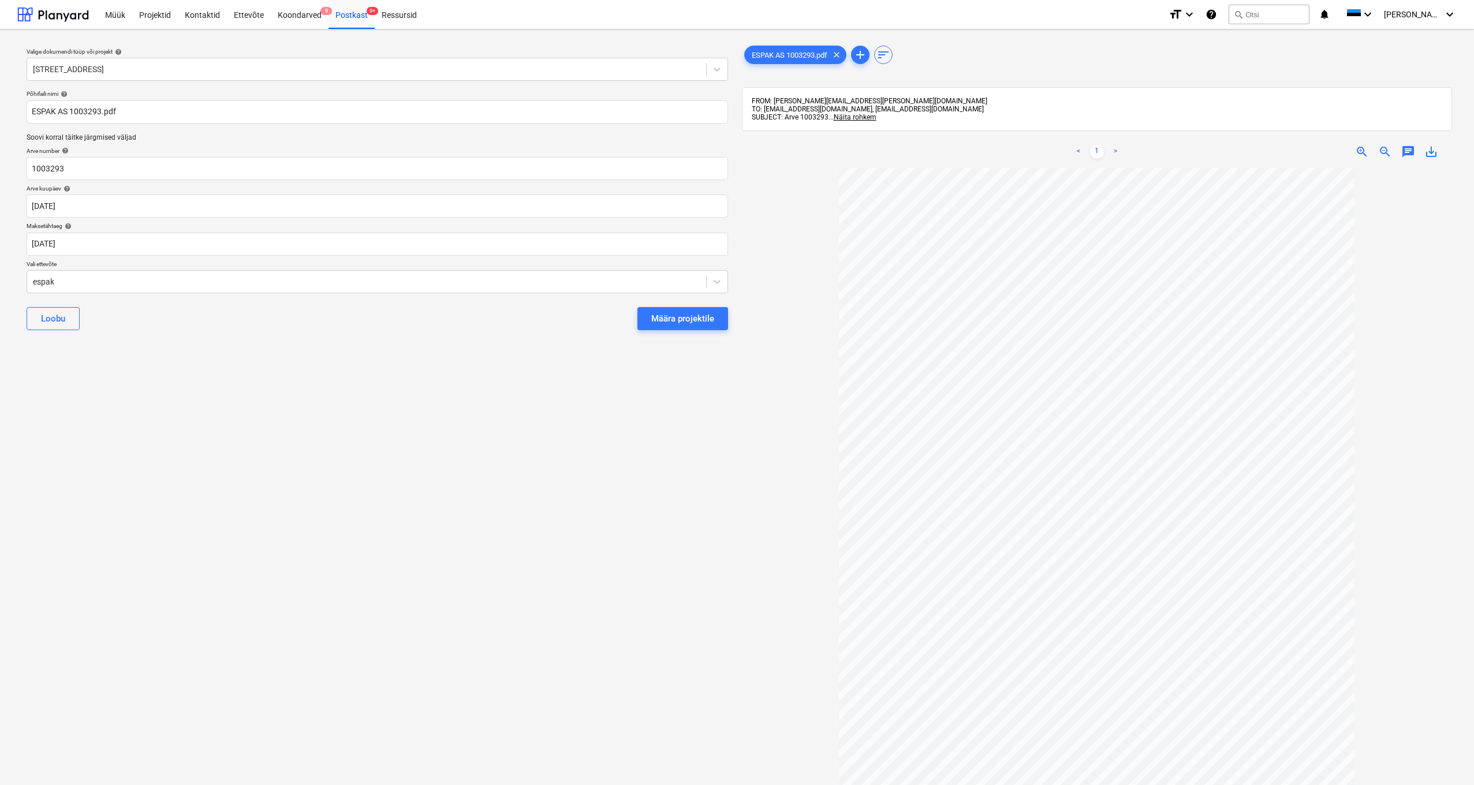
type input "[DATE]"
click at [670, 314] on div "Määra projektile" at bounding box center [682, 318] width 63 height 15
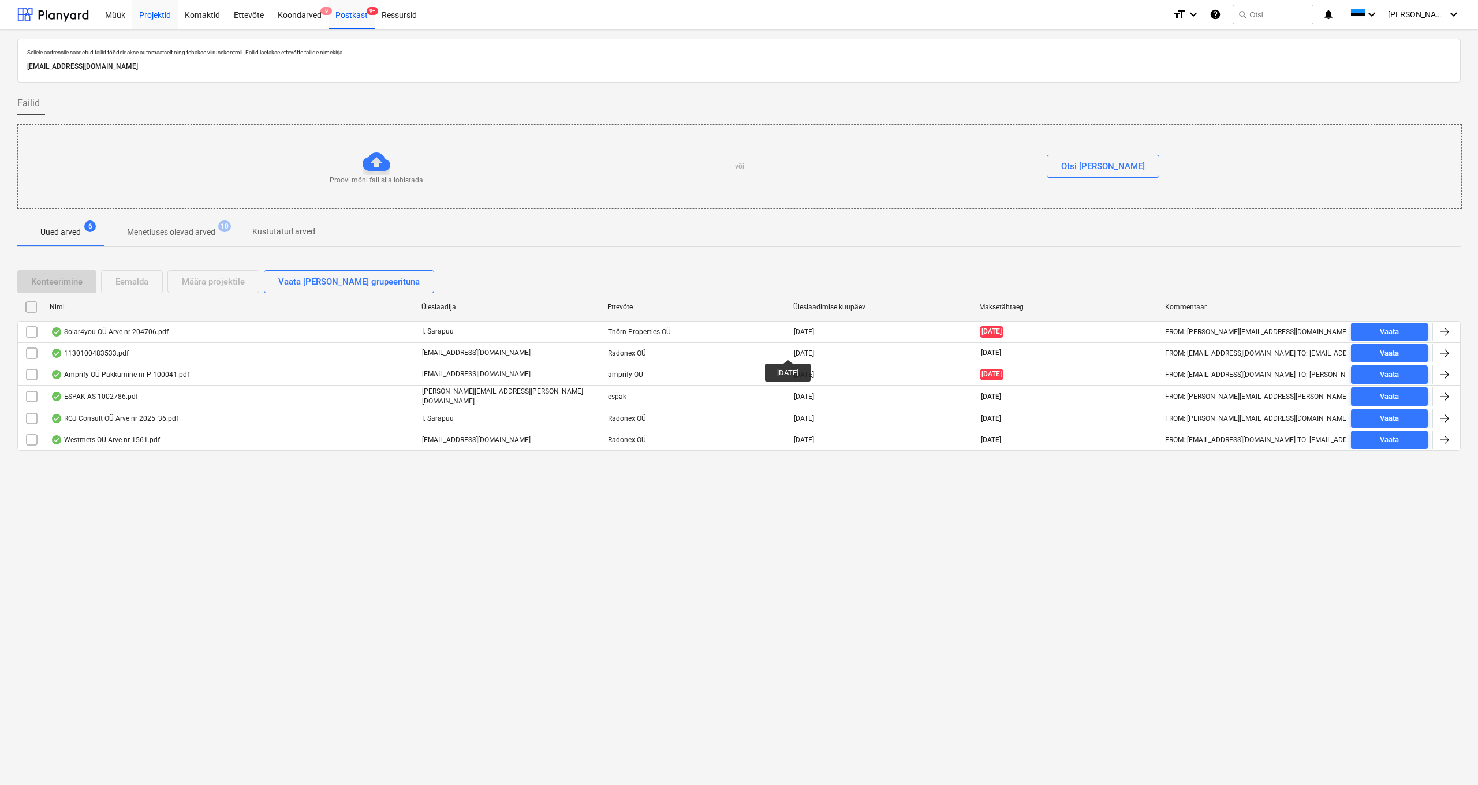
click at [156, 17] on div "Projektid" at bounding box center [155, 13] width 46 height 29
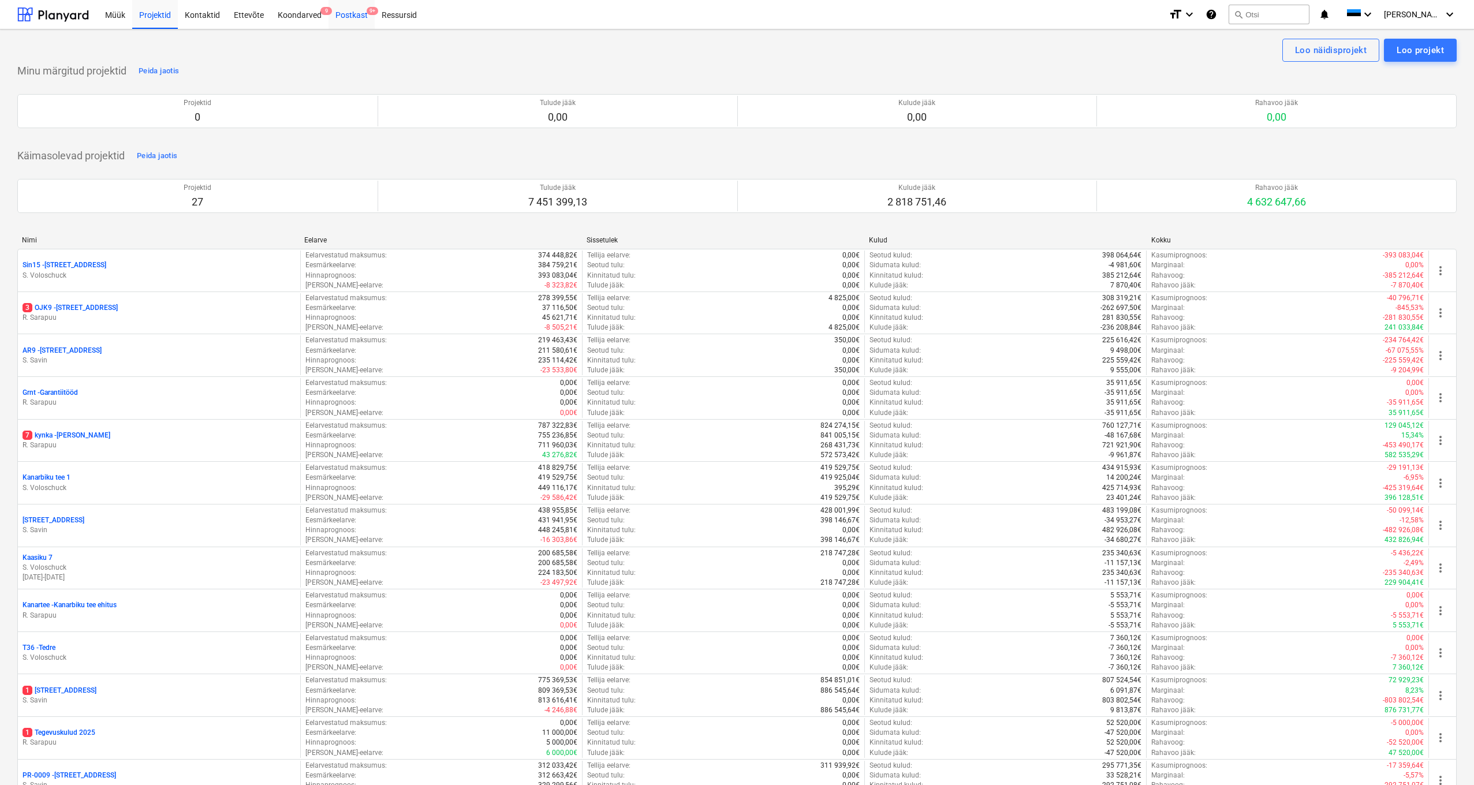
click at [344, 16] on div "Postkast 9+" at bounding box center [352, 13] width 46 height 29
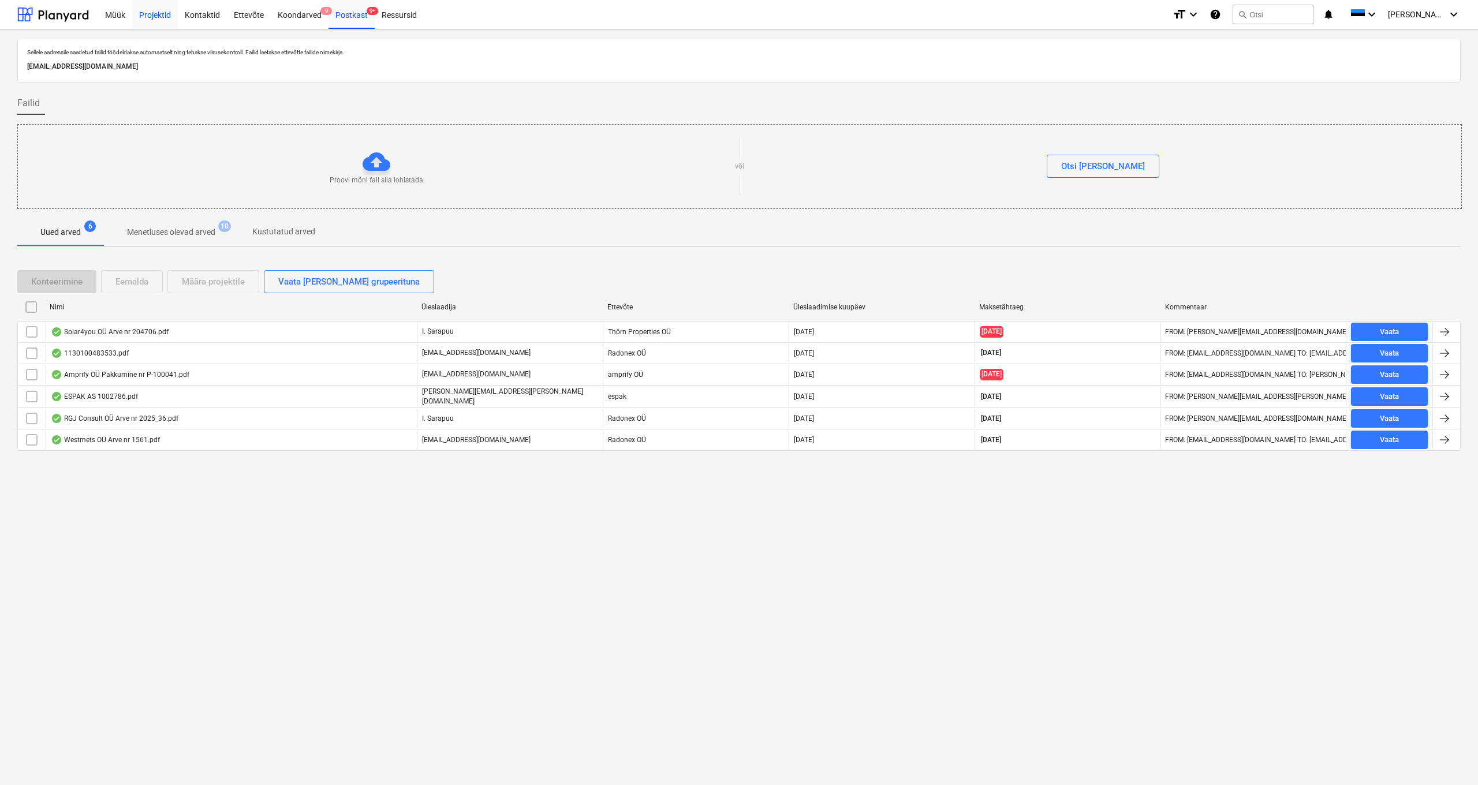
click at [158, 11] on div "Projektid" at bounding box center [155, 13] width 46 height 29
